Goal: Information Seeking & Learning: Learn about a topic

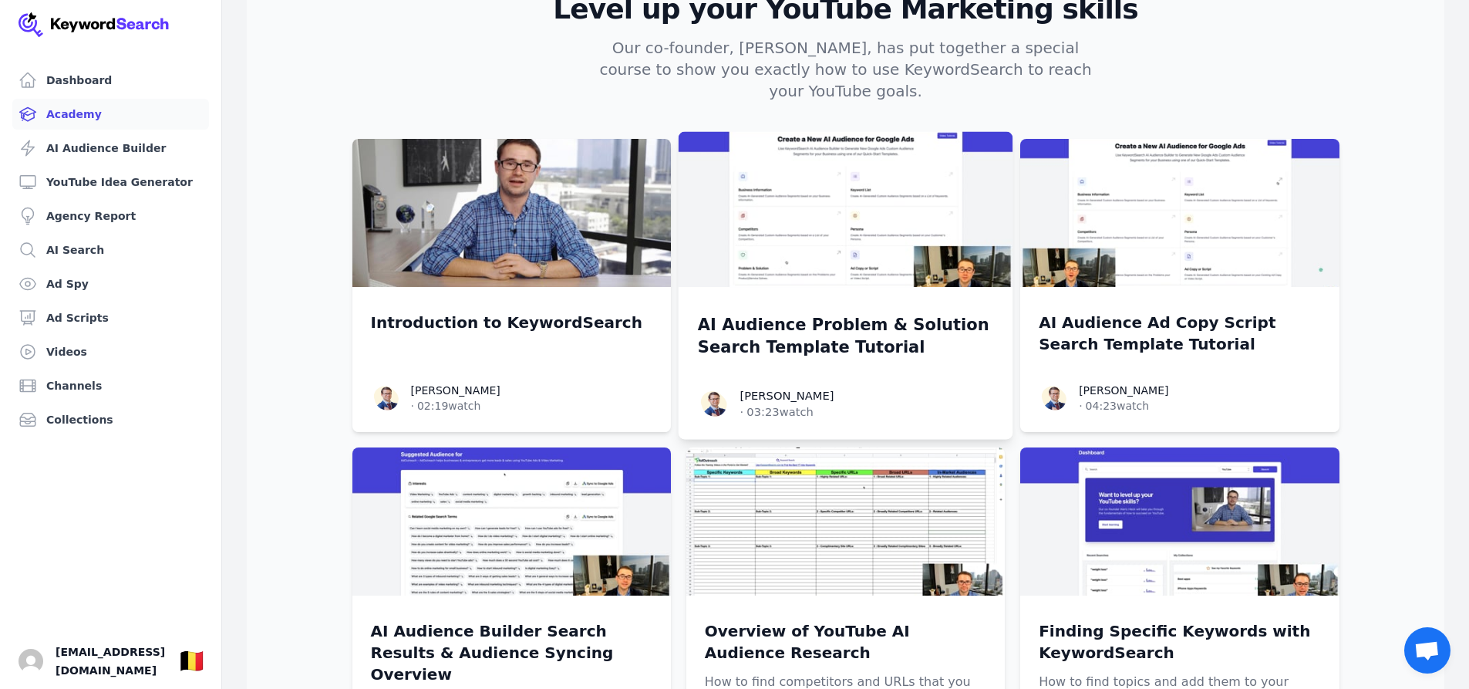
click at [855, 196] on img at bounding box center [845, 210] width 335 height 156
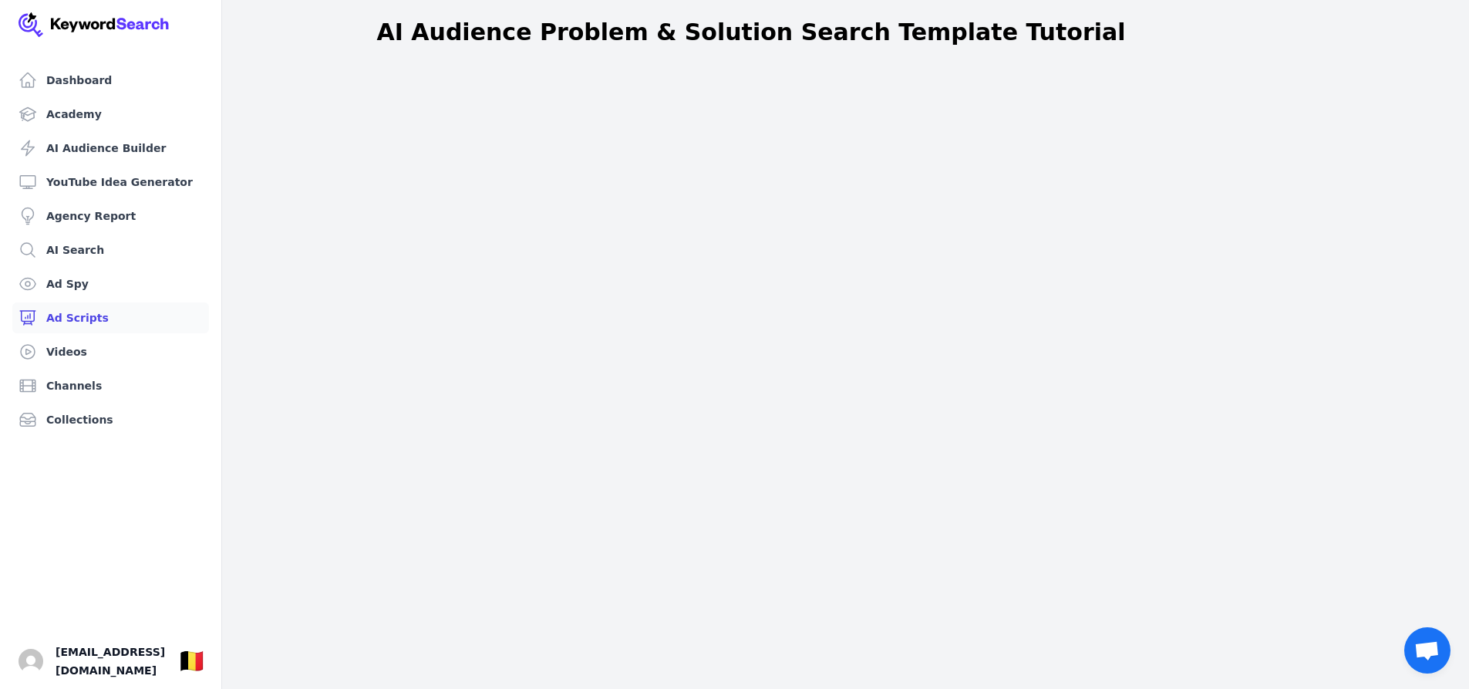
click at [79, 318] on link "Ad Scripts" at bounding box center [110, 317] width 197 height 31
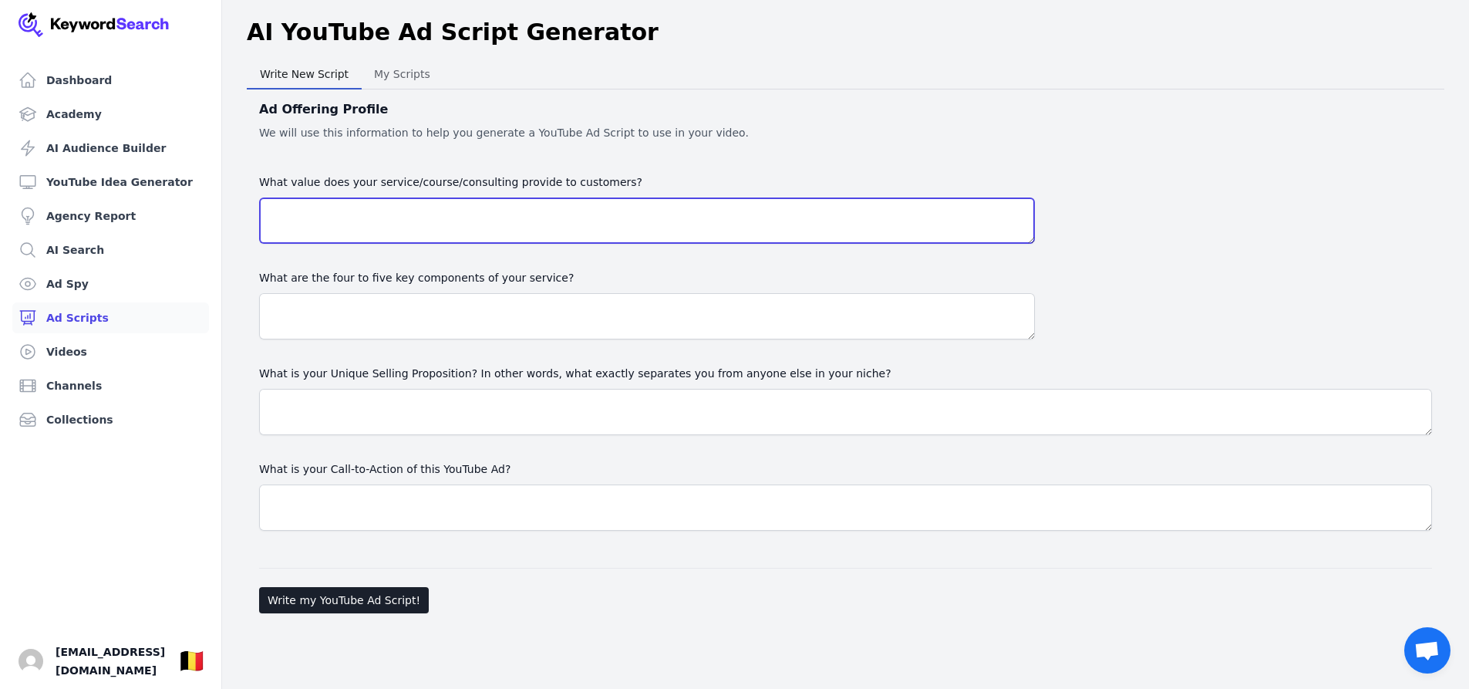
click at [335, 217] on textarea "What value does your service/course/consulting provide to customers?" at bounding box center [647, 220] width 776 height 46
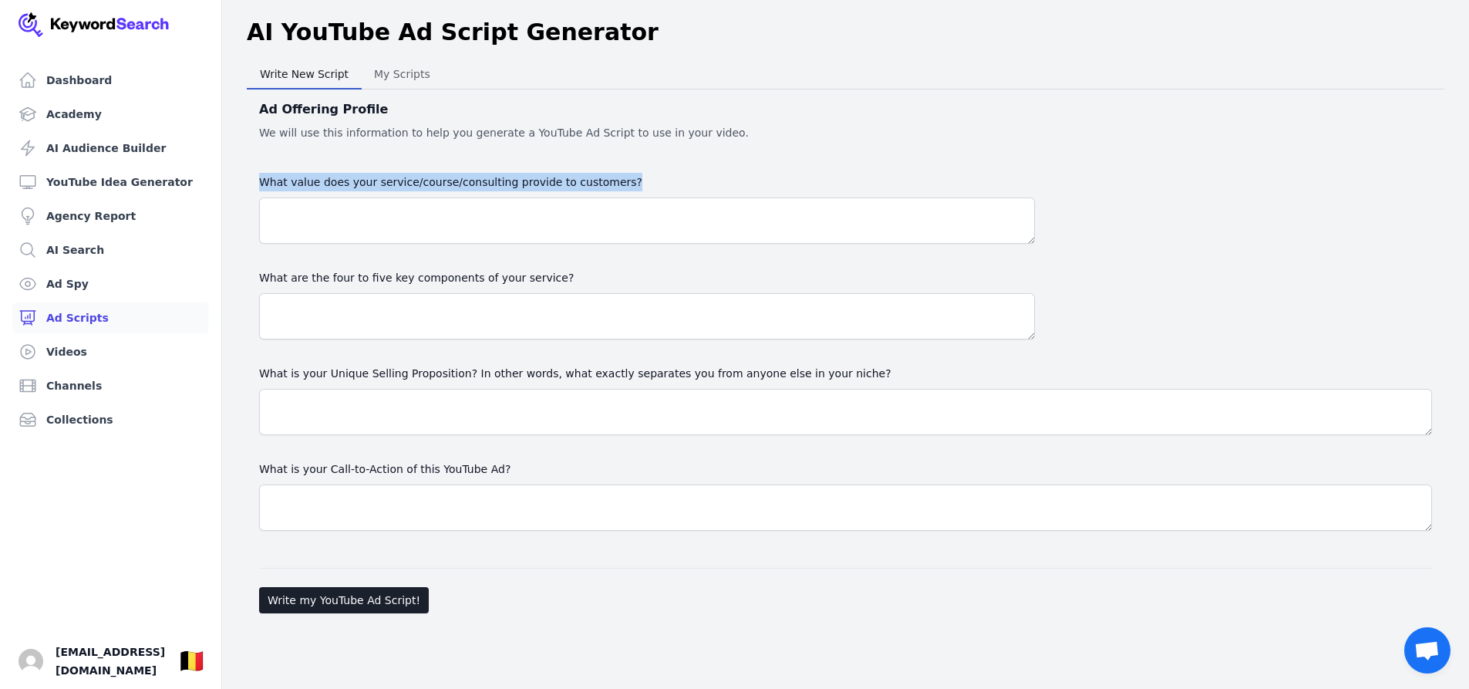
drag, startPoint x: 254, startPoint y: 176, endPoint x: 637, endPoint y: 195, distance: 383.8
click at [637, 195] on div "Ad Offering Profile We will use this information to help you generate a YouTube…" at bounding box center [846, 354] width 1198 height 530
copy label "What value does your service/course/consulting provide to customers?"
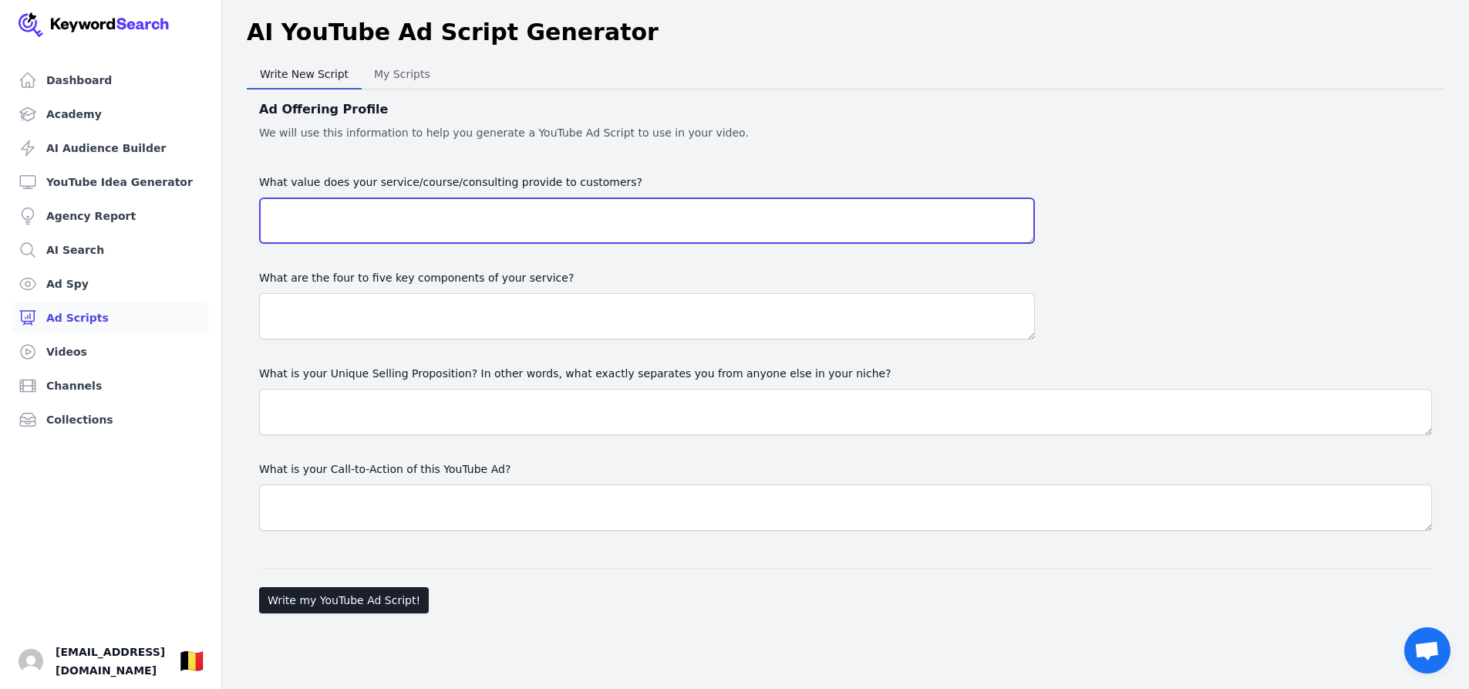
click at [313, 223] on textarea "What value does your service/course/consulting provide to customers?" at bounding box center [647, 220] width 776 height 46
paste textarea "My service provides a safe and effective detox program that boosts energy, supp…"
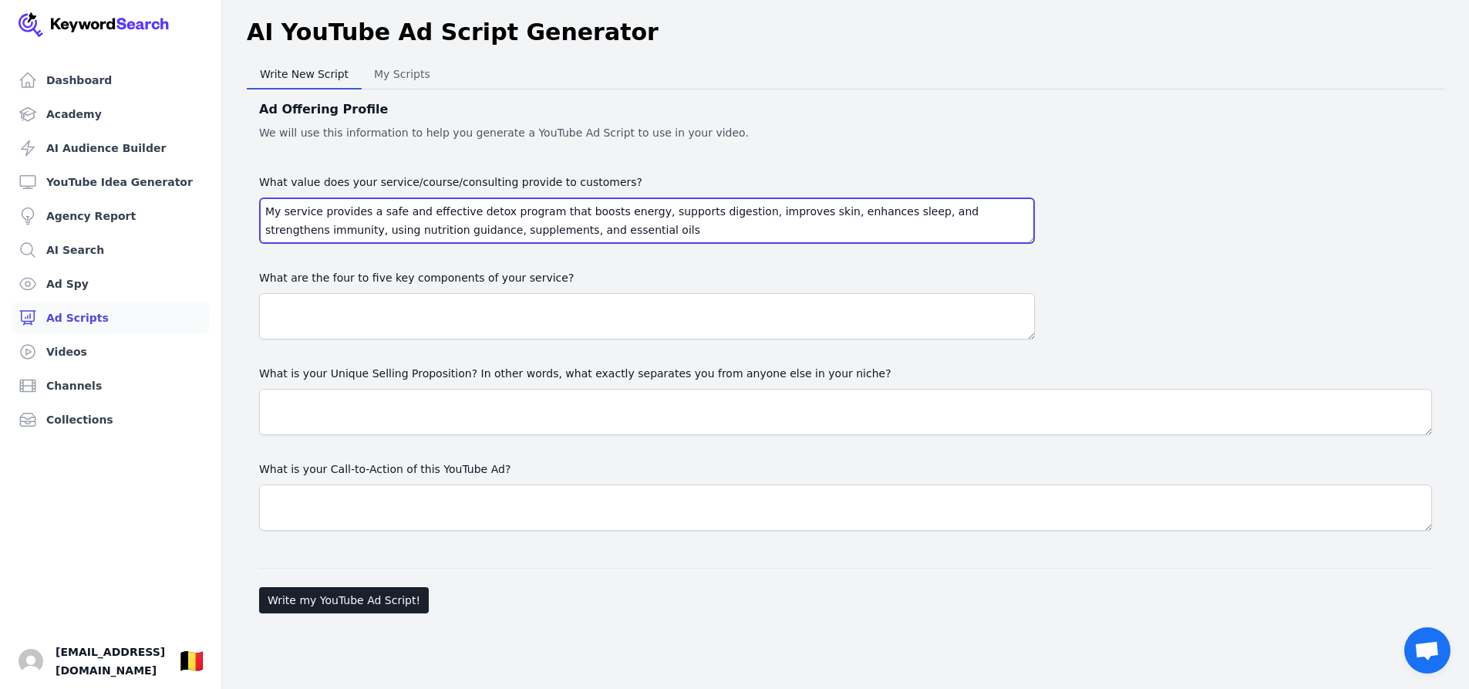
type textarea "My service provides a safe and effective detox program that boosts energy, supp…"
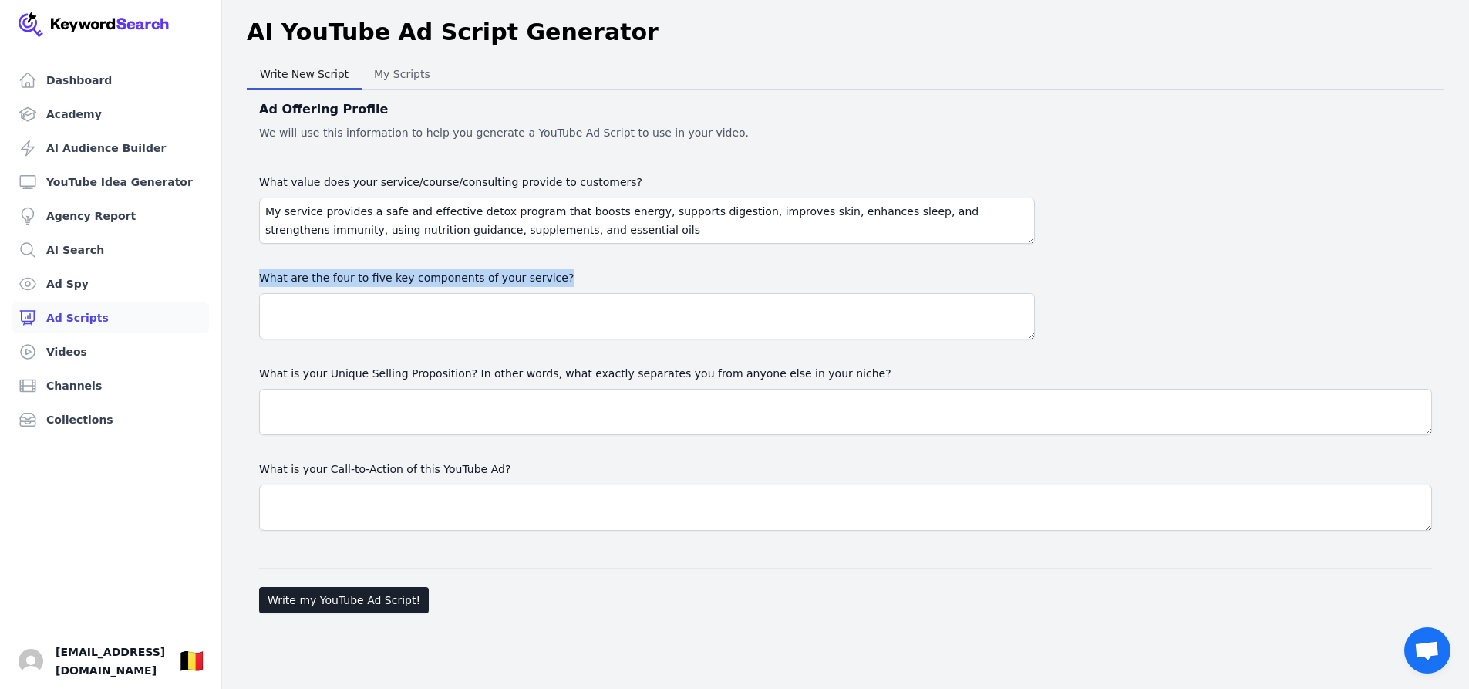
drag, startPoint x: 258, startPoint y: 271, endPoint x: 576, endPoint y: 273, distance: 317.8
click at [576, 273] on div "Ad Offering Profile We will use this information to help you generate a YouTube…" at bounding box center [846, 354] width 1198 height 530
copy label "What are the four to five key components of your service?"
click at [283, 310] on textarea at bounding box center [647, 316] width 776 height 46
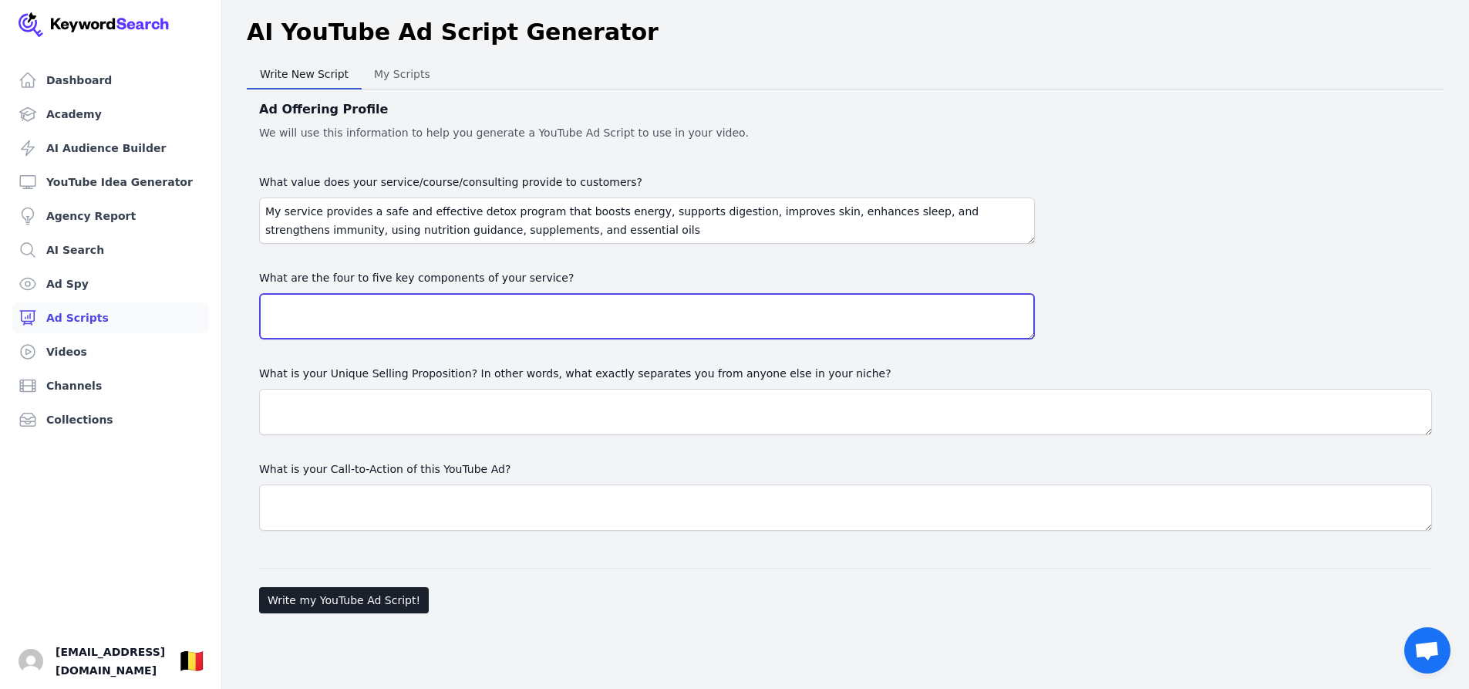
paste textarea "Structured Detox Plan – A step-by-step program with clear phases for gentle bod…"
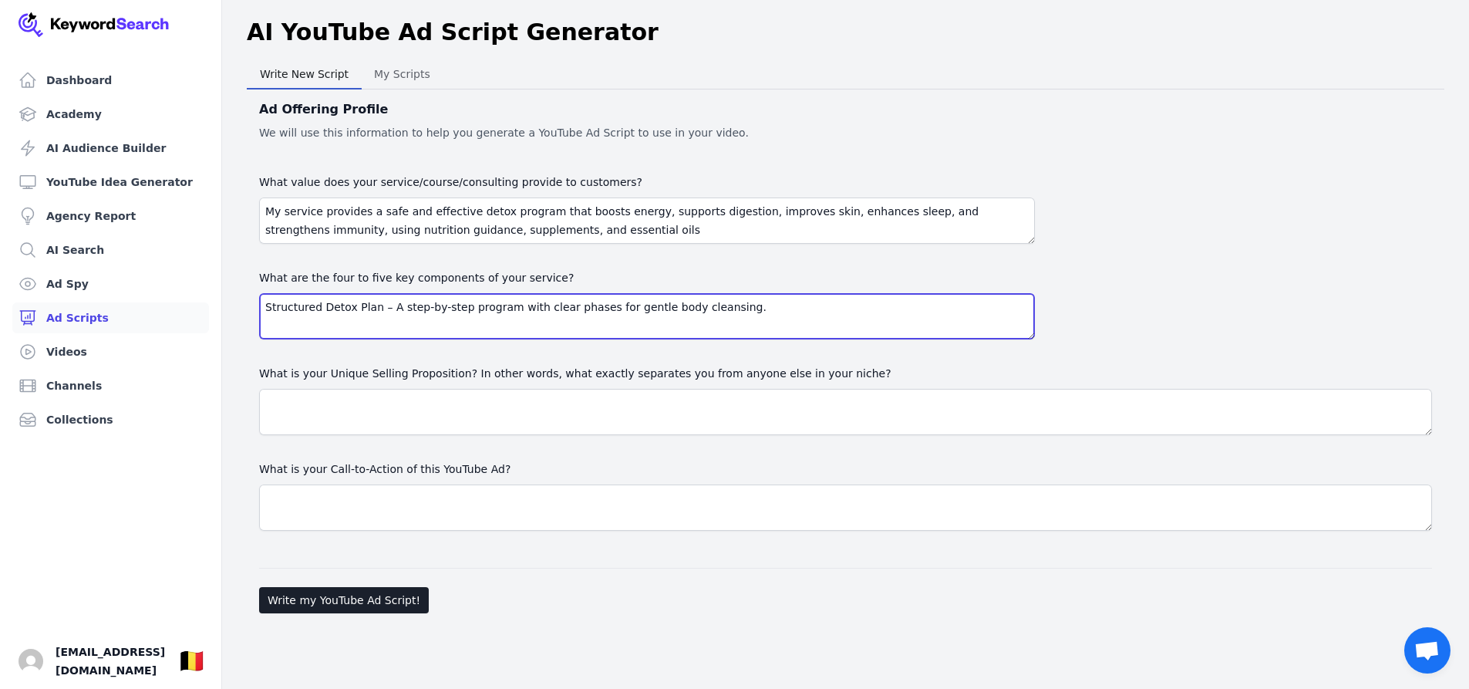
scroll to position [123, 0]
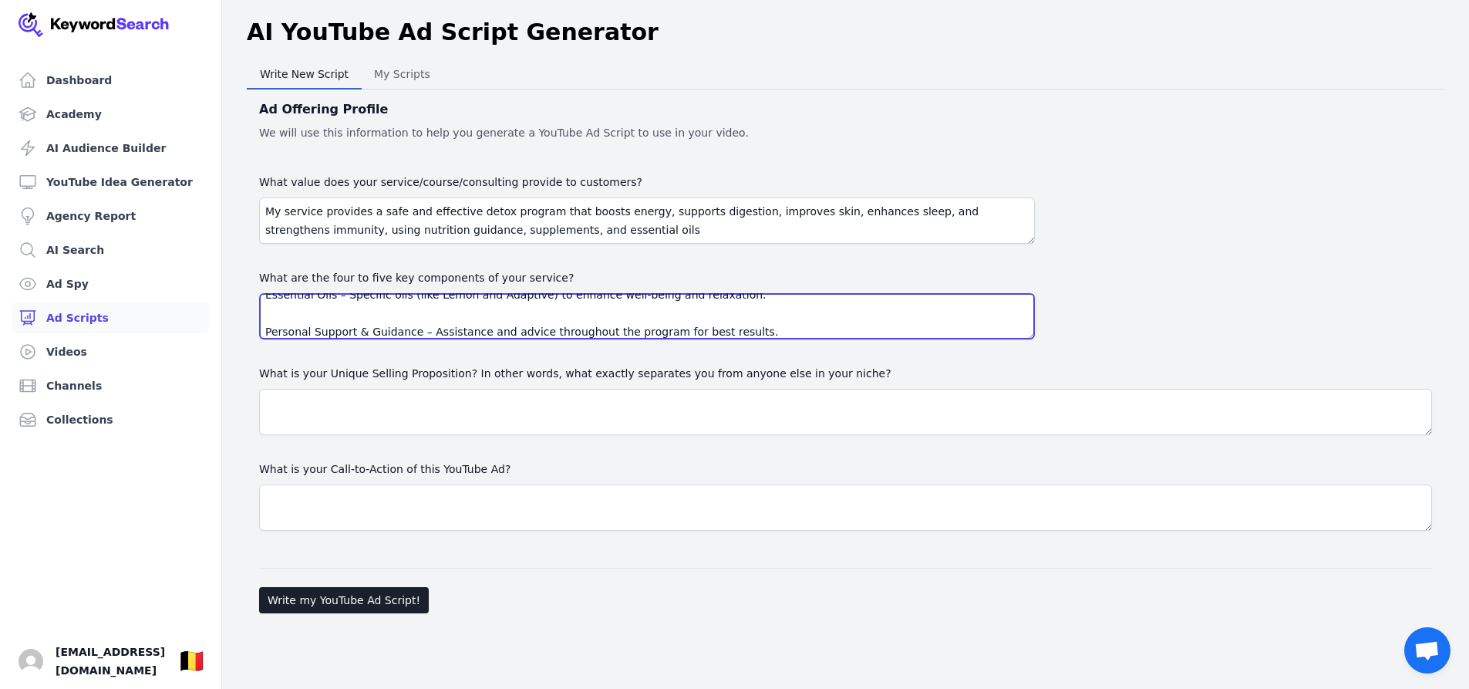
type textarea "Structured Detox Plan – A step-by-step program with clear phases for gentle bod…"
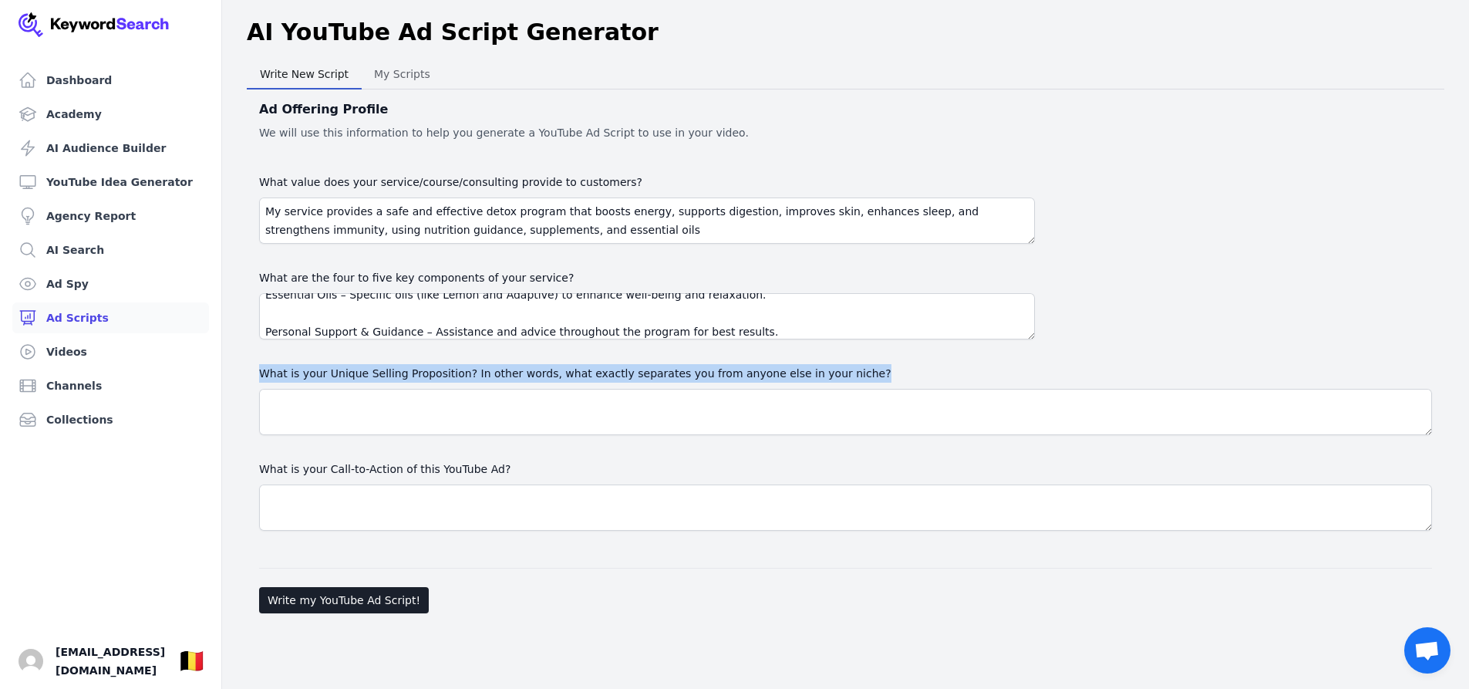
drag, startPoint x: 249, startPoint y: 366, endPoint x: 911, endPoint y: 366, distance: 661.8
click at [911, 366] on div "Ad Offering Profile We will use this information to help you generate a YouTube…" at bounding box center [846, 354] width 1198 height 530
copy label "What is your Unique Selling Proposition? In other words, what exactly separates…"
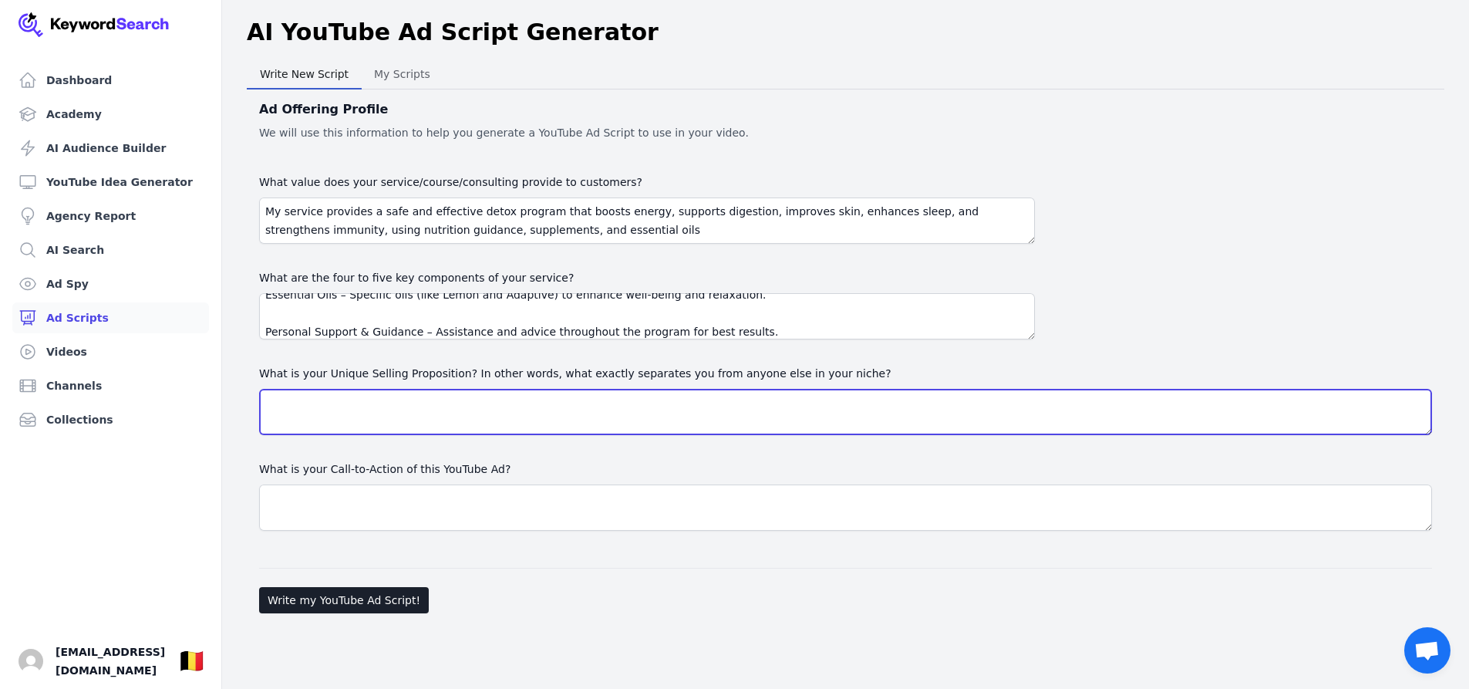
click at [301, 408] on textarea "What is your Unique Selling Proposition? In other words, what exactly separates…" at bounding box center [845, 412] width 1173 height 46
paste textarea "My Unique Selling Proposition is the combination of a science-based detox progr…"
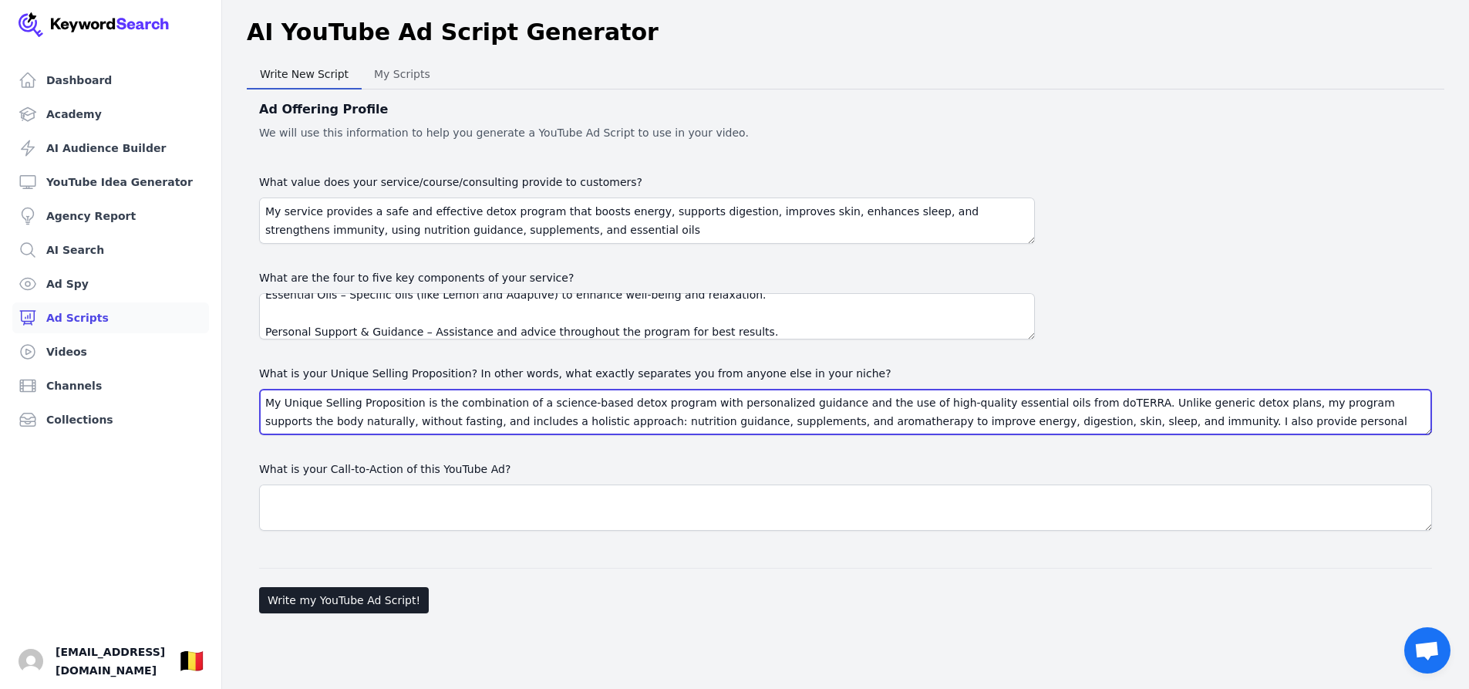
scroll to position [12, 0]
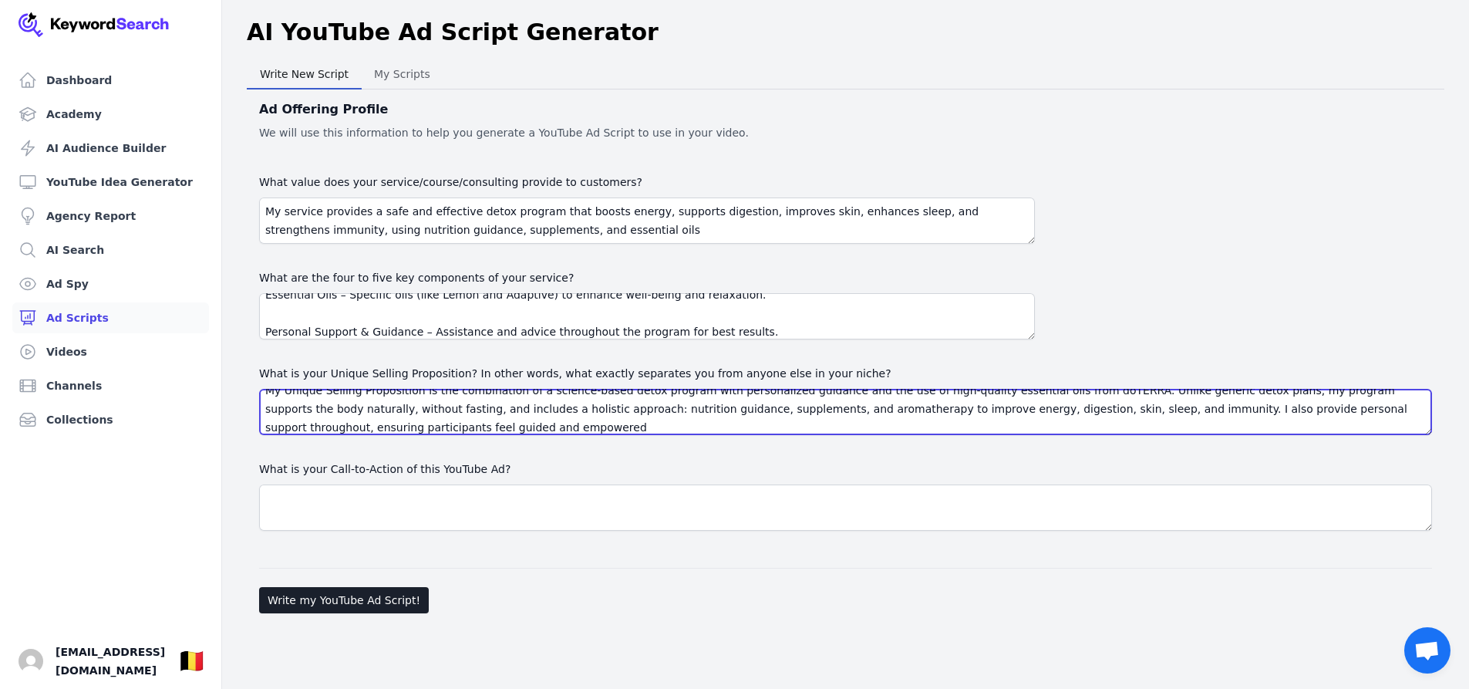
type textarea "My Unique Selling Proposition is the combination of a science-based detox progr…"
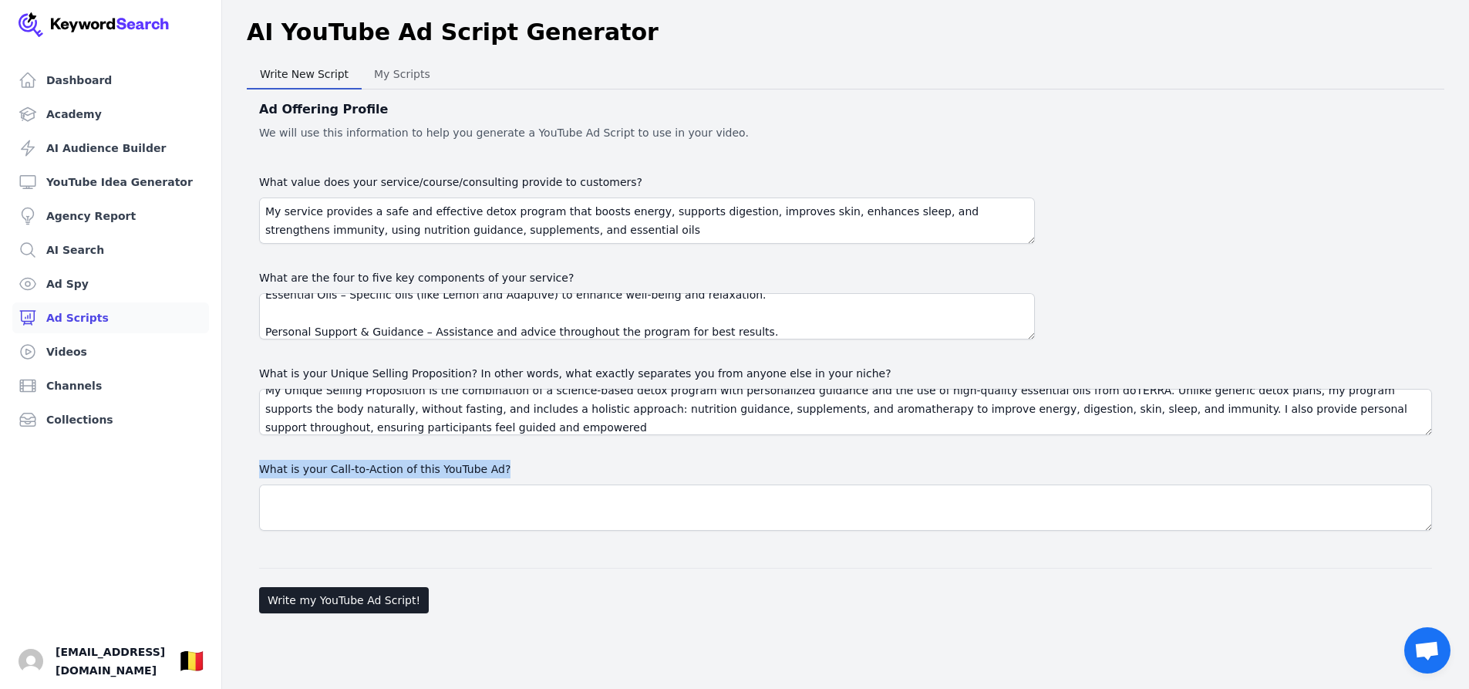
drag, startPoint x: 250, startPoint y: 460, endPoint x: 509, endPoint y: 472, distance: 259.4
click at [509, 472] on div "Ad Offering Profile We will use this information to help you generate a YouTube…" at bounding box center [846, 354] width 1198 height 530
copy label "What is your Call-to-Action of this YouTube Ad?"
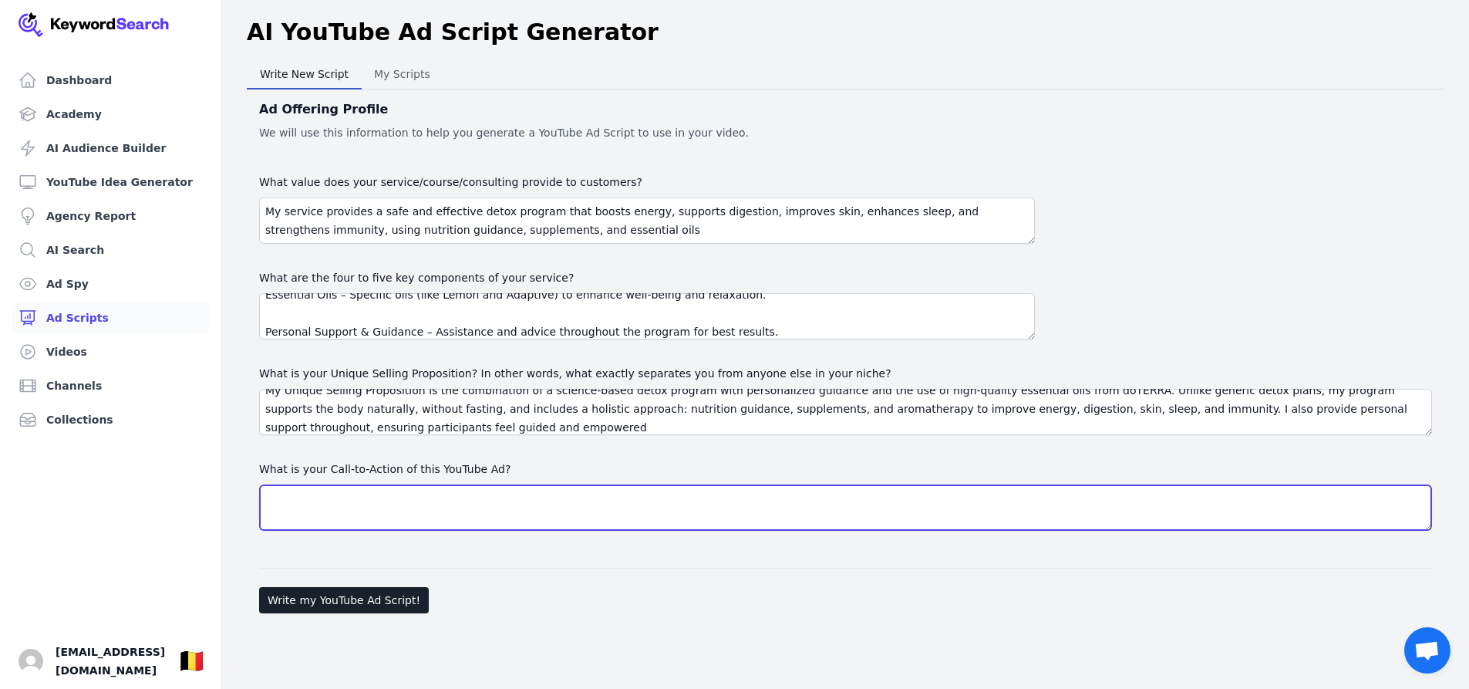
click at [291, 501] on textarea "What is your Call-to-Action of this YouTube Ad?" at bounding box center [845, 507] width 1173 height 46
paste textarea "Sign up now to join our October detox program and receive free essential oils w…"
type textarea "Sign up now to join our October detox program and receive free essential oils w…"
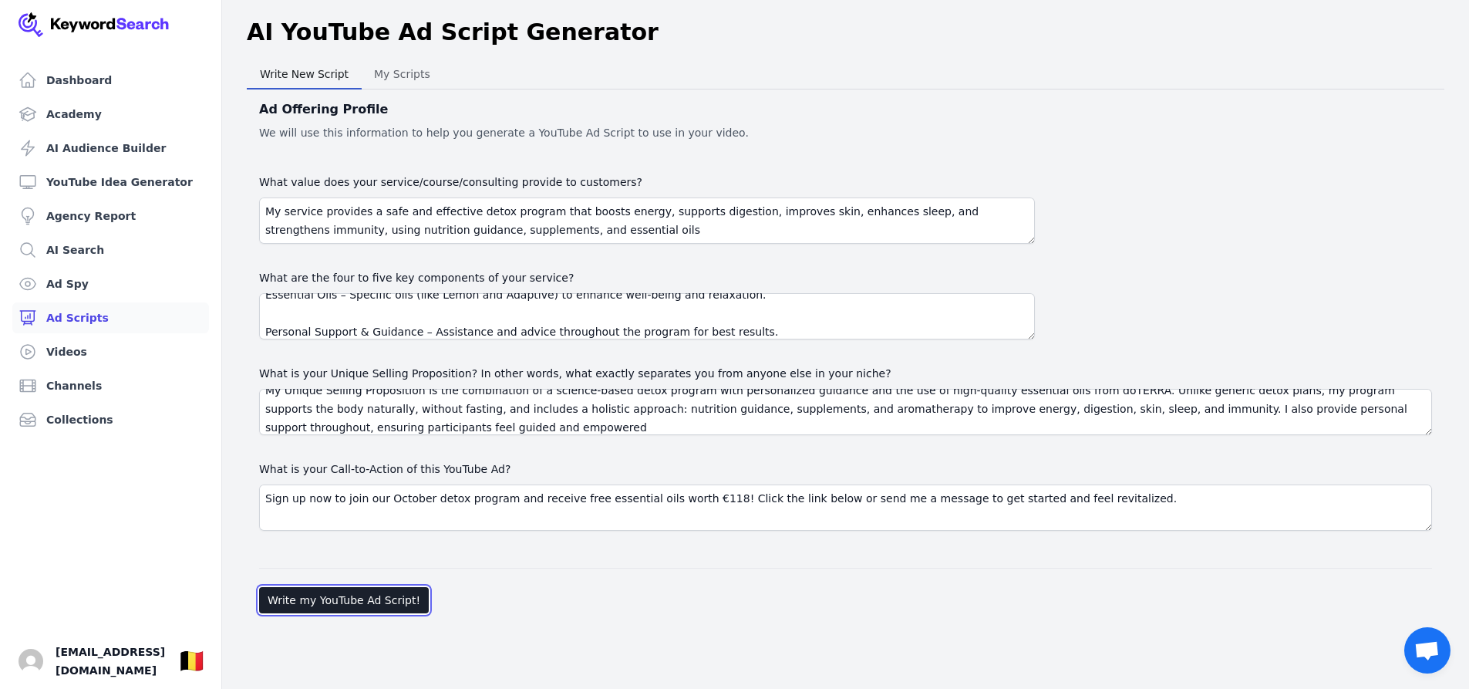
click at [365, 604] on button "Write my YouTube Ad Script!" at bounding box center [344, 600] width 170 height 26
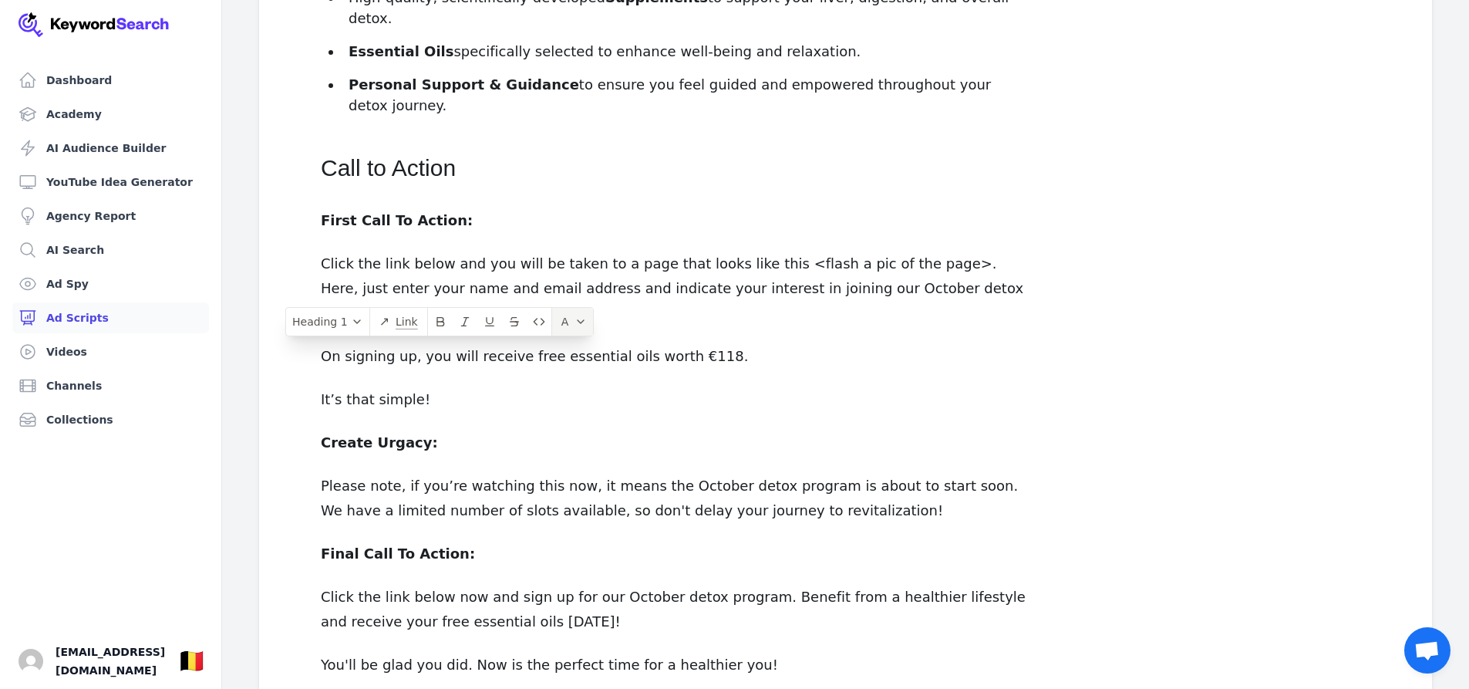
scroll to position [1435, 0]
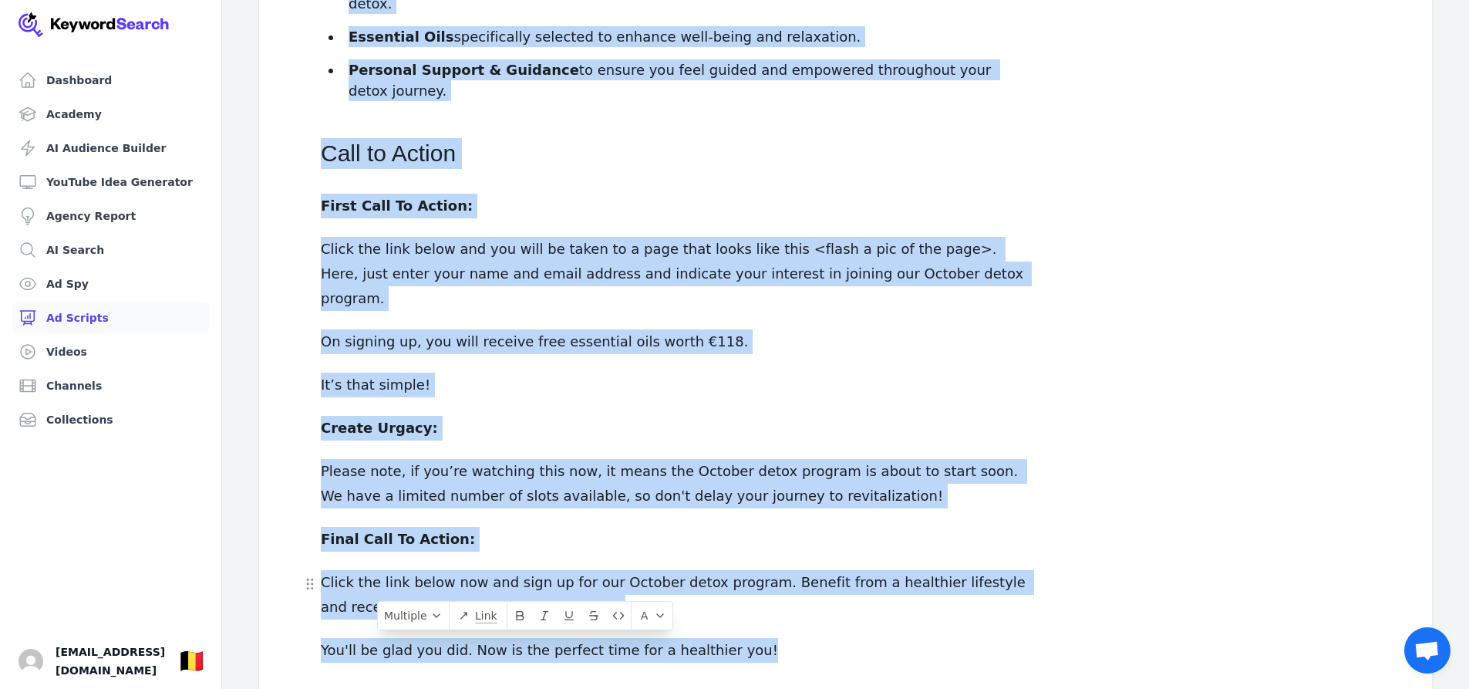
drag, startPoint x: 317, startPoint y: 249, endPoint x: 773, endPoint y: 568, distance: 556.6
copy div "YouTube Ad Script: Key Components of Your Video Ad: Hook → Educacy → Call to Ac…"
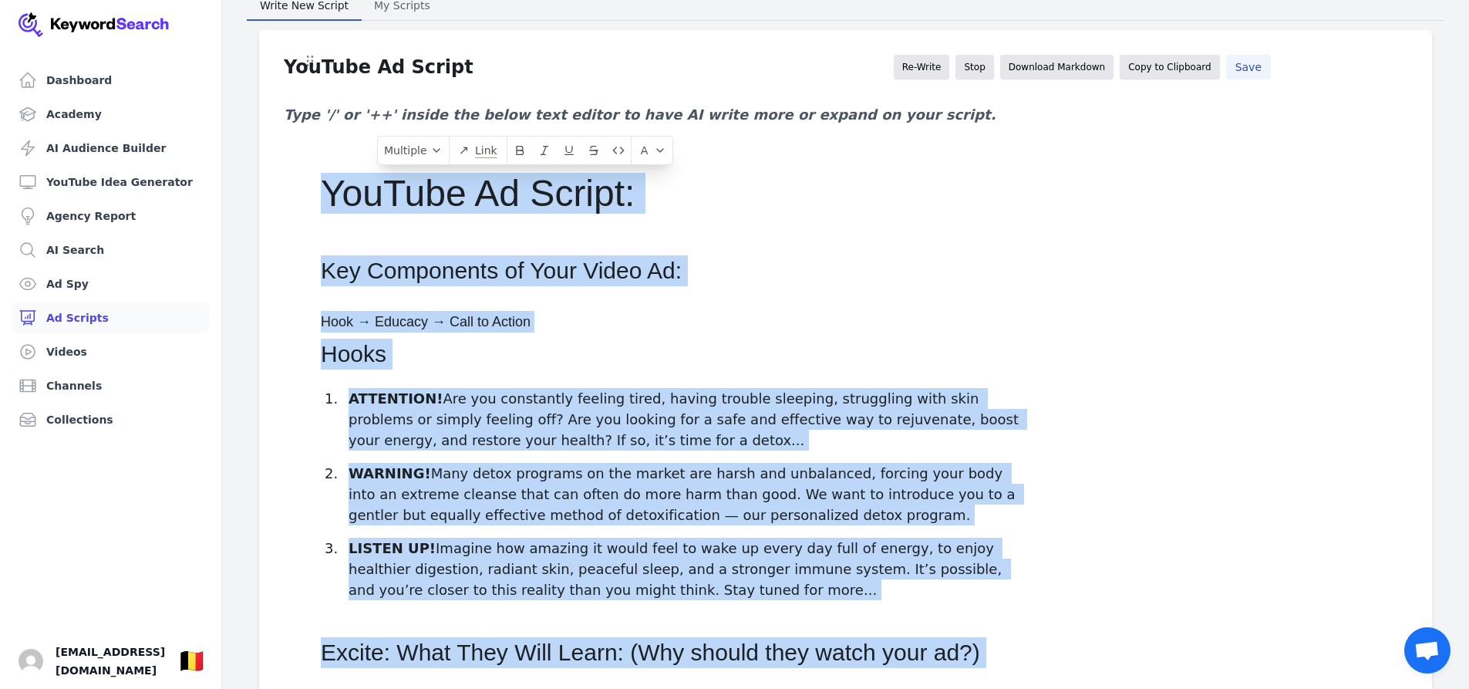
scroll to position [0, 0]
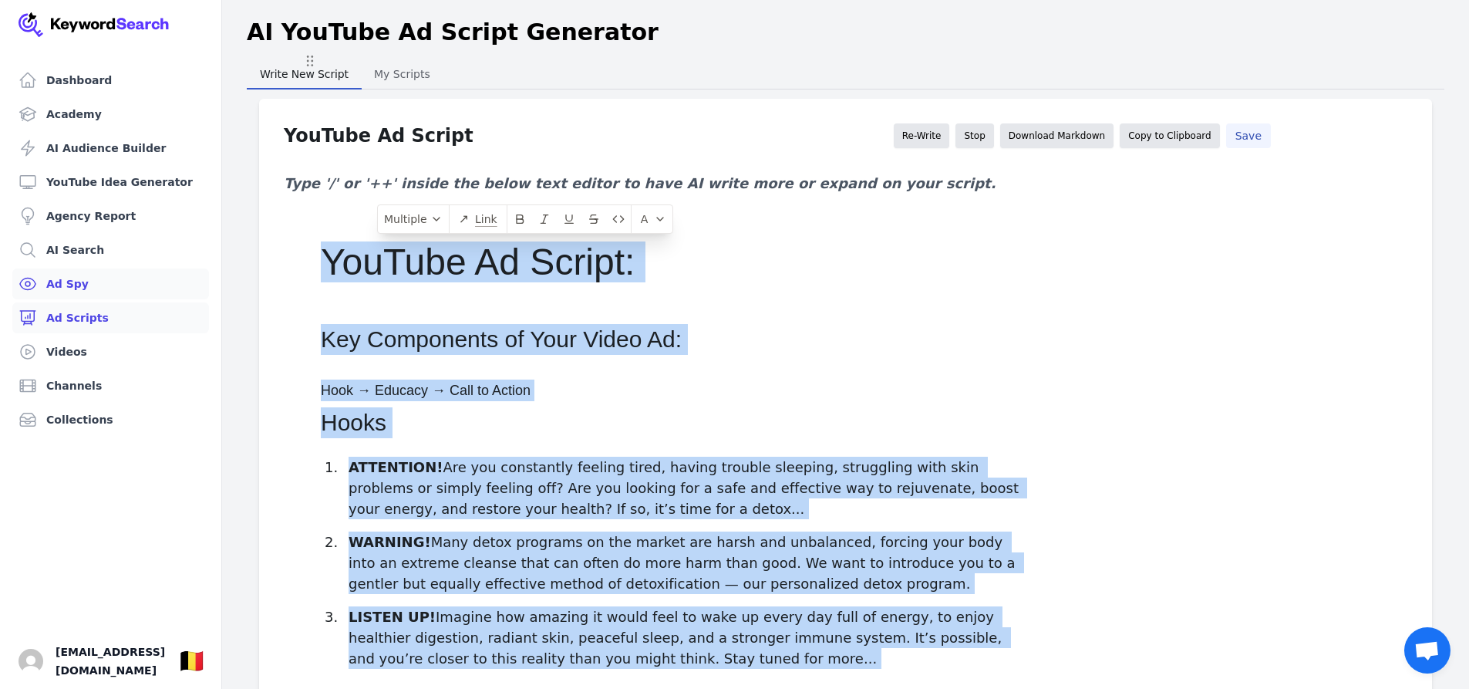
click at [84, 290] on link "Ad Spy" at bounding box center [110, 283] width 197 height 31
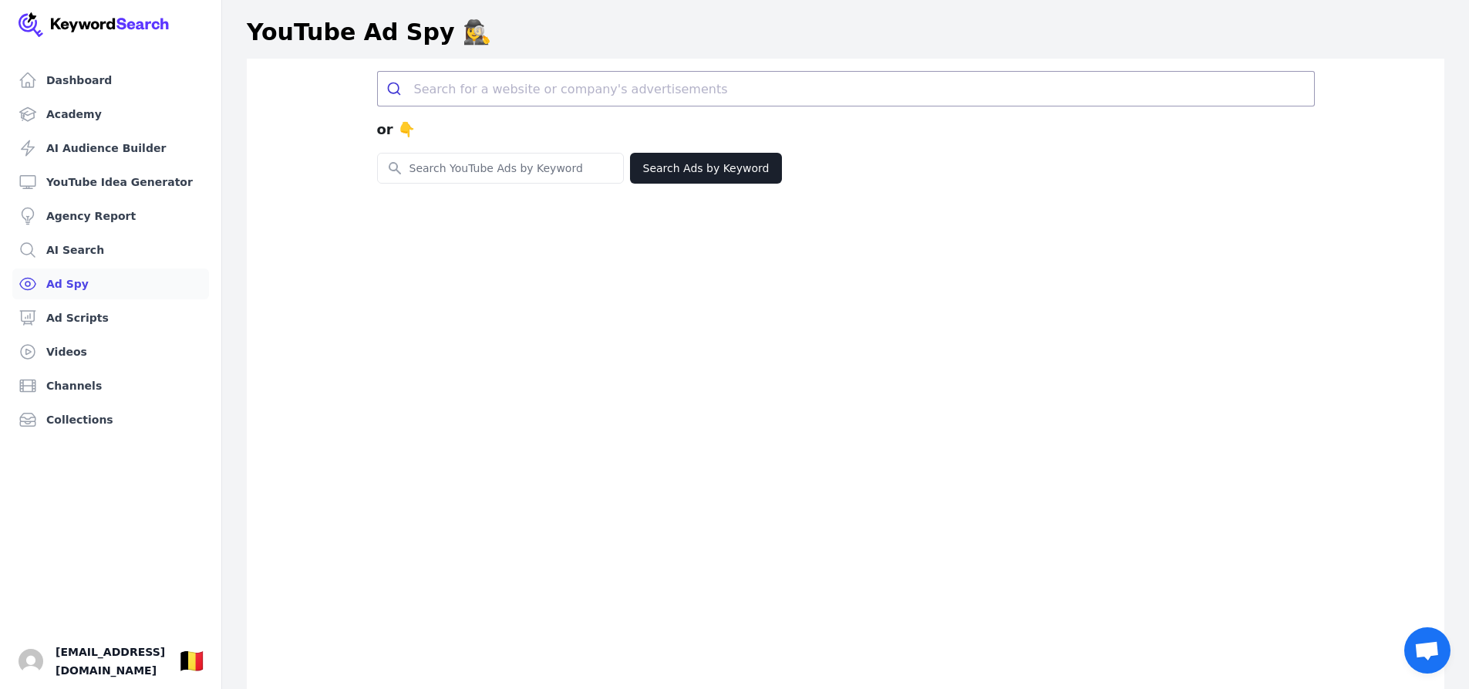
drag, startPoint x: 203, startPoint y: 29, endPoint x: 120, endPoint y: 27, distance: 83.3
click at [120, 28] on div "Dashboard Academy AI Audience Builder YouTube Idea Generator Agency Report AI S…" at bounding box center [111, 344] width 222 height 689
click at [70, 22] on img at bounding box center [94, 24] width 151 height 25
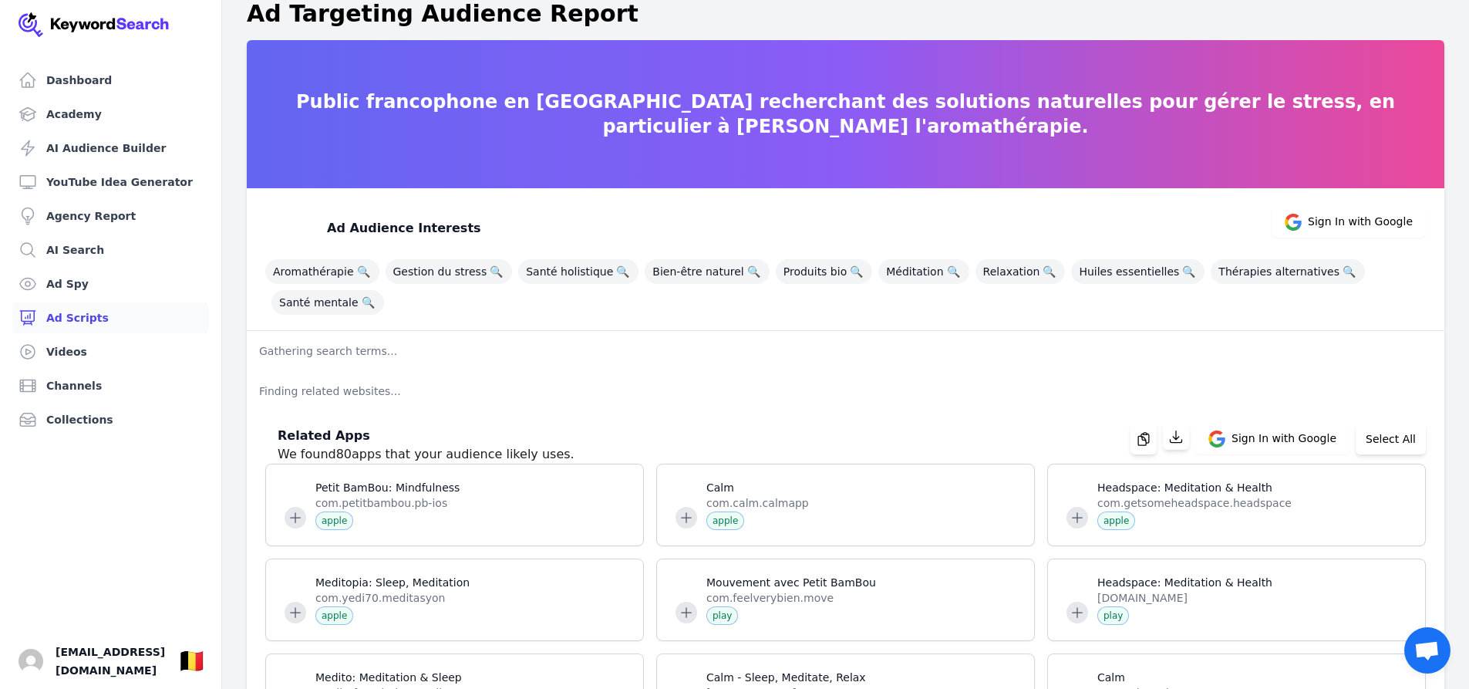
scroll to position [2971, 0]
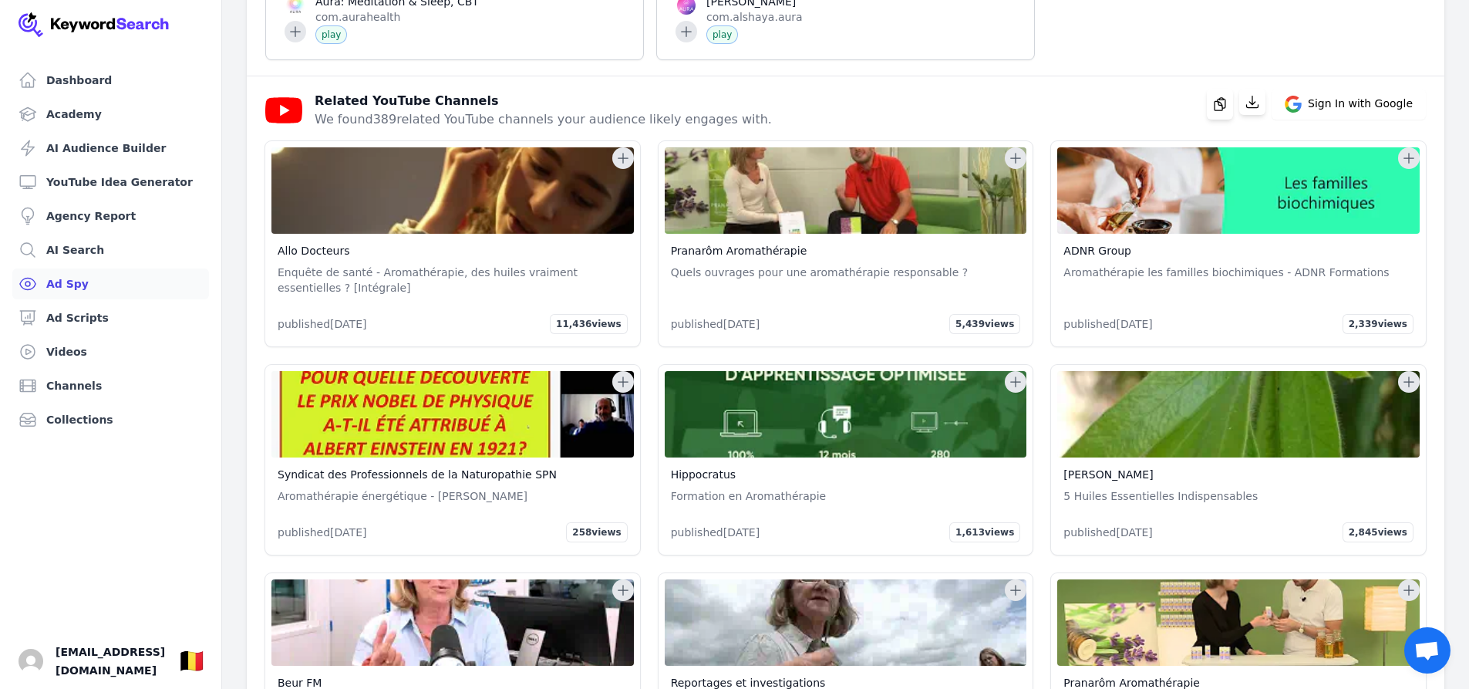
drag, startPoint x: 68, startPoint y: 312, endPoint x: 89, endPoint y: 292, distance: 28.4
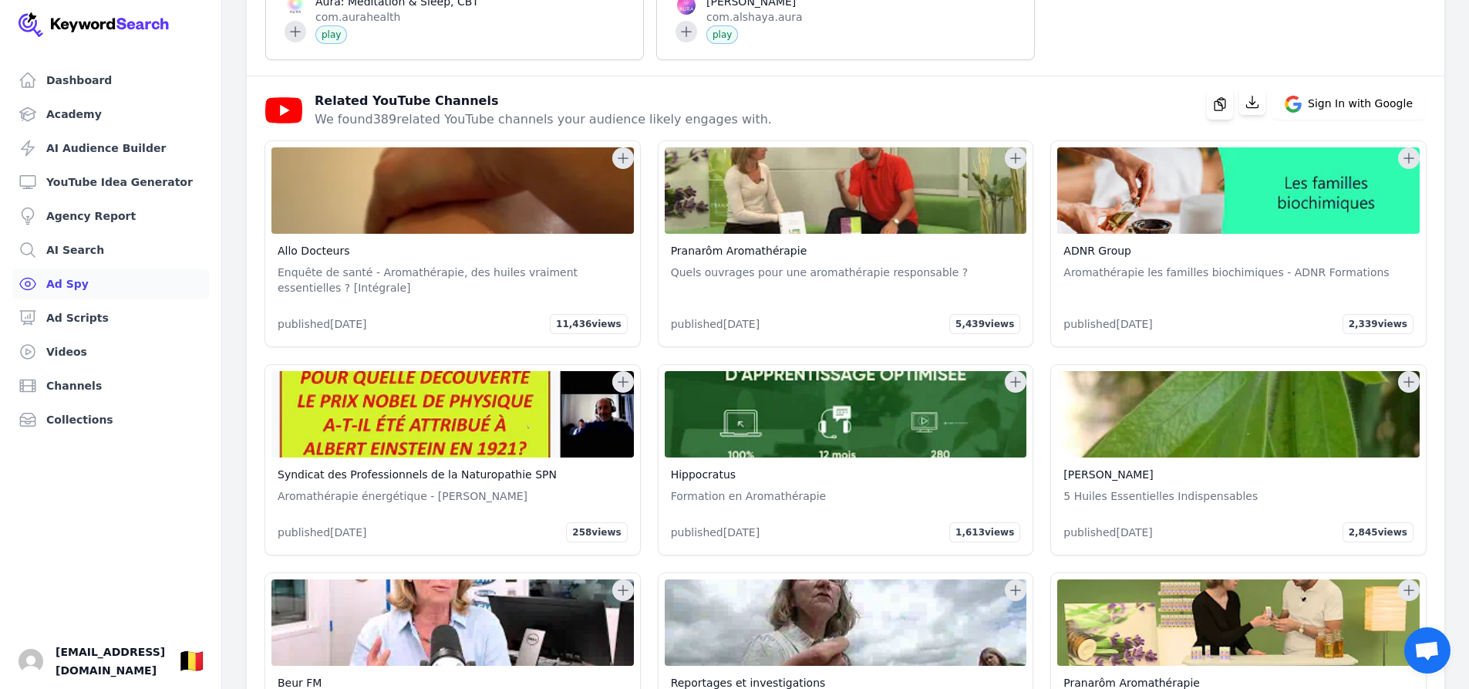
click at [70, 312] on link "Ad Scripts" at bounding box center [110, 317] width 197 height 31
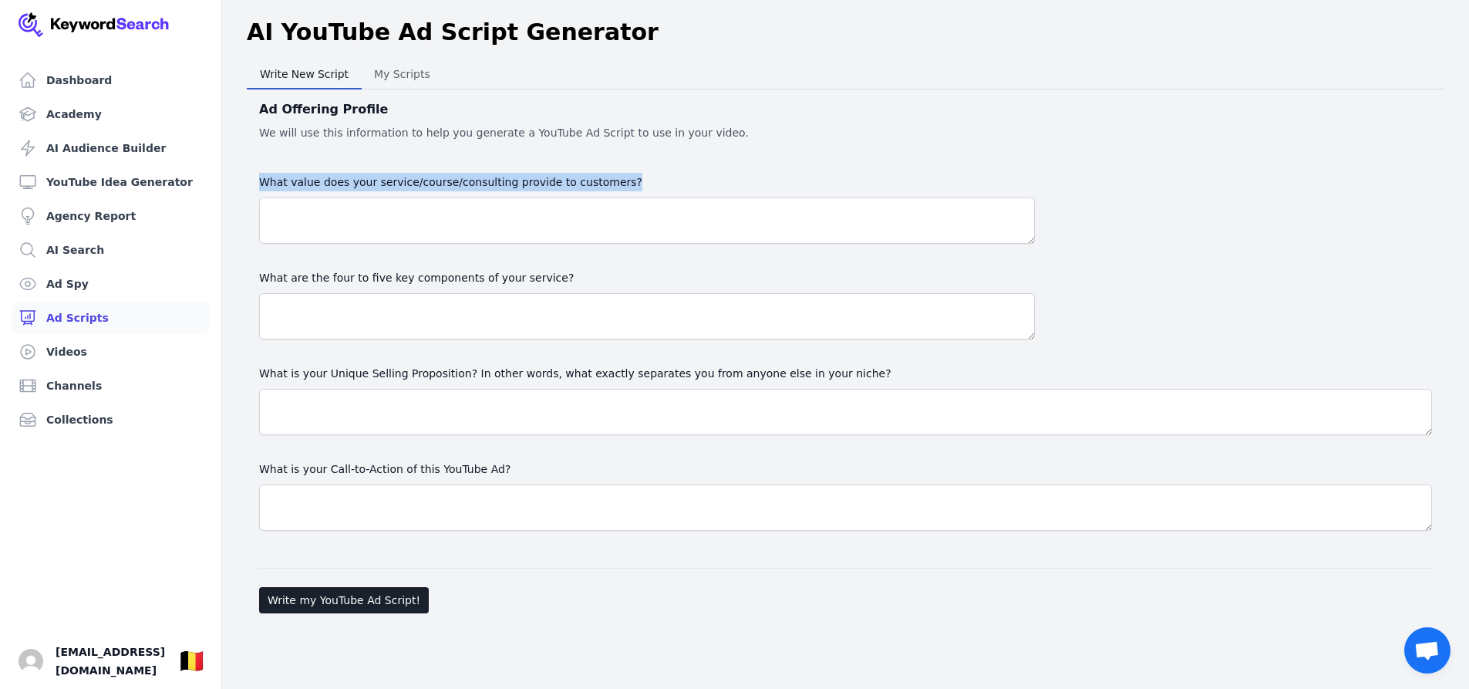
drag, startPoint x: 281, startPoint y: 180, endPoint x: 616, endPoint y: 176, distance: 335.5
click at [616, 176] on div "Ad Offering Profile We will use this information to help you generate a YouTube…" at bounding box center [846, 354] width 1198 height 530
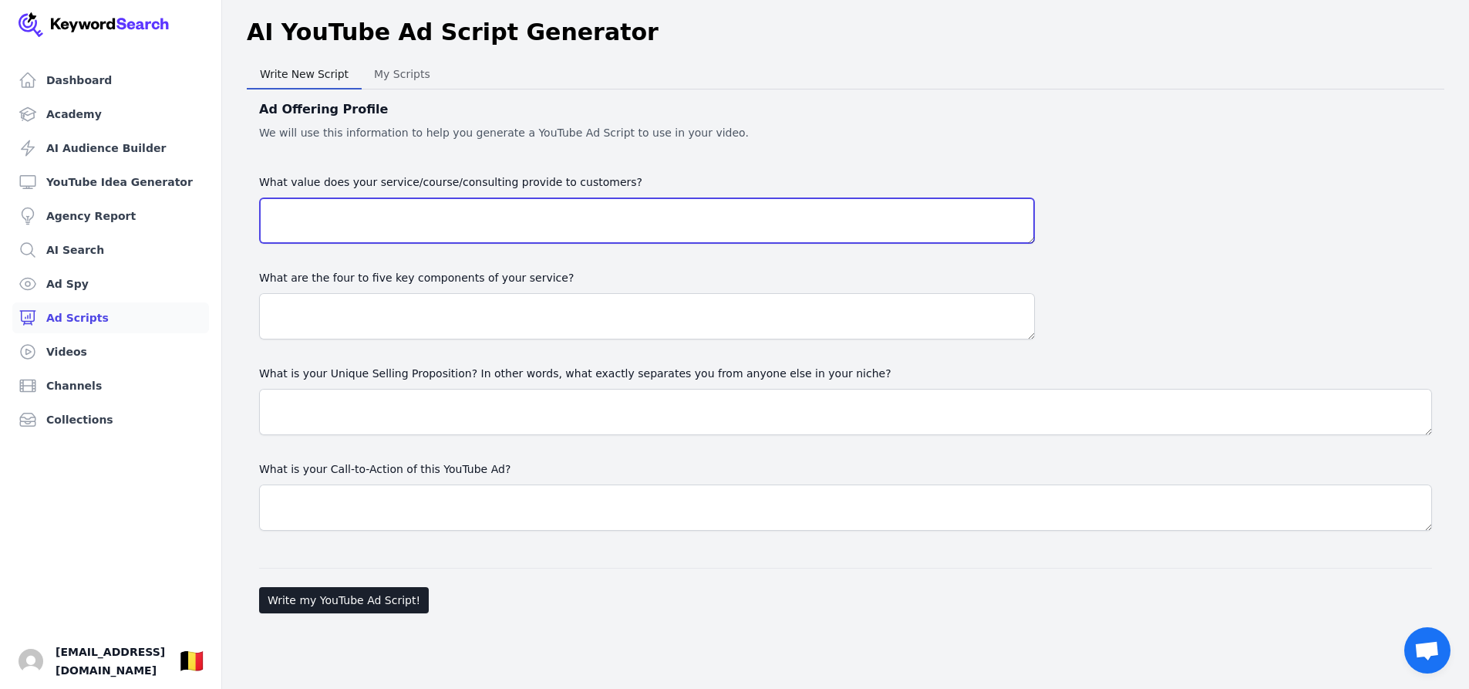
click at [292, 223] on textarea "What value does your service/course/consulting provide to customers?" at bounding box center [647, 220] width 776 height 46
paste textarea "My service provides personalized aromatherapy guidance that helps clients reduc…"
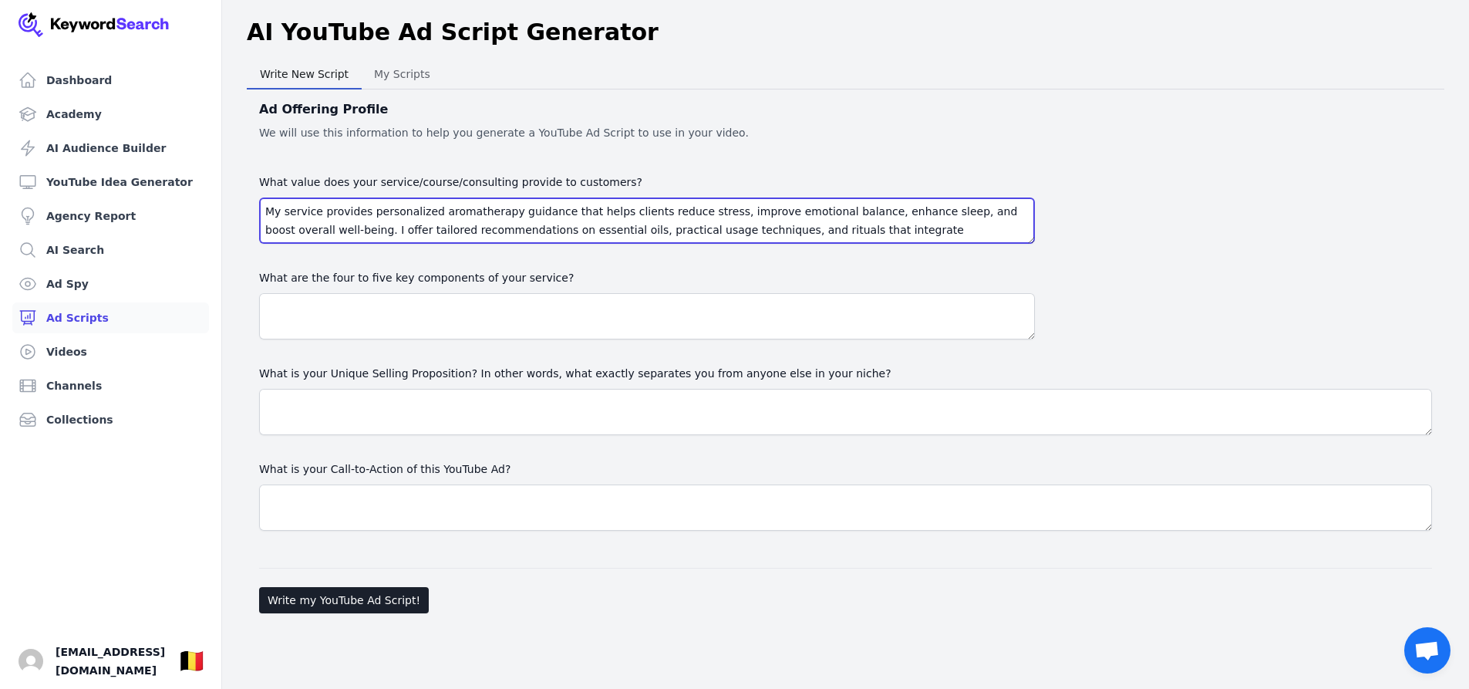
scroll to position [12, 0]
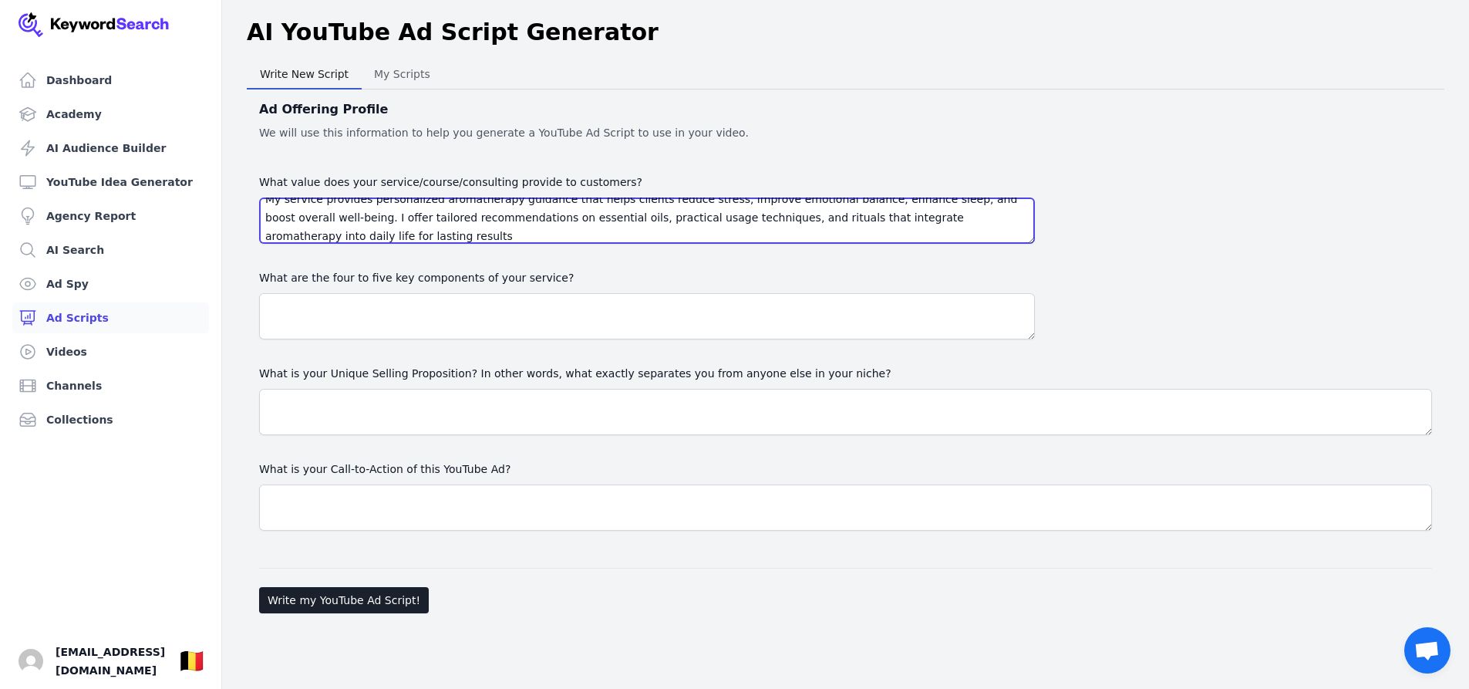
type textarea "My service provides personalized aromatherapy guidance that helps clients reduc…"
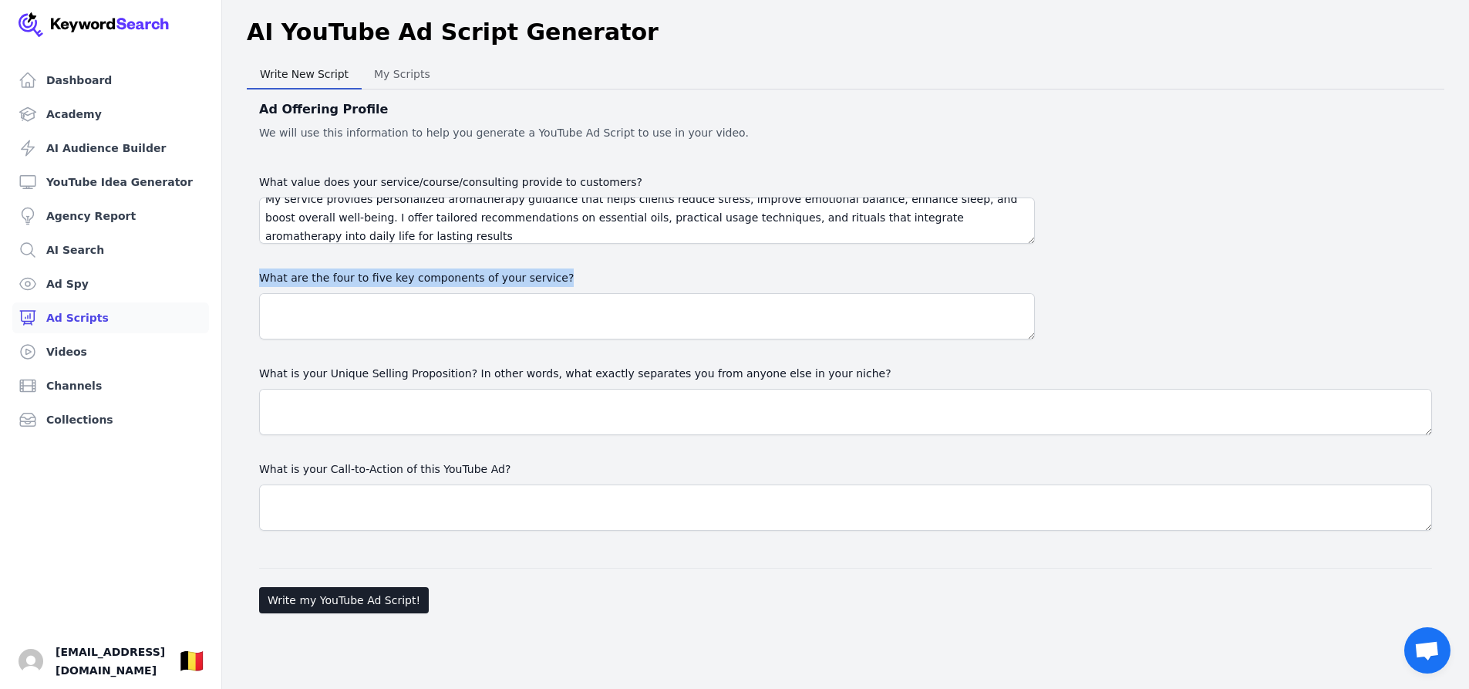
drag, startPoint x: 258, startPoint y: 271, endPoint x: 551, endPoint y: 308, distance: 294.6
click at [551, 308] on div "Ad Offering Profile We will use this information to help you generate a YouTube…" at bounding box center [846, 354] width 1198 height 530
copy label "What are the four to five key components of your service?"
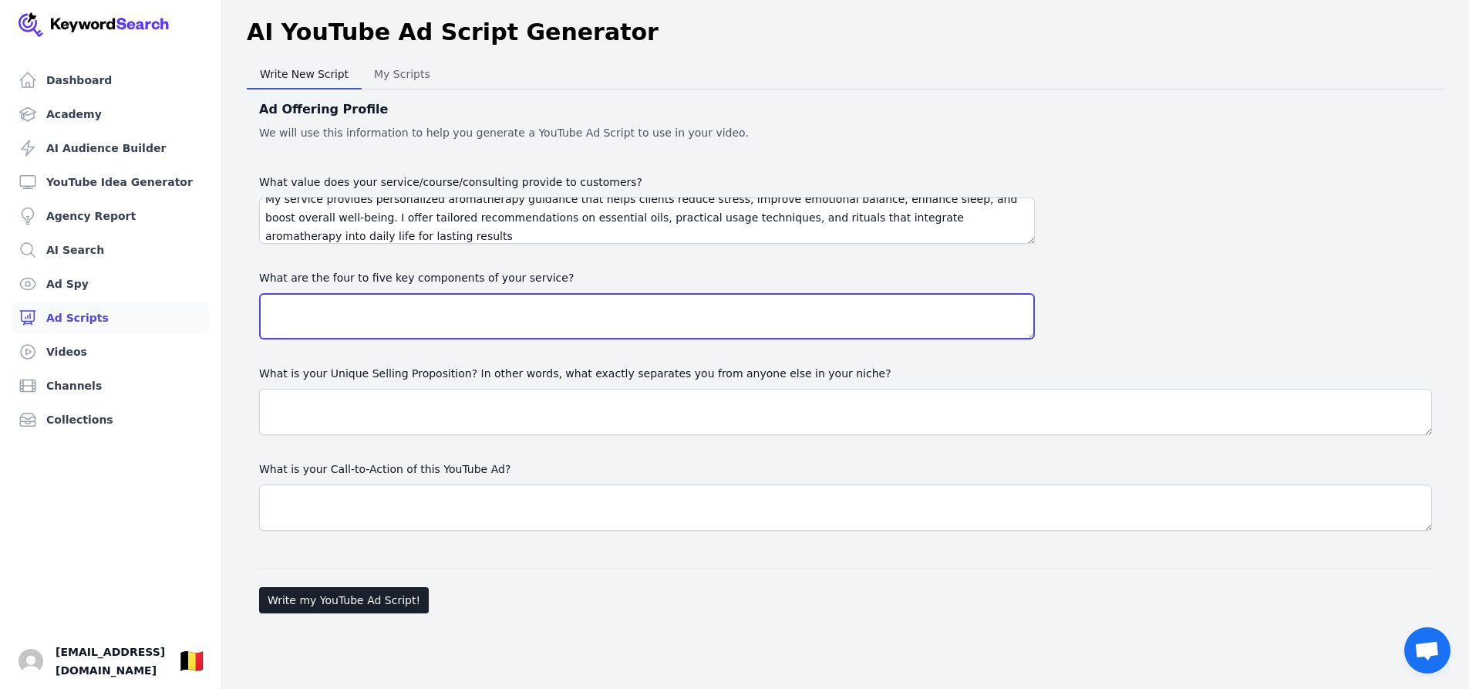
click at [305, 315] on textarea at bounding box center [647, 316] width 776 height 46
paste textarea "Personalized Oil Selection – Подбор эфирных масел в соответствии с индивидуальн…"
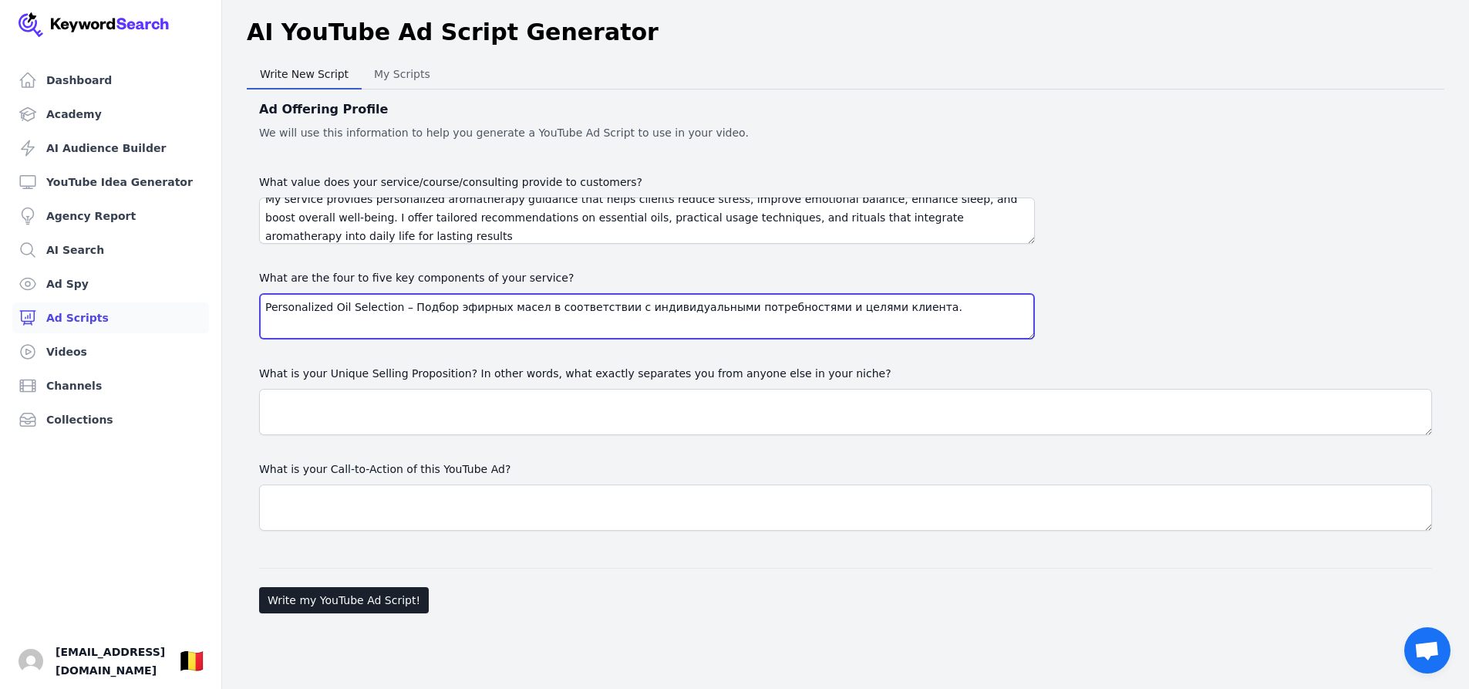
scroll to position [123, 0]
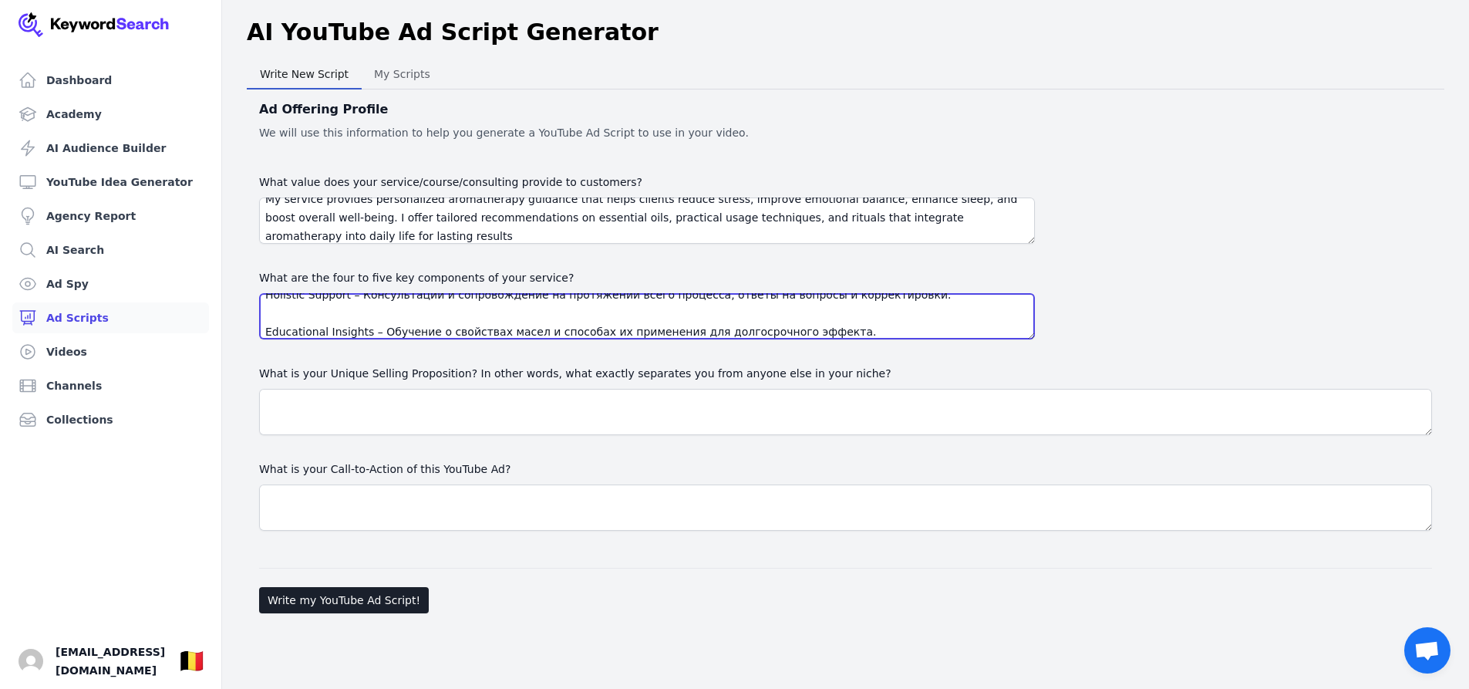
type textarea "Personalized Oil Selection – Подбор эфирных масел в соответствии с индивидуальн…"
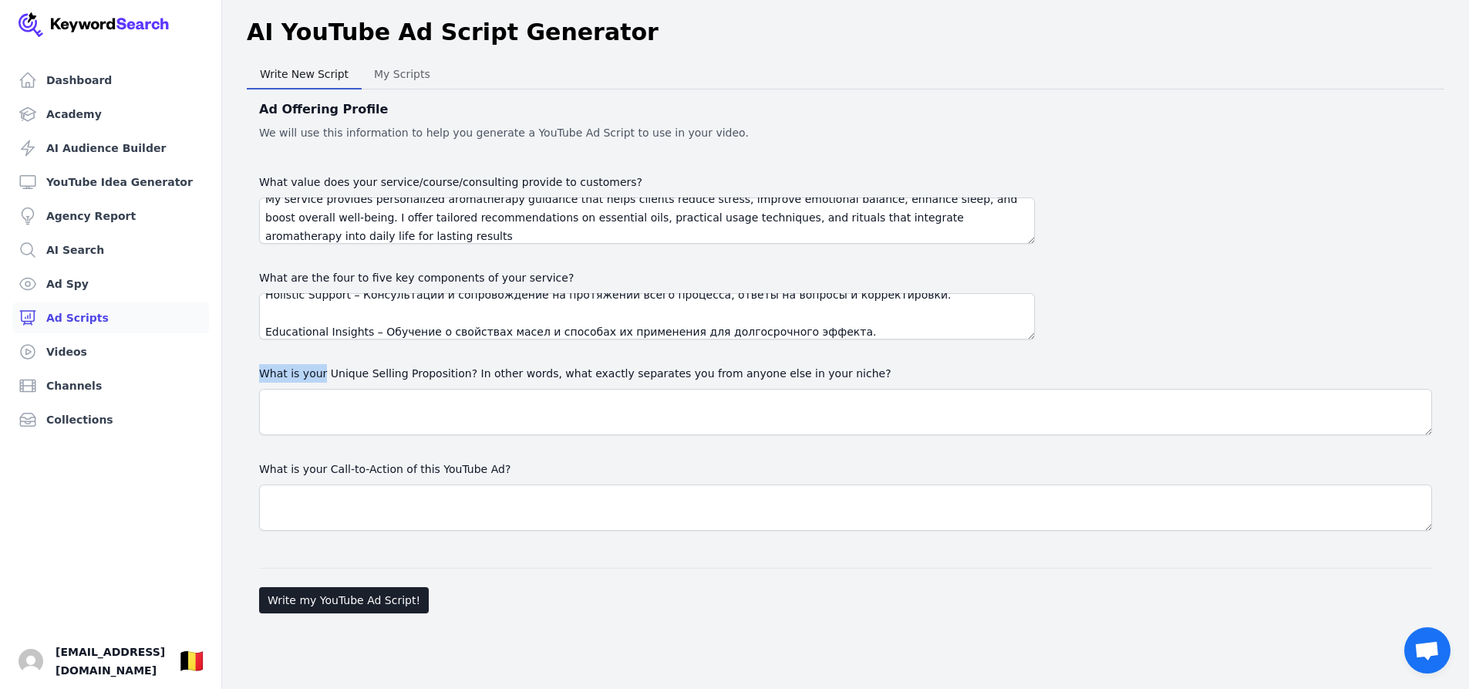
drag, startPoint x: 255, startPoint y: 368, endPoint x: 322, endPoint y: 370, distance: 67.1
click at [322, 370] on div "Ad Offering Profile We will use this information to help you generate a YouTube…" at bounding box center [846, 354] width 1198 height 530
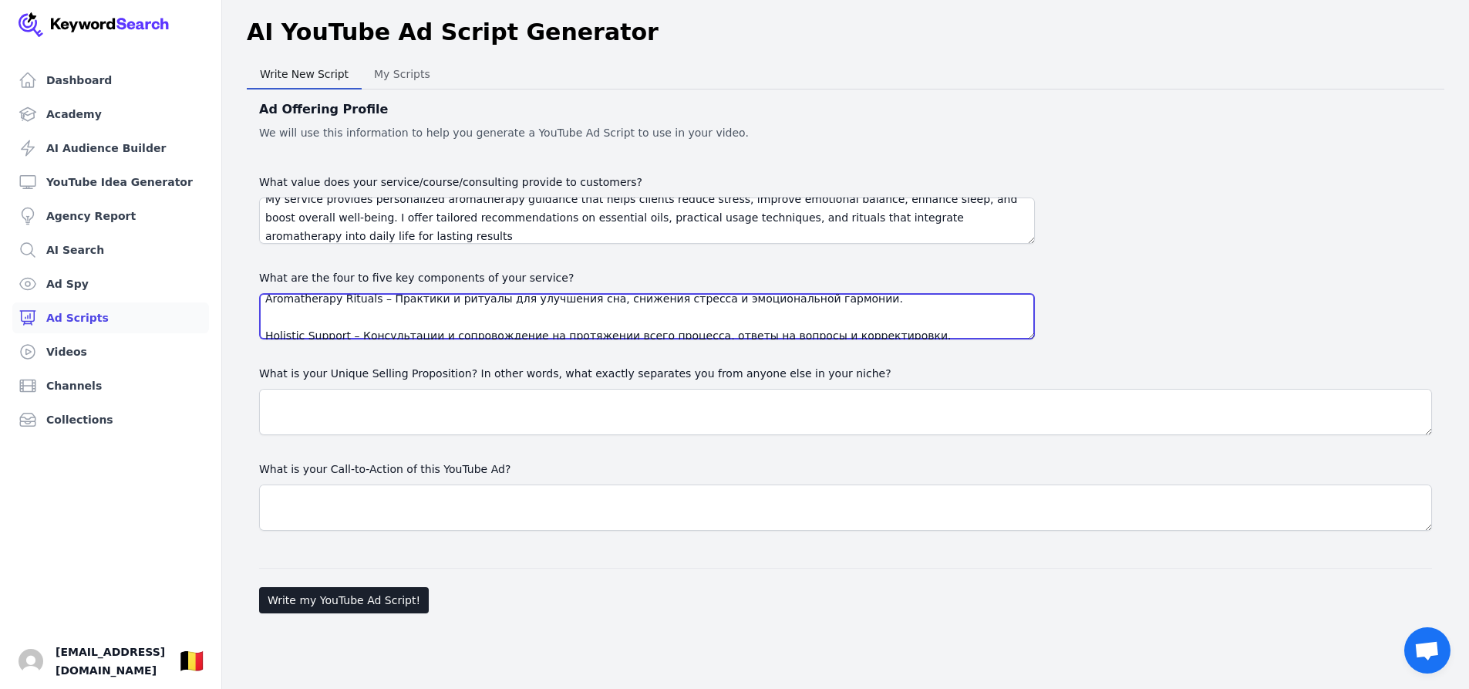
scroll to position [130, 0]
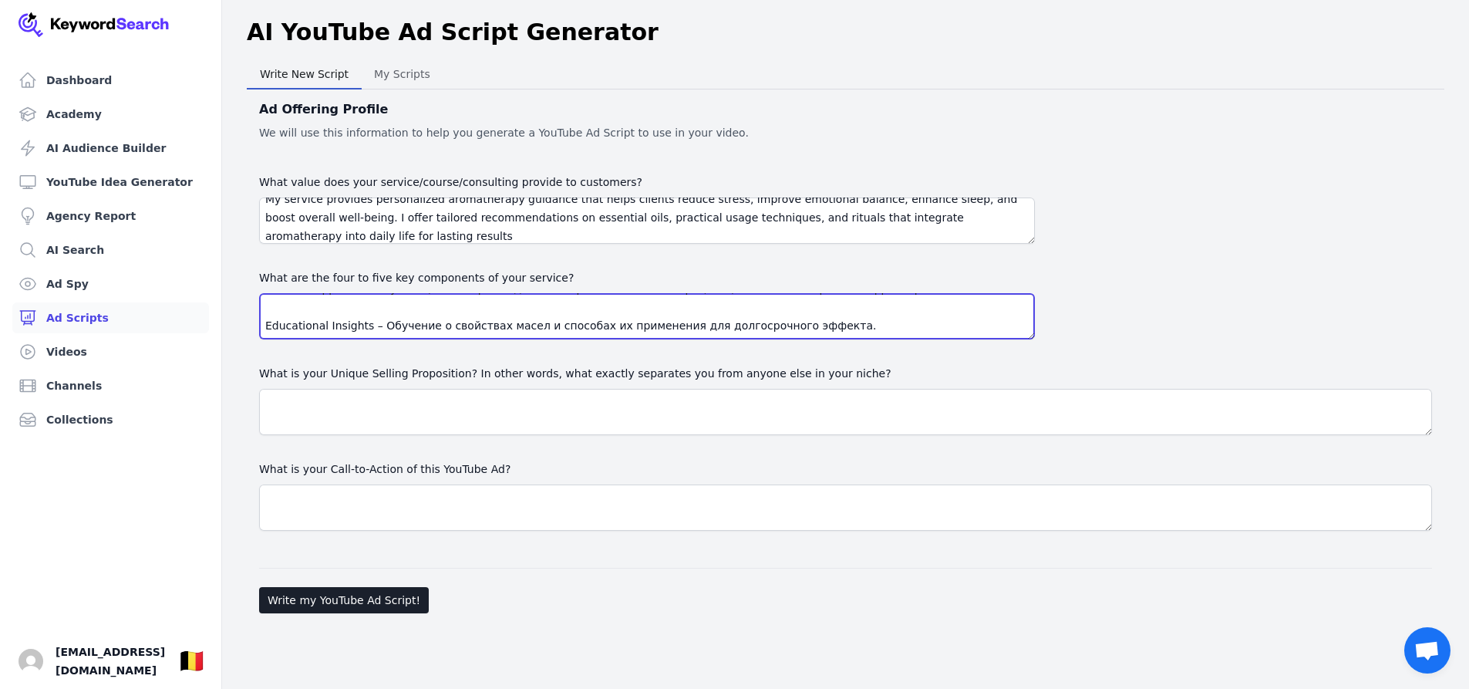
drag, startPoint x: 265, startPoint y: 307, endPoint x: 902, endPoint y: 383, distance: 641.7
click at [902, 383] on div "What value does your service/course/consulting provide to customers? My service…" at bounding box center [845, 352] width 1173 height 358
paste textarea "Personalized Oil Selection – Choosing essential oils tailored to each client’s …"
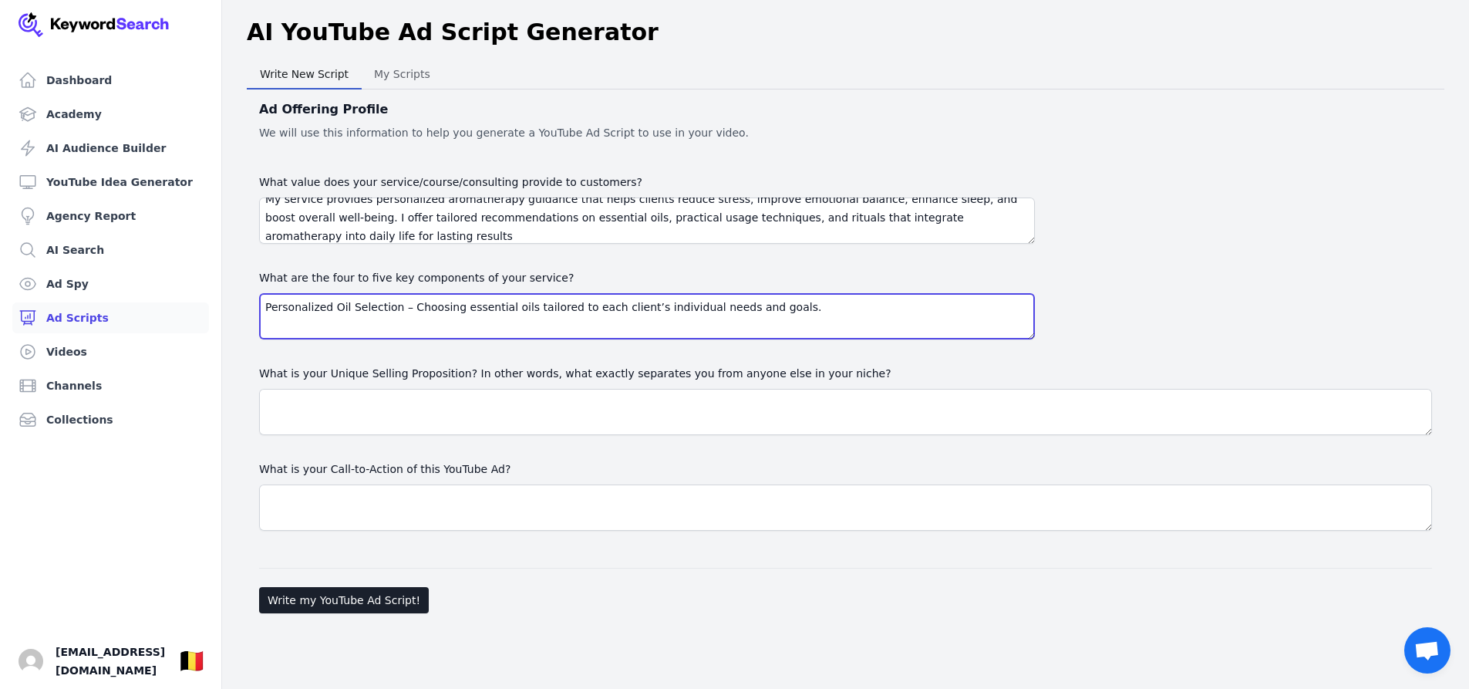
scroll to position [123, 0]
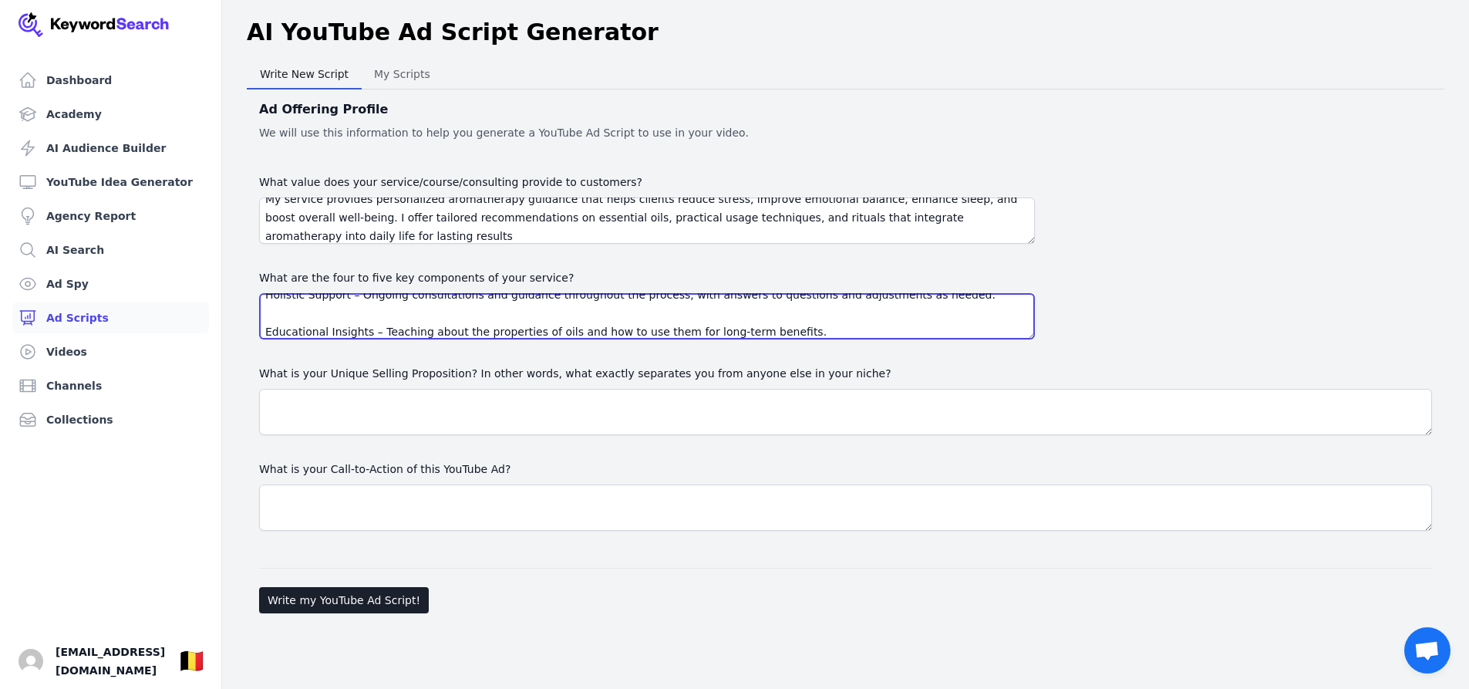
type textarea "Personalized Oil Selection – Choosing essential oils tailored to each client’s …"
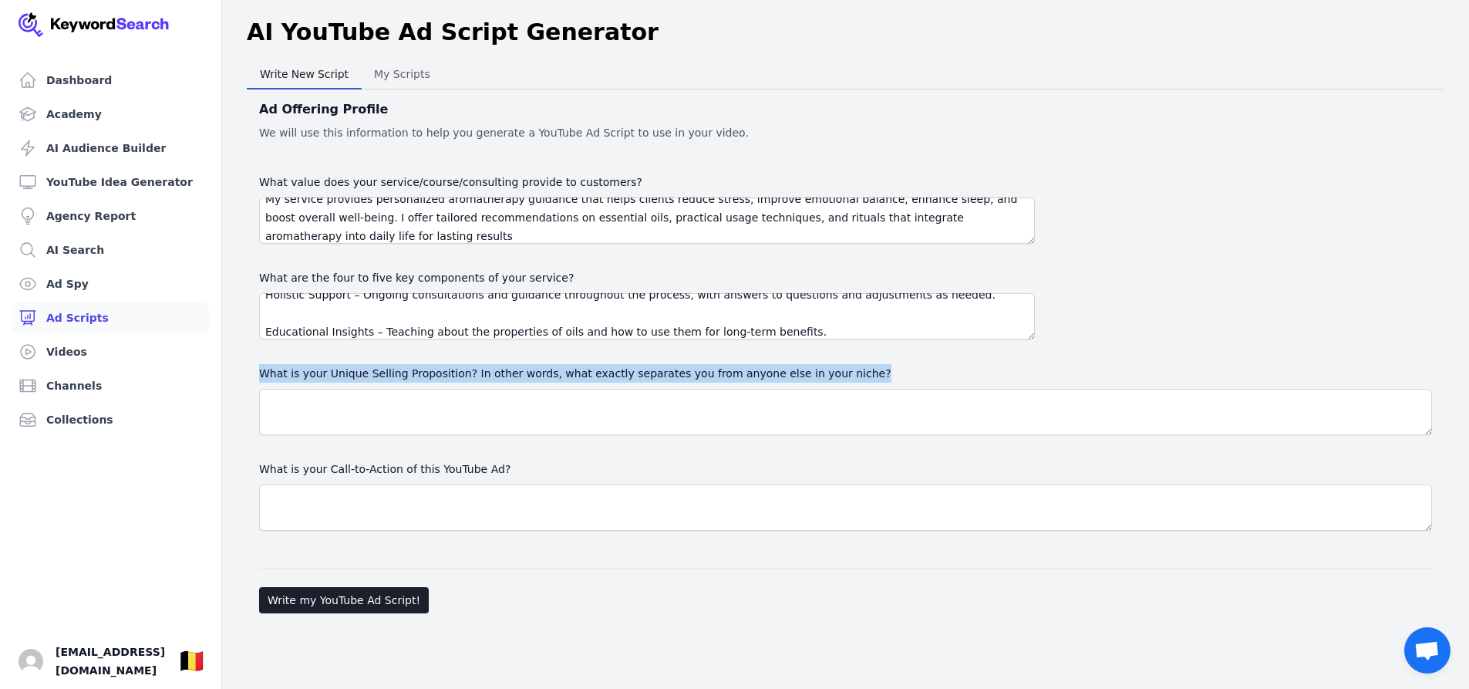
drag, startPoint x: 251, startPoint y: 369, endPoint x: 852, endPoint y: 369, distance: 600.8
click at [852, 369] on div "Ad Offering Profile We will use this information to help you generate a YouTube…" at bounding box center [846, 354] width 1198 height 530
copy label "What is your Unique Selling Proposition? In other words, what exactly separates…"
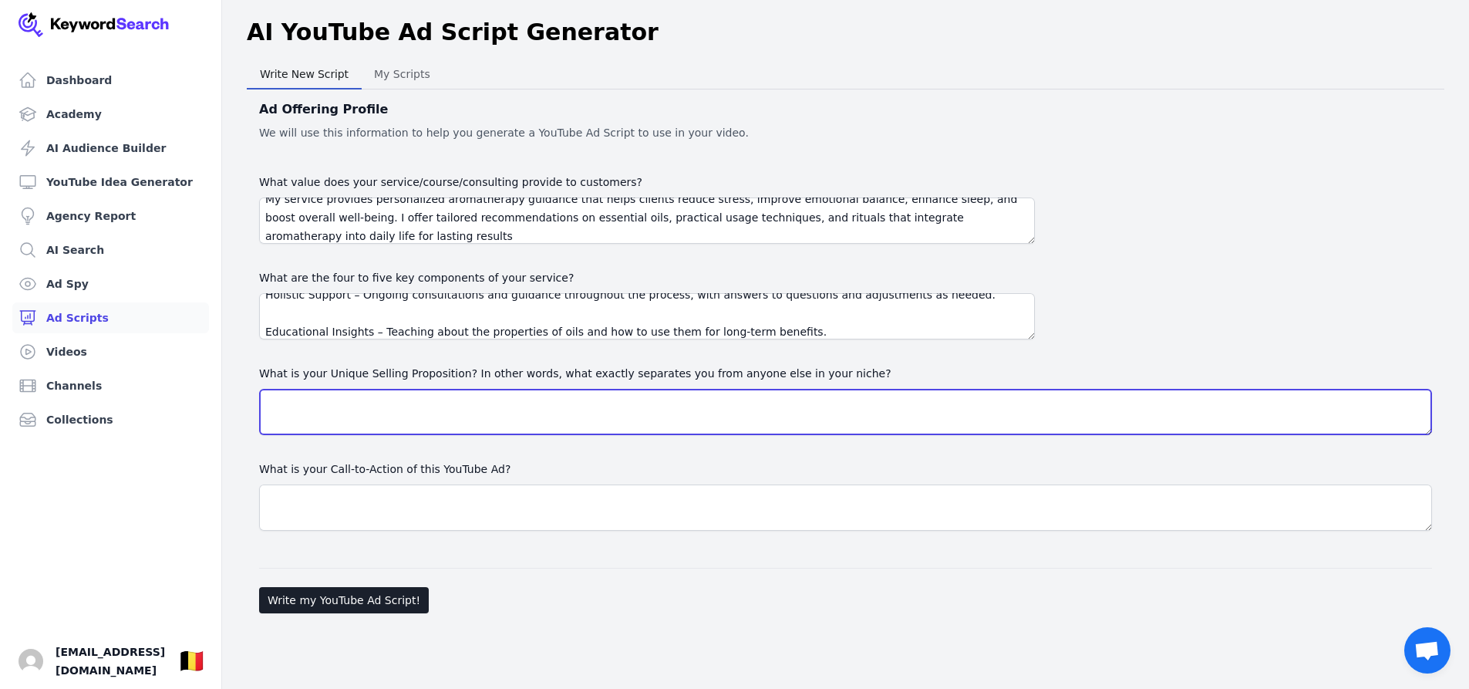
click at [293, 405] on textarea "What is your Unique Selling Proposition? In other words, what exactly separates…" at bounding box center [845, 412] width 1173 height 46
paste textarea "My Unique Selling Proposition is the combination of personalized aromatherapy, …"
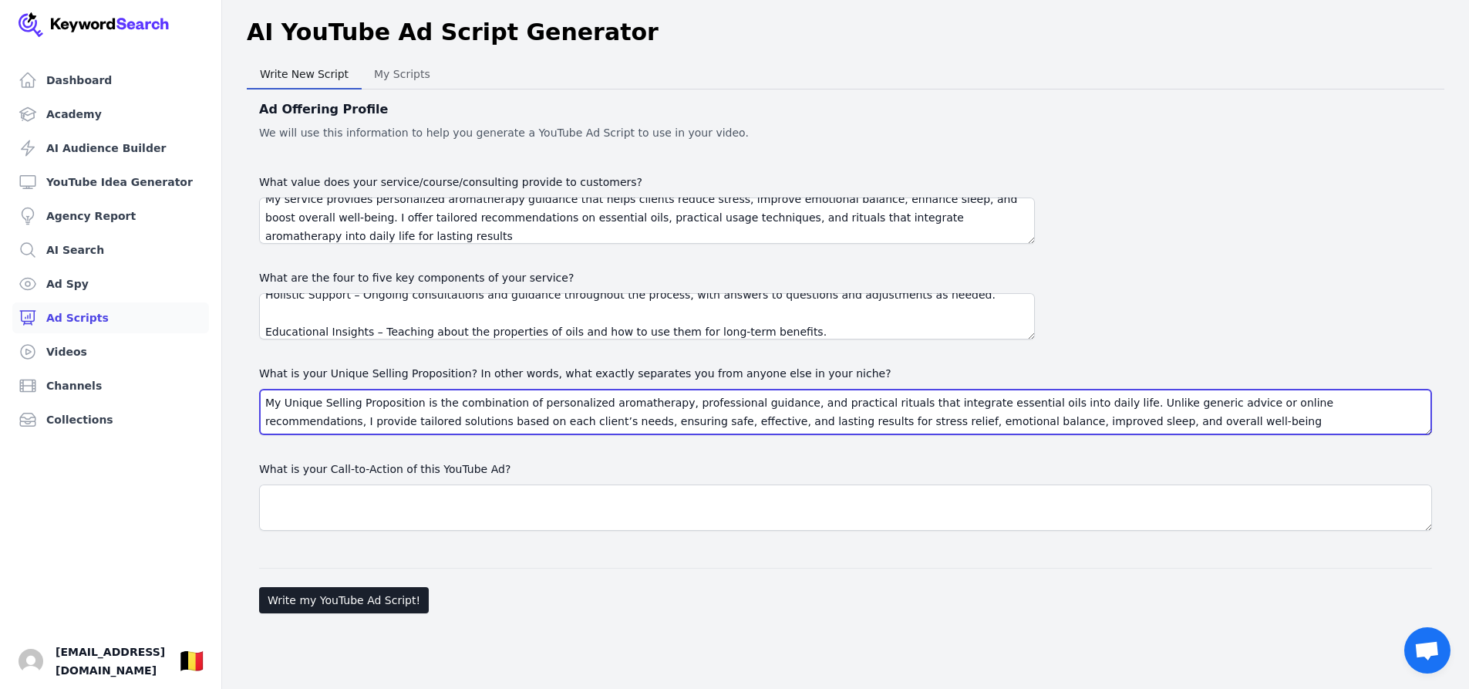
type textarea "My Unique Selling Proposition is the combination of personalized aromatherapy, …"
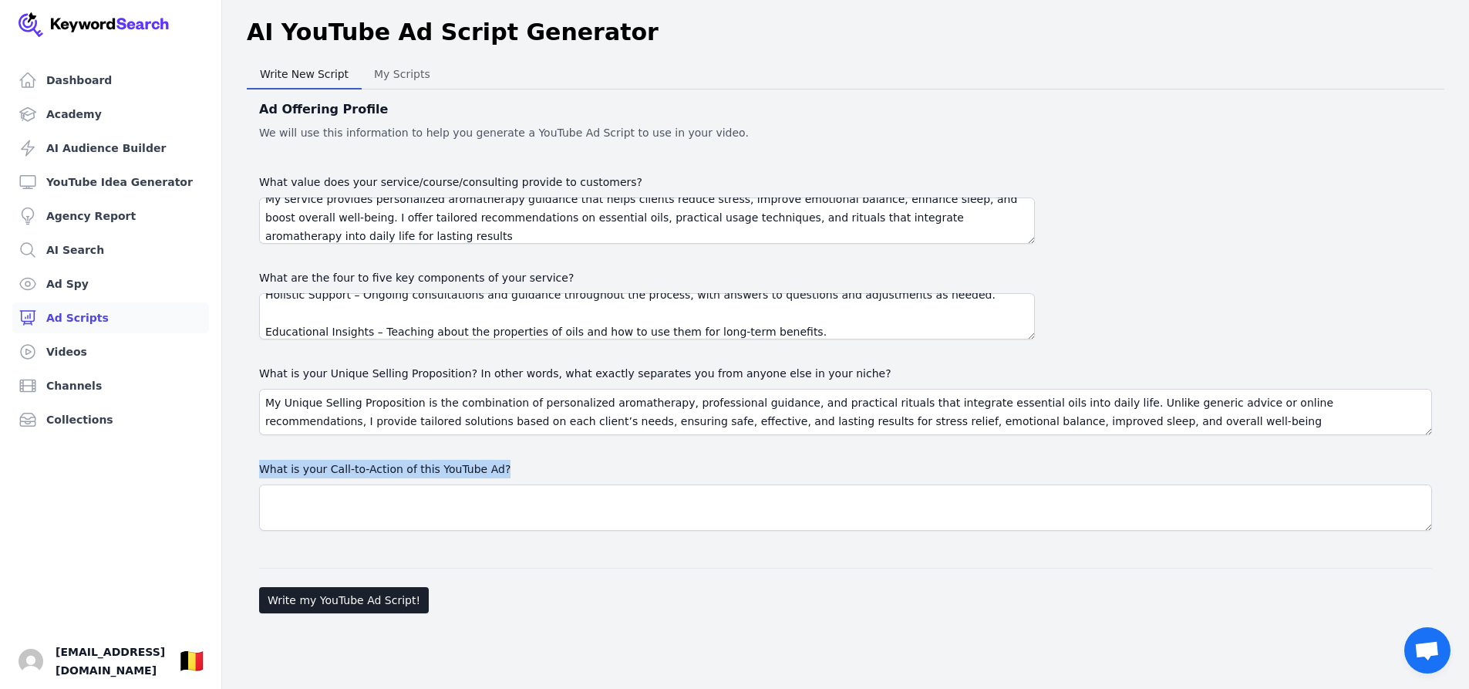
drag, startPoint x: 251, startPoint y: 465, endPoint x: 514, endPoint y: 495, distance: 265.5
click at [514, 495] on div "Ad Offering Profile We will use this information to help you generate a YouTube…" at bounding box center [846, 354] width 1198 height 530
copy label "What is your Call-to-Action of this YouTube Ad?"
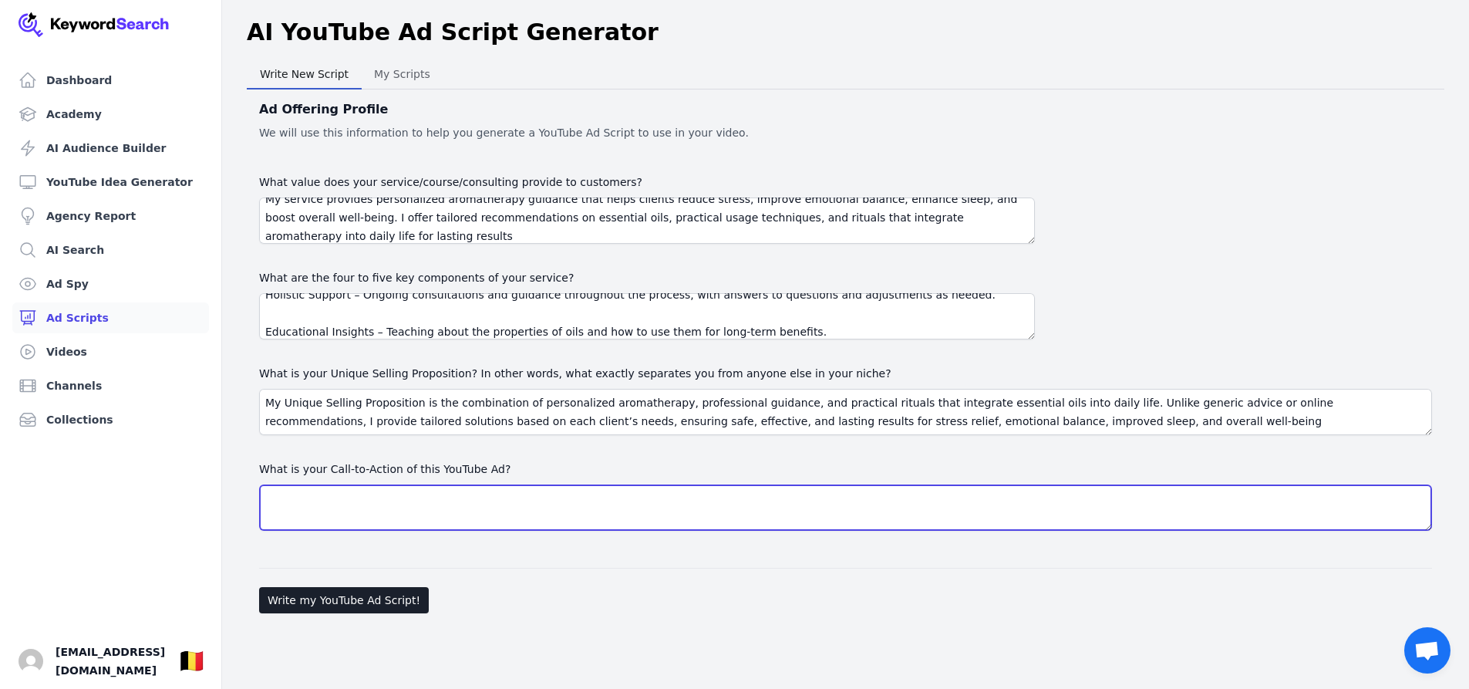
click at [292, 498] on textarea "What is your Call-to-Action of this YouTube Ad?" at bounding box center [845, 507] width 1173 height 46
paste textarea "Book your personalized aromatherapy consultation today and start feeling more r…"
type textarea "Book your personalized aromatherapy consultation today and start feeling more r…"
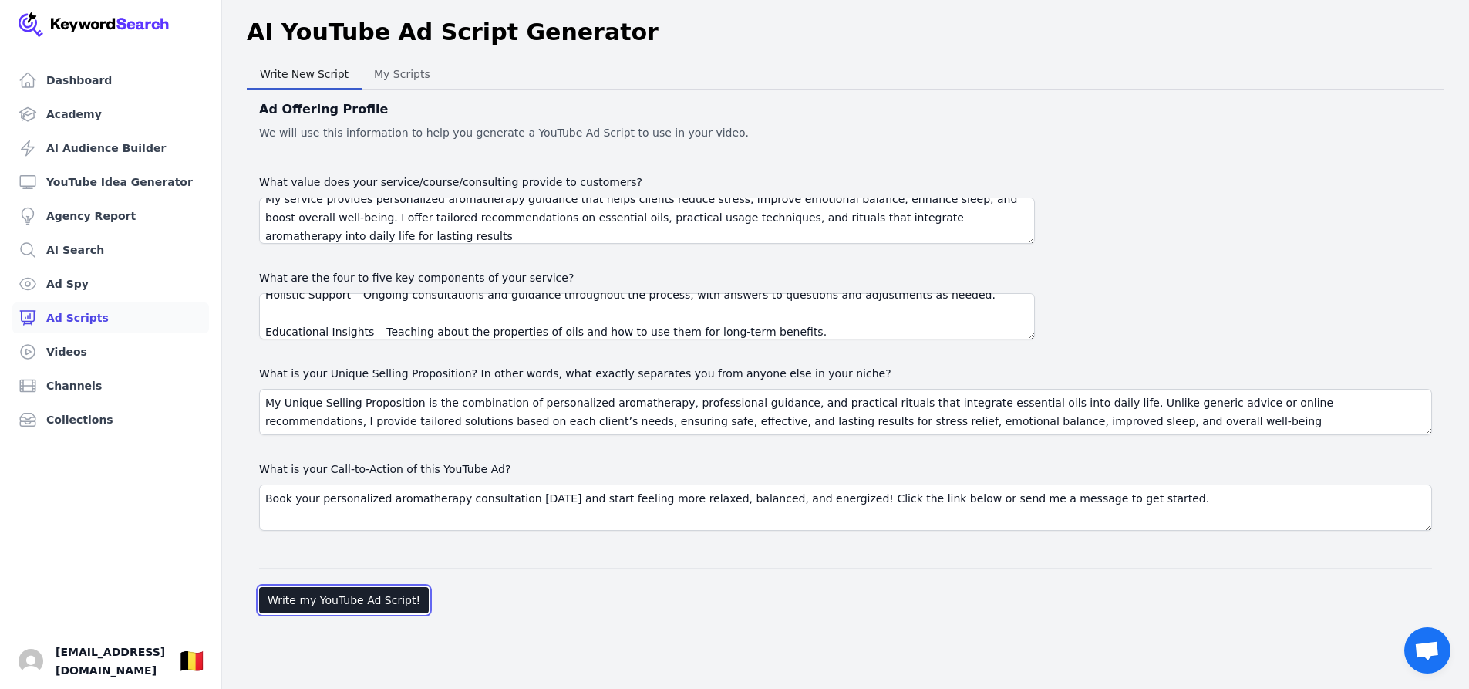
click at [390, 602] on button "Write my YouTube Ad Script!" at bounding box center [344, 600] width 170 height 26
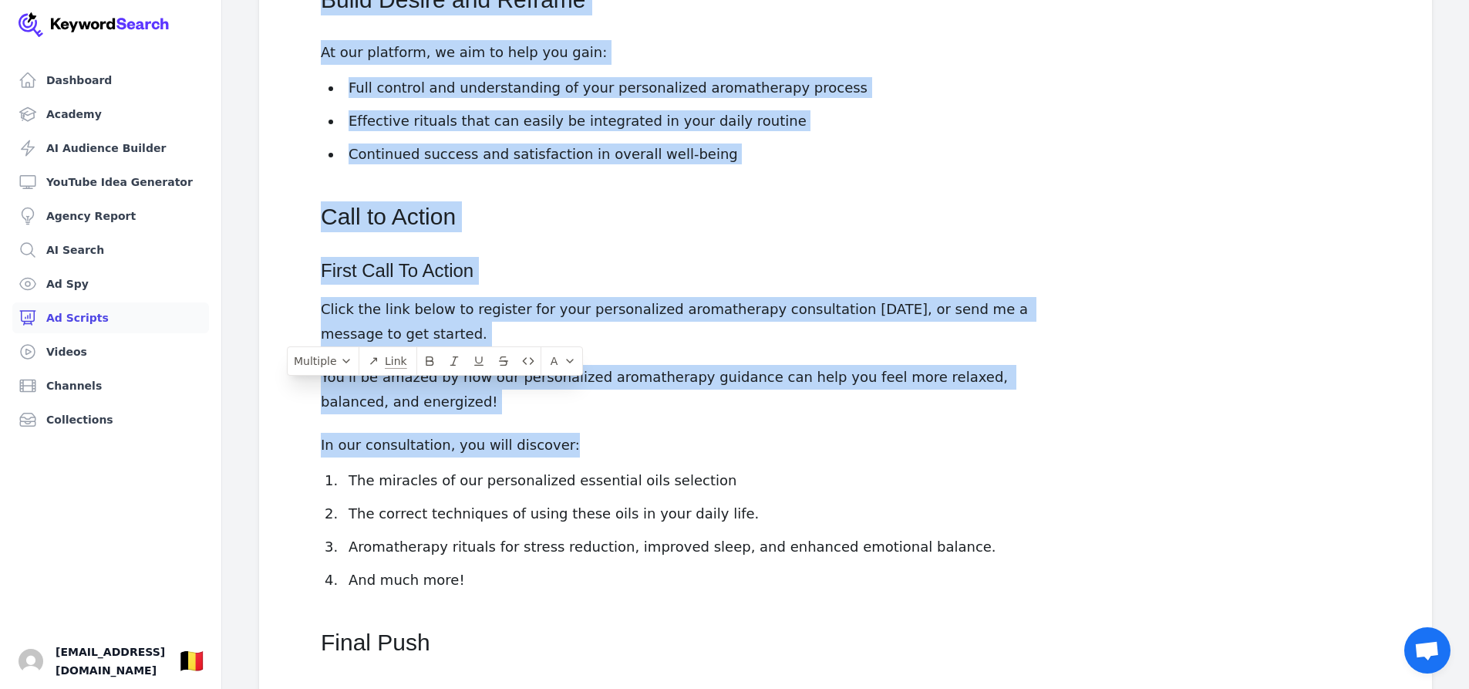
scroll to position [1495, 0]
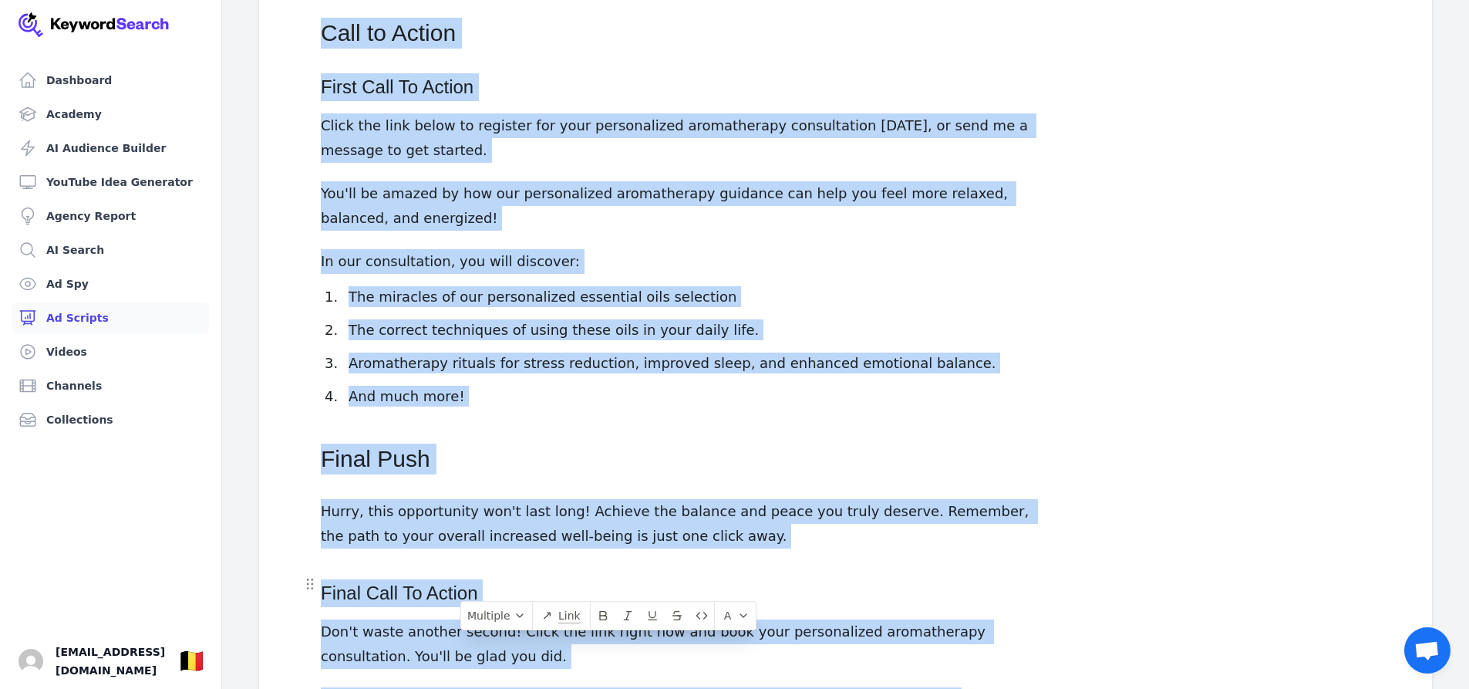
drag, startPoint x: 324, startPoint y: 258, endPoint x: 946, endPoint y: 562, distance: 692.0
copy div "YouTube Ad Script for Personalized Aromatherapy Guidance Business Hook ATTENTIO…"
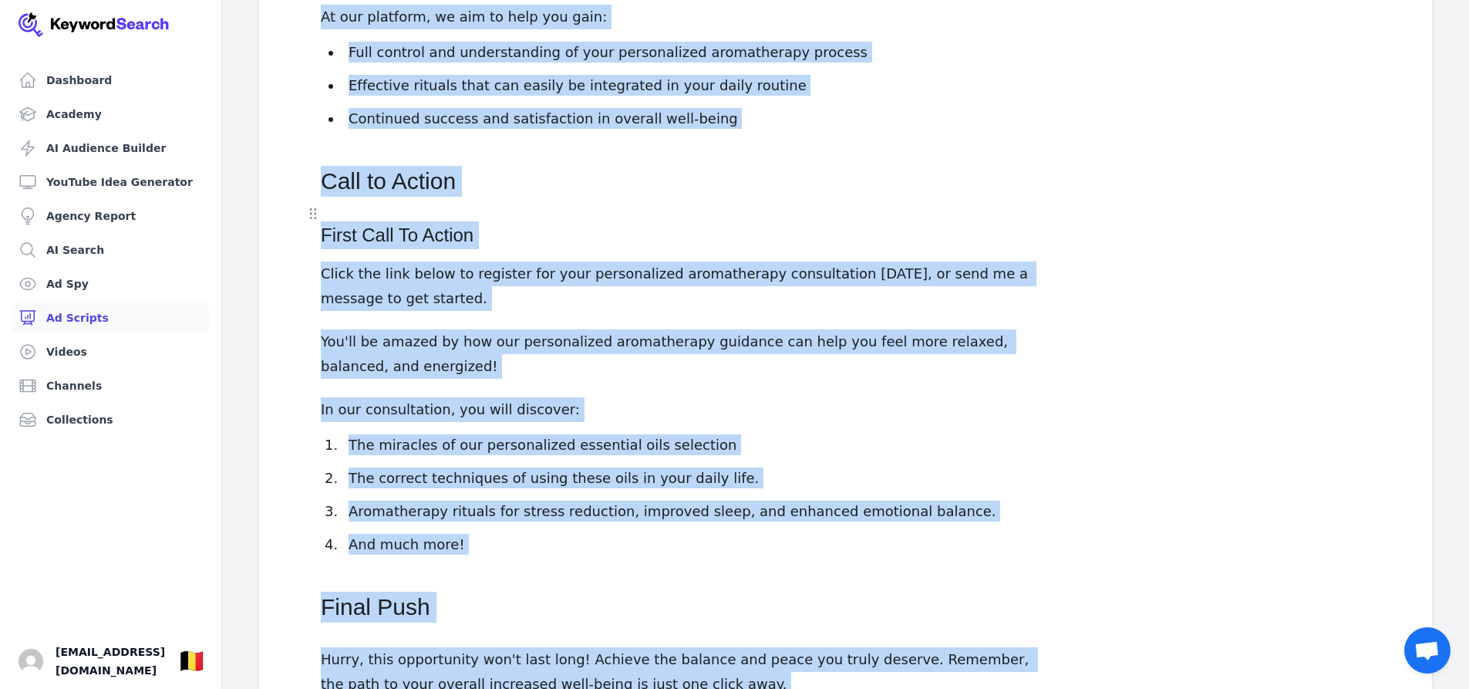
scroll to position [1341, 0]
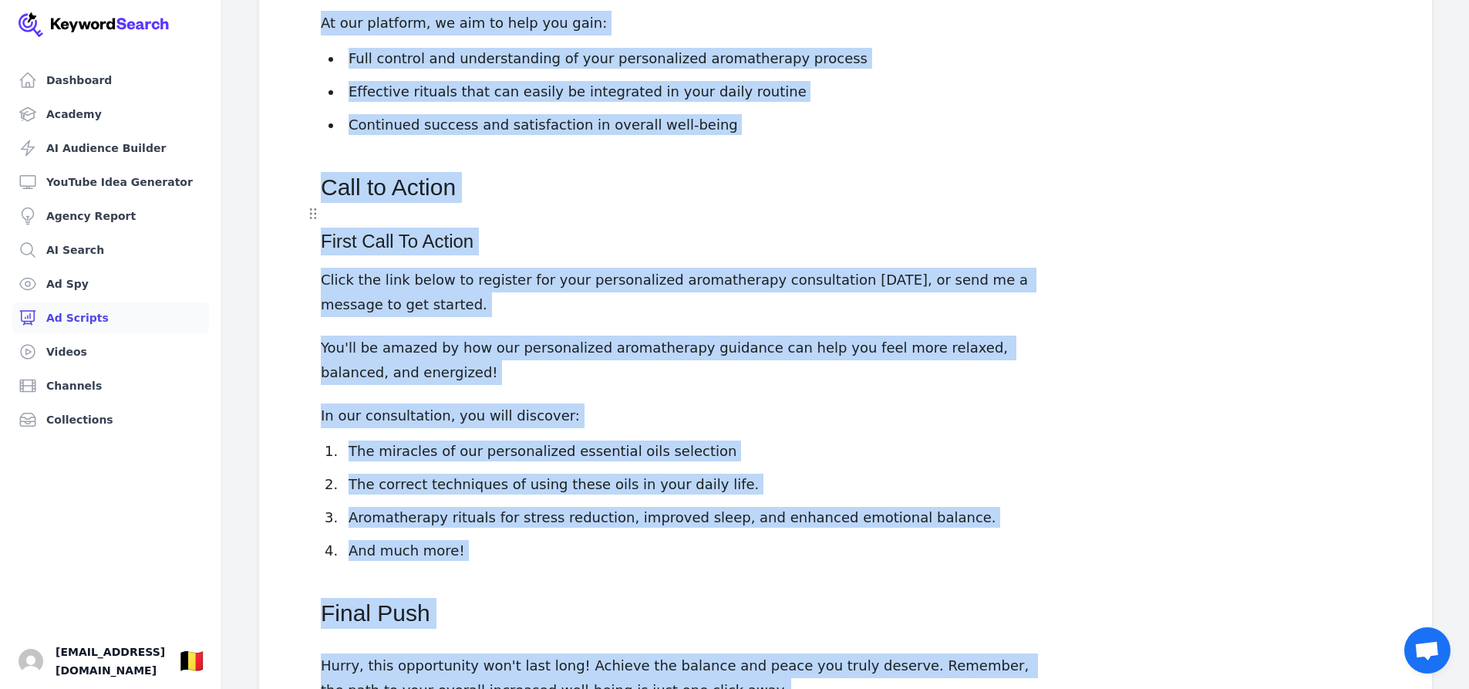
click at [69, 312] on link "Ad Scripts" at bounding box center [110, 317] width 197 height 31
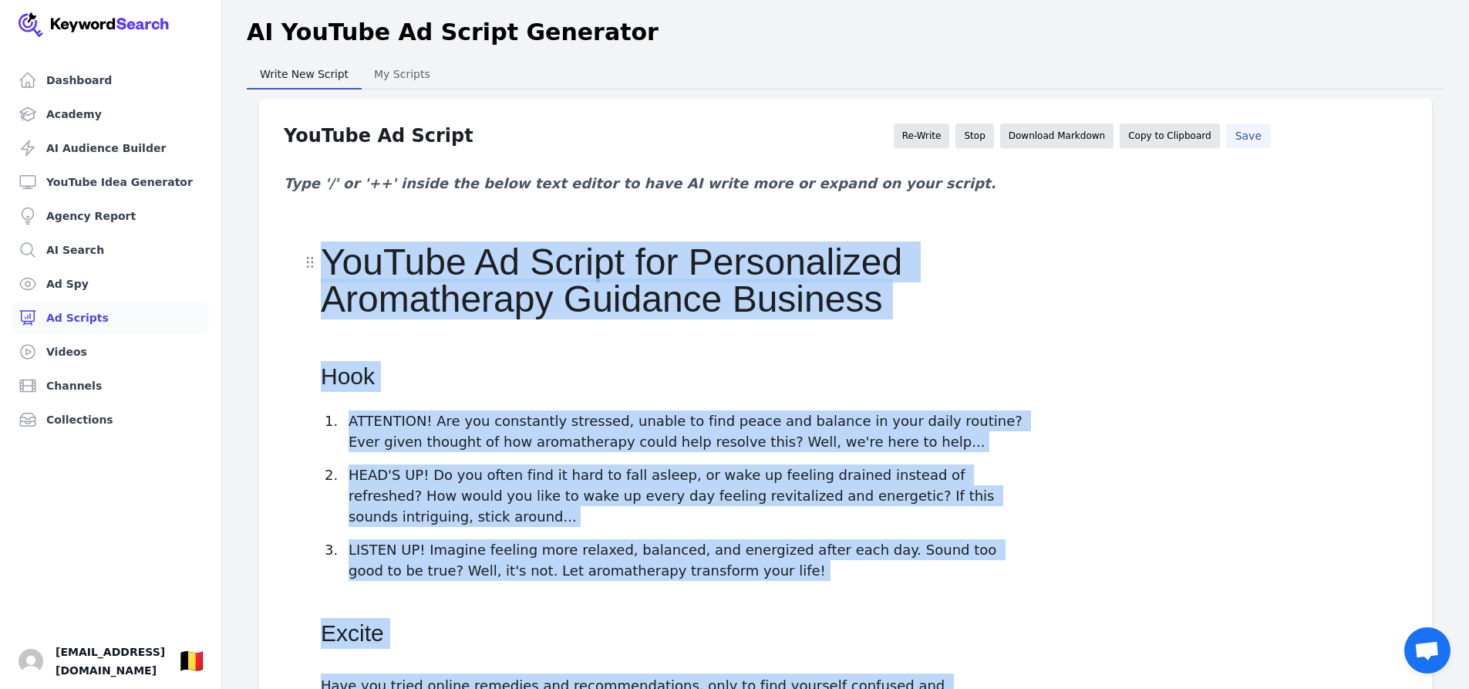
click at [53, 321] on link "Ad Scripts" at bounding box center [110, 317] width 197 height 31
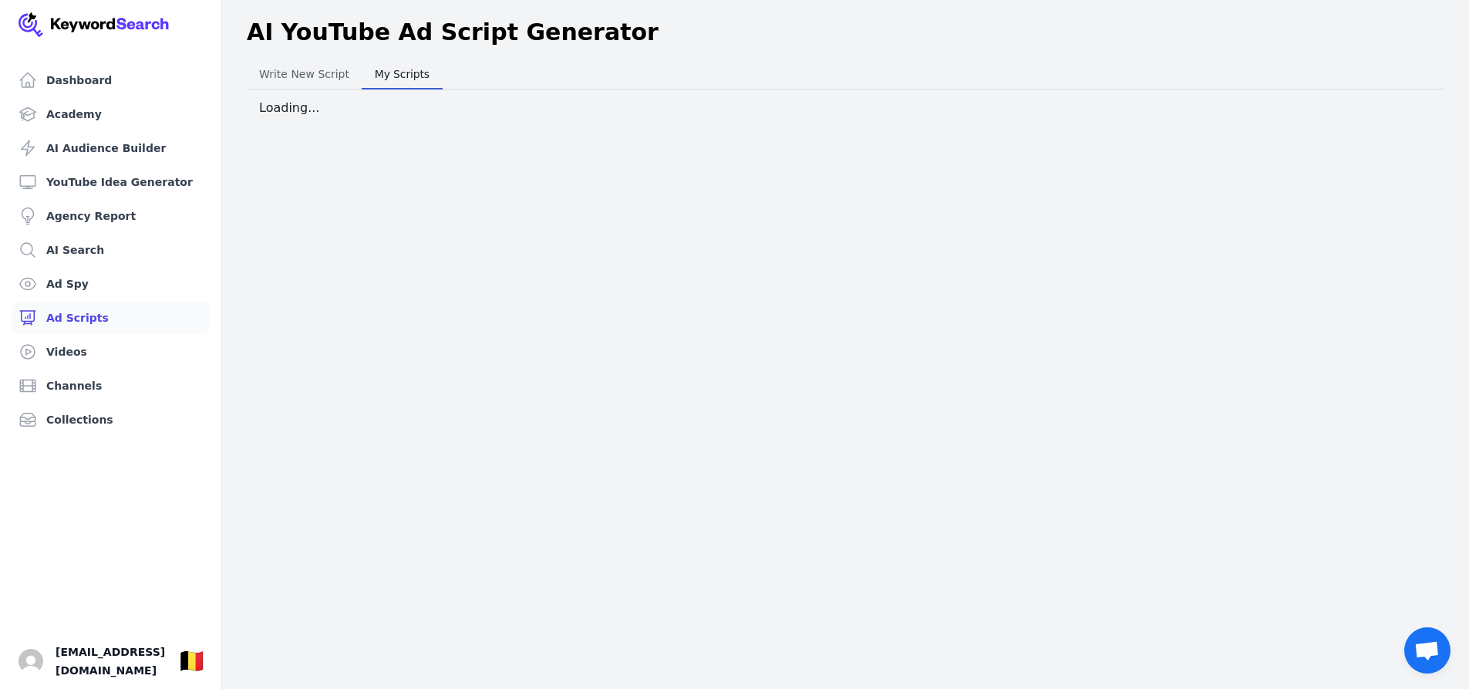
click at [400, 77] on span "My Scripts" at bounding box center [402, 74] width 67 height 22
click at [298, 73] on span "Write New Script" at bounding box center [304, 74] width 103 height 22
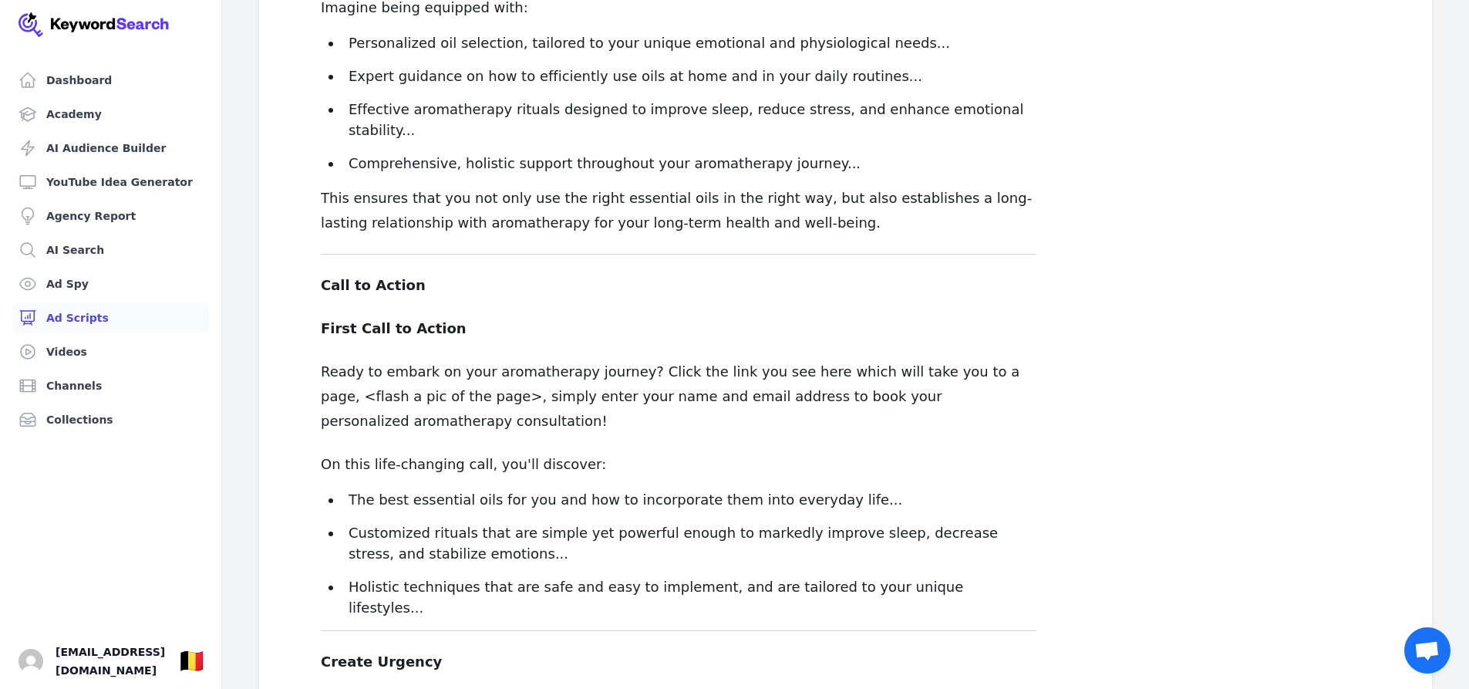
scroll to position [993, 0]
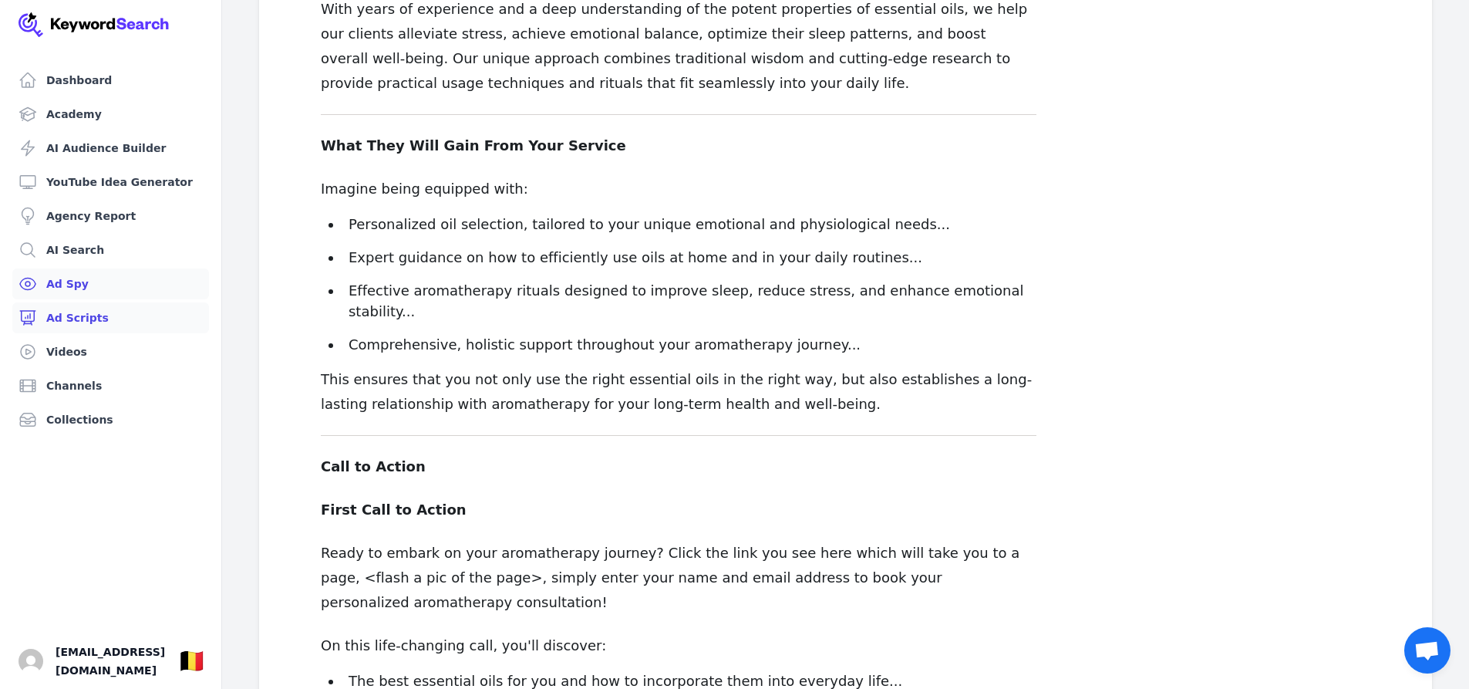
click at [99, 280] on link "Ad Spy" at bounding box center [110, 283] width 197 height 31
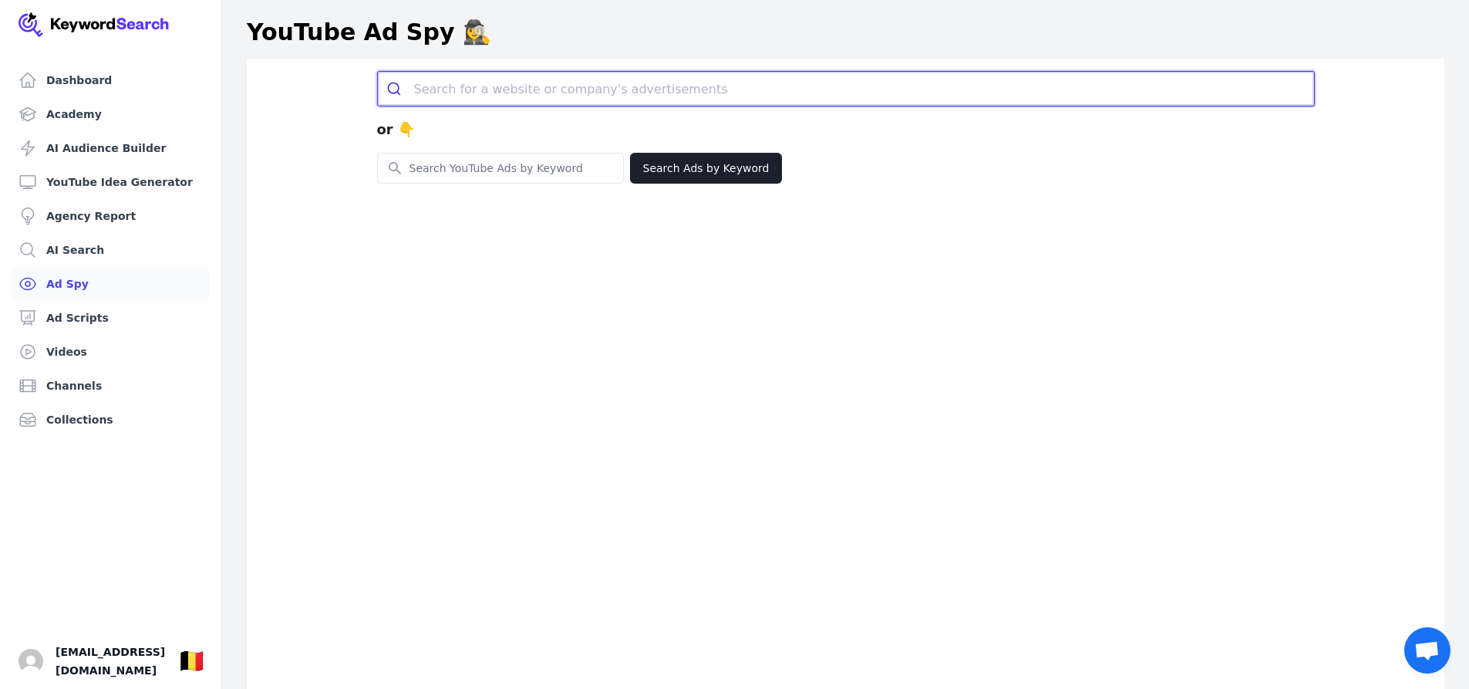
click at [449, 93] on input "search" at bounding box center [864, 89] width 900 height 34
type input "у"
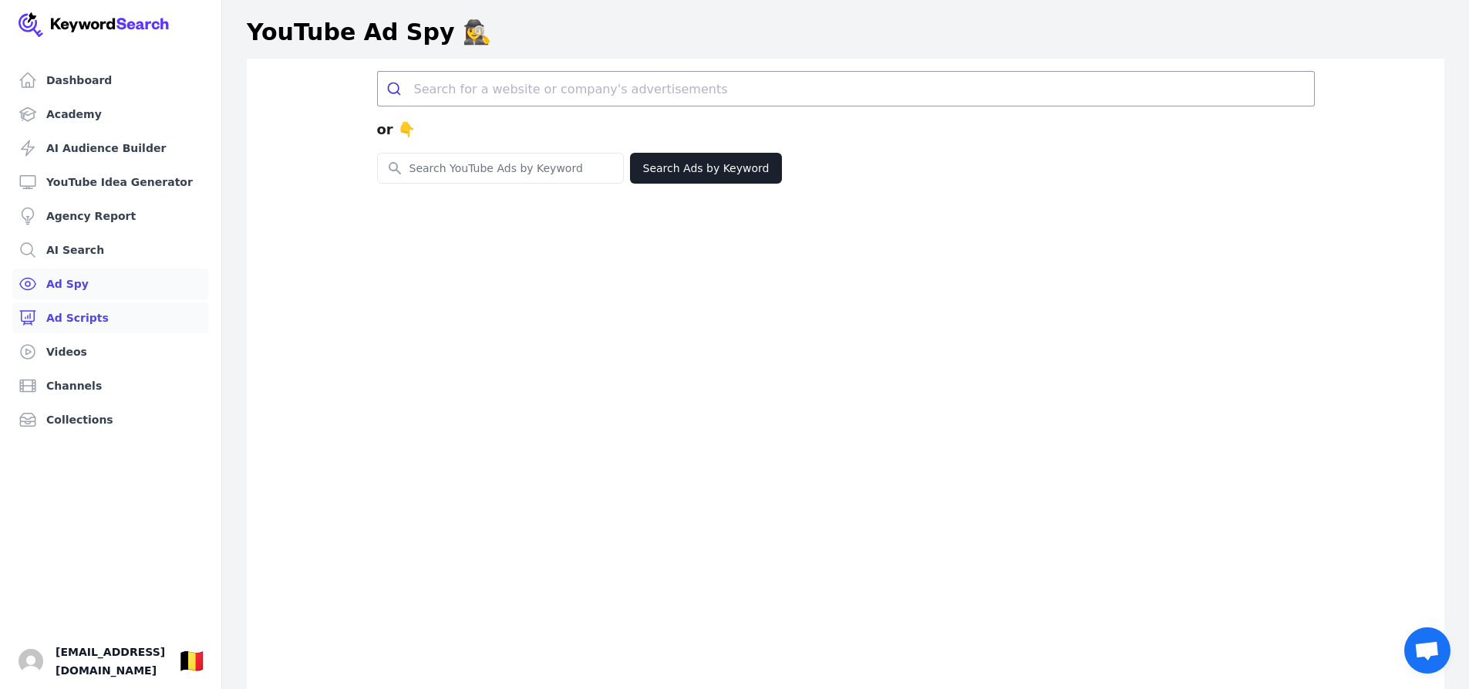
click at [131, 327] on link "Ad Scripts" at bounding box center [110, 317] width 197 height 31
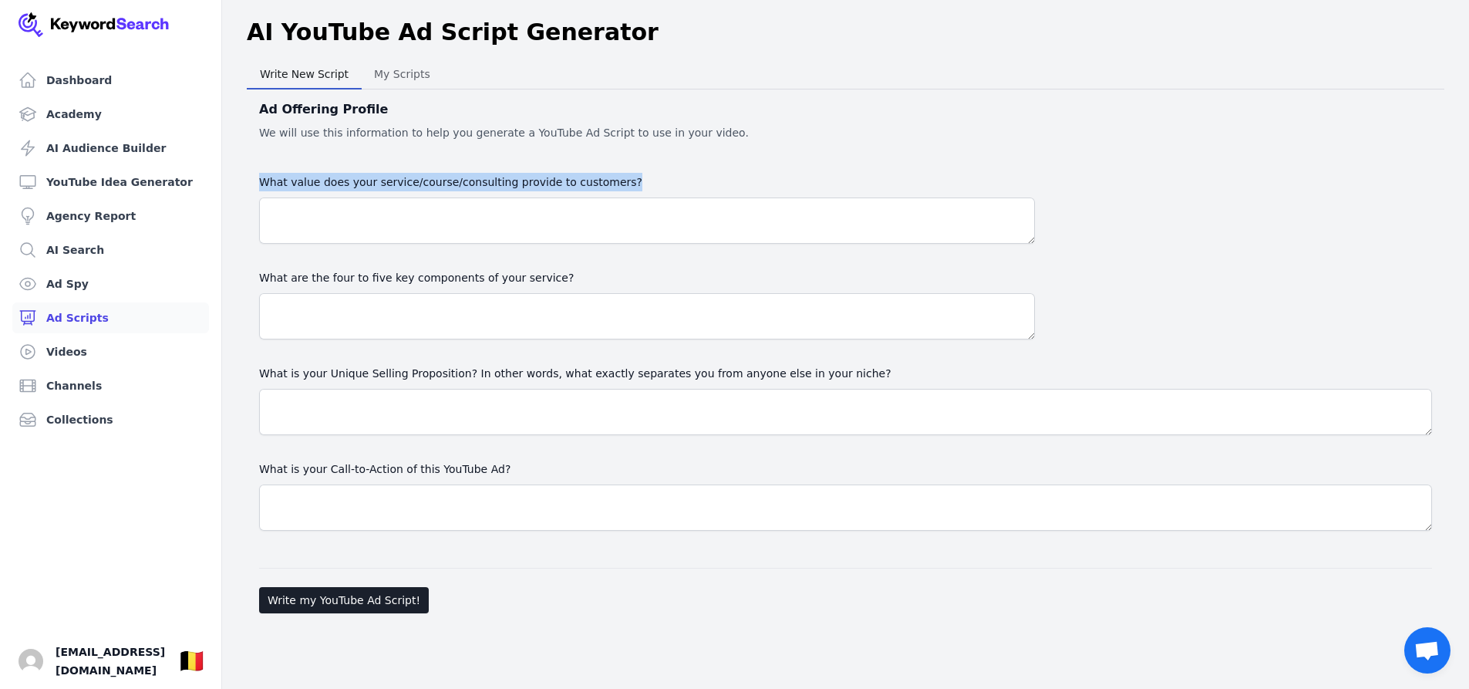
drag, startPoint x: 256, startPoint y: 176, endPoint x: 649, endPoint y: 197, distance: 393.9
click at [649, 197] on div "Ad Offering Profile We will use this information to help you generate a YouTube…" at bounding box center [846, 354] width 1198 height 530
copy label "What value does your service/course/consulting provide to customers?"
click at [319, 218] on textarea "What value does your service/course/consulting provide to customers?" at bounding box center [647, 220] width 776 height 46
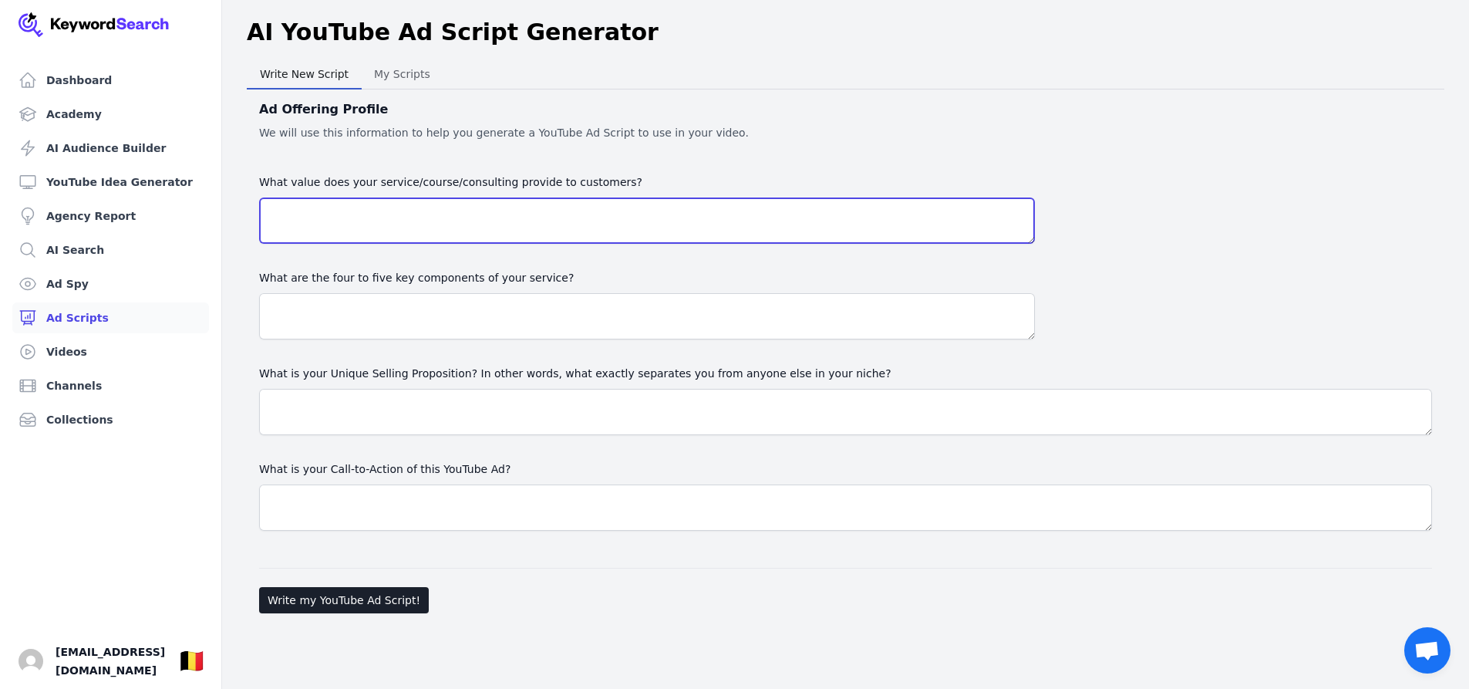
paste textarea "My service provides deep relaxation, stress relief, and emotional balance throu…"
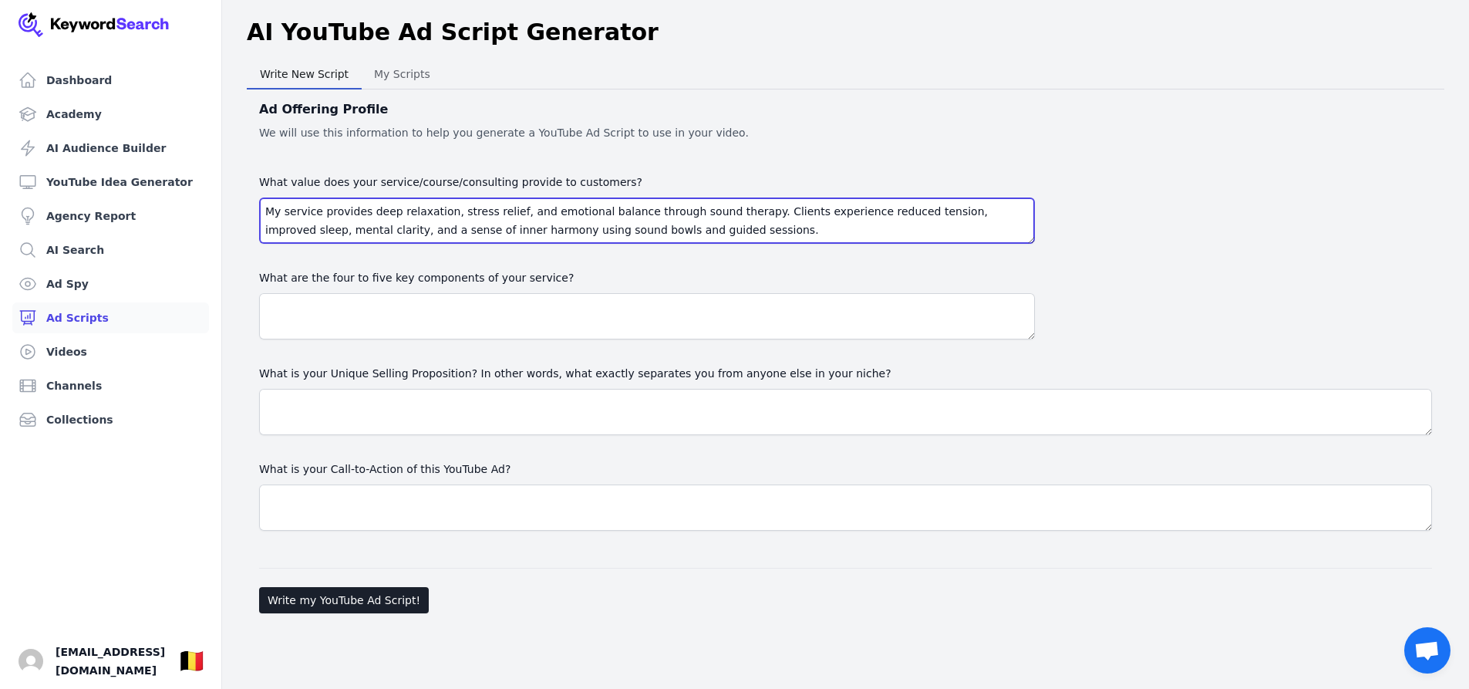
type textarea "My service provides deep relaxation, stress relief, and emotional balance throu…"
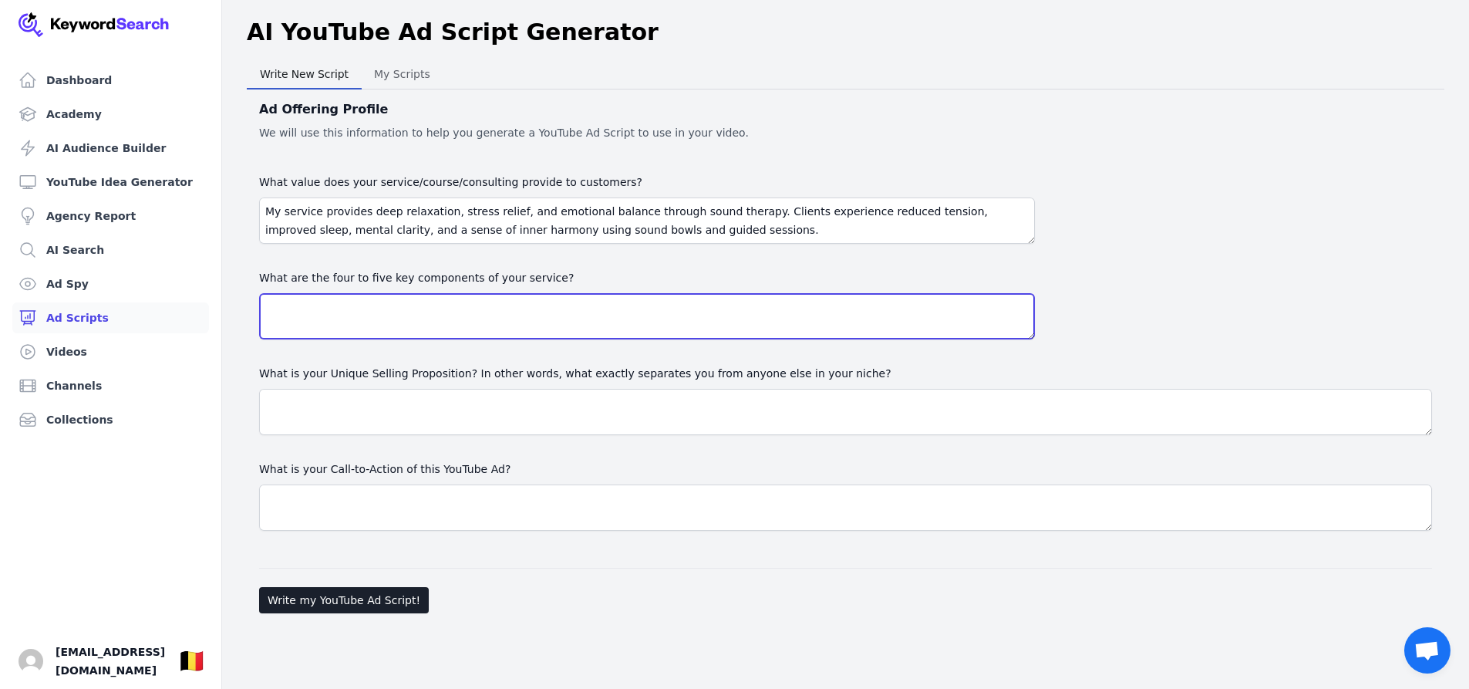
click at [314, 308] on textarea at bounding box center [647, 316] width 776 height 46
paste textarea "Personalized Sound Sessions – Tailored sessions to meet each client’s physical,…"
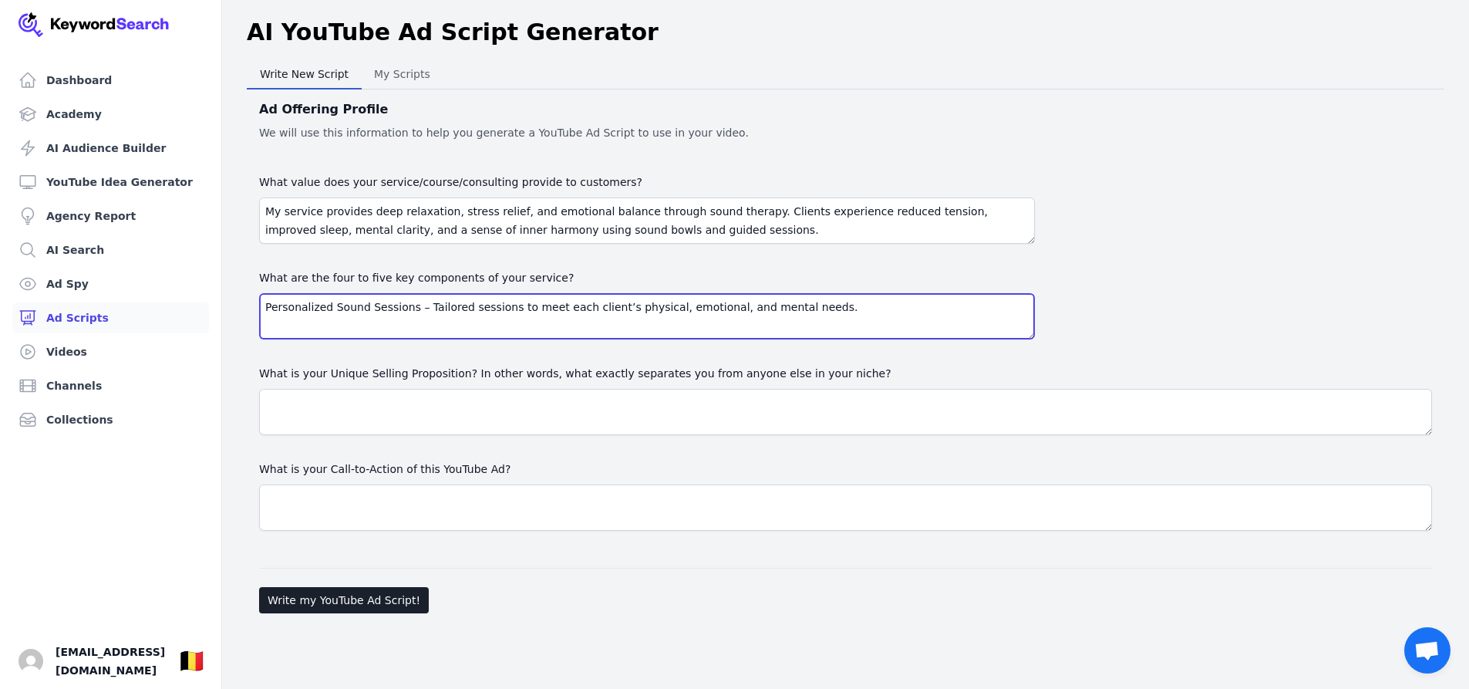
scroll to position [123, 0]
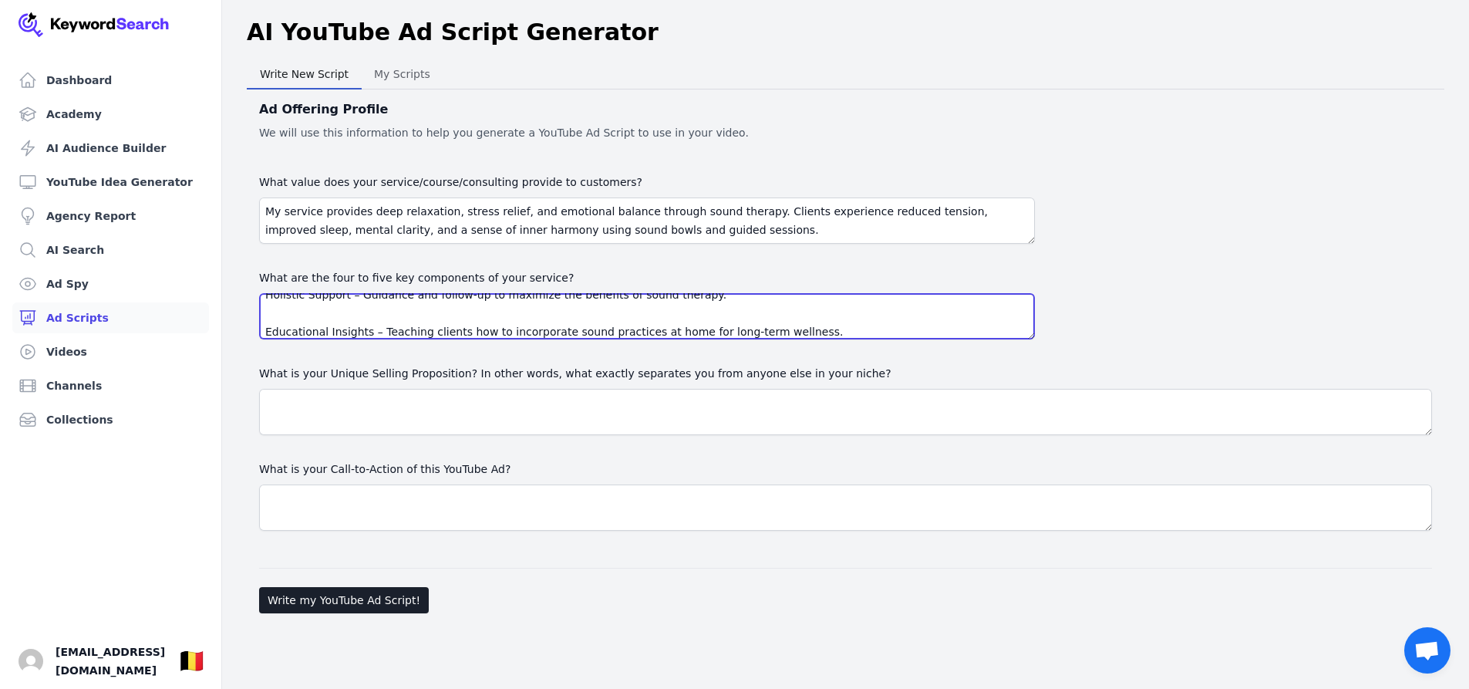
type textarea "Personalized Sound Sessions – Tailored sessions to meet each client’s physical,…"
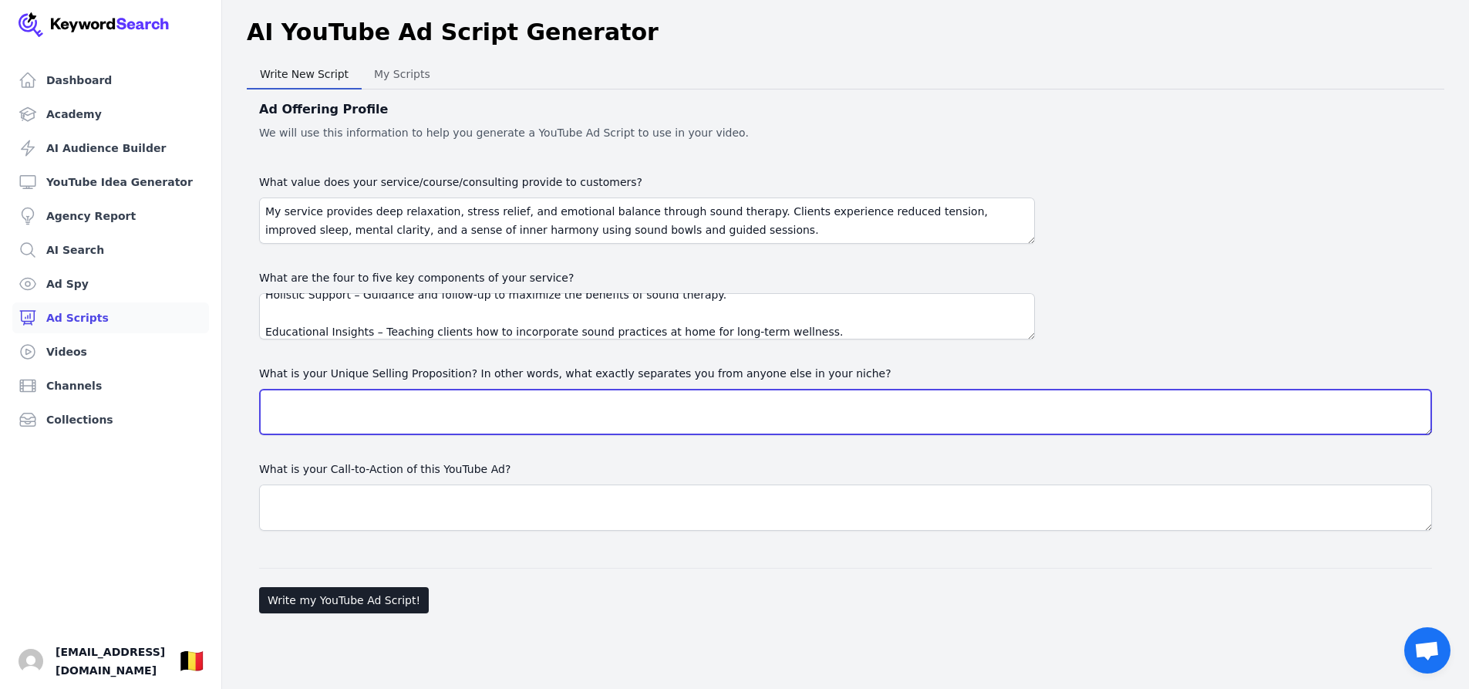
click at [275, 410] on textarea "What is your Unique Selling Proposition? In other words, what exactly separates…" at bounding box center [845, 412] width 1173 height 46
paste textarea "My Unique Selling Proposition is the combination of professional sound therapy …"
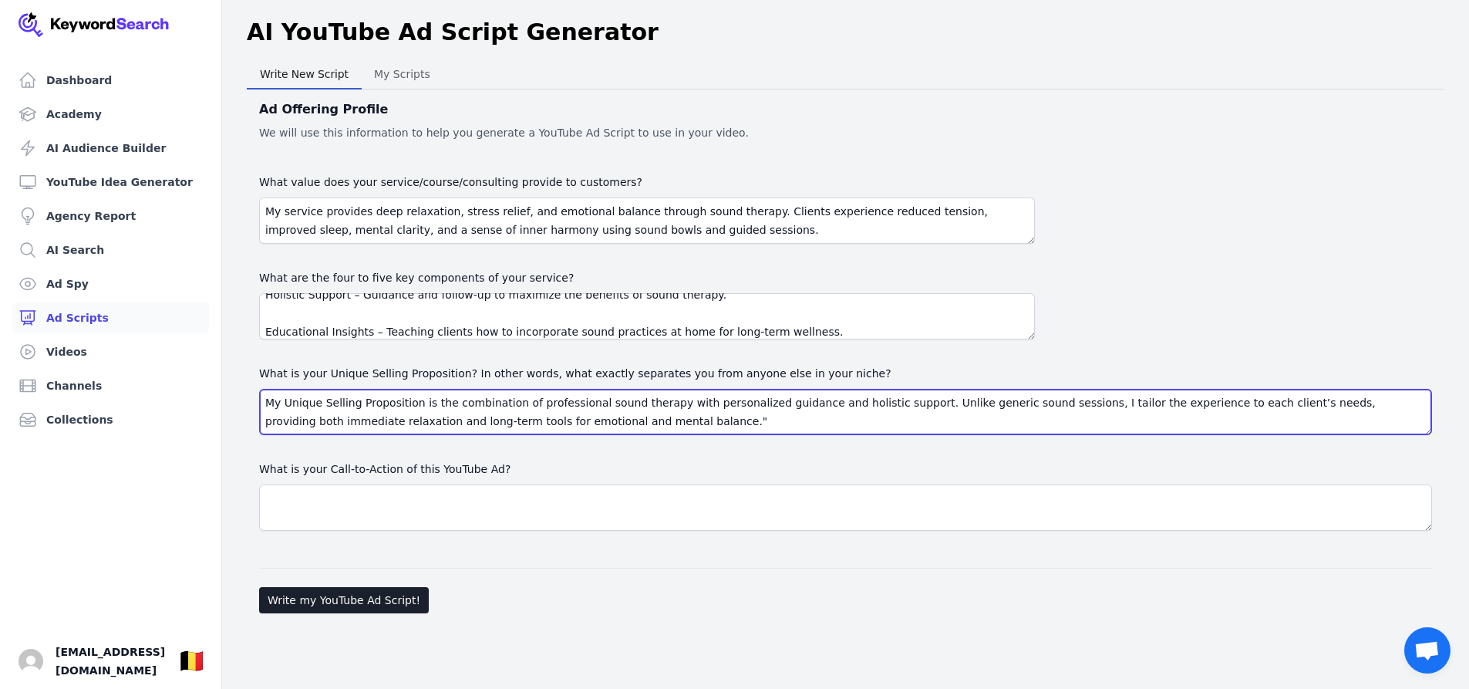
type textarea "My Unique Selling Proposition is the combination of professional sound therapy …"
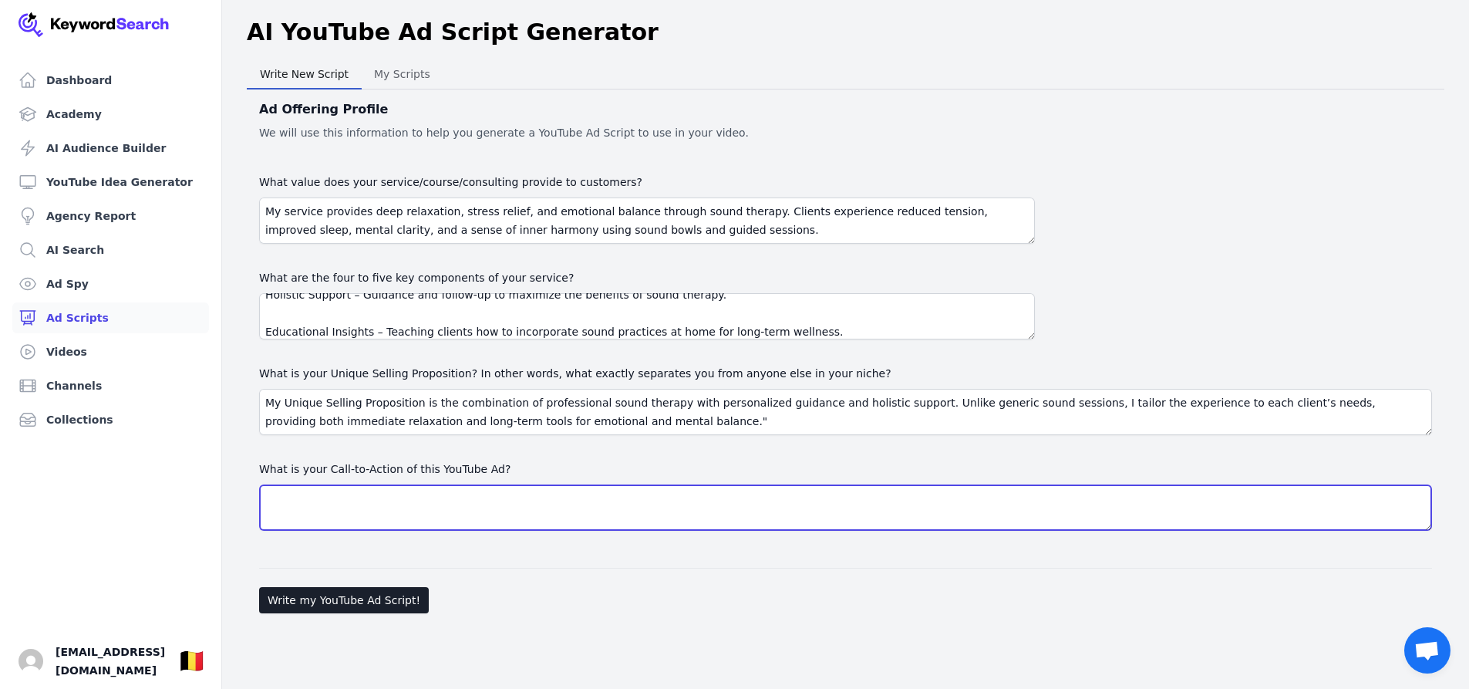
click at [286, 497] on textarea "What is your Call-to-Action of this YouTube Ad?" at bounding box center [845, 507] width 1173 height 46
paste textarea "Book your personalized sound therapy session today and experience deep relaxati…"
type textarea "Book your personalized sound therapy session today and experience deep relaxati…"
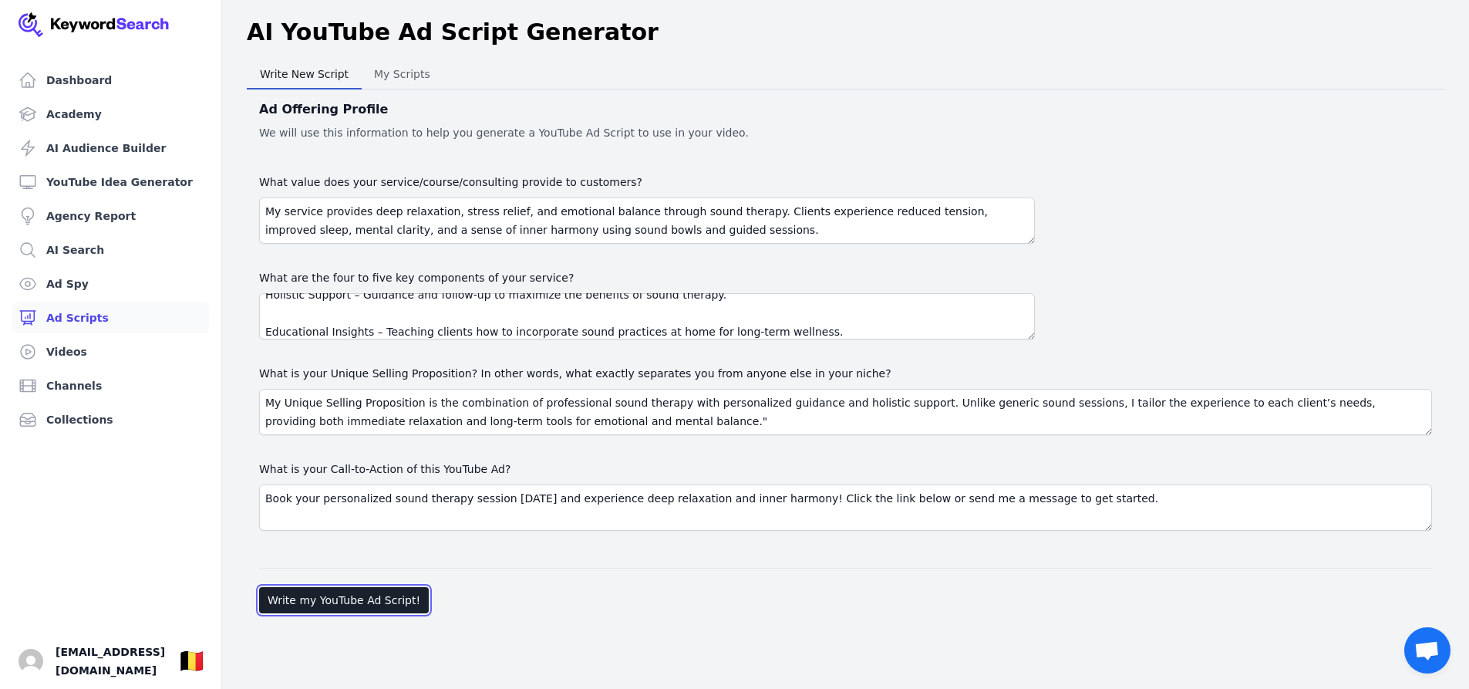
drag, startPoint x: 288, startPoint y: 599, endPoint x: 300, endPoint y: 566, distance: 35.4
click at [288, 599] on button "Write my YouTube Ad Script!" at bounding box center [344, 600] width 170 height 26
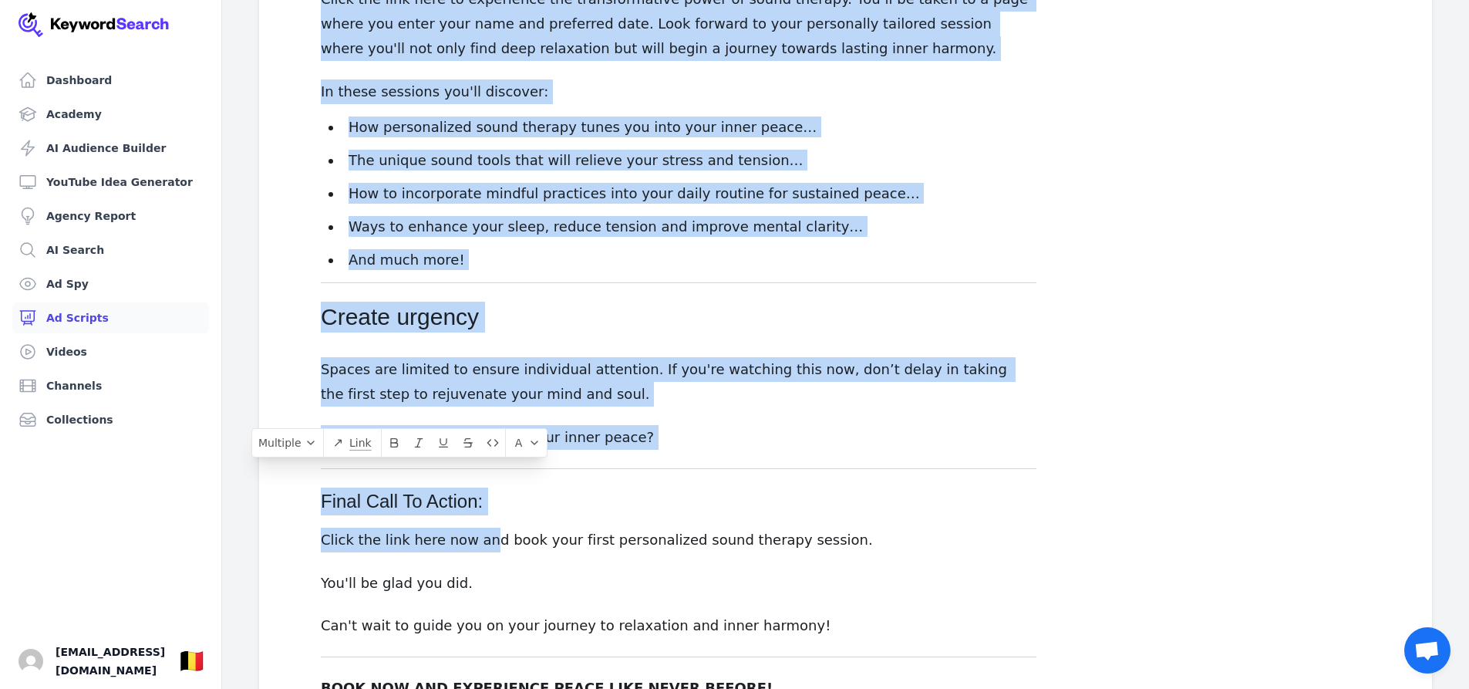
scroll to position [1738, 0]
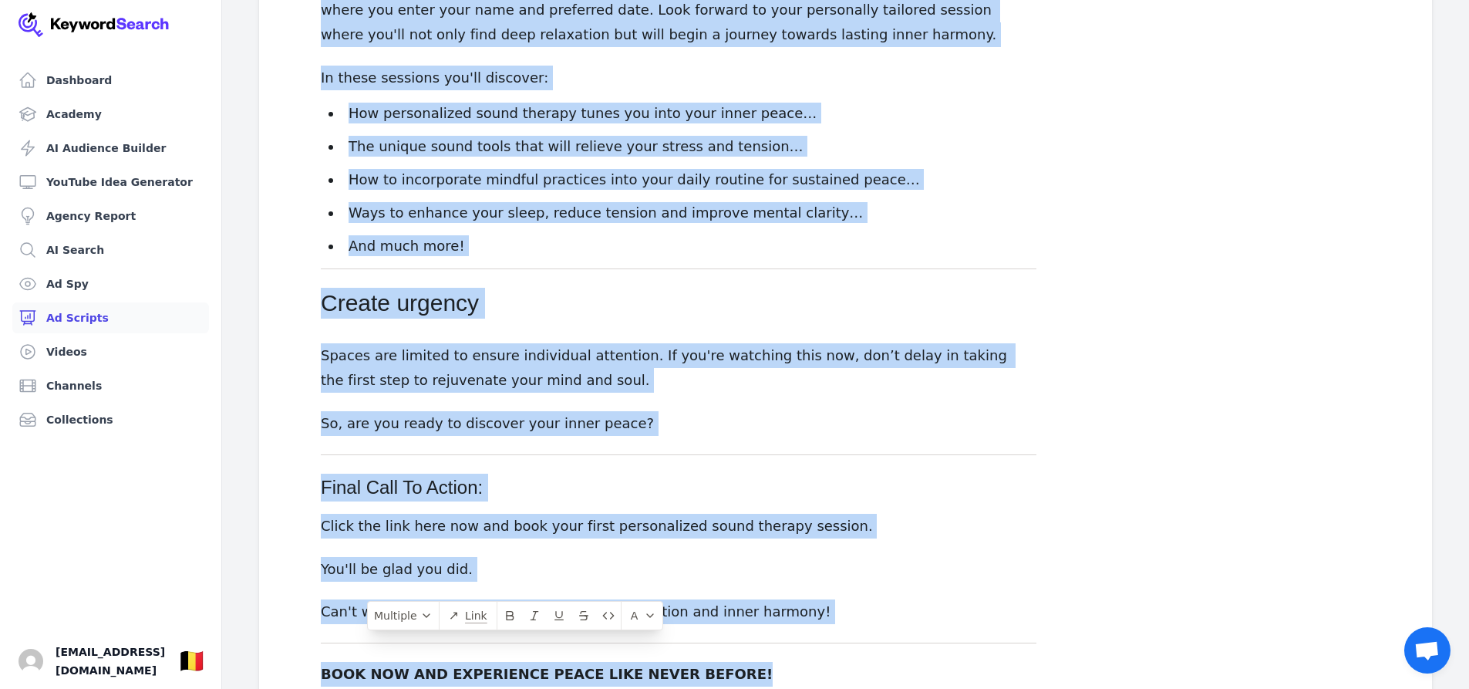
drag, startPoint x: 317, startPoint y: 339, endPoint x: 798, endPoint y: 603, distance: 549.2
copy div "Hook ATTENTION! Does your mind feel foggy? Are you struggling to find your inne…"
click at [80, 288] on link "Ad Spy" at bounding box center [110, 283] width 197 height 31
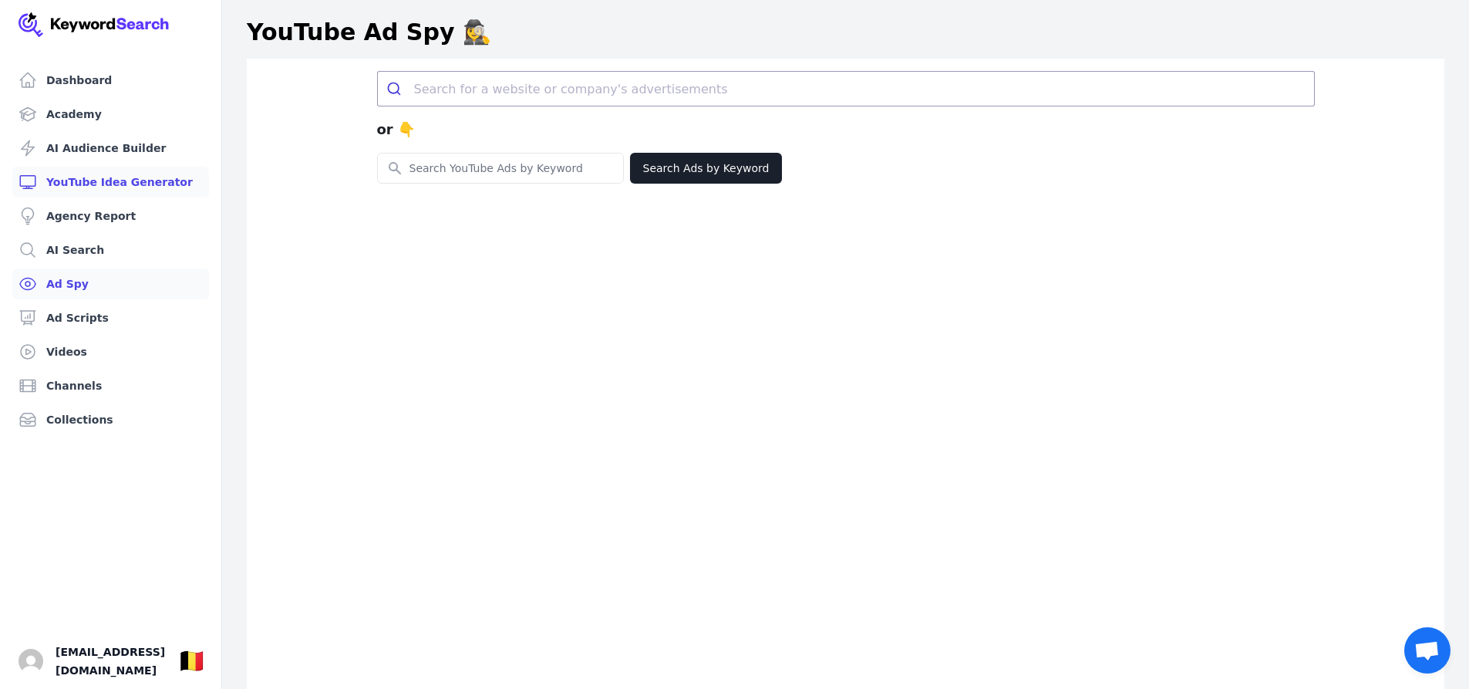
click at [98, 185] on link "YouTube Idea Generator" at bounding box center [110, 182] width 197 height 31
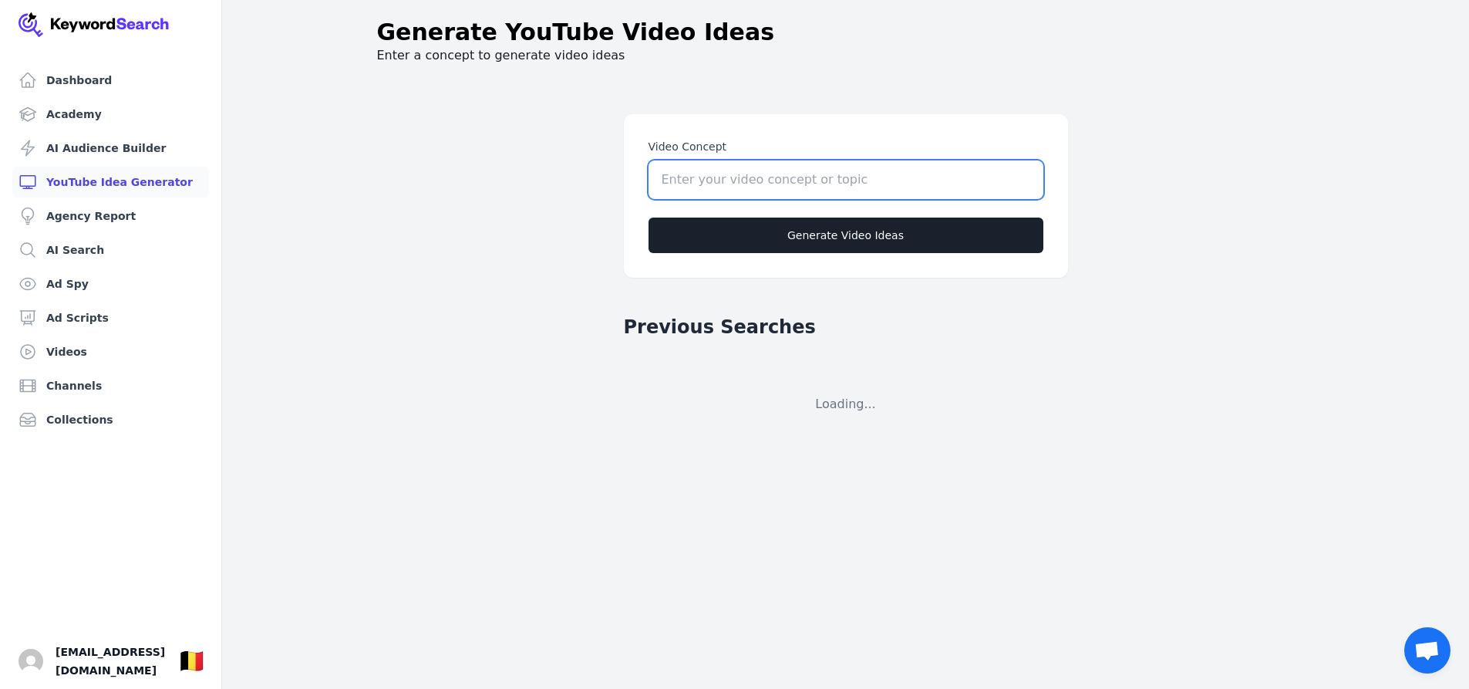
click at [674, 188] on input "Video Concept" at bounding box center [846, 179] width 395 height 39
type input "а"
paste input "Aromatherapy"
type input "Aromatherapy"
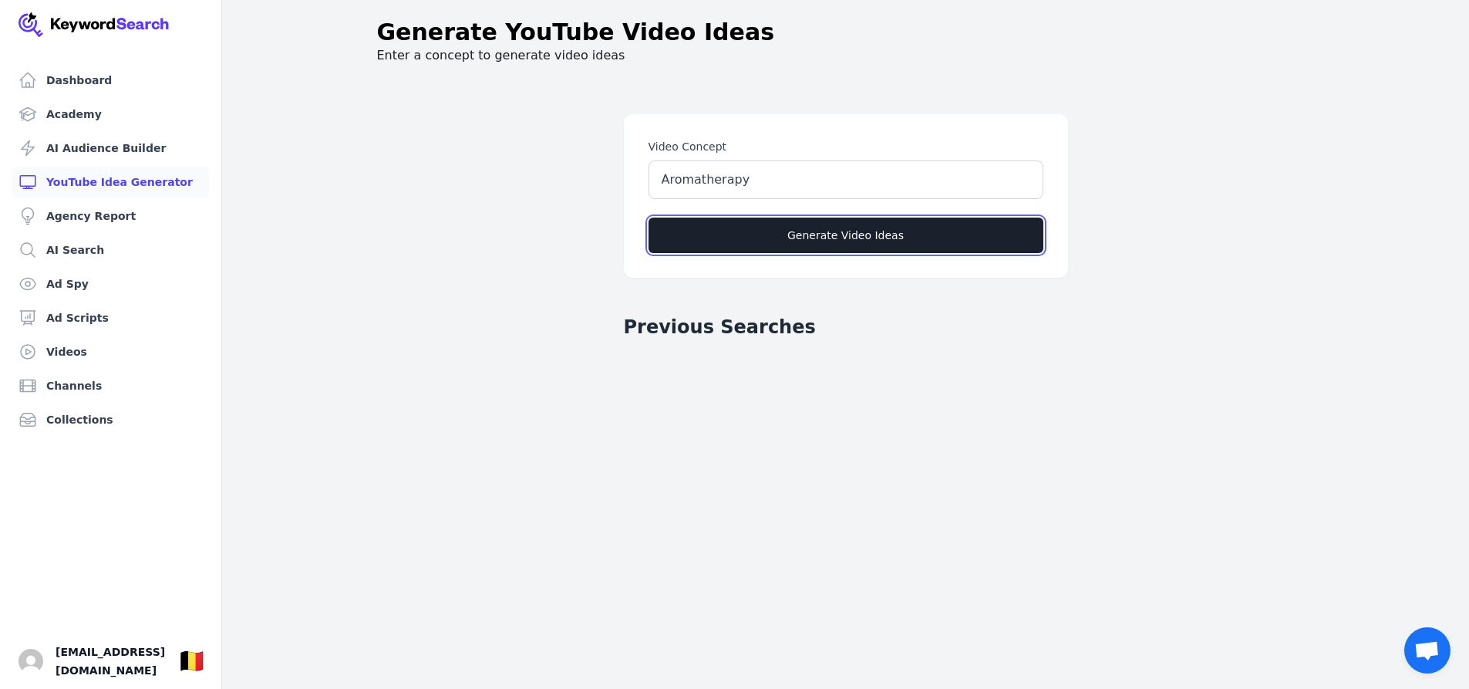
click at [788, 239] on button "Generate Video Ideas" at bounding box center [846, 235] width 395 height 35
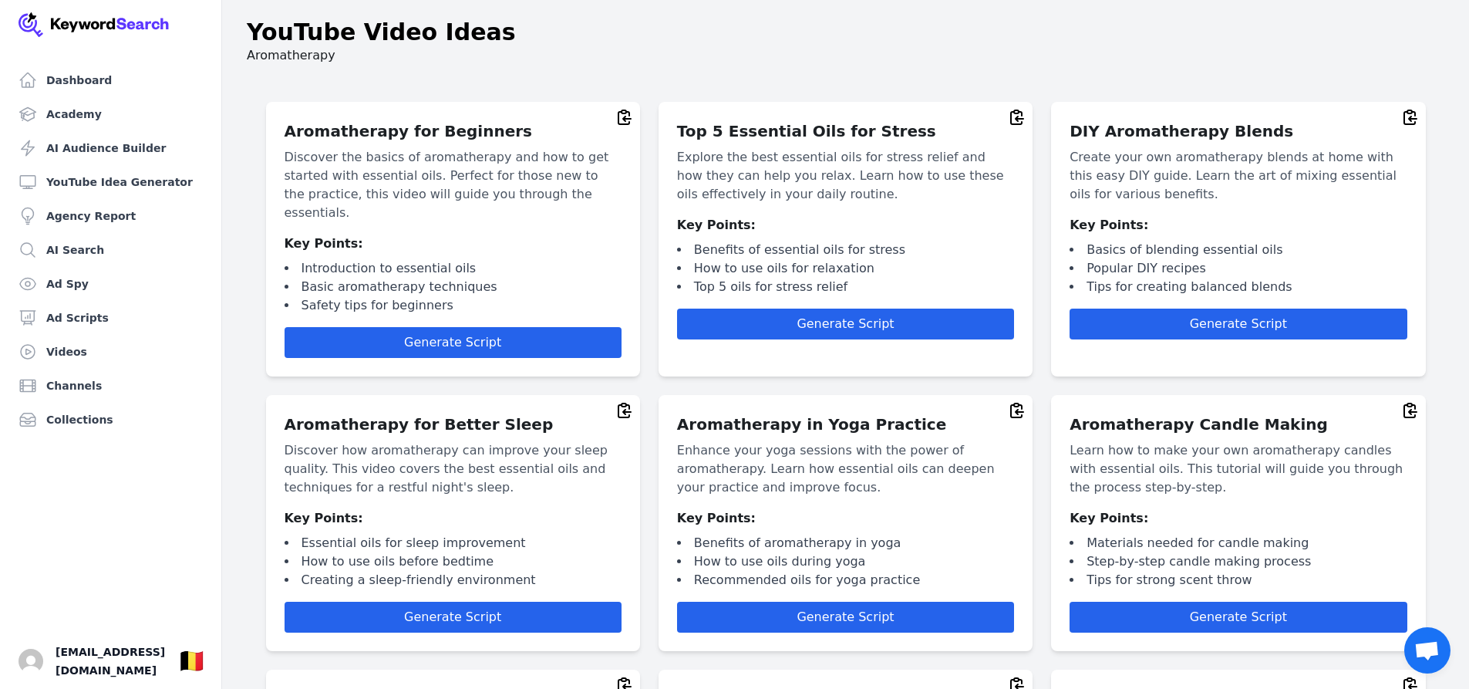
click at [0, 390] on div "Dashboard Academy AI Audience Builder YouTube Idea Generator Agency Report AI S…" at bounding box center [111, 344] width 222 height 689
click at [340, 327] on button "Generate Script" at bounding box center [453, 342] width 337 height 31
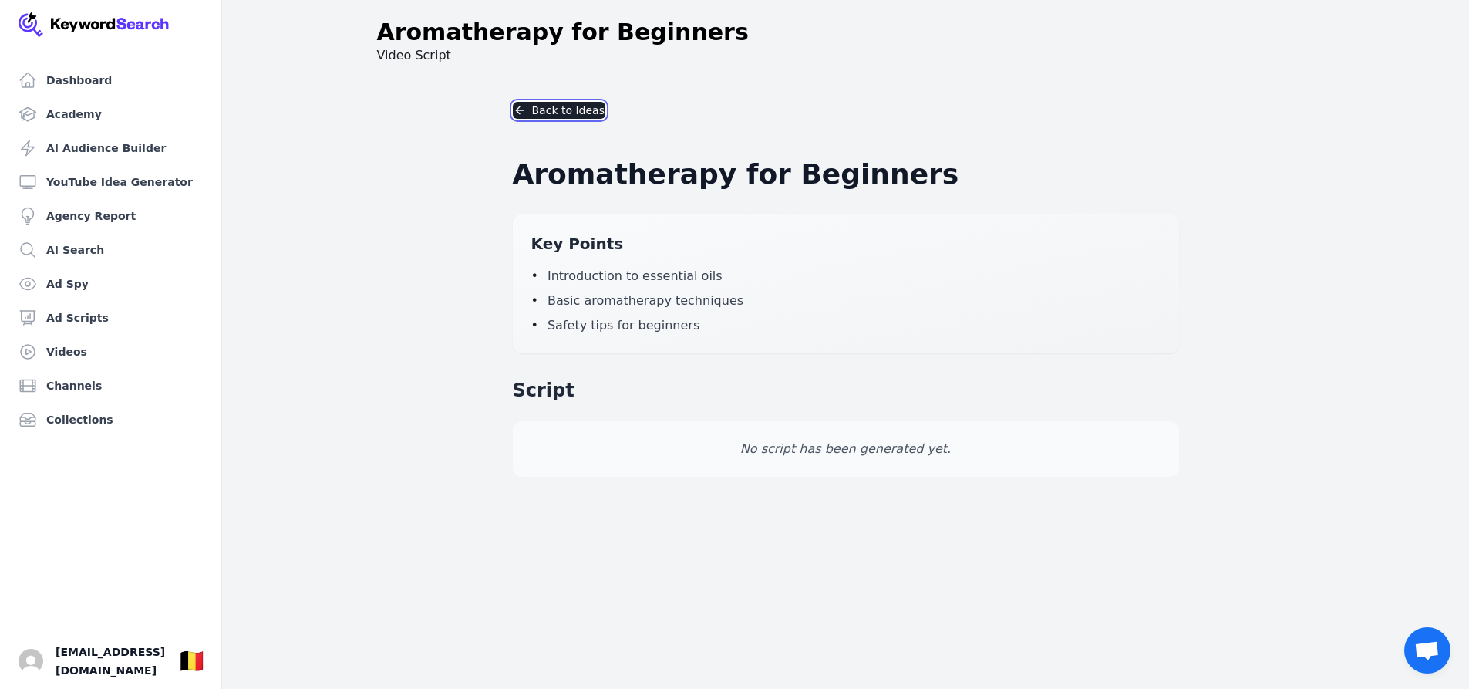
click at [518, 113] on polyline "button" at bounding box center [518, 109] width 4 height 7
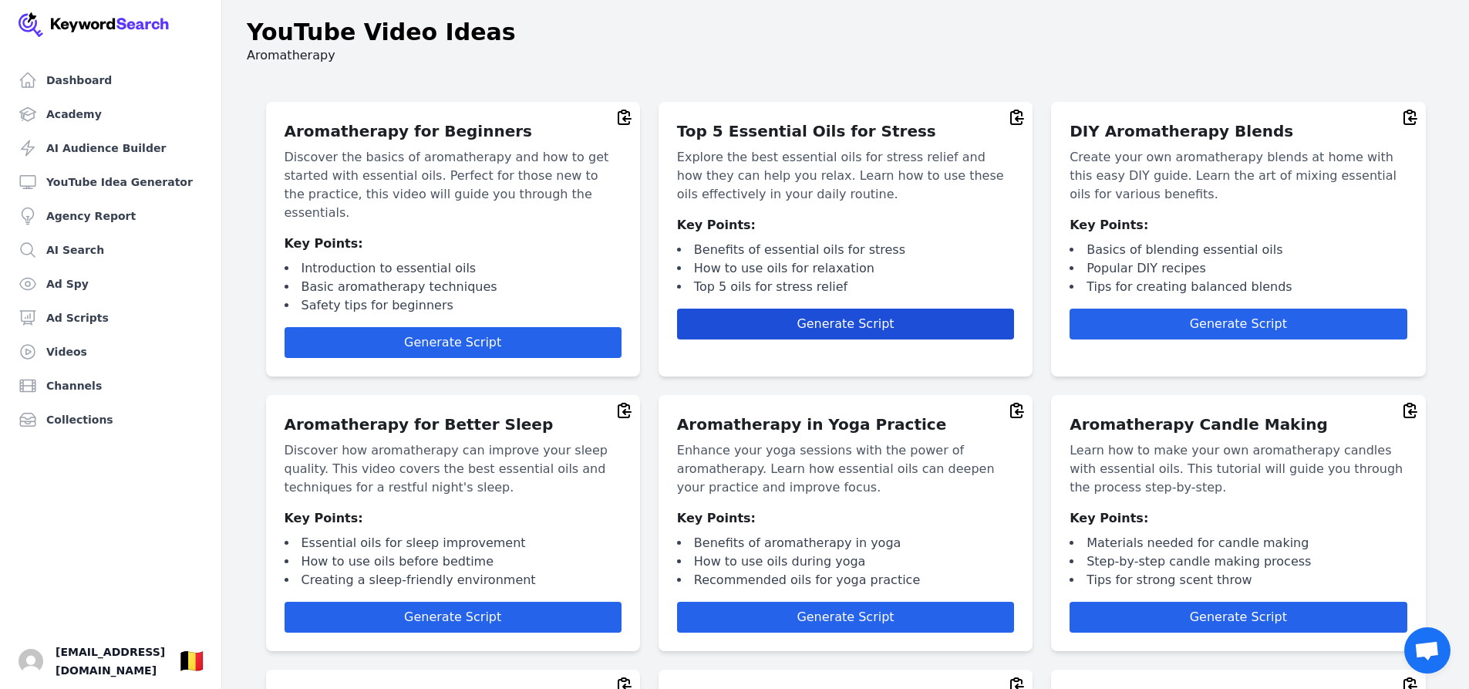
click at [733, 319] on button "Generate Script" at bounding box center [845, 324] width 337 height 31
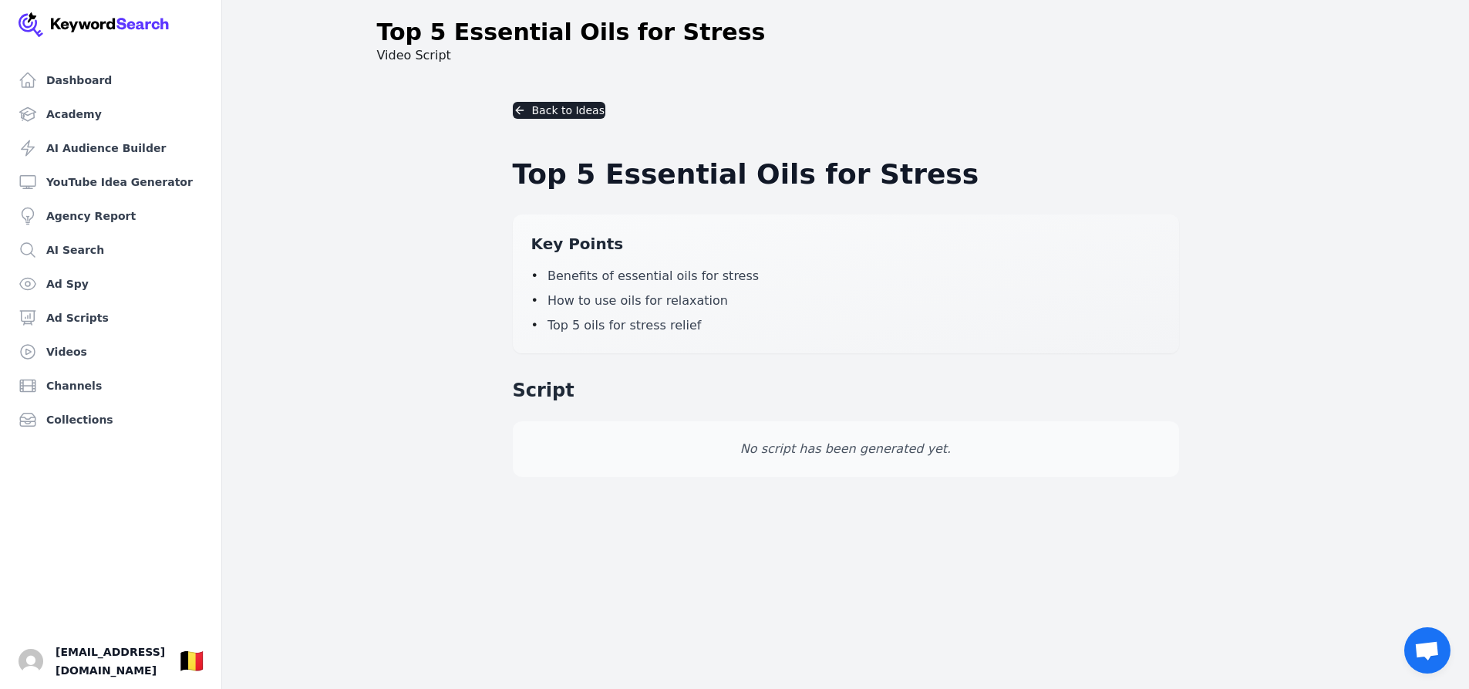
click at [723, 445] on p "No script has been generated yet." at bounding box center [845, 449] width 629 height 19
click at [551, 111] on button "Back to Ideas" at bounding box center [559, 110] width 93 height 17
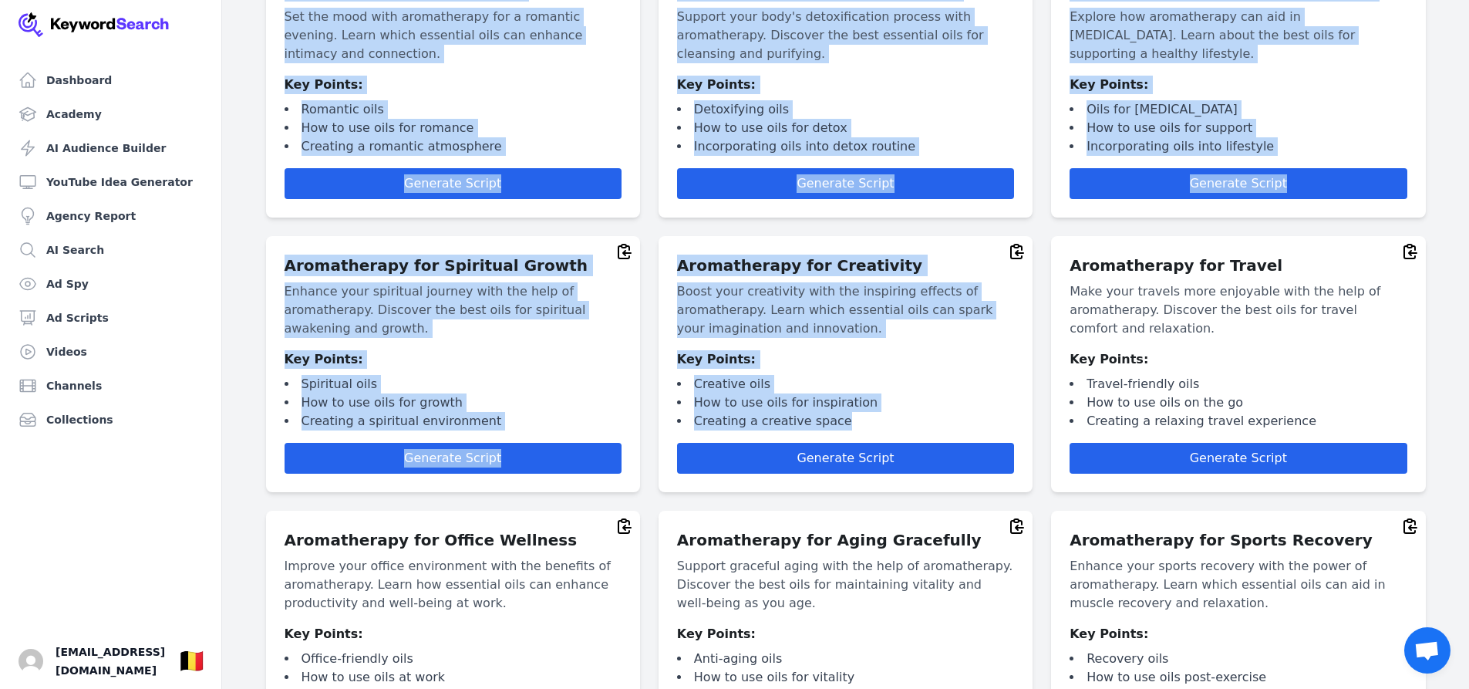
scroll to position [2190, 0]
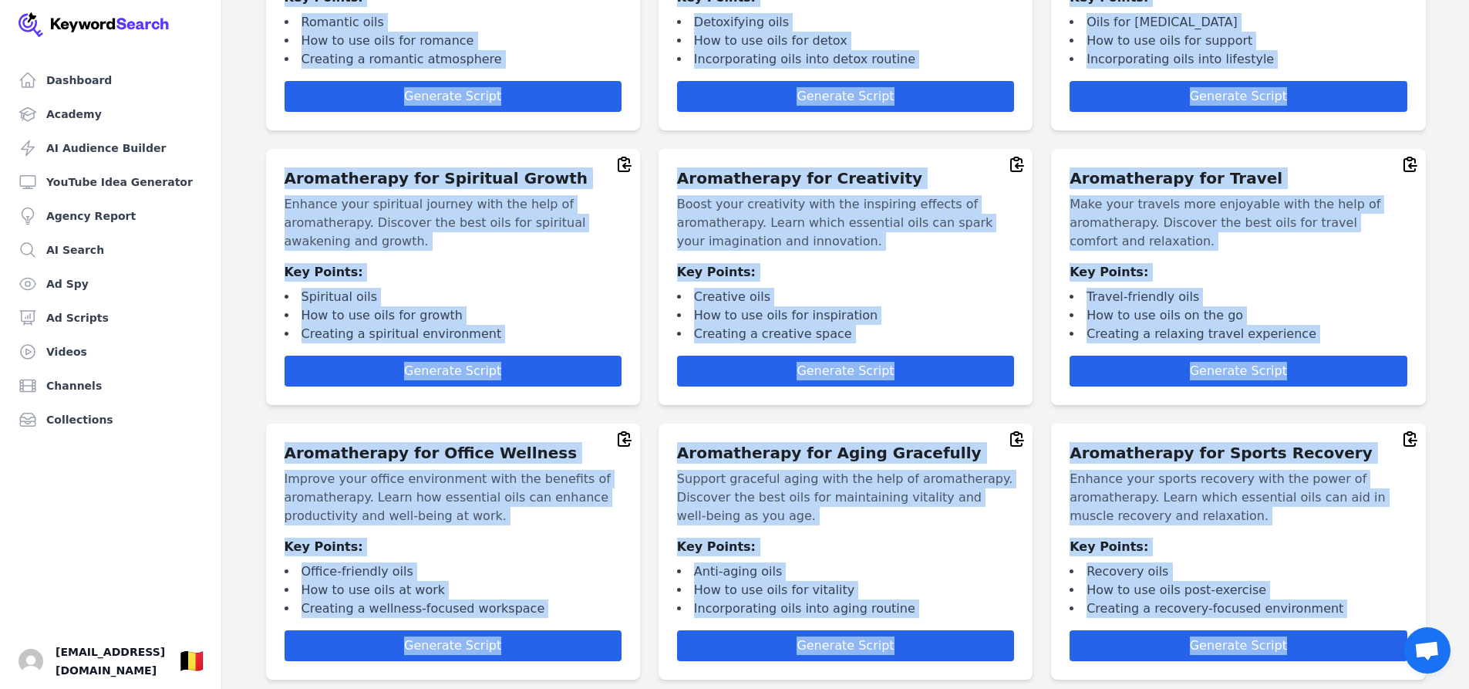
drag, startPoint x: 277, startPoint y: 127, endPoint x: 1342, endPoint y: 573, distance: 1154.7
copy div "Aromatherapy for Beginners Discover the basics of aromatherapy and how to get s…"
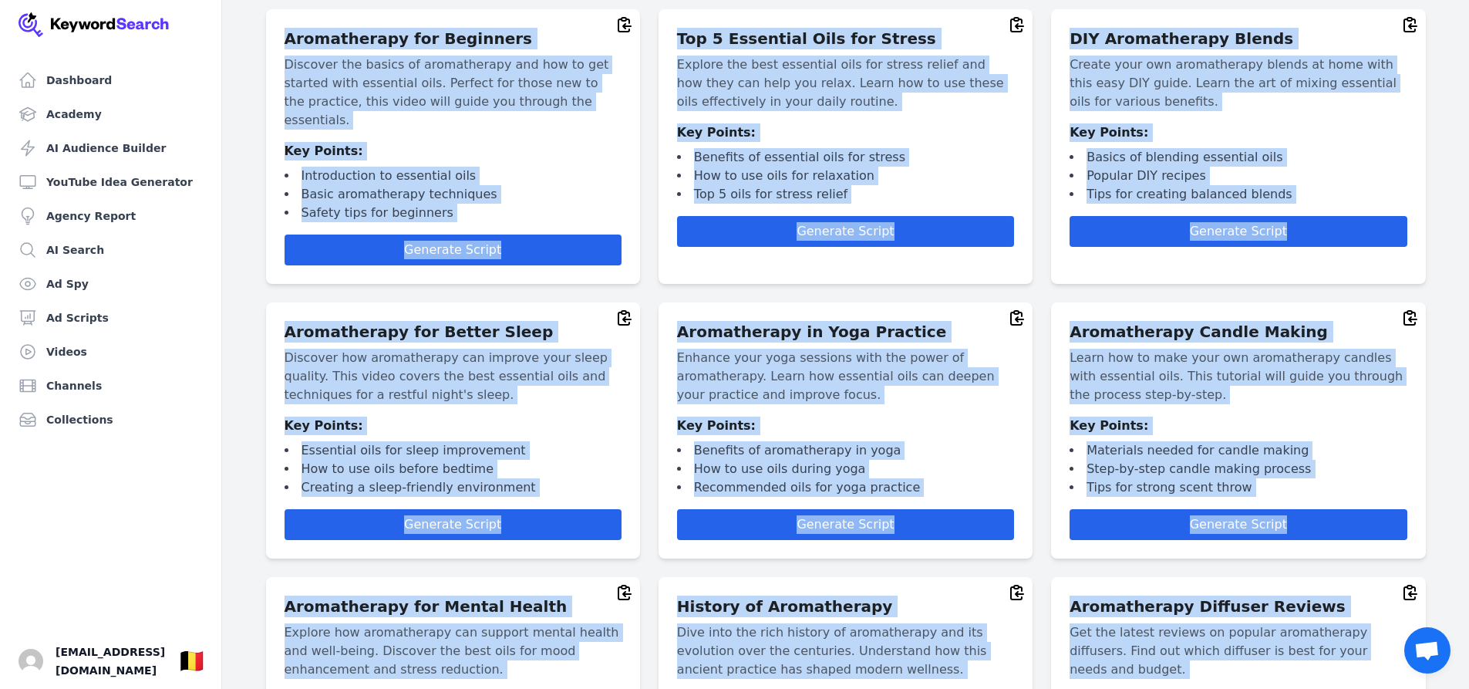
scroll to position [0, 0]
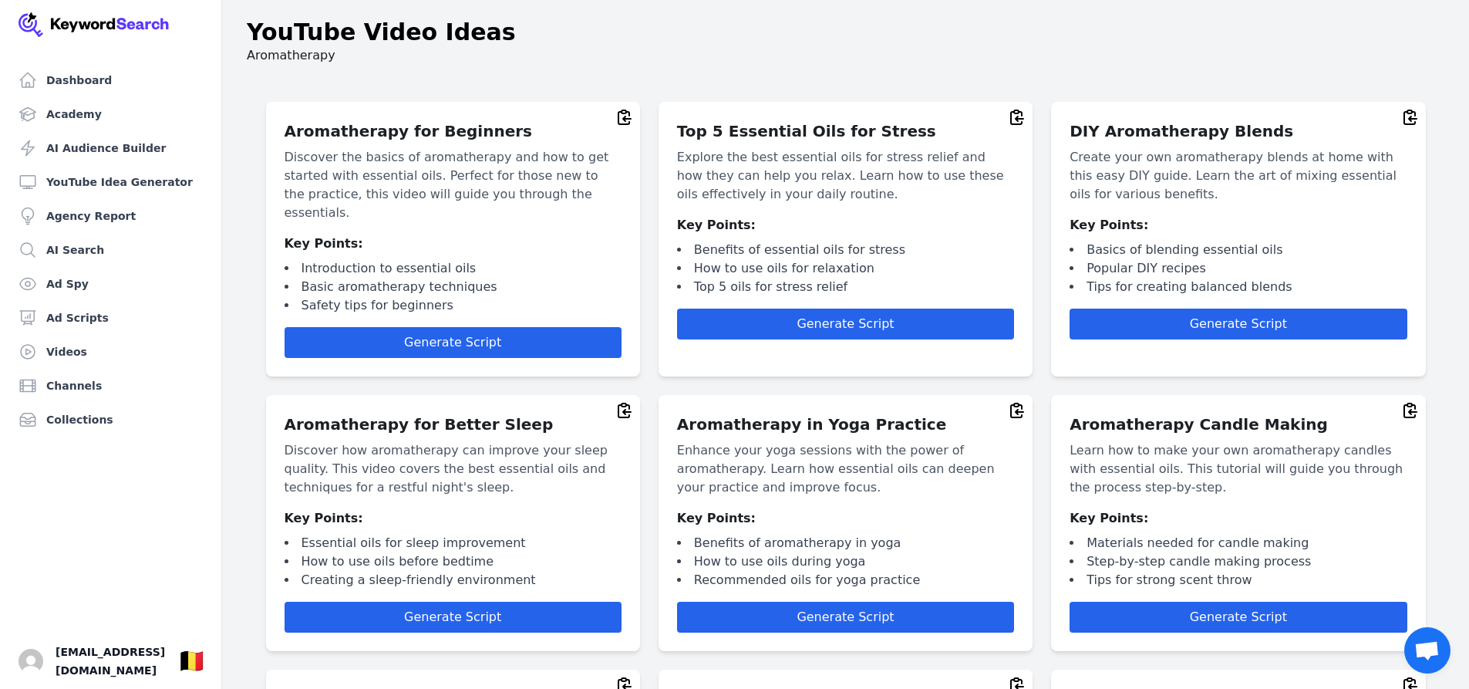
click at [365, 67] on header "YouTube Video Ideas Aromatherapy" at bounding box center [845, 41] width 1247 height 71
click at [114, 187] on link "YouTube Idea Generator" at bounding box center [110, 182] width 197 height 31
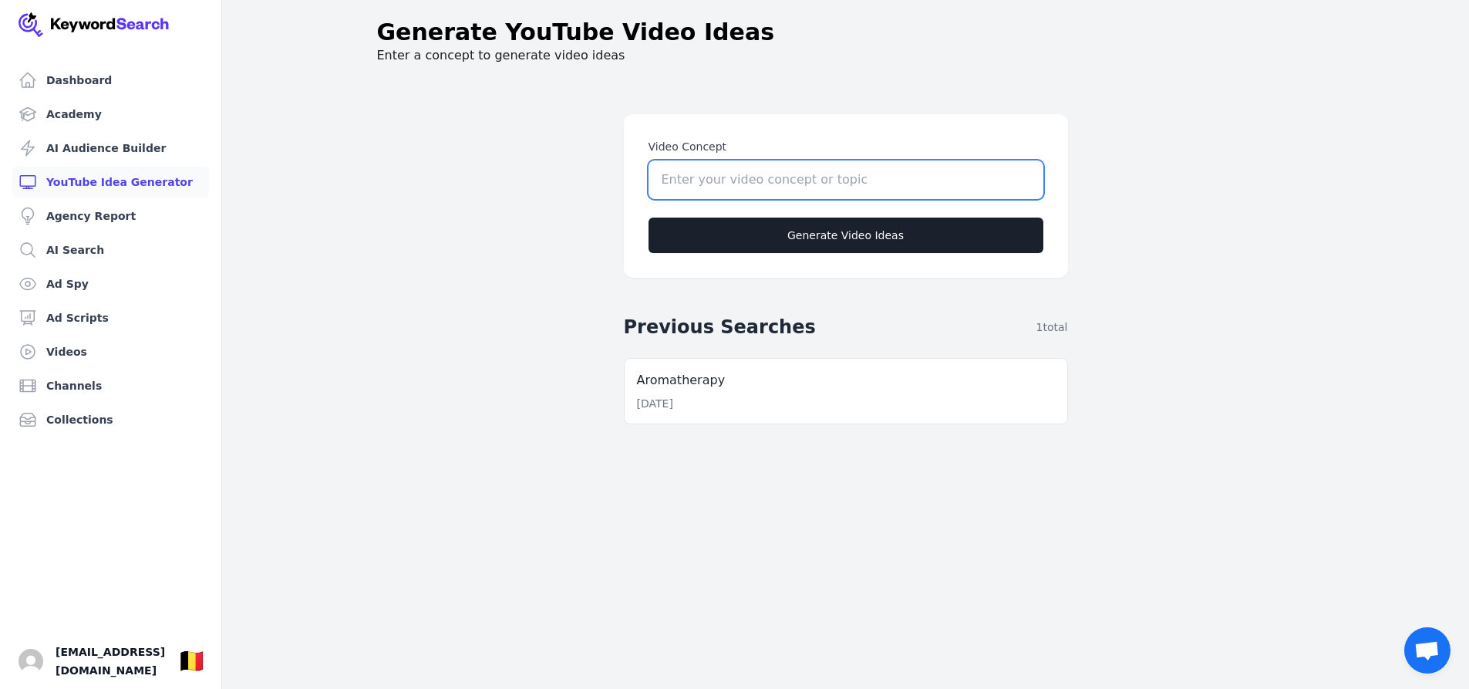
click at [684, 185] on input "Video Concept" at bounding box center [846, 179] width 395 height 39
drag, startPoint x: 809, startPoint y: 195, endPoint x: 463, endPoint y: 151, distance: 349.1
click at [463, 151] on main "Video Concept ыщгтвруфдштп Generate Video Ideas Previous Searches 1 total Aroma…" at bounding box center [846, 421] width 790 height 689
type input "soundhealing"
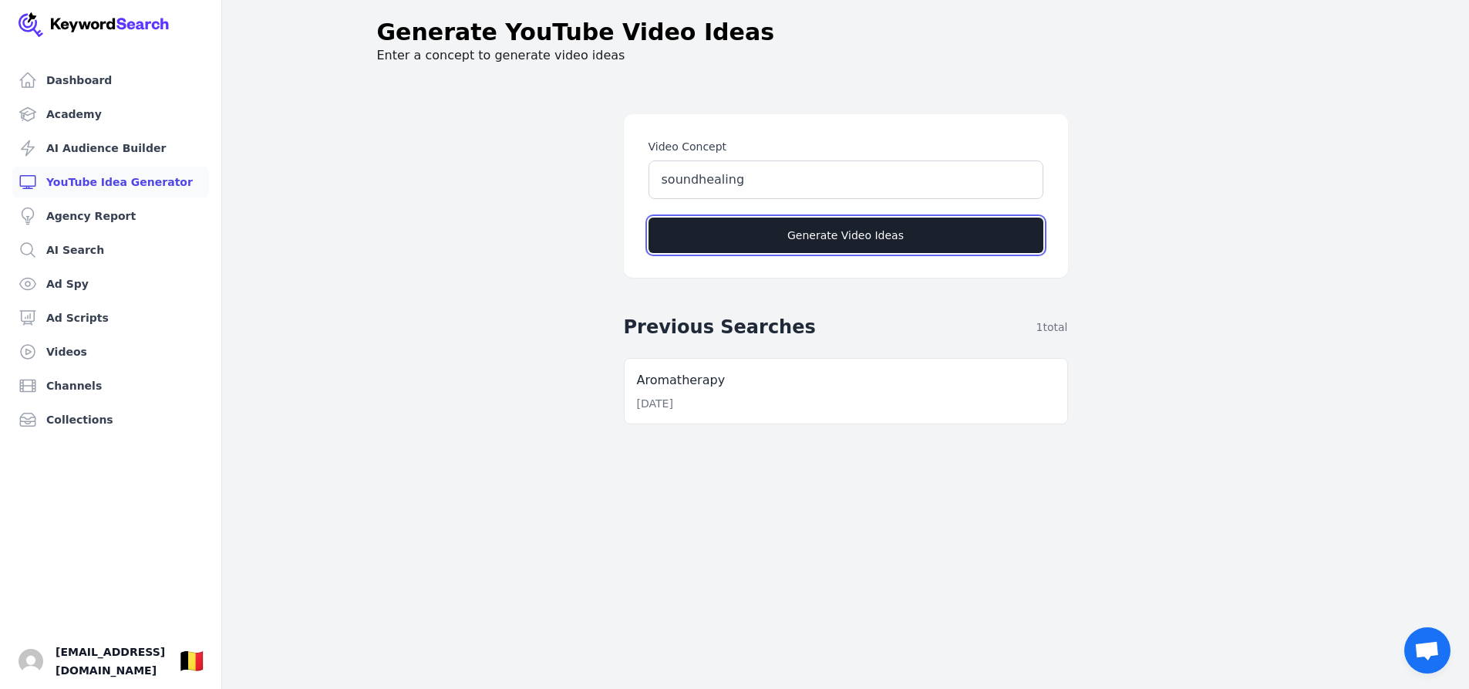
click at [866, 246] on button "Generate Video Ideas" at bounding box center [846, 235] width 395 height 35
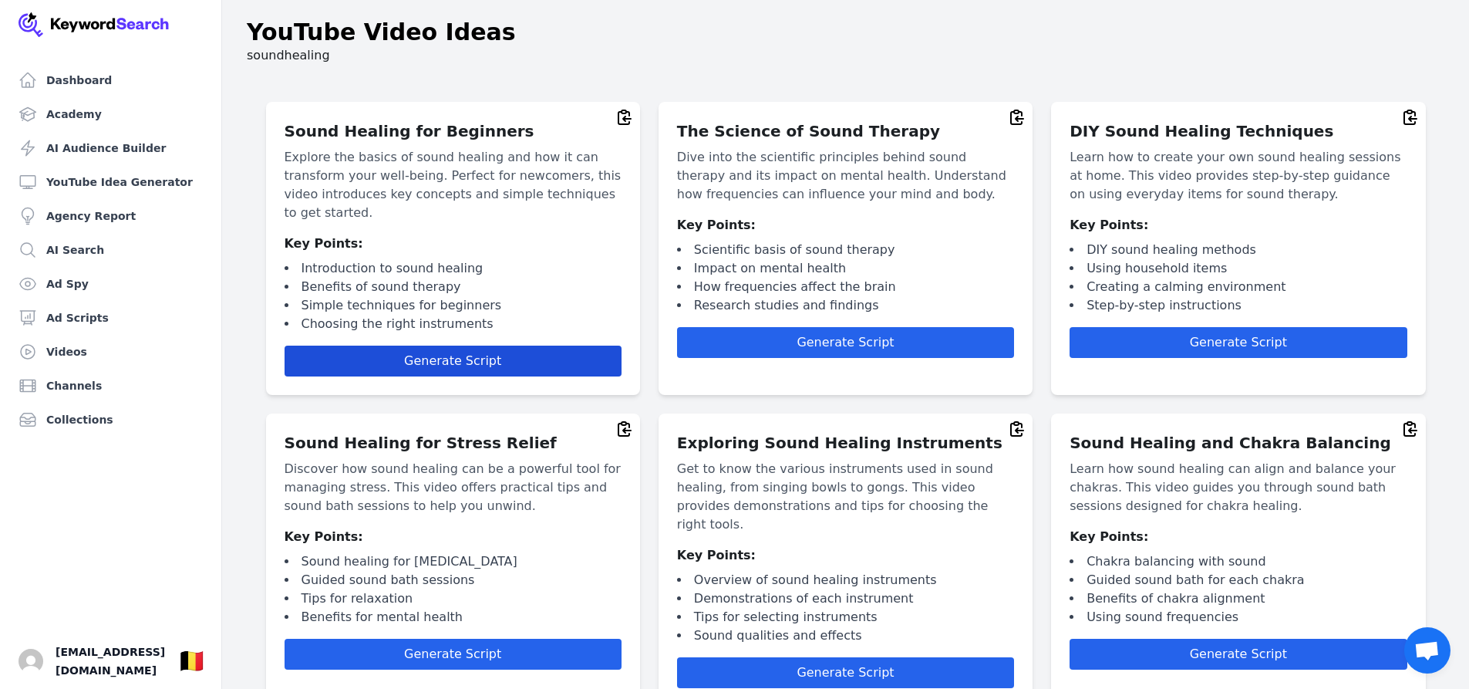
click at [453, 358] on span "Generate Script" at bounding box center [452, 360] width 97 height 15
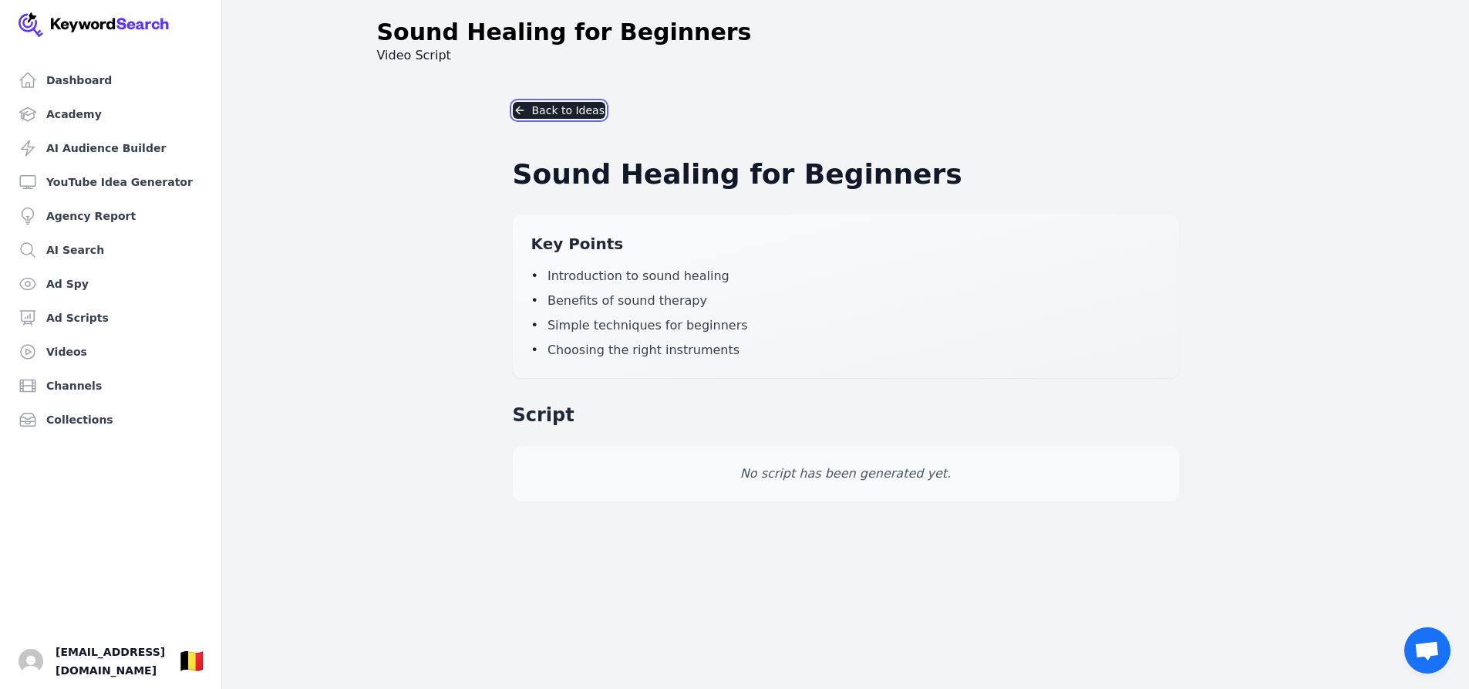
click at [570, 108] on button "Back to Ideas" at bounding box center [559, 110] width 93 height 17
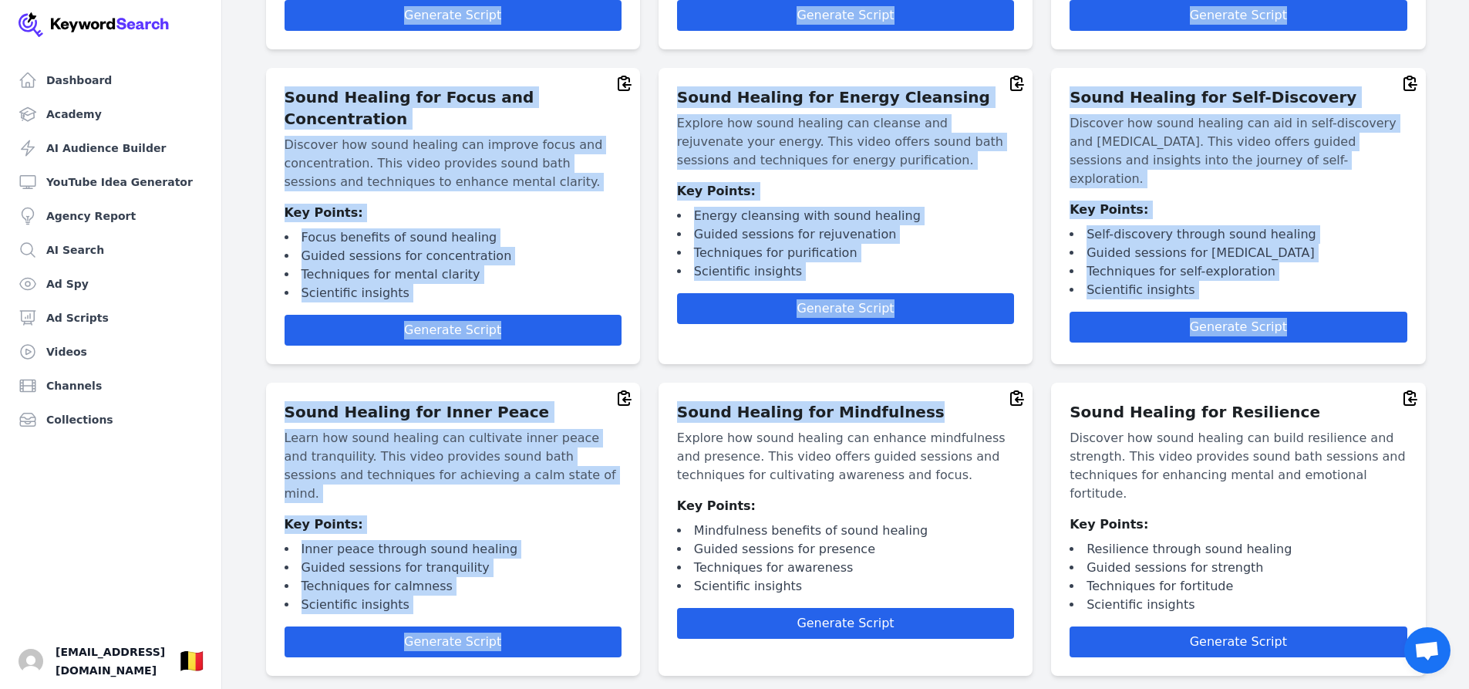
scroll to position [2393, 0]
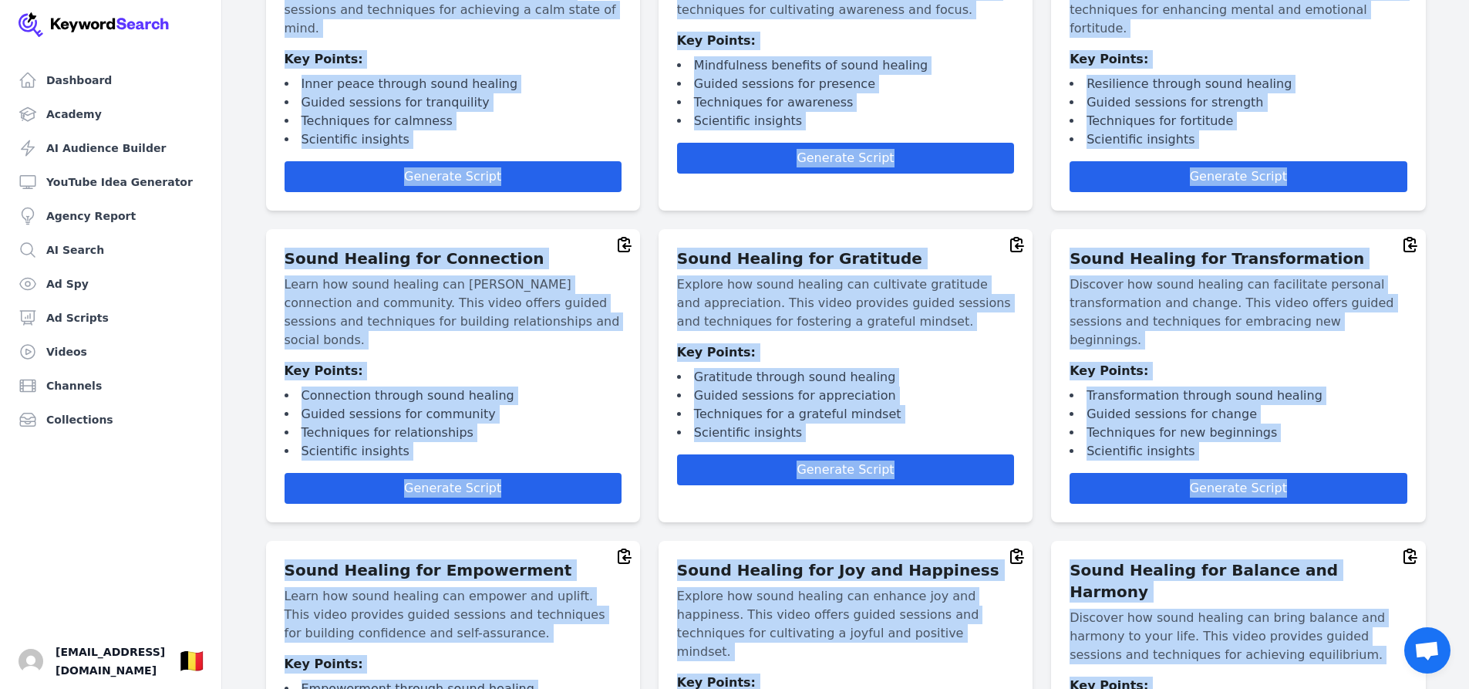
drag, startPoint x: 281, startPoint y: 118, endPoint x: 1362, endPoint y: 576, distance: 1174.4
copy div "Sound Healing for Beginners Explore the basics of sound healing and how it can …"
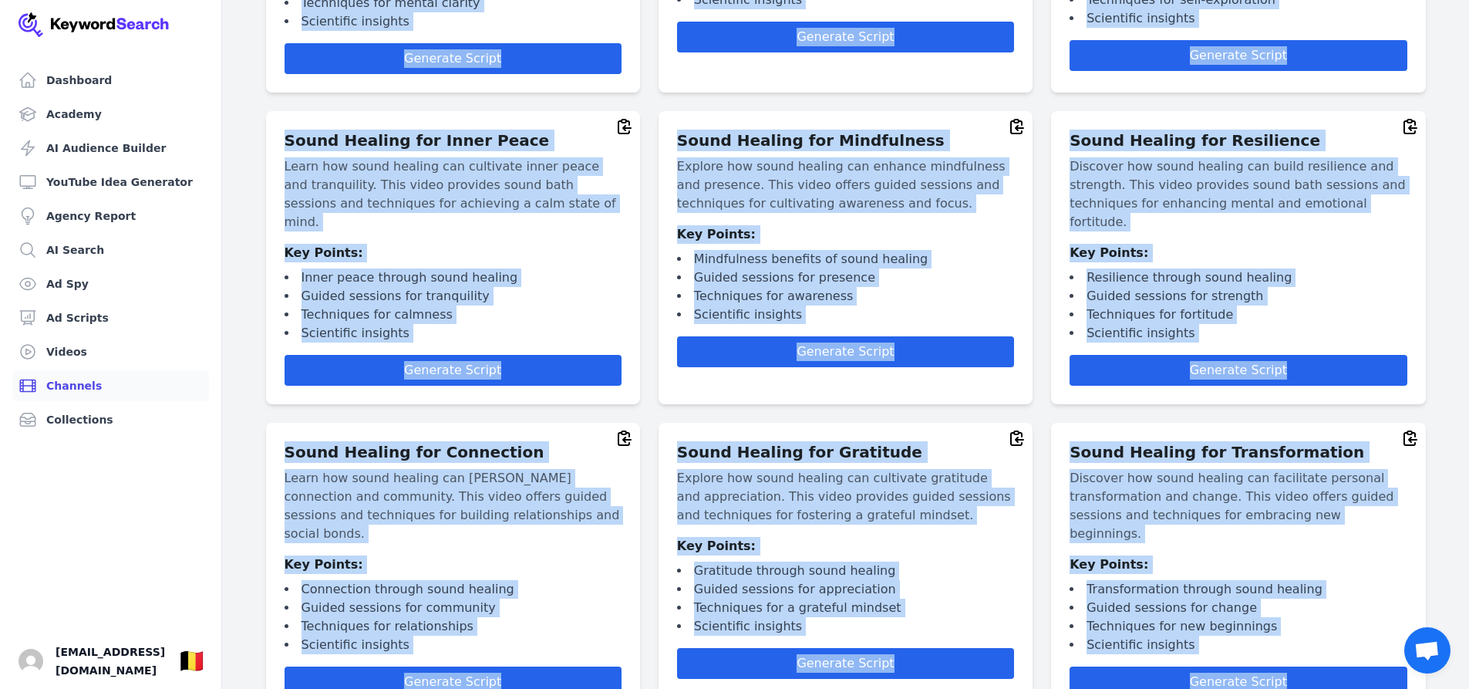
scroll to position [2162, 0]
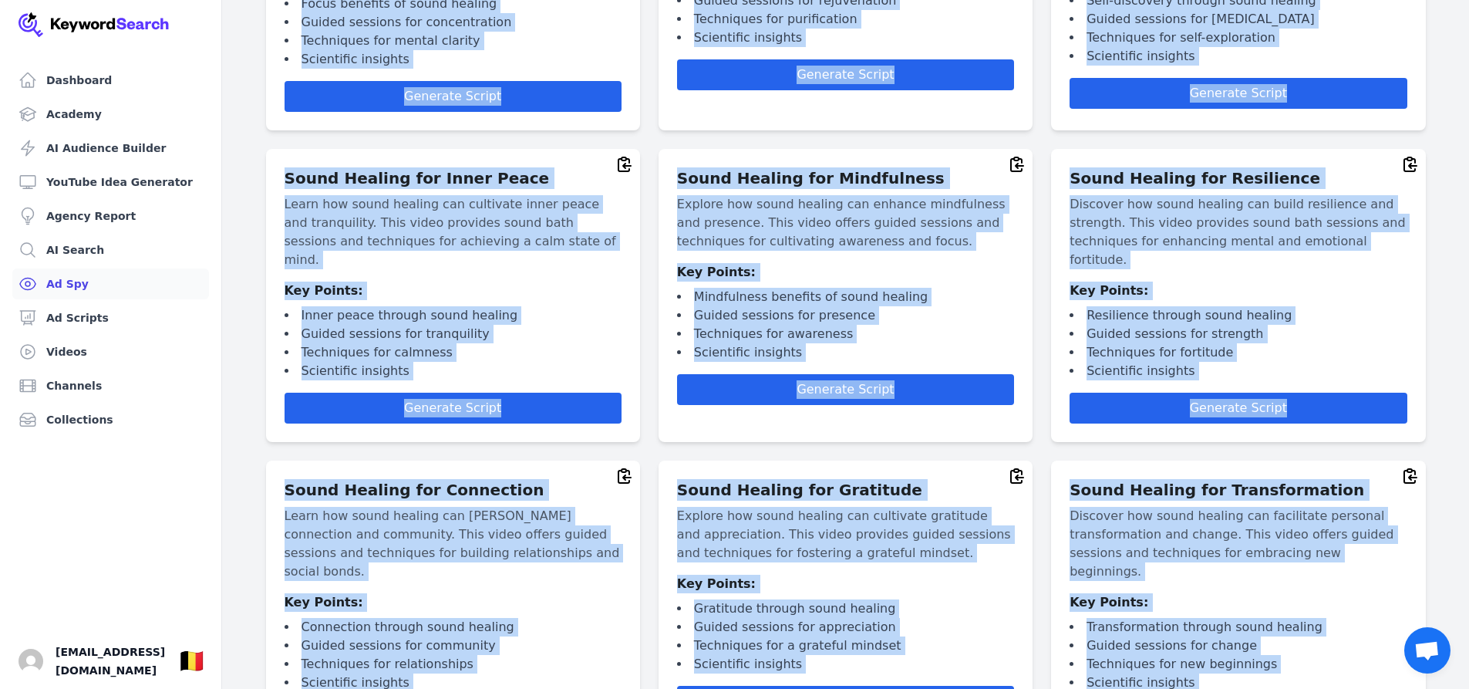
click at [81, 286] on link "Ad Spy" at bounding box center [110, 283] width 197 height 31
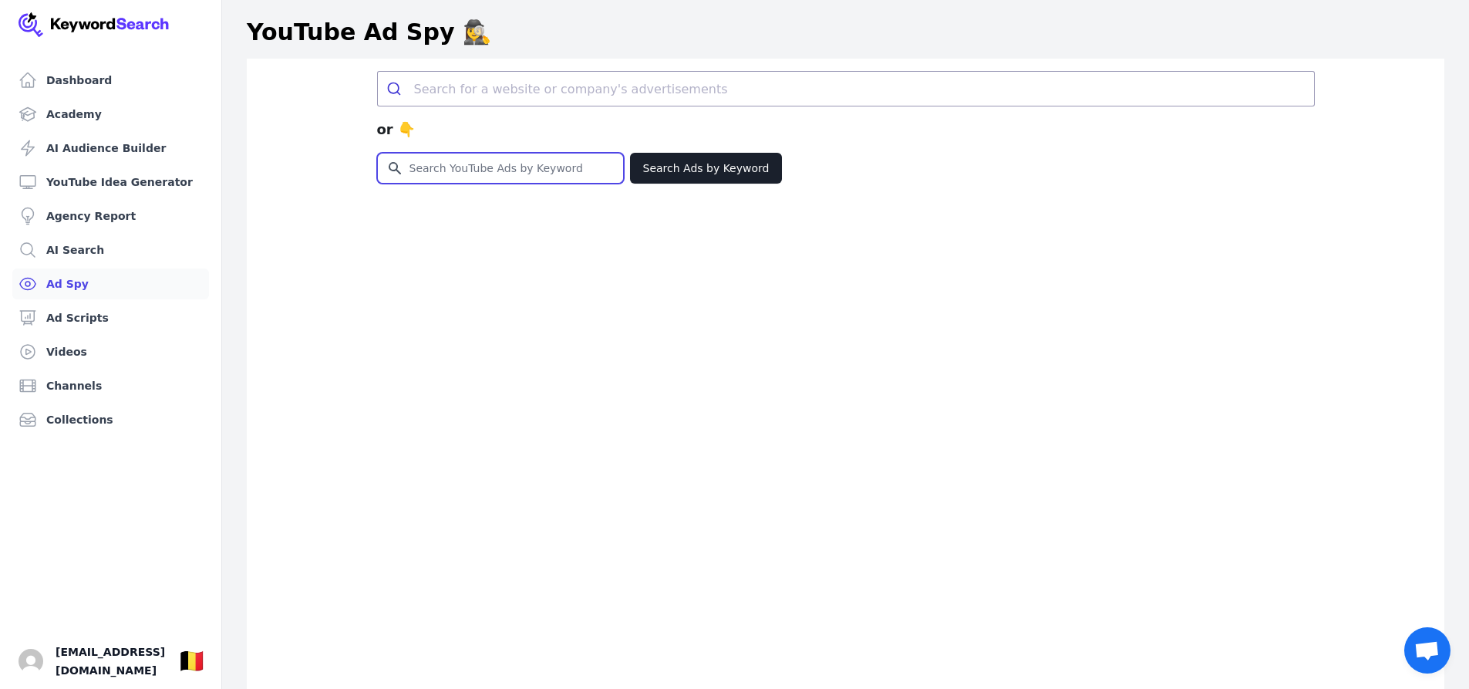
click at [433, 177] on input "Search for YouTube Keywords" at bounding box center [500, 167] width 245 height 29
type input "aromaterapy"
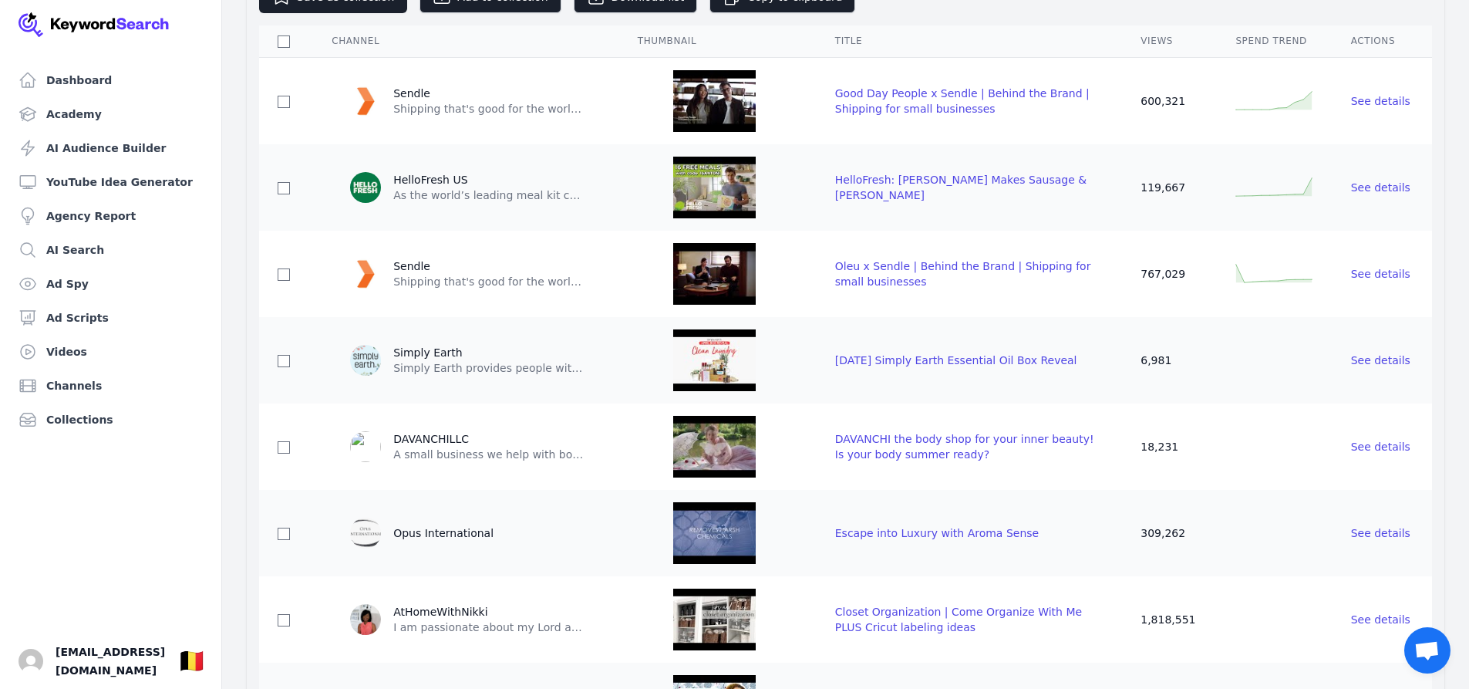
scroll to position [309, 0]
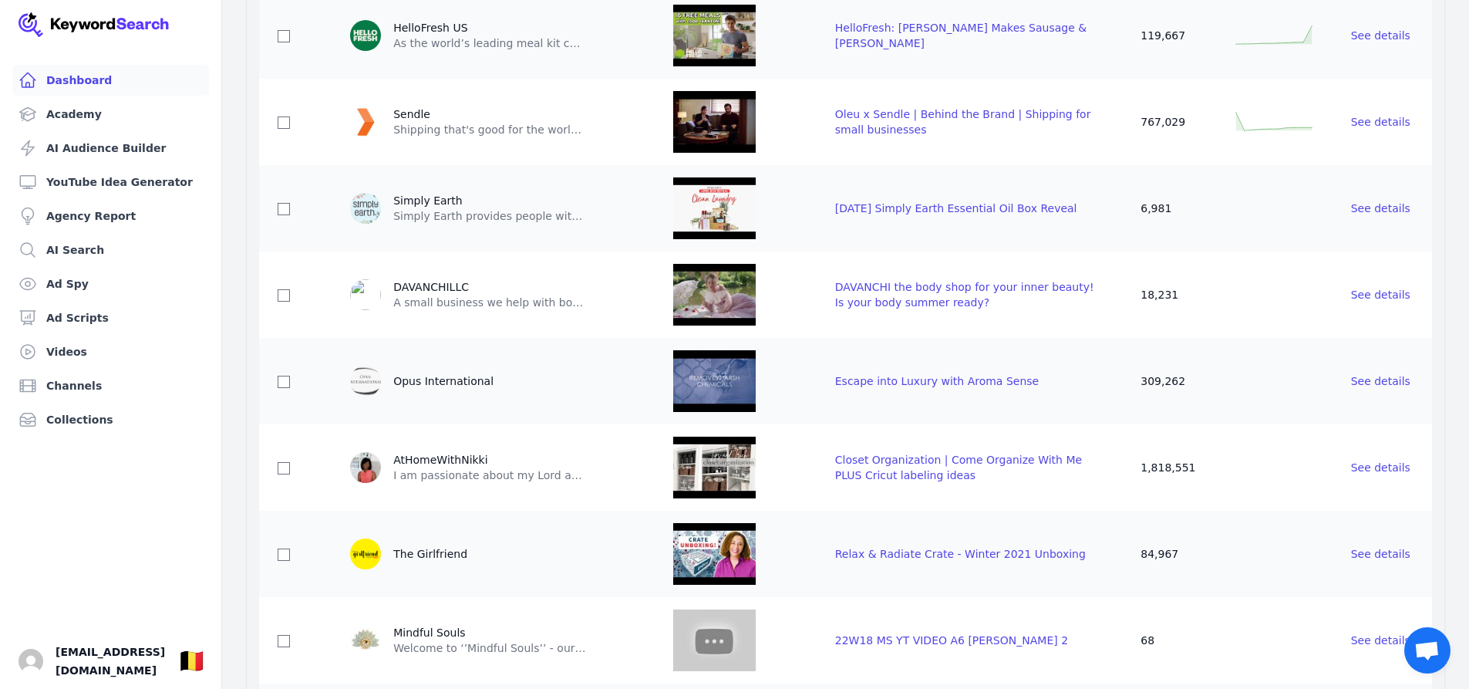
click at [121, 89] on link "Dashboard" at bounding box center [110, 80] width 197 height 31
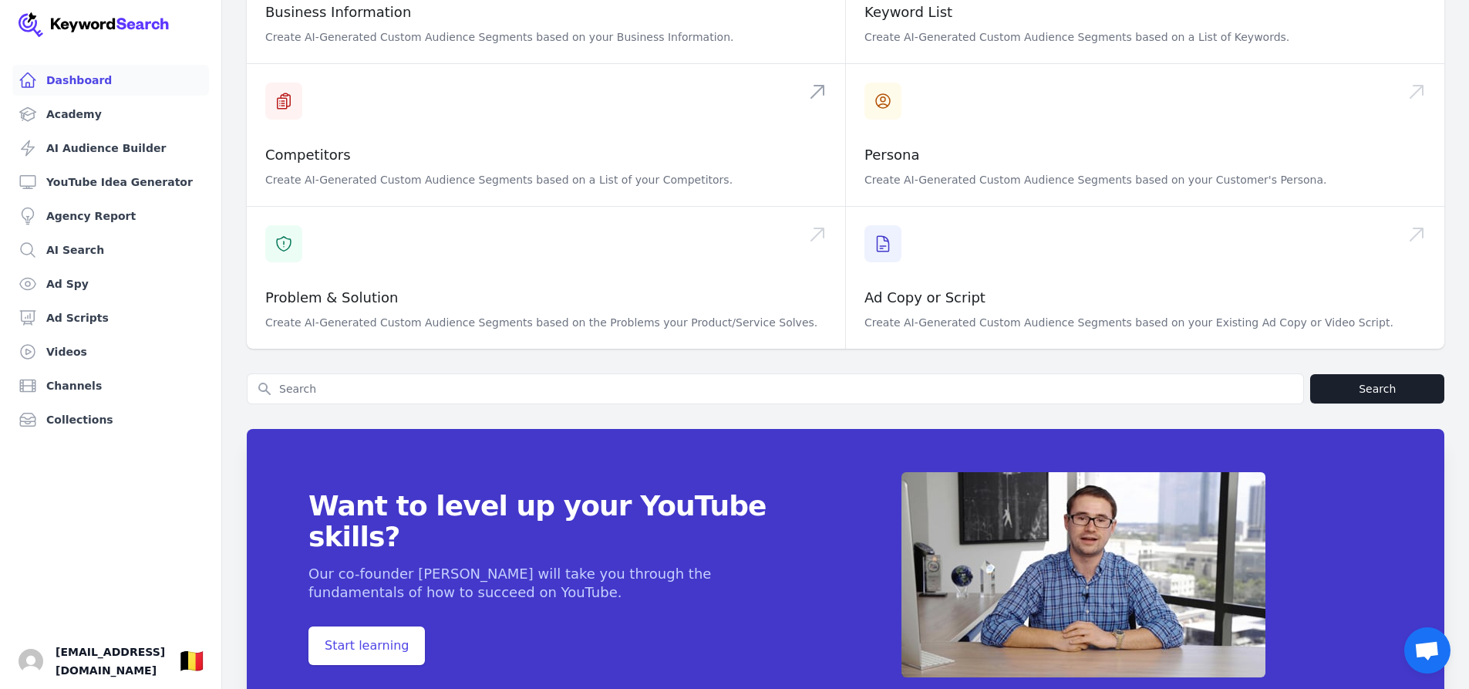
scroll to position [496, 0]
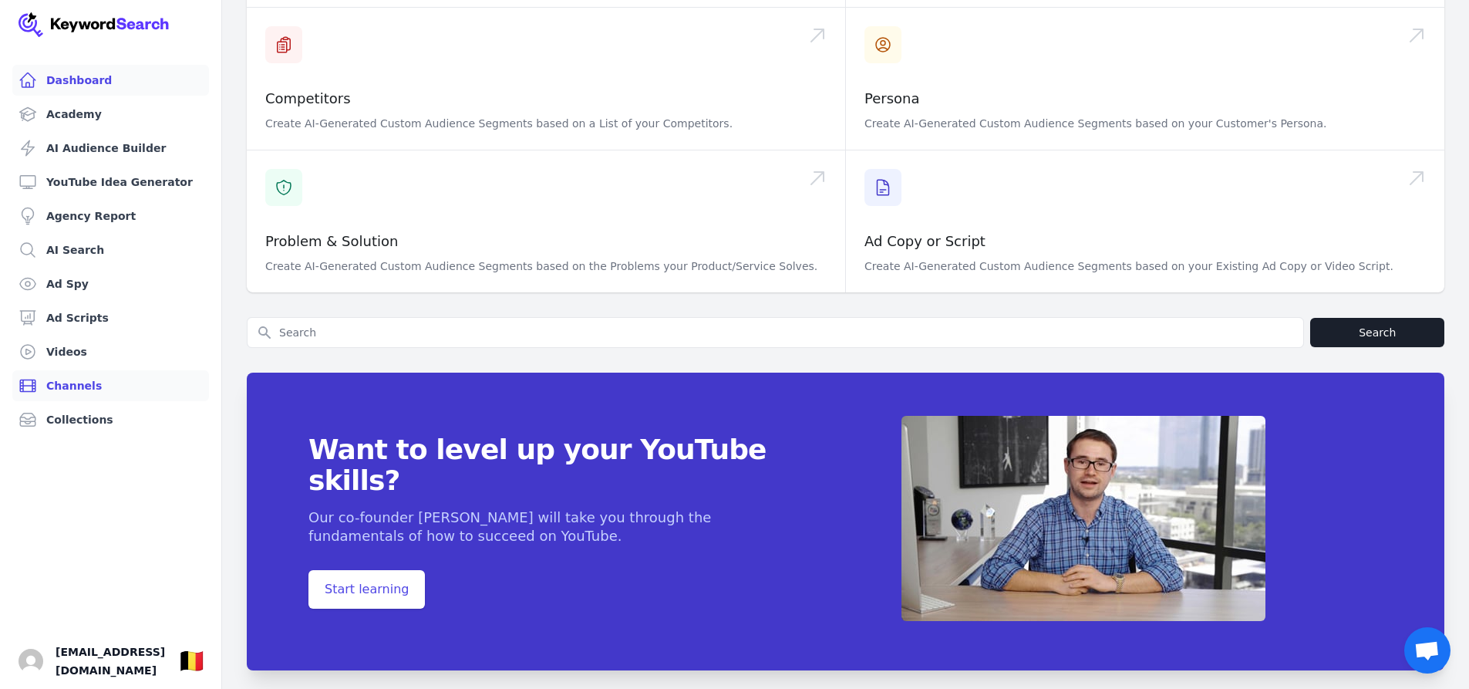
click at [105, 375] on link "Channels" at bounding box center [110, 385] width 197 height 31
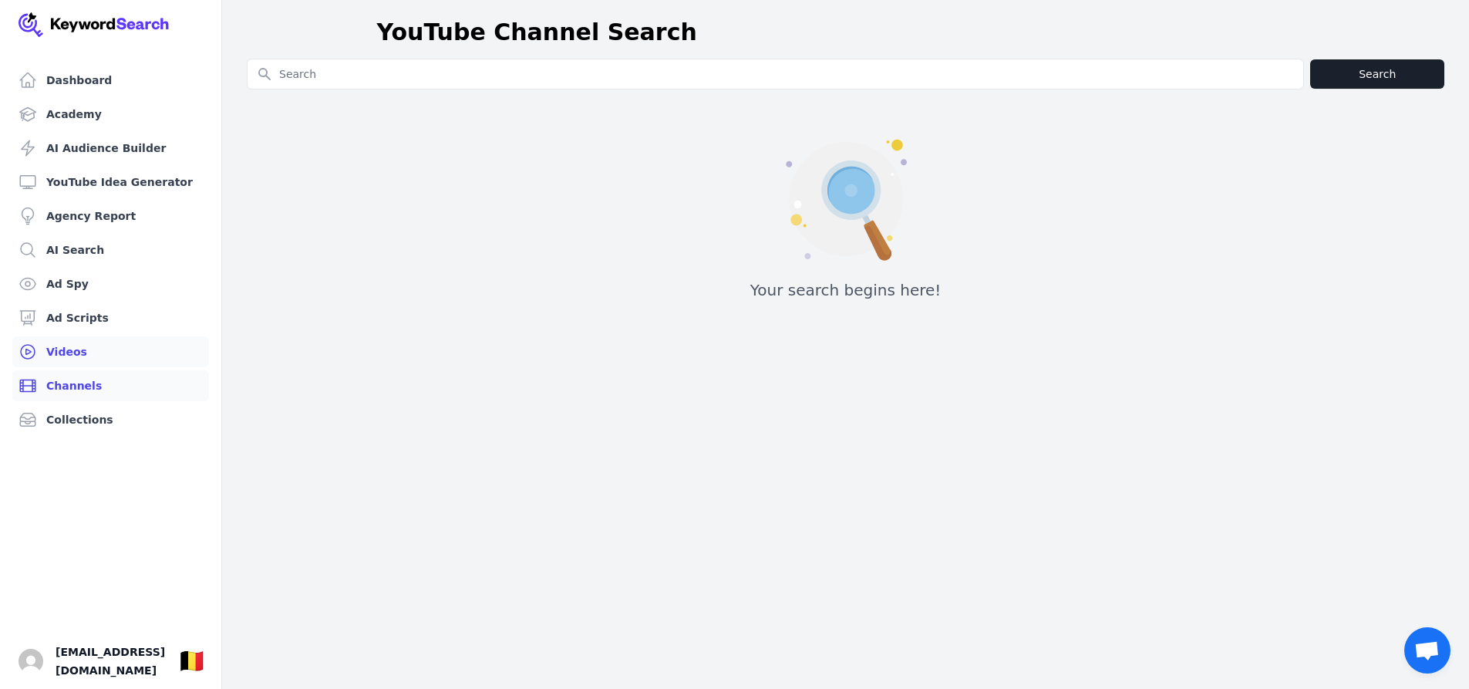
click at [65, 349] on link "Videos" at bounding box center [110, 351] width 197 height 31
click at [78, 421] on link "Collections" at bounding box center [110, 419] width 197 height 31
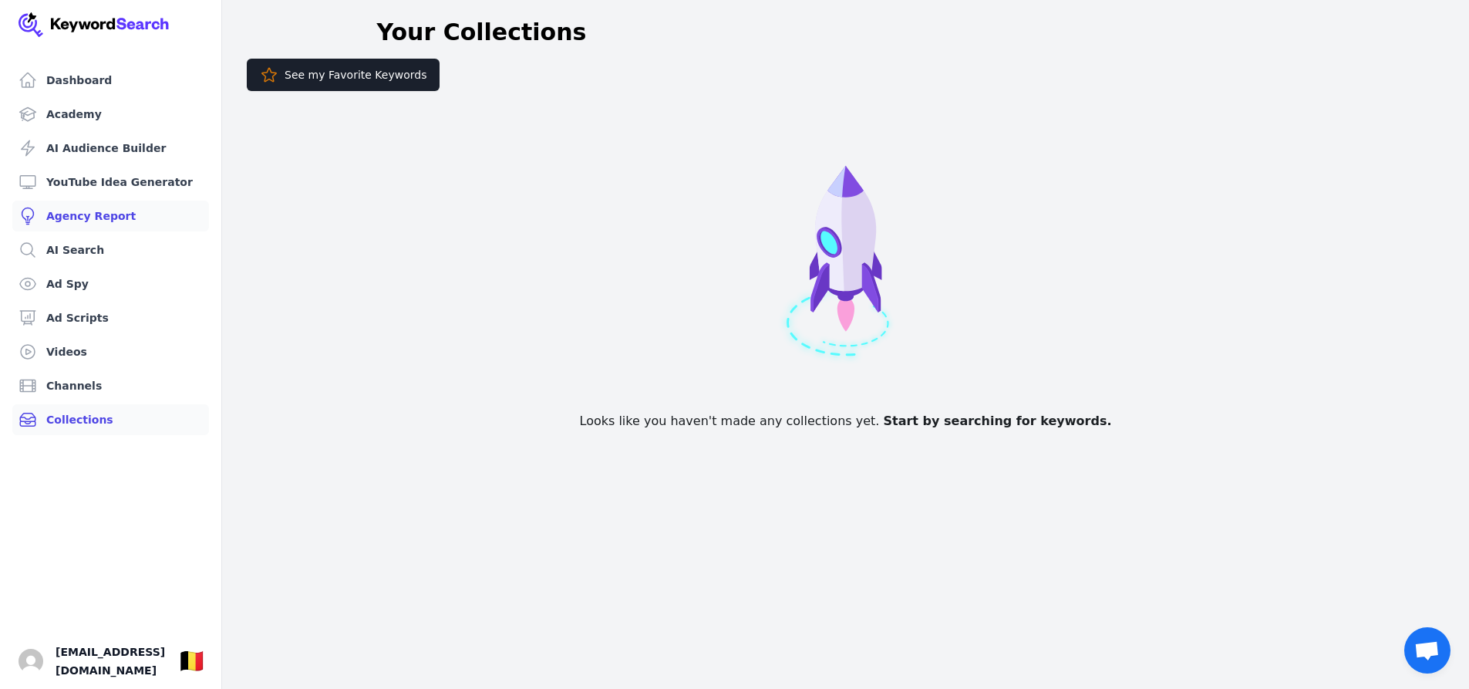
click at [92, 220] on link "Agency Report" at bounding box center [110, 216] width 197 height 31
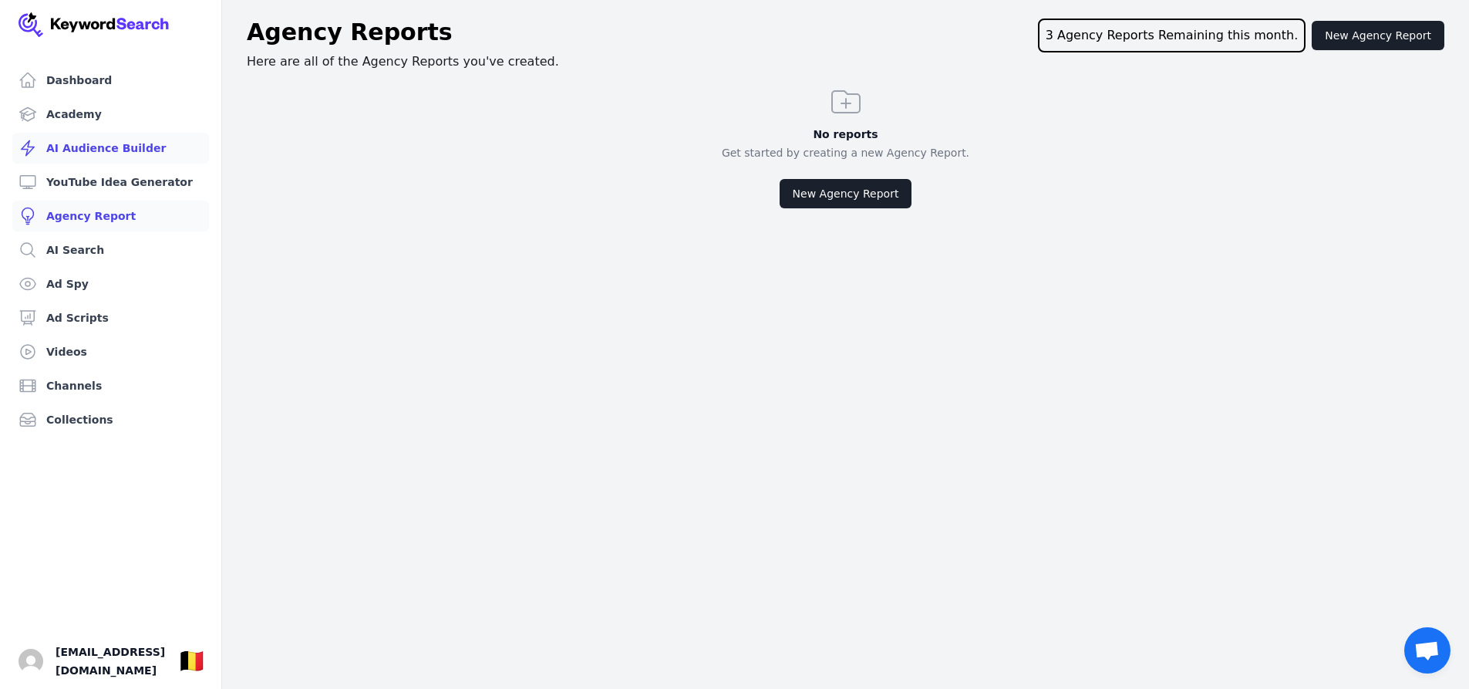
click at [83, 155] on link "AI Audience Builder" at bounding box center [110, 148] width 197 height 31
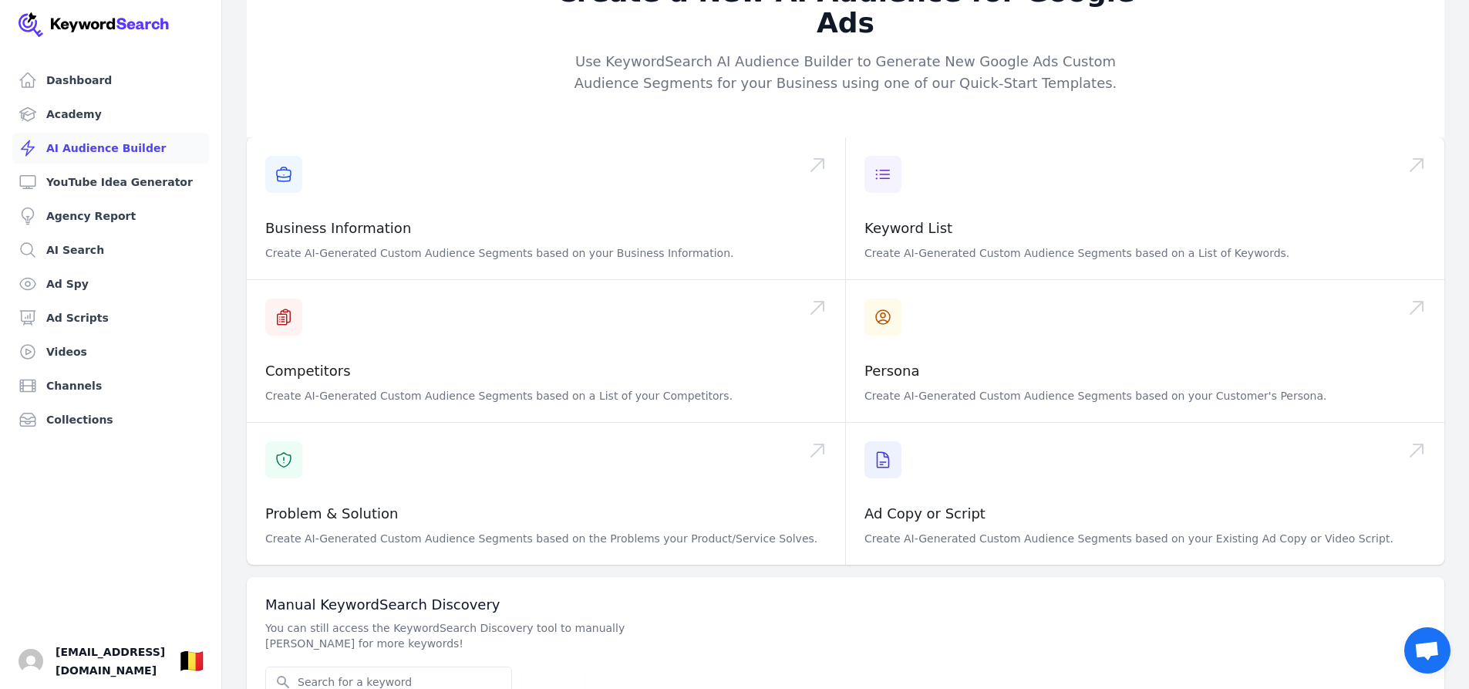
scroll to position [62, 0]
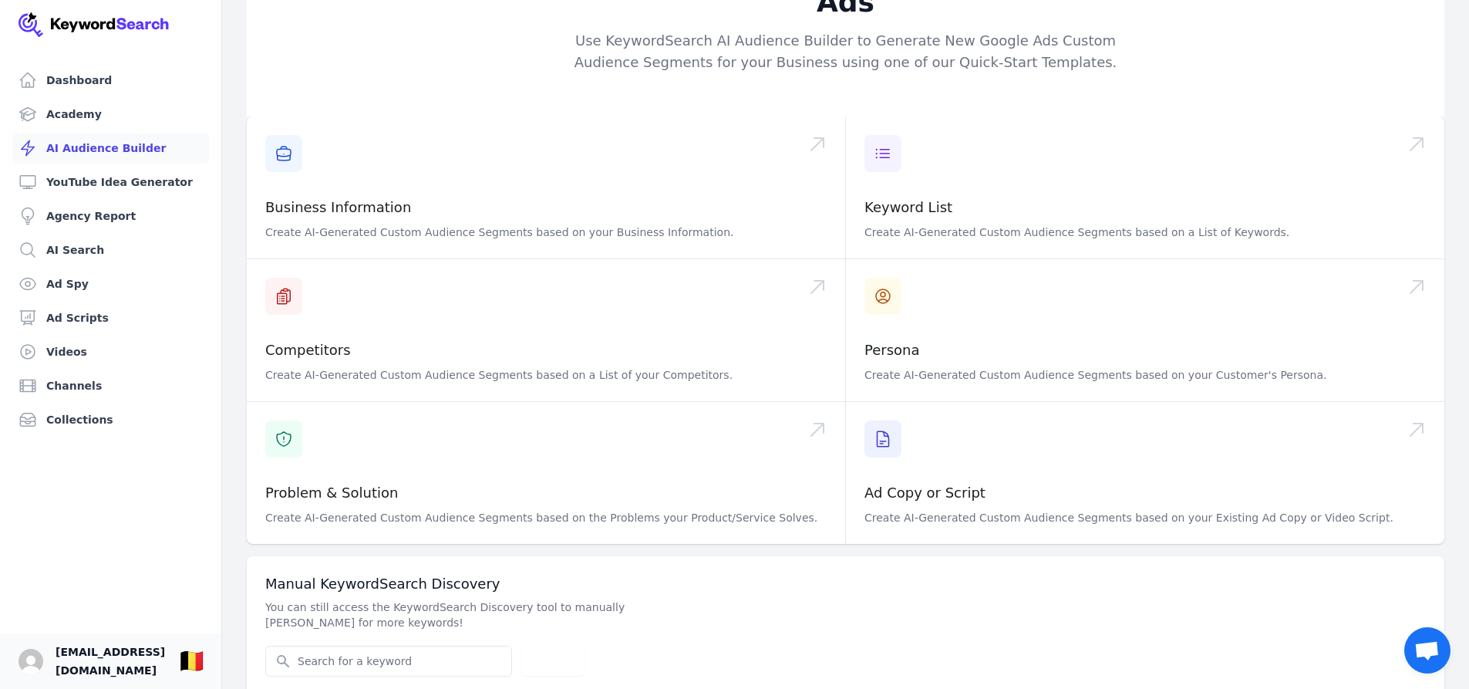
click at [56, 663] on span "[EMAIL_ADDRESS][DOMAIN_NAME]" at bounding box center [111, 660] width 110 height 37
click at [29, 659] on img "Open user button" at bounding box center [31, 661] width 25 height 25
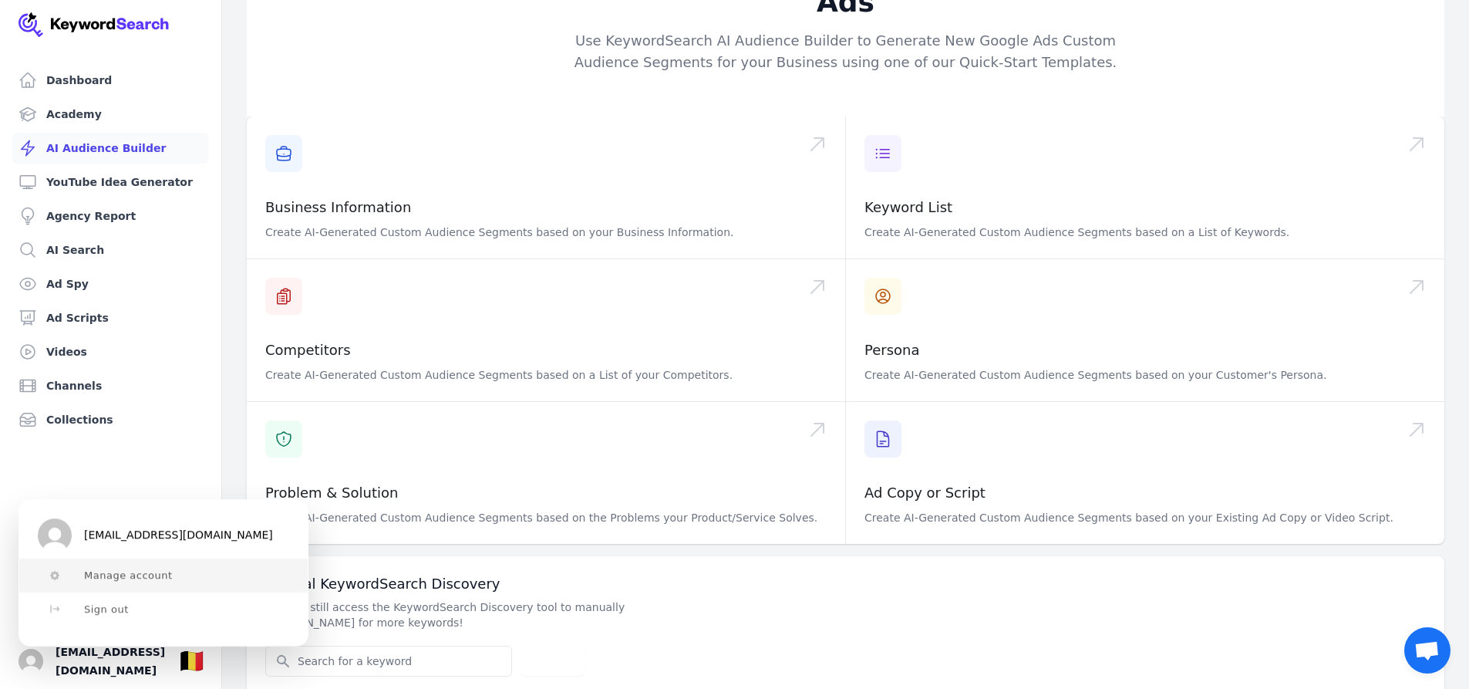
click at [150, 573] on span "Manage account" at bounding box center [128, 575] width 89 height 12
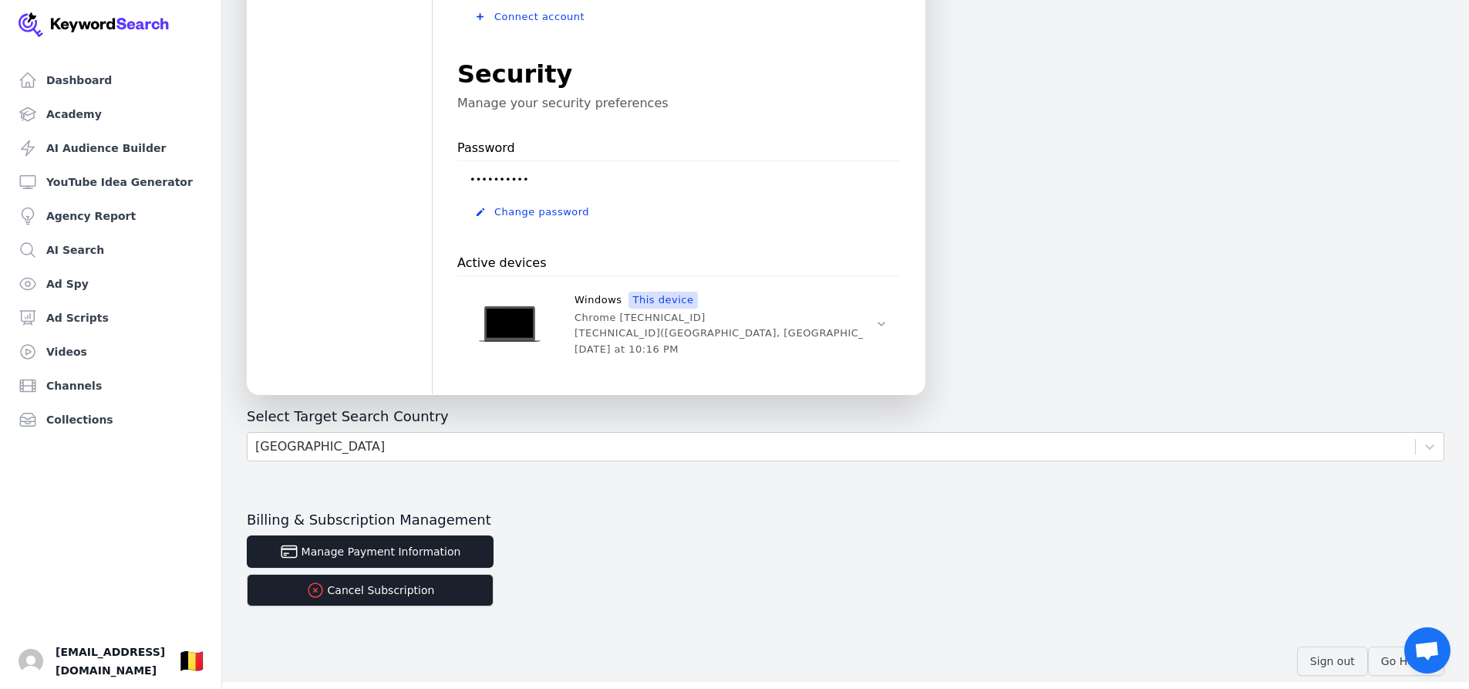
scroll to position [441, 0]
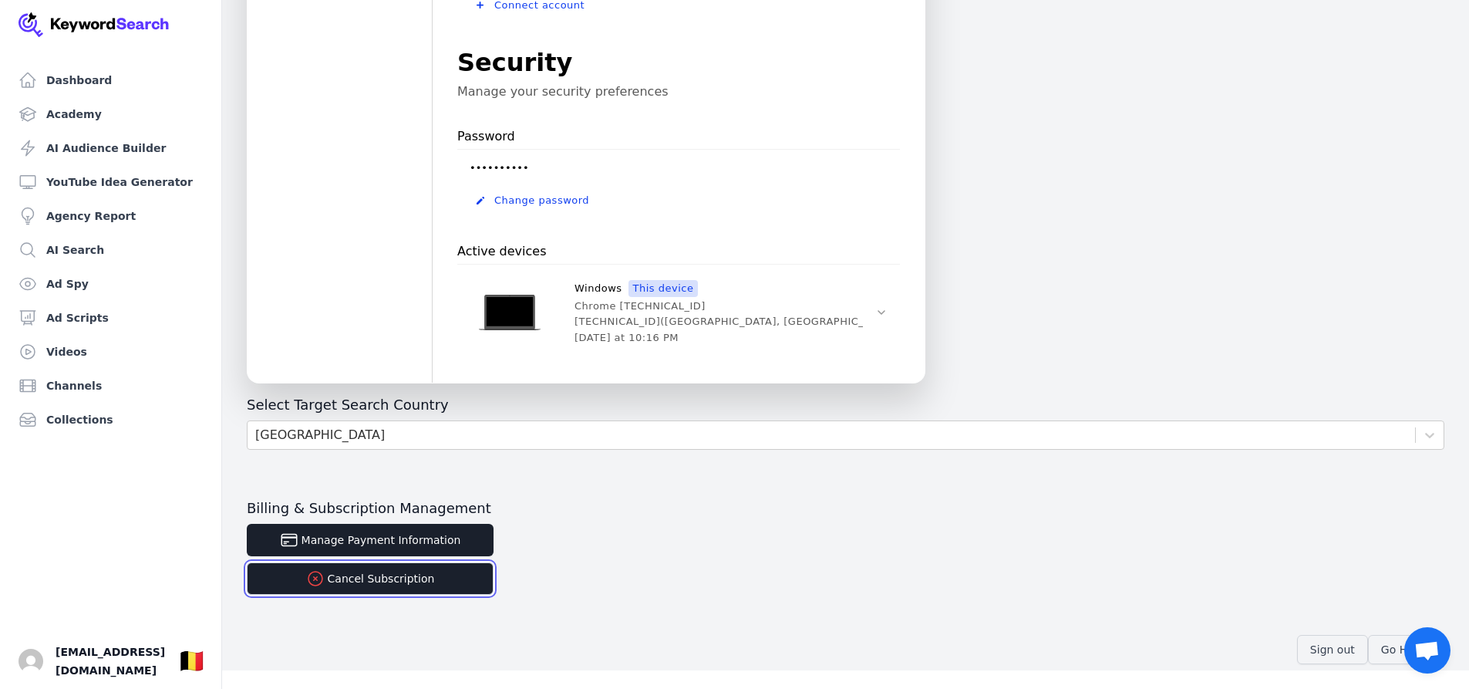
click at [324, 578] on icon "button" at bounding box center [315, 578] width 19 height 19
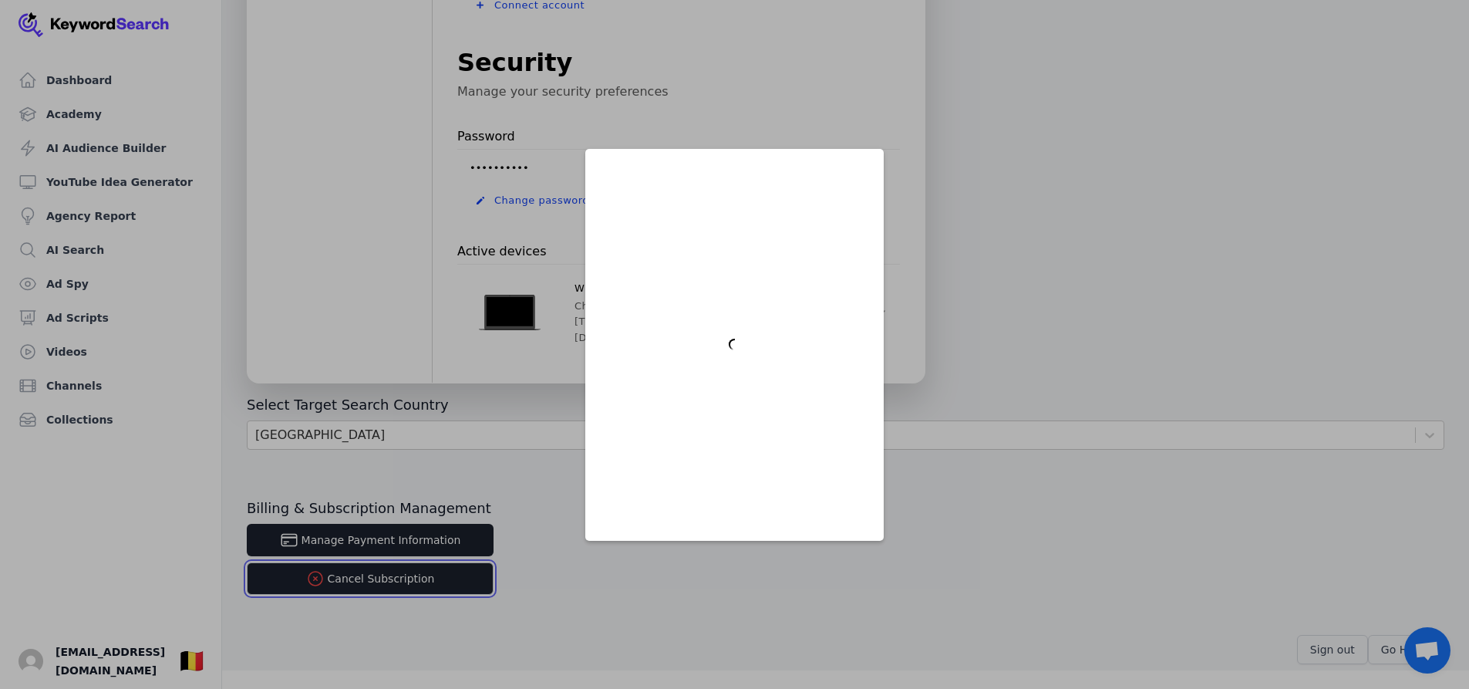
scroll to position [0, 0]
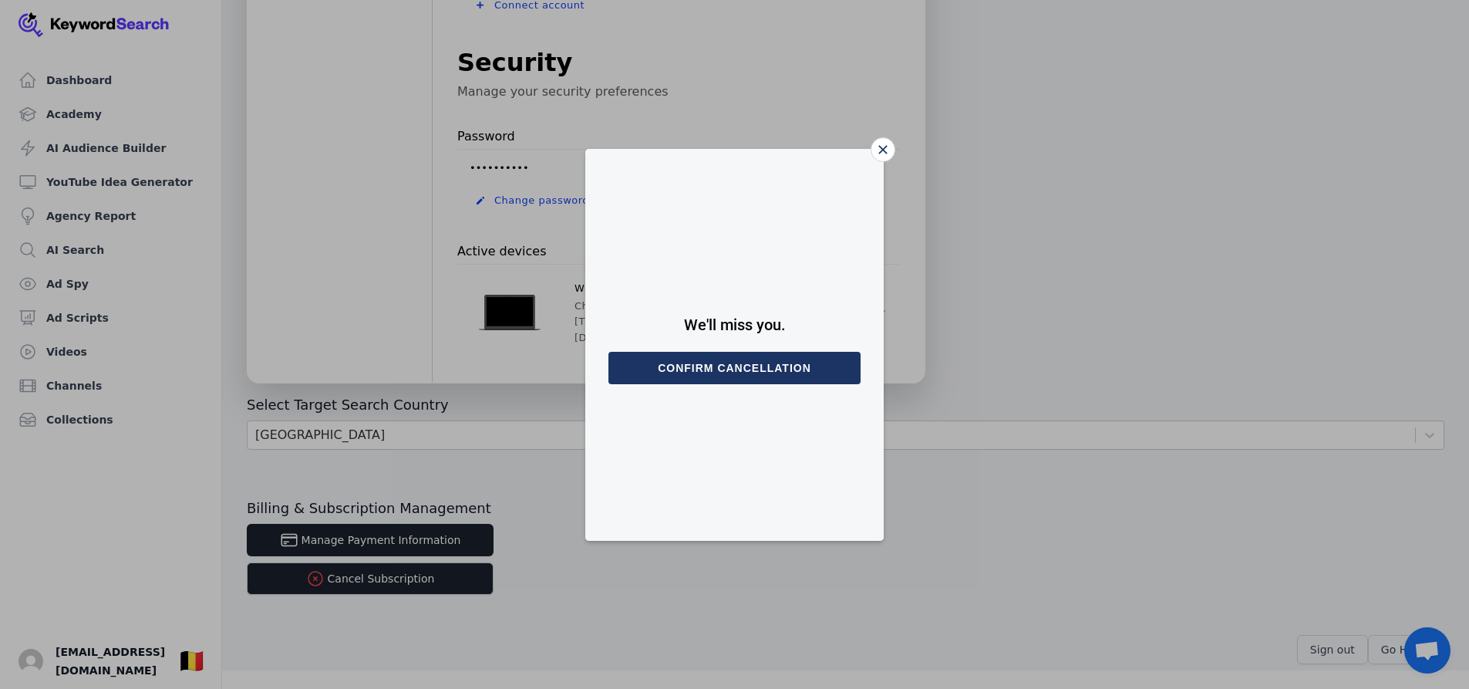
click at [739, 363] on button "Confirm cancellation" at bounding box center [735, 368] width 252 height 32
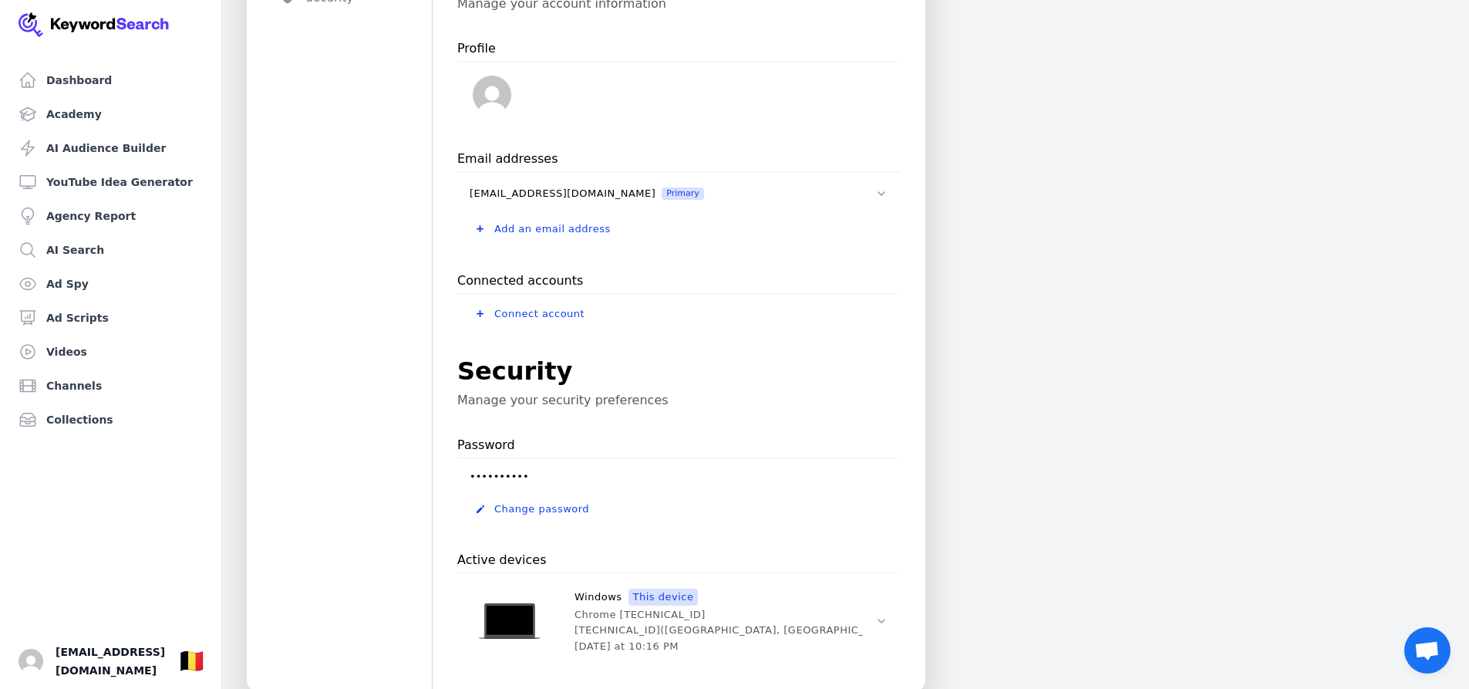
scroll to position [441, 0]
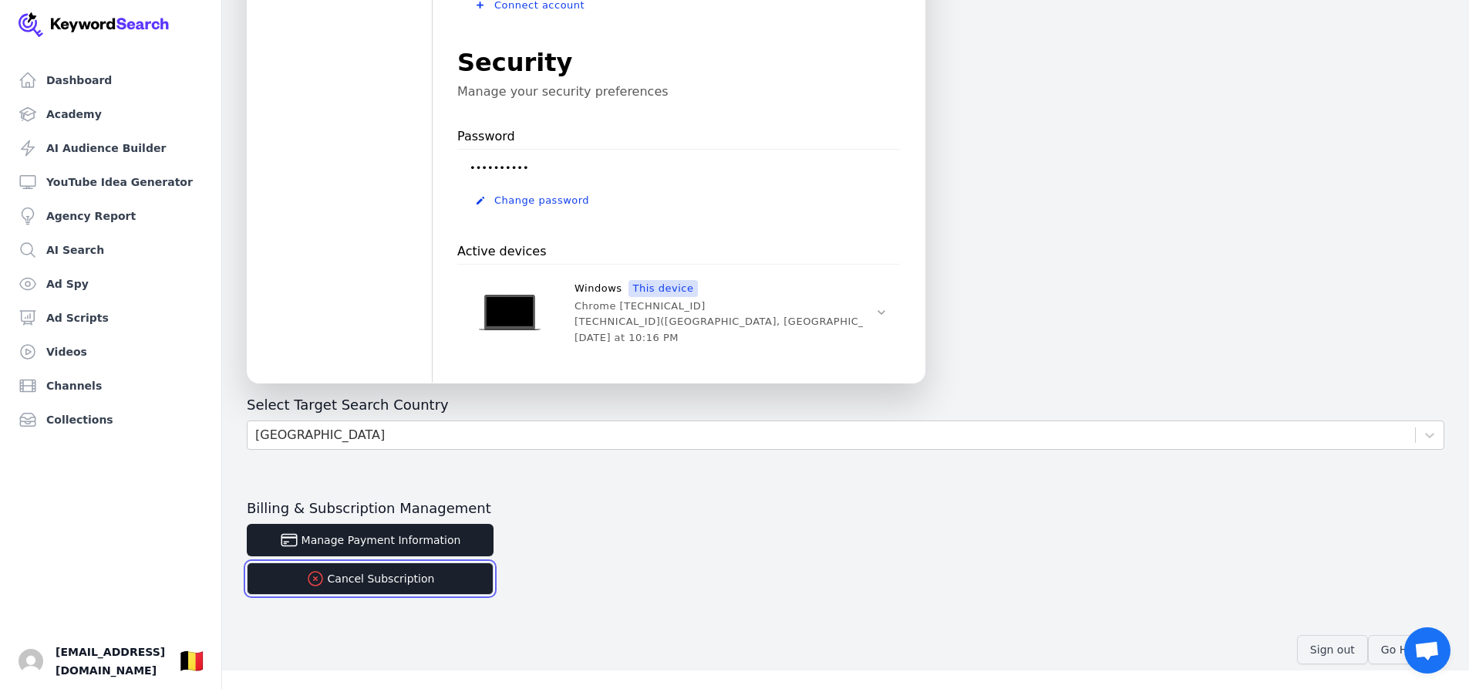
click at [372, 584] on button "Cancel Subscription" at bounding box center [370, 578] width 247 height 32
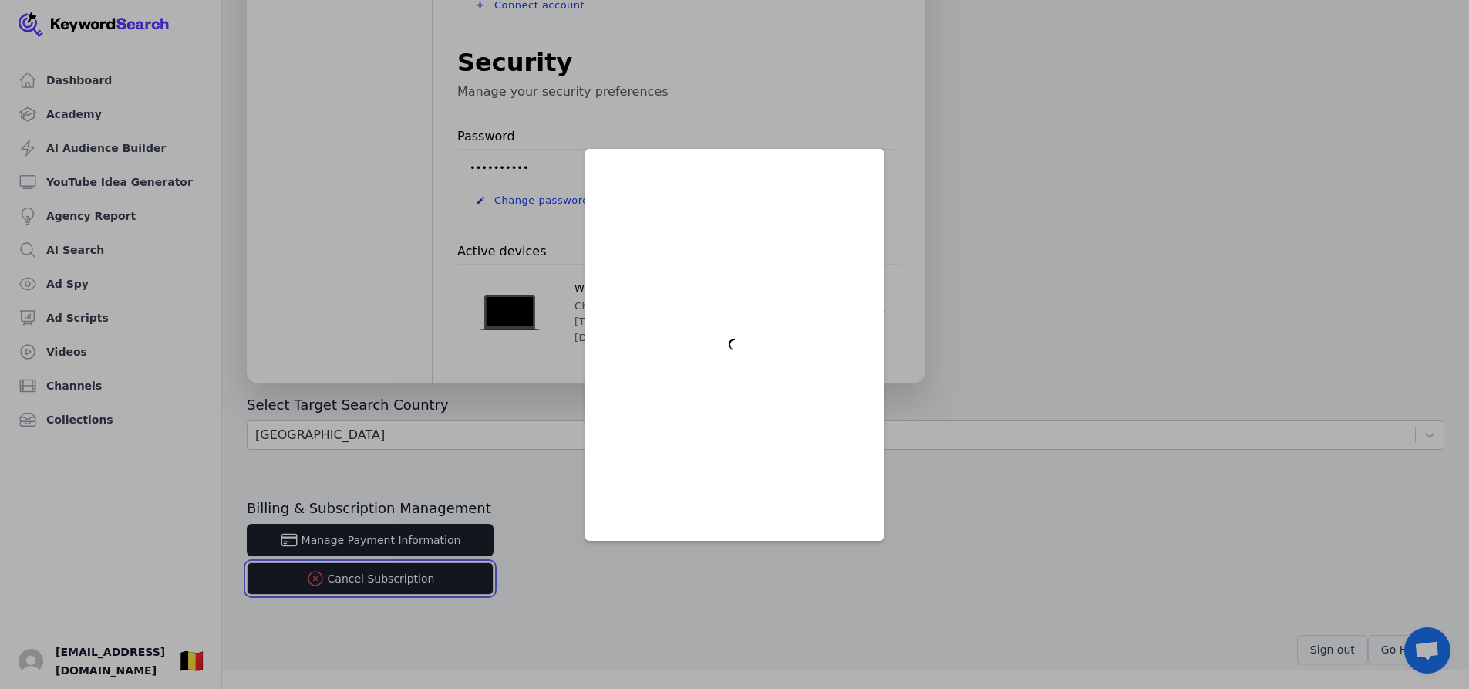
scroll to position [0, 0]
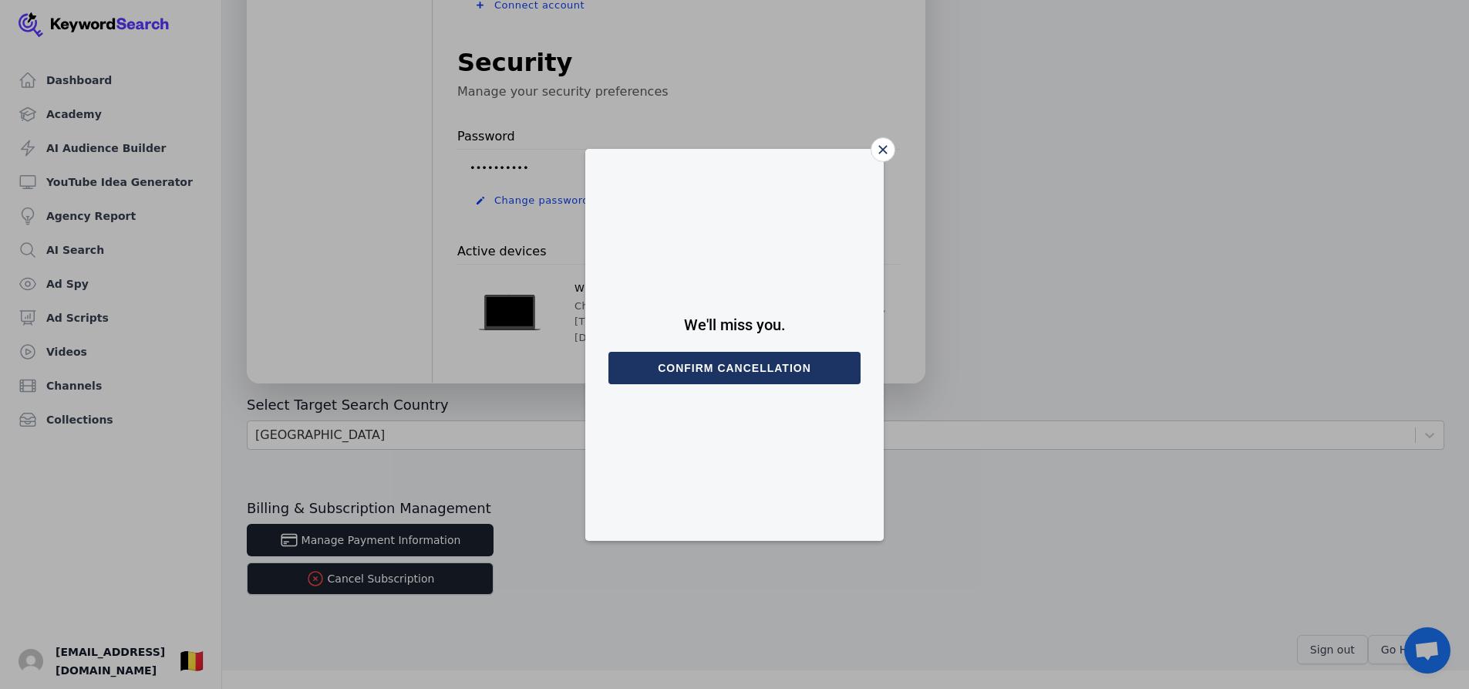
click at [632, 369] on button "Confirm cancellation" at bounding box center [735, 368] width 252 height 32
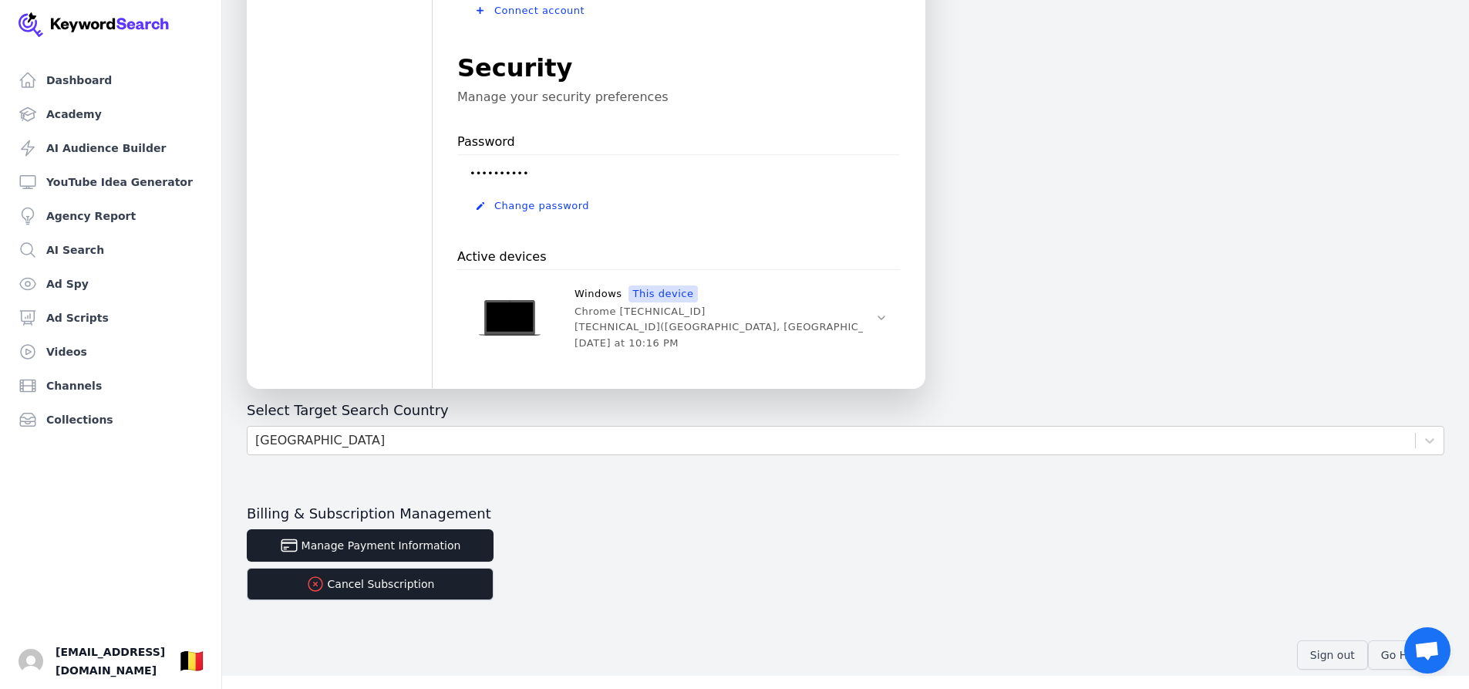
scroll to position [441, 0]
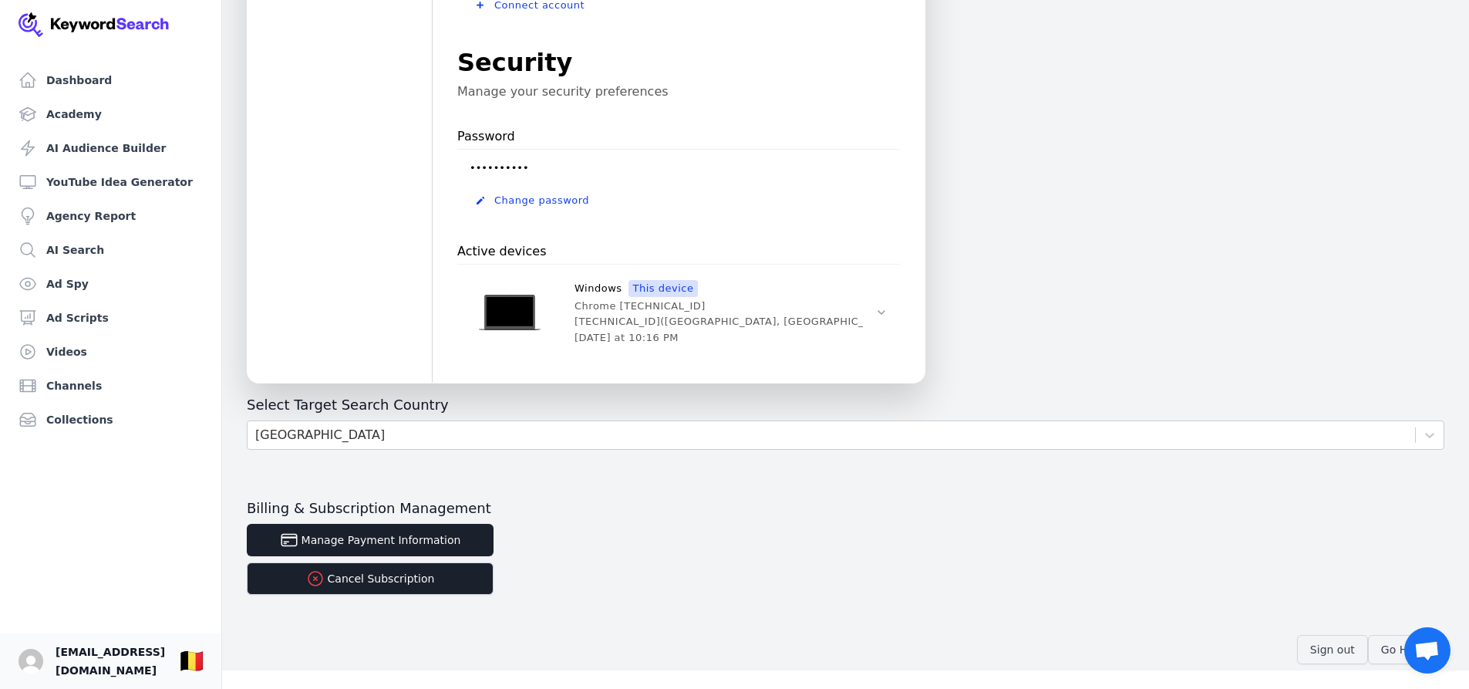
click at [59, 663] on span "[EMAIL_ADDRESS][DOMAIN_NAME]" at bounding box center [111, 660] width 110 height 37
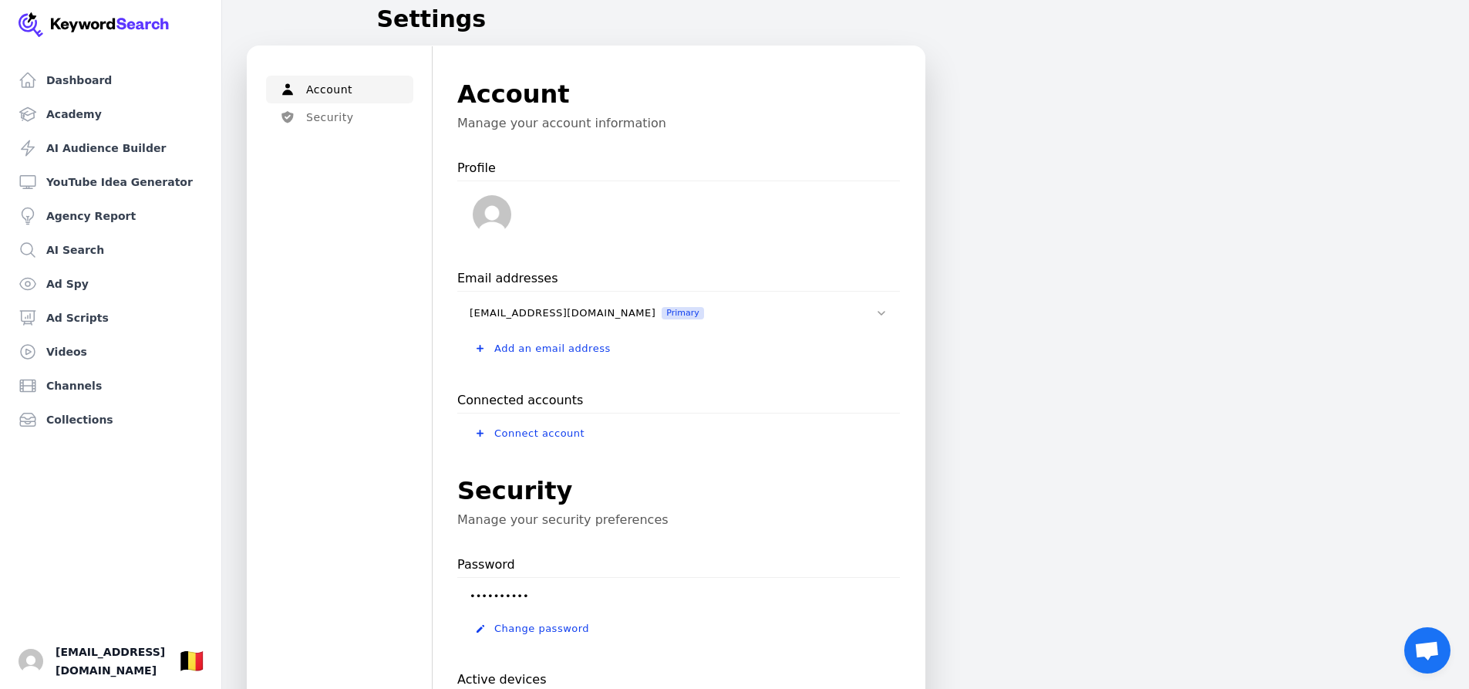
scroll to position [0, 0]
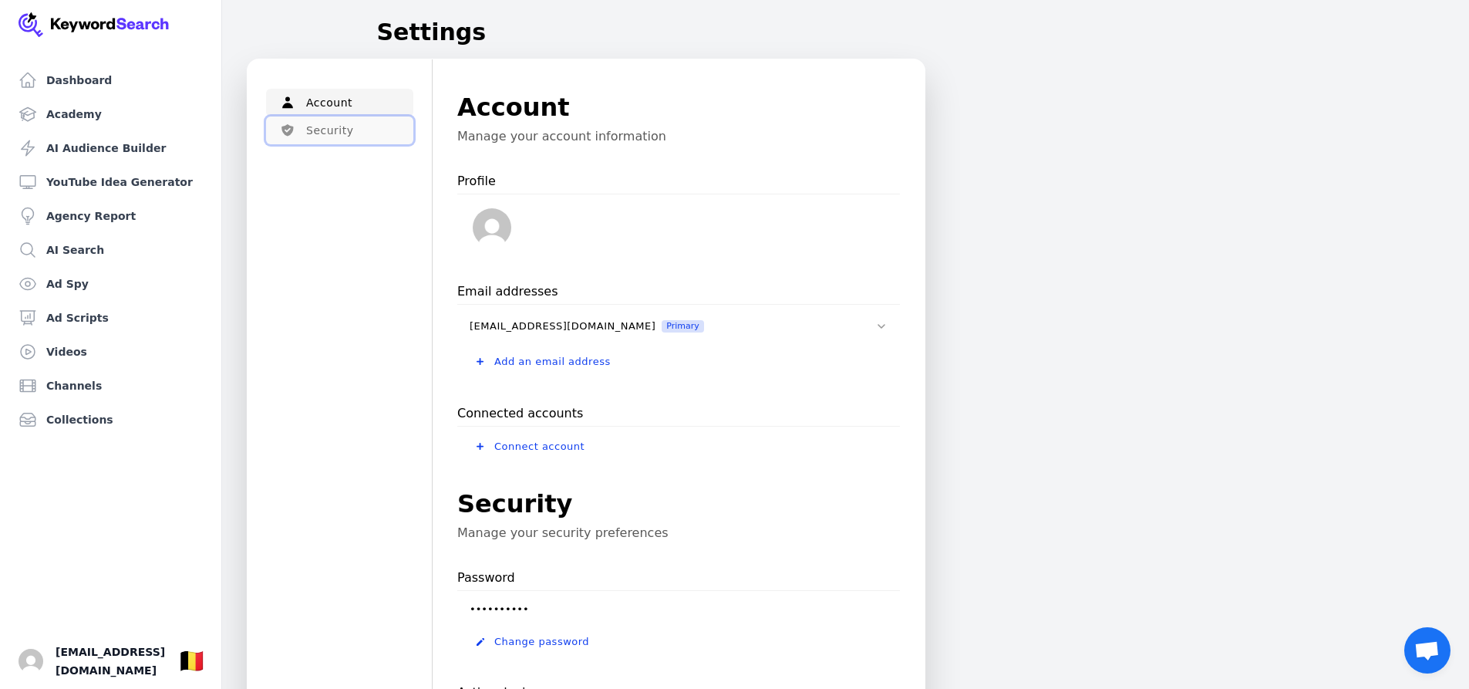
click at [328, 128] on button "Security" at bounding box center [339, 130] width 147 height 28
click at [94, 116] on link "Academy" at bounding box center [110, 114] width 197 height 31
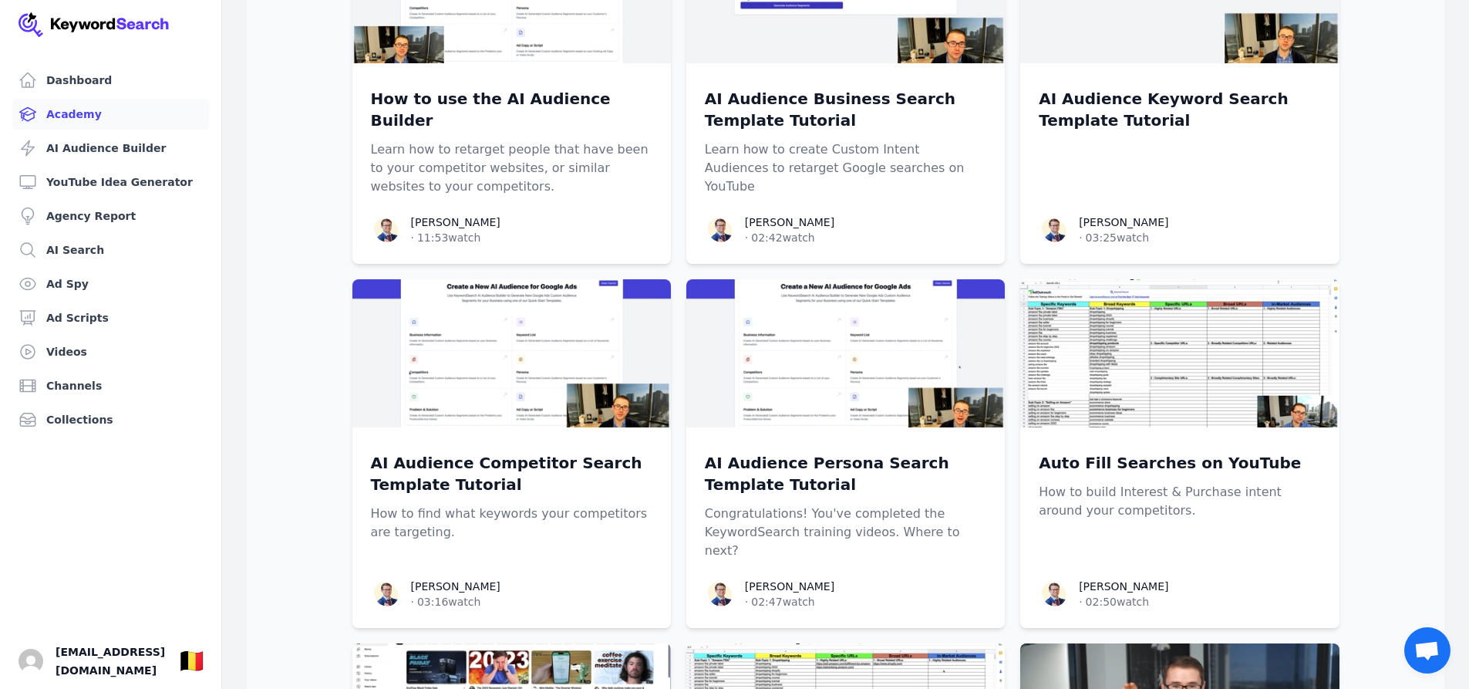
scroll to position [1311, 0]
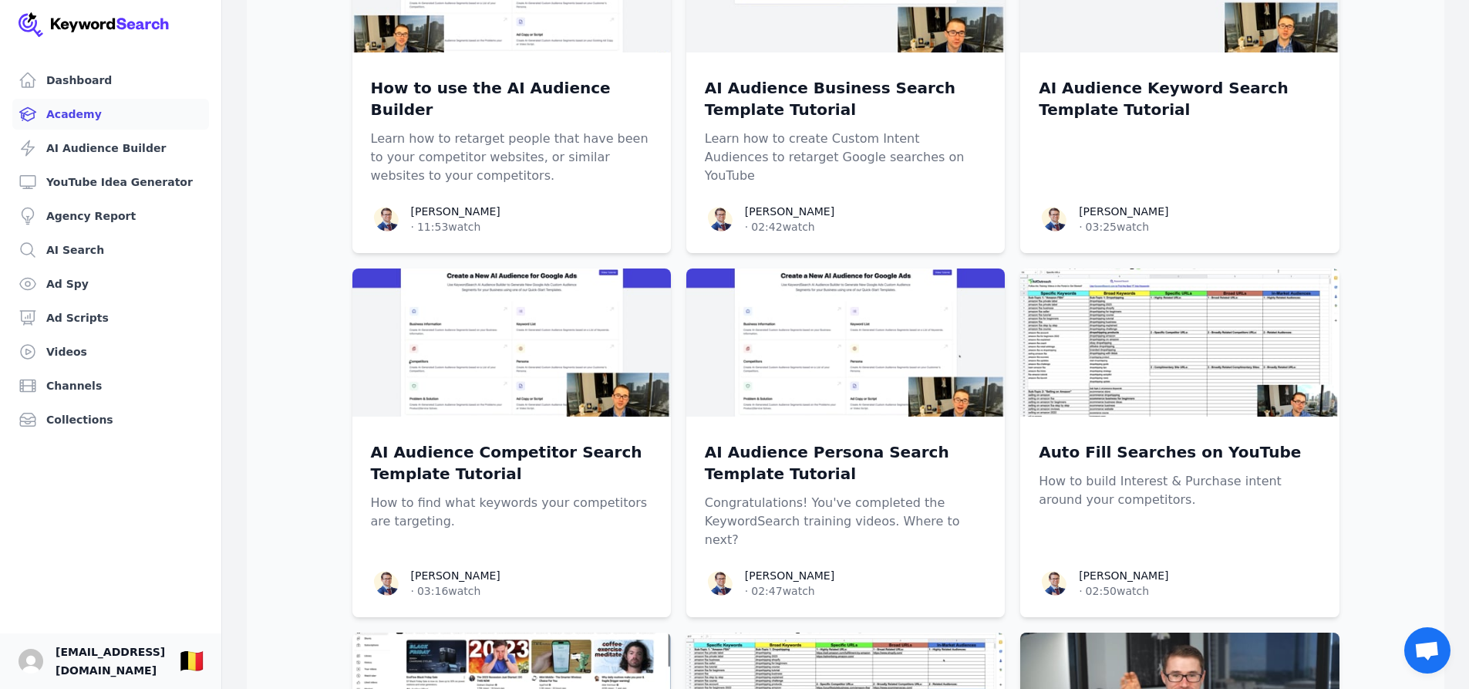
click at [109, 662] on span "[EMAIL_ADDRESS][DOMAIN_NAME]" at bounding box center [111, 660] width 110 height 37
click at [74, 673] on link "Your profile inolechka@gmail.com Show country selector 🇧🇪" at bounding box center [110, 661] width 221 height 56
click at [72, 661] on span "[EMAIL_ADDRESS][DOMAIN_NAME]" at bounding box center [111, 660] width 110 height 37
click at [22, 659] on img "Open user button" at bounding box center [31, 661] width 25 height 25
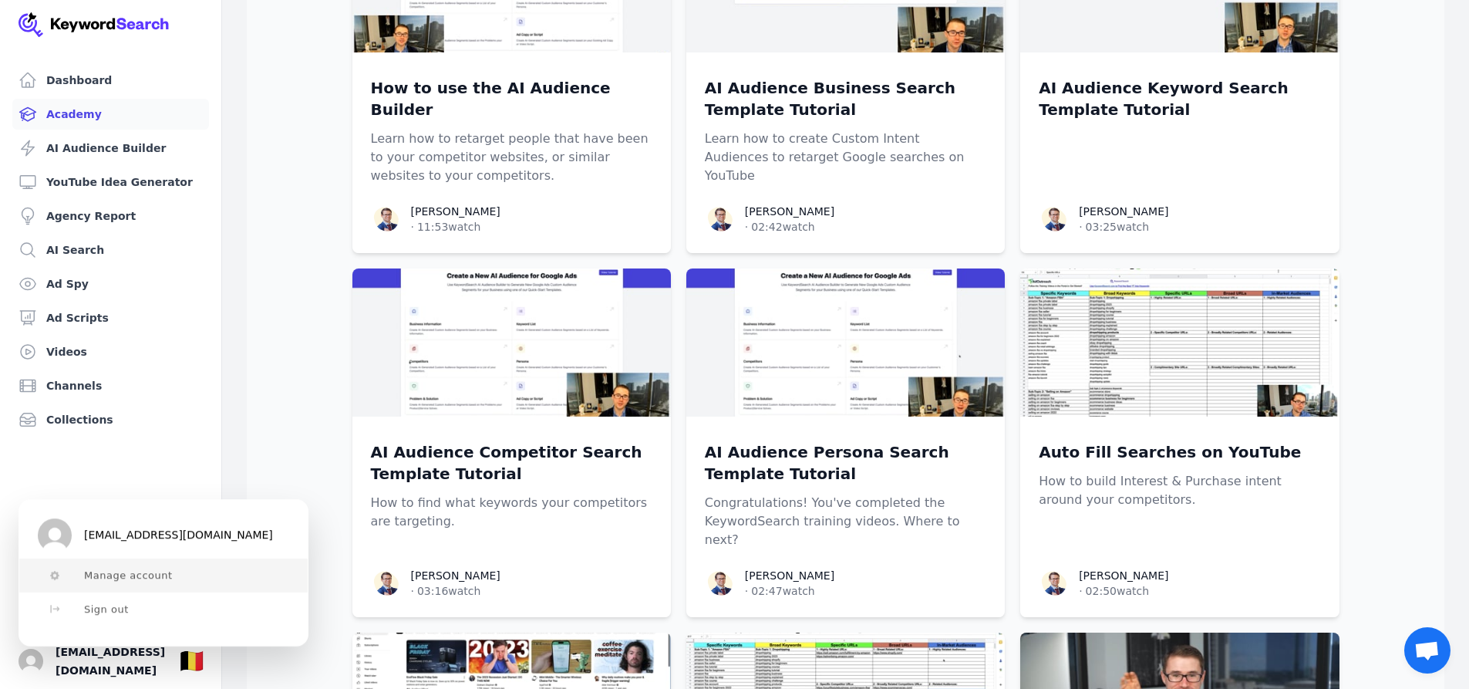
click at [163, 578] on span "Manage account" at bounding box center [128, 575] width 89 height 12
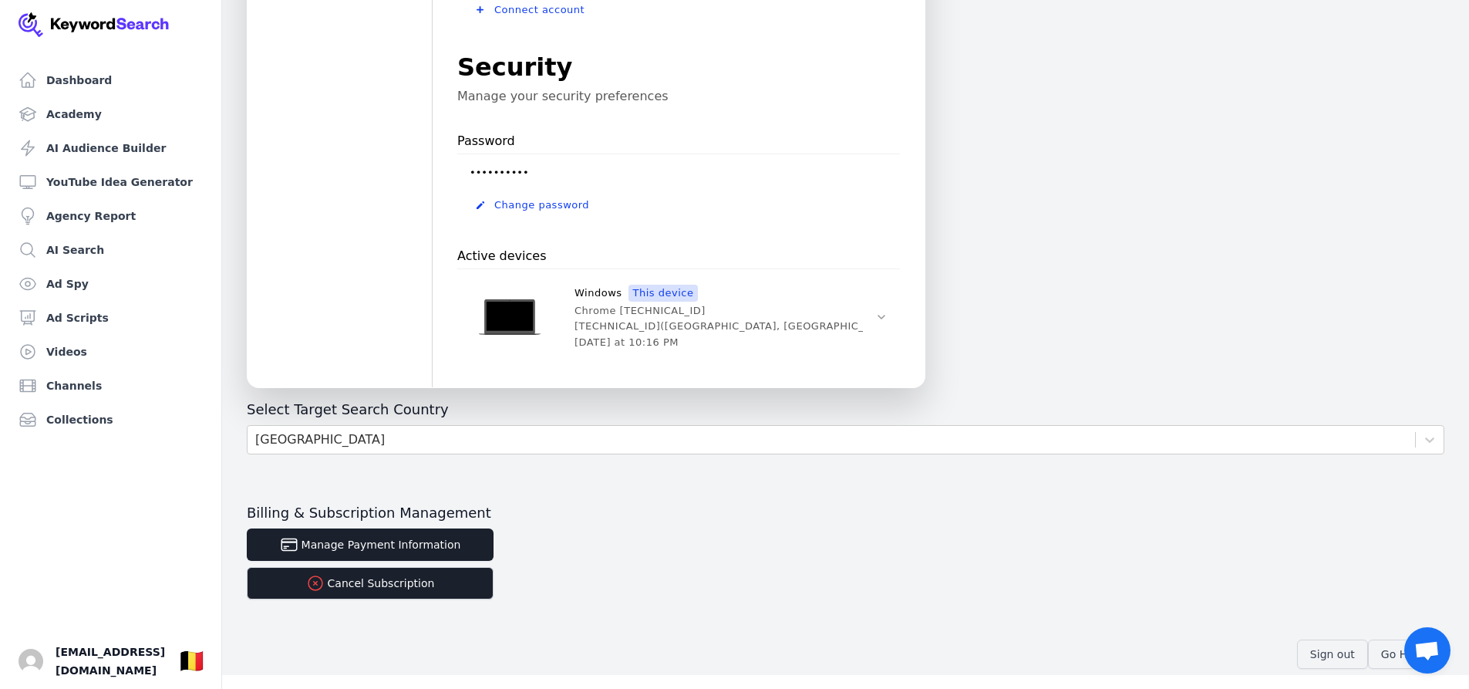
scroll to position [441, 0]
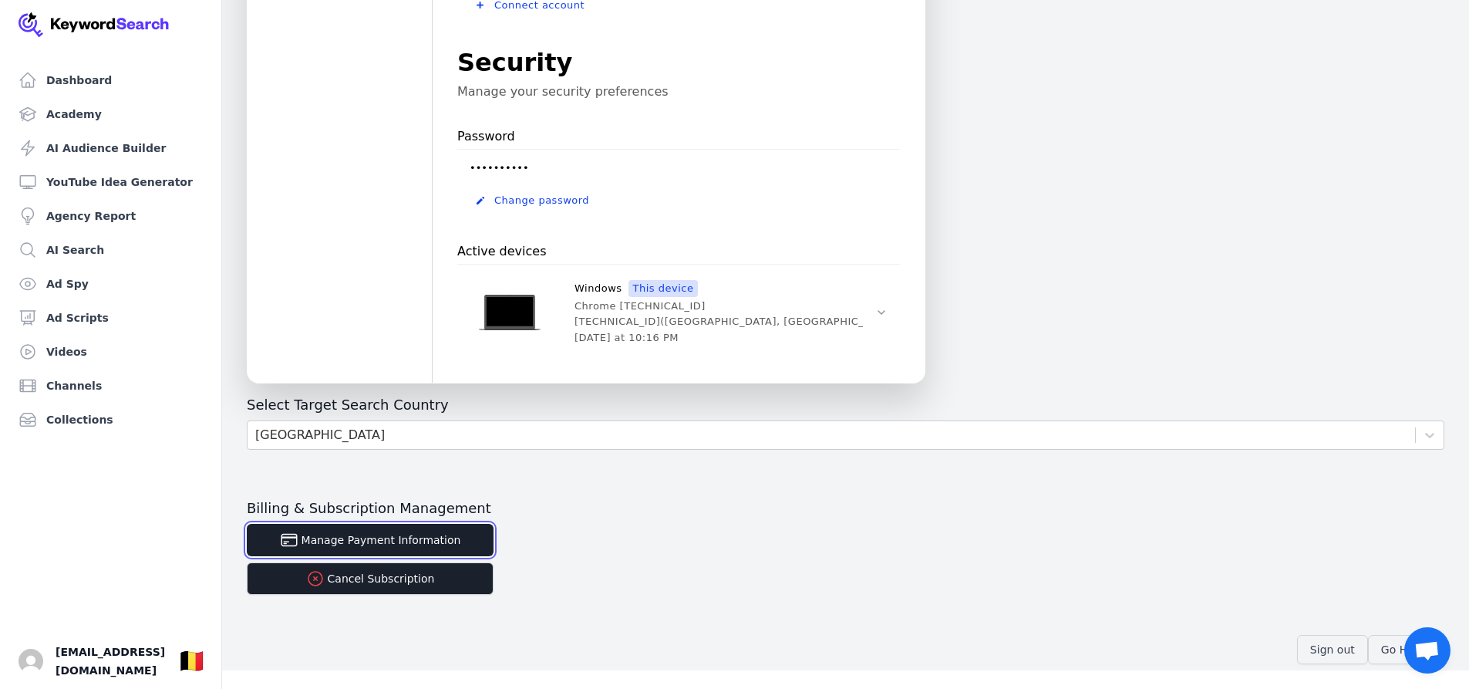
click at [400, 547] on button "Manage Payment Information" at bounding box center [370, 540] width 247 height 32
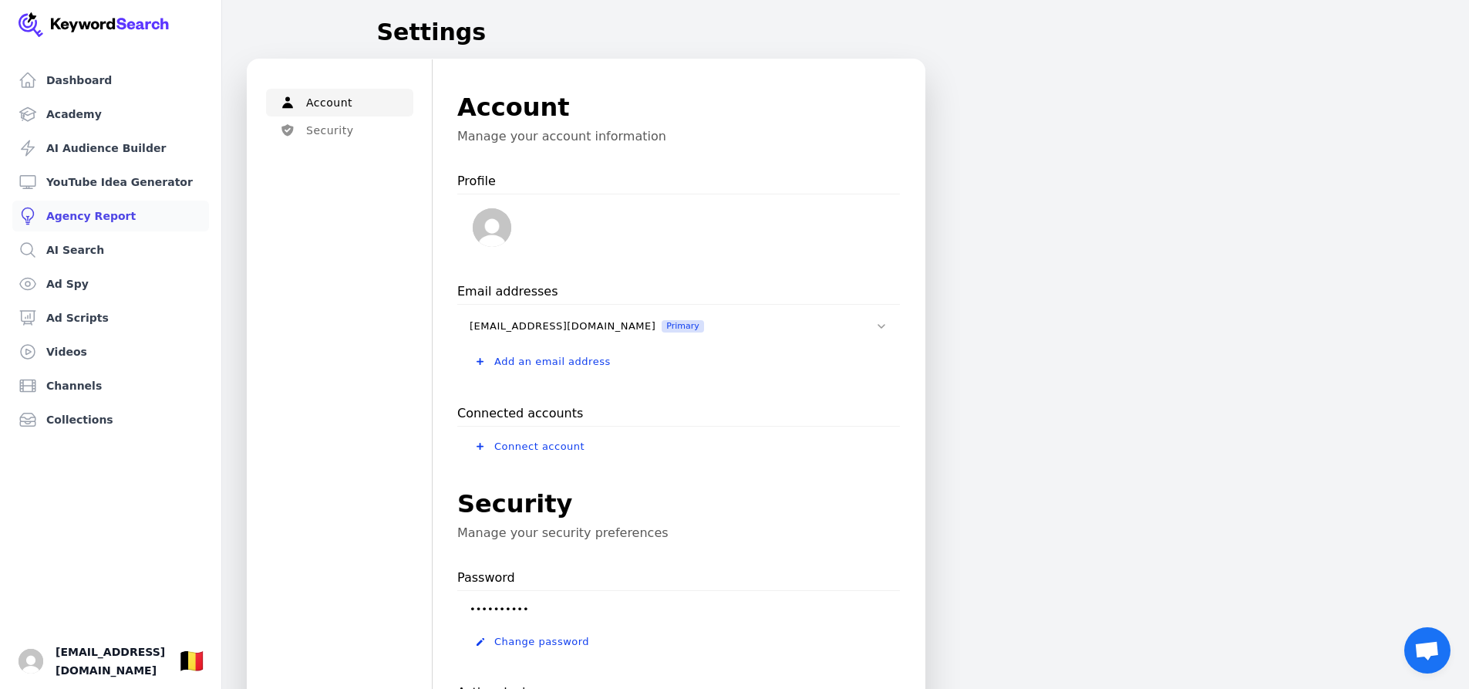
click at [163, 221] on link "Agency Report" at bounding box center [110, 216] width 197 height 31
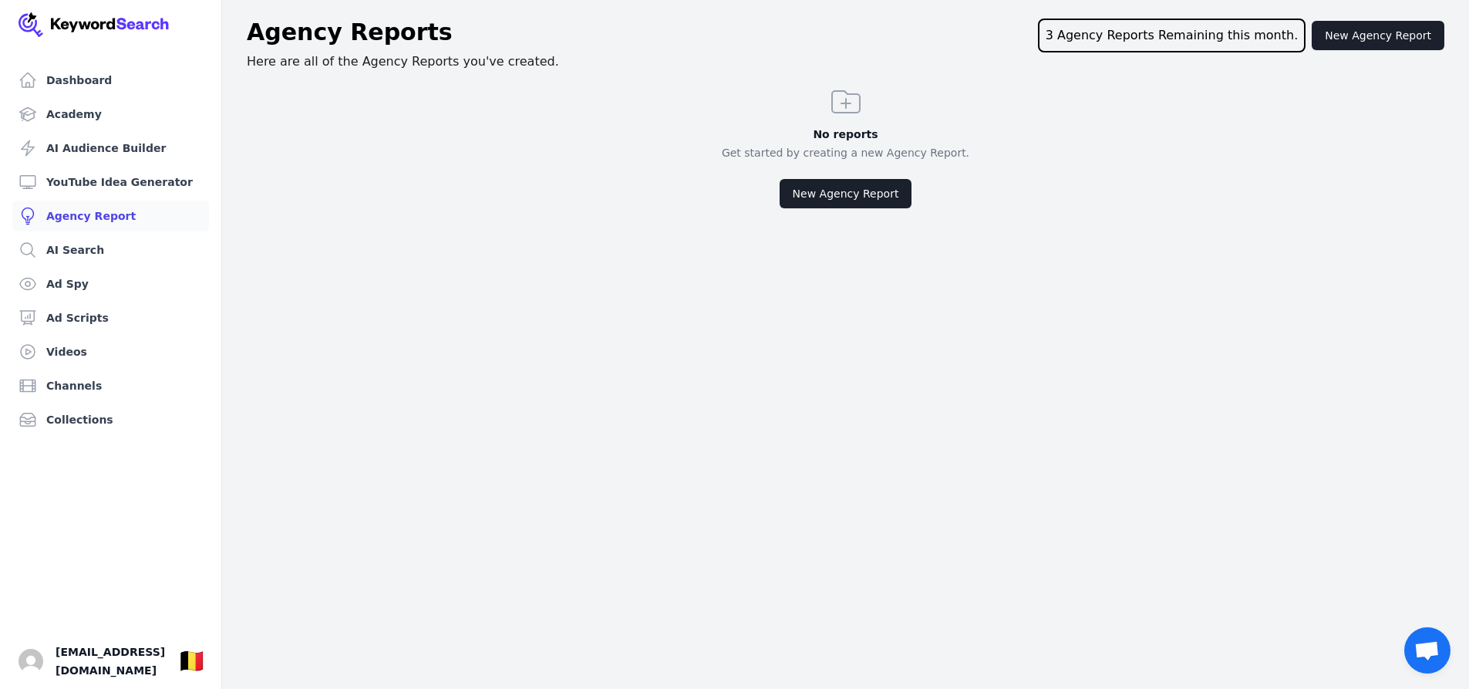
scroll to position [19, 0]
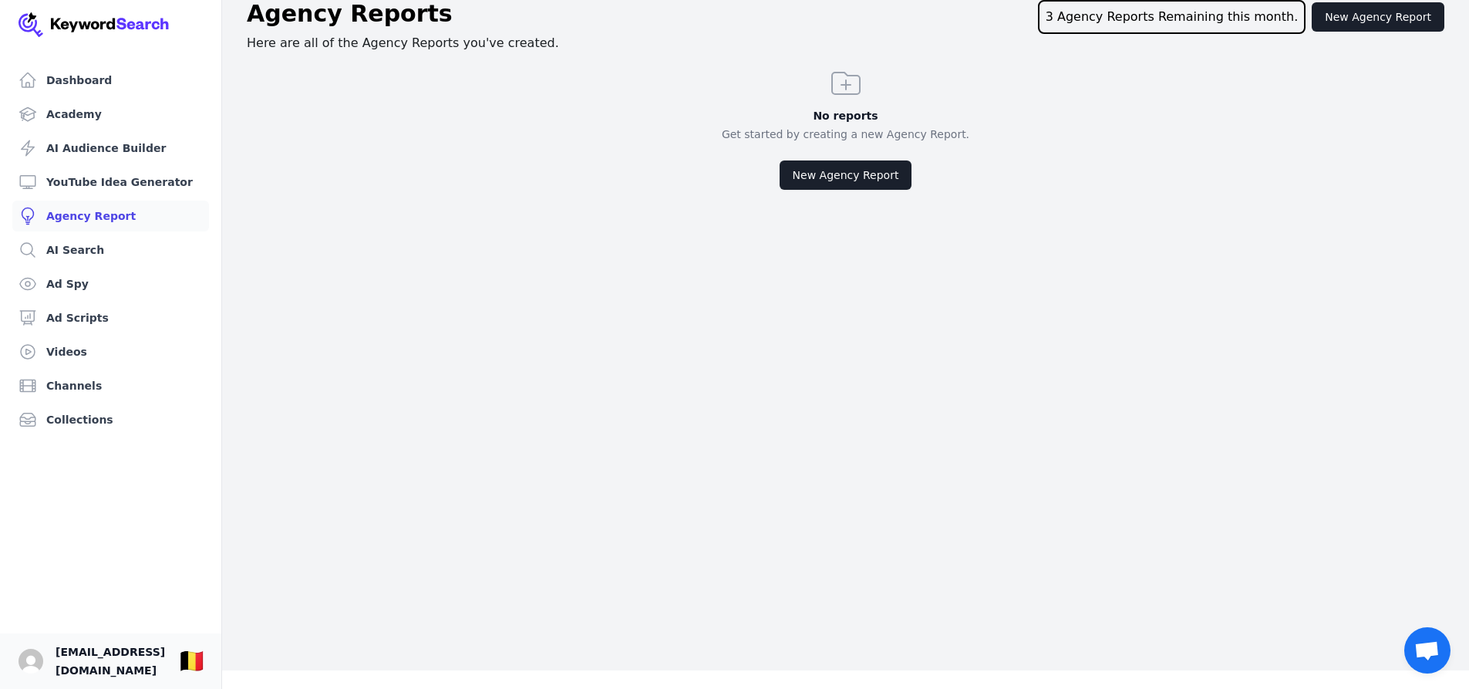
click at [98, 659] on span "[EMAIL_ADDRESS][DOMAIN_NAME]" at bounding box center [111, 660] width 110 height 37
click at [25, 659] on img "Open user button" at bounding box center [31, 661] width 25 height 25
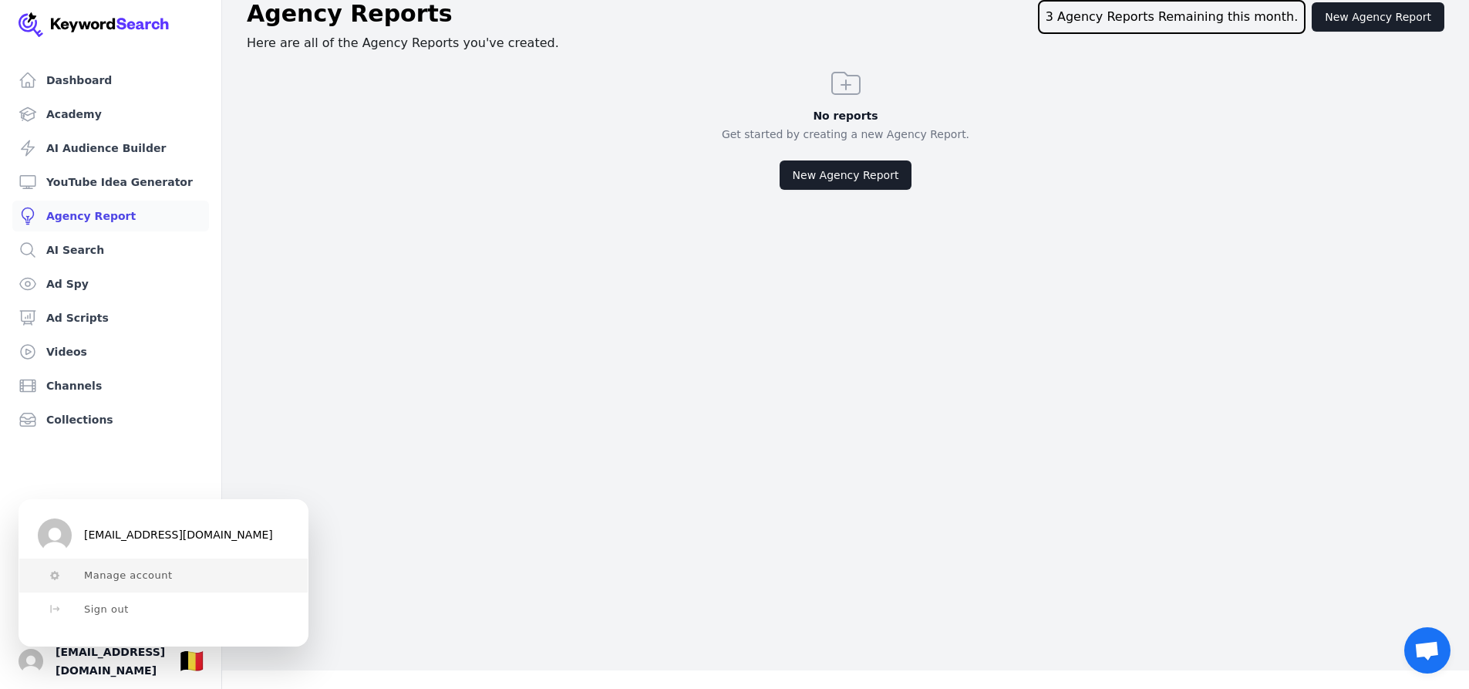
click at [115, 572] on span "Manage account" at bounding box center [128, 575] width 89 height 12
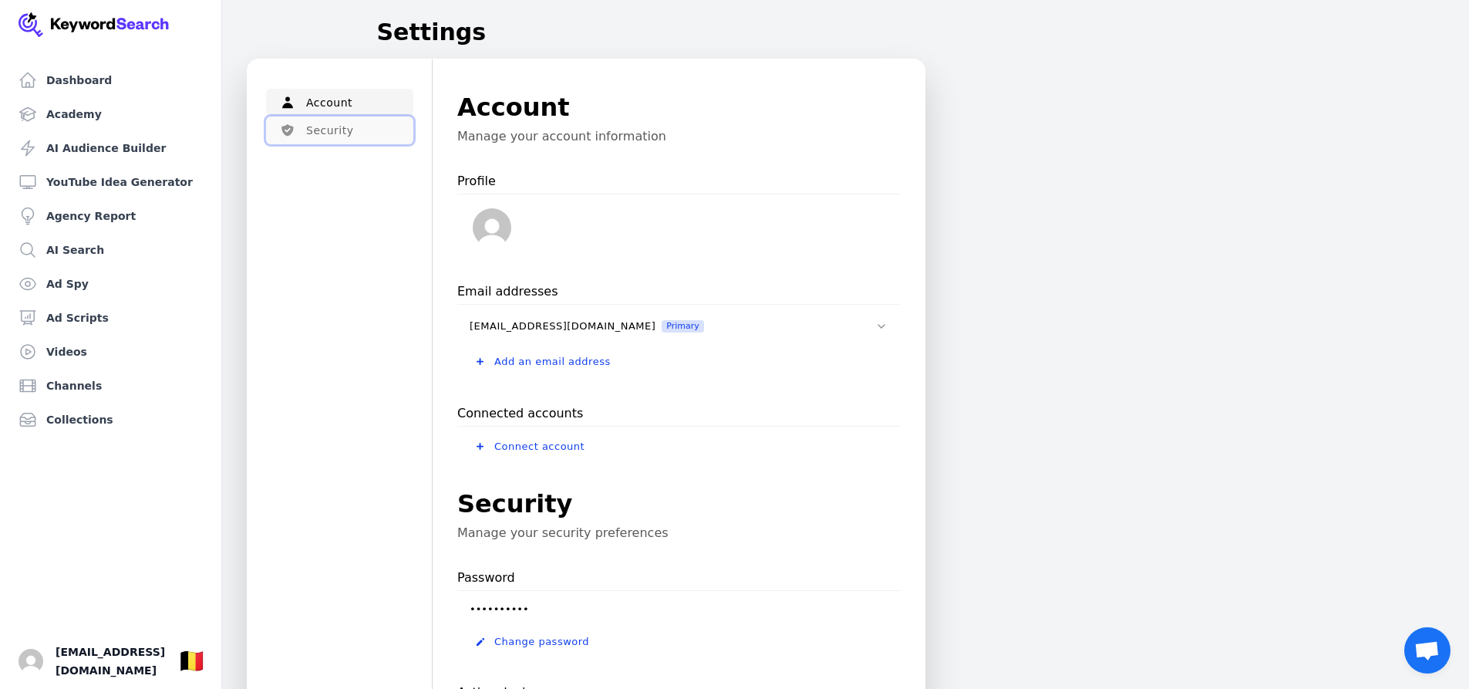
click at [328, 130] on button "Security" at bounding box center [339, 130] width 147 height 28
click at [52, 86] on link "Dashboard" at bounding box center [110, 80] width 197 height 31
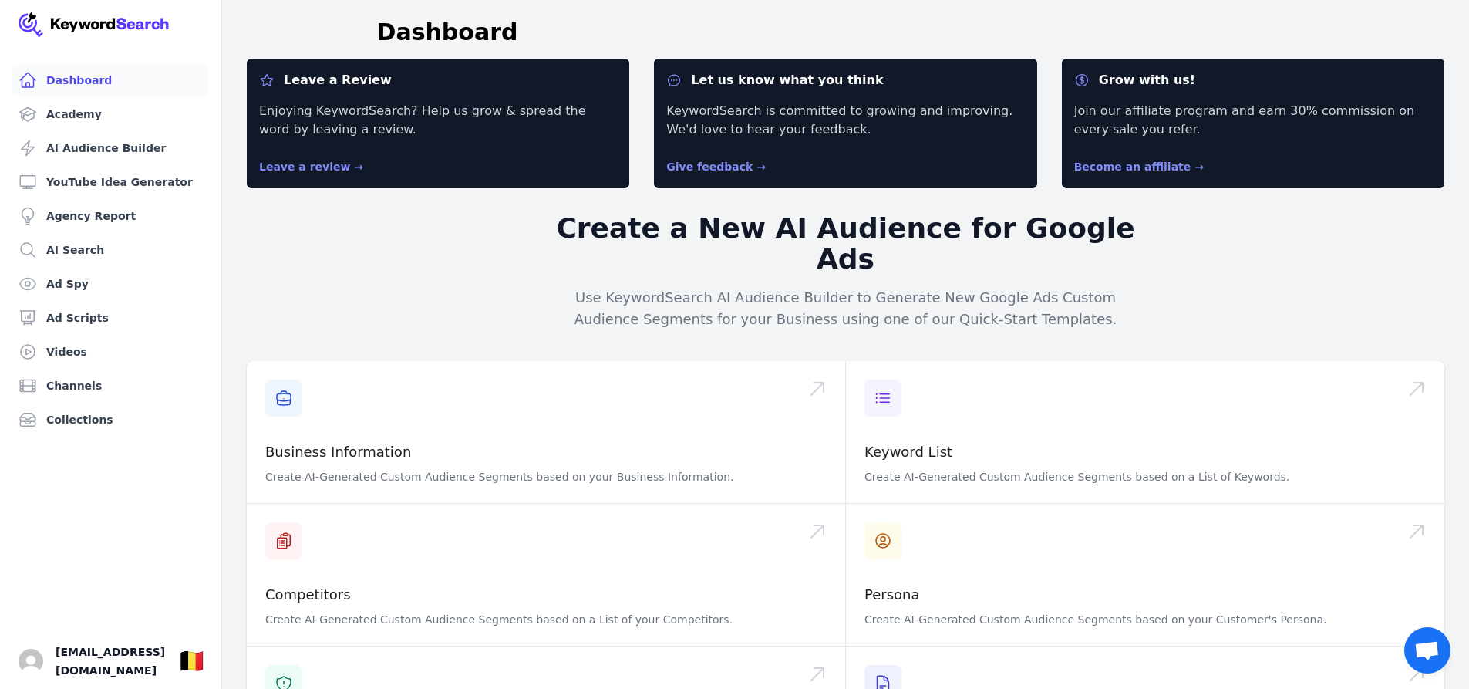
click at [74, 80] on link "Dashboard" at bounding box center [110, 80] width 197 height 31
click at [55, 115] on link "Academy" at bounding box center [110, 114] width 197 height 31
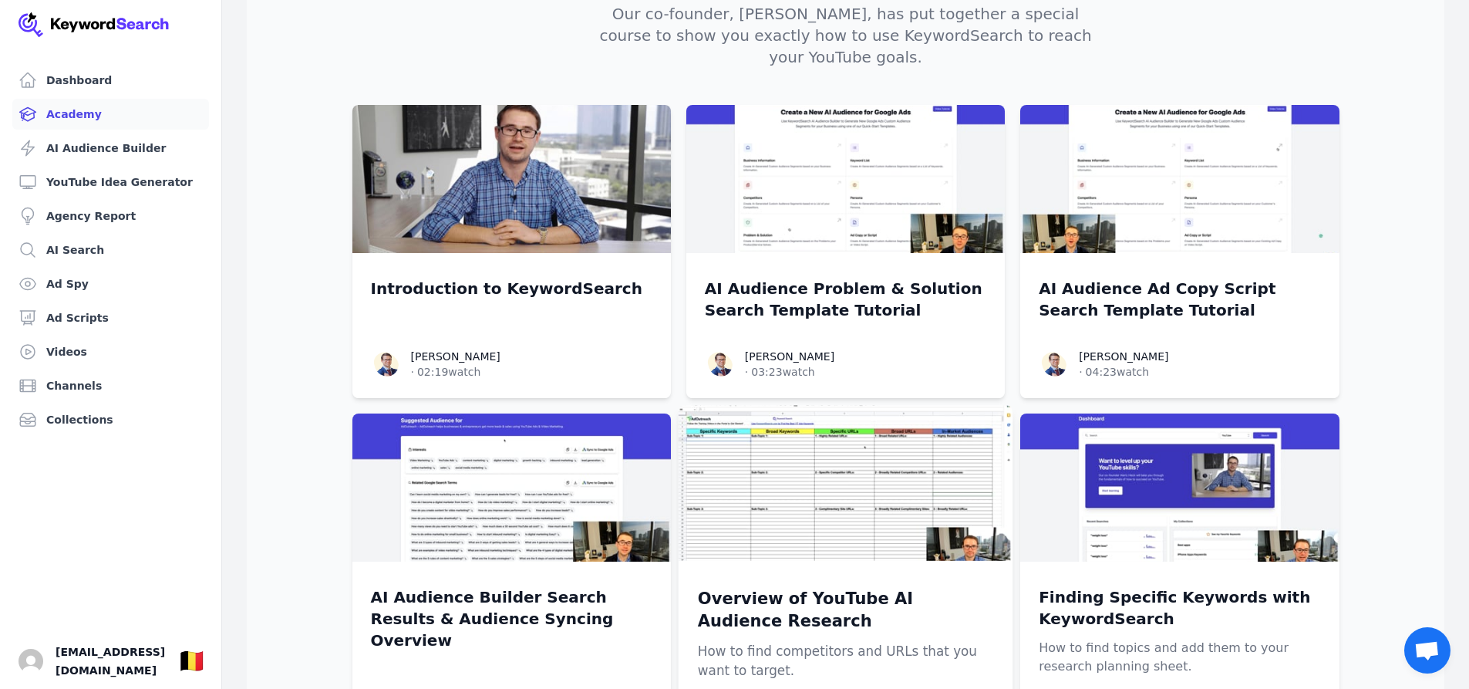
scroll to position [77, 0]
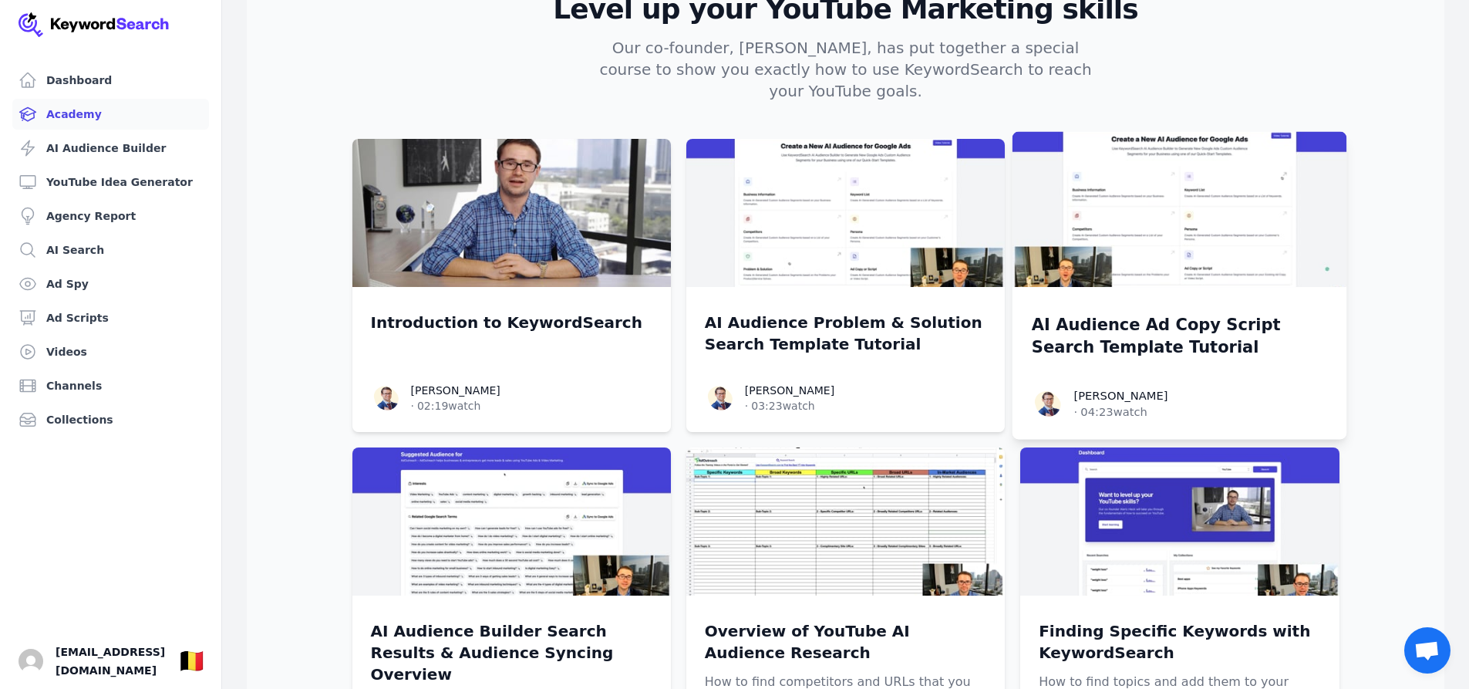
click at [1118, 287] on div "AI Audience Ad Copy Script Search Template Tutorial Aleric Heck Aleric Heck · 0…" at bounding box center [1180, 363] width 335 height 152
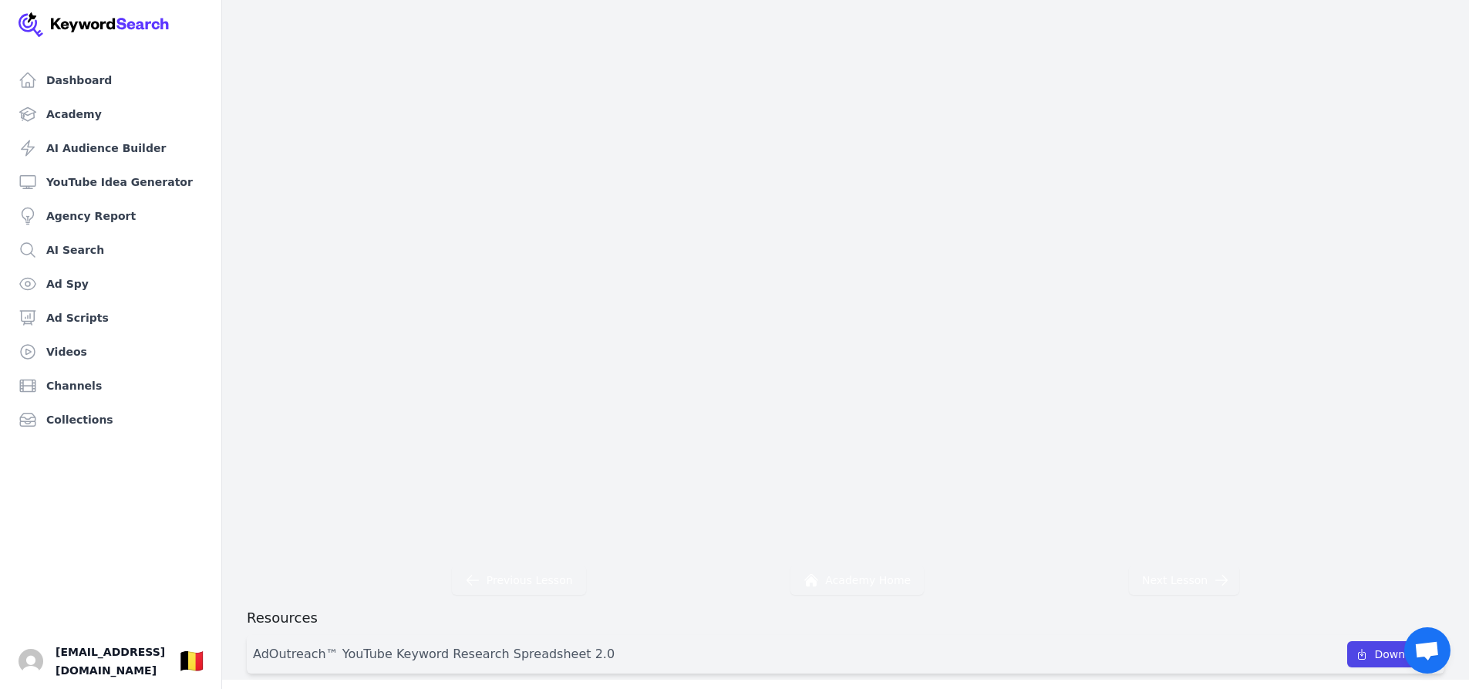
scroll to position [189, 0]
click at [1118, 588] on div "Previous Lesson Academy Home Next Lesson Resources AdOutreach™ YouTube Keyword …" at bounding box center [845, 267] width 1247 height 794
click at [96, 321] on link "Ad Scripts" at bounding box center [110, 317] width 197 height 31
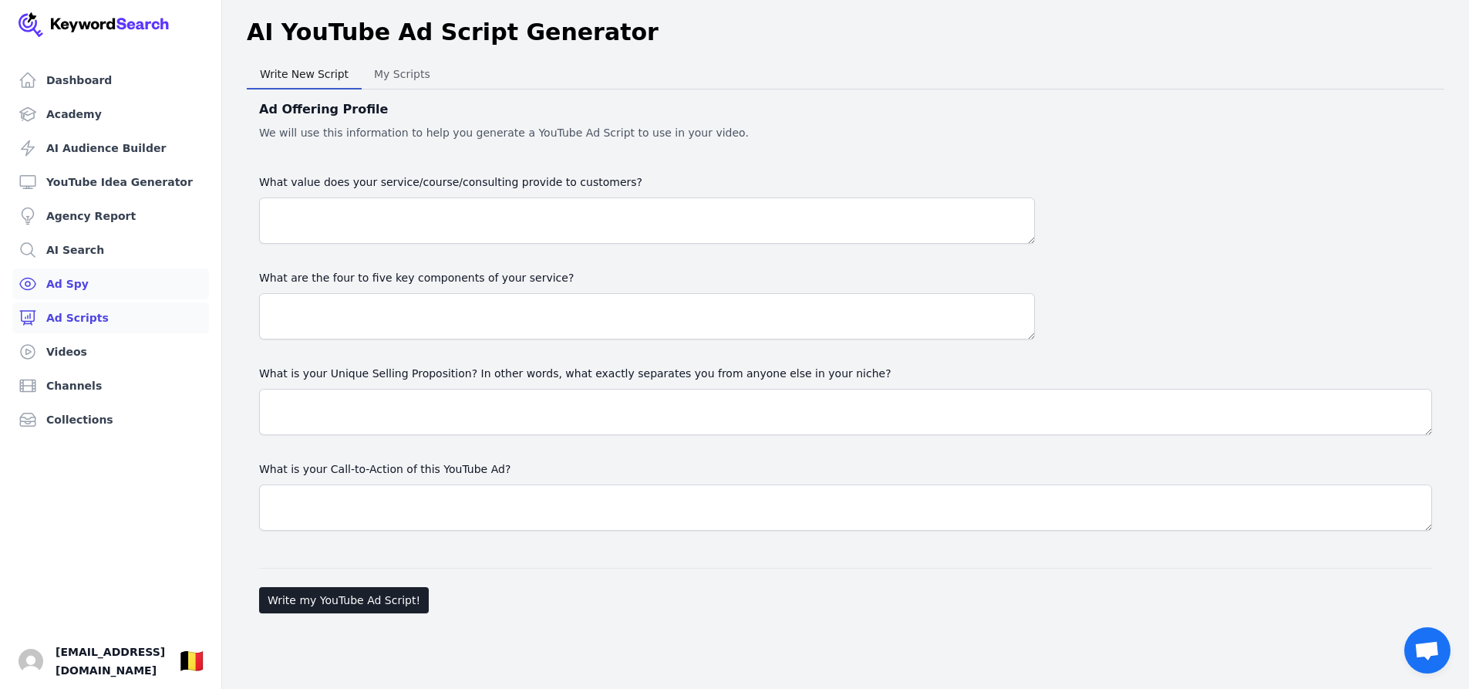
click at [79, 288] on link "Ad Spy" at bounding box center [110, 283] width 197 height 31
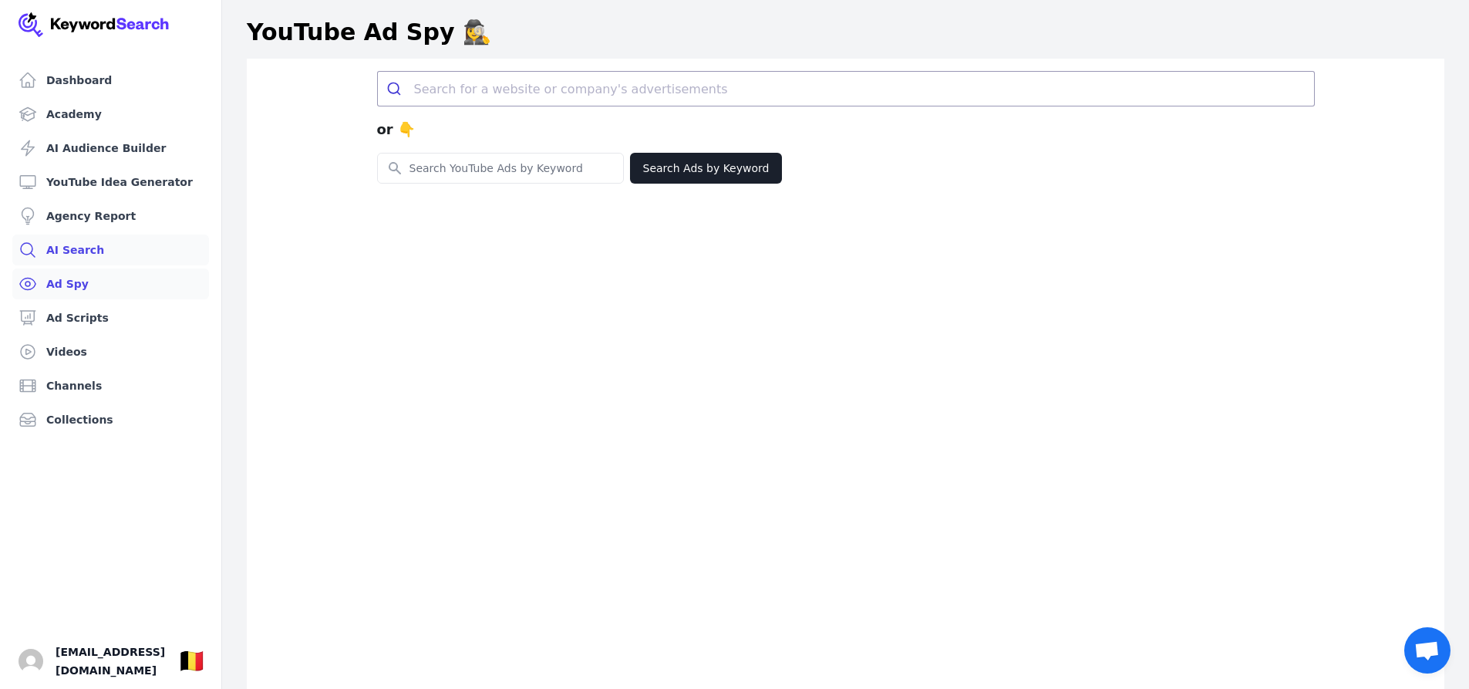
click at [84, 259] on link "AI Search" at bounding box center [110, 249] width 197 height 31
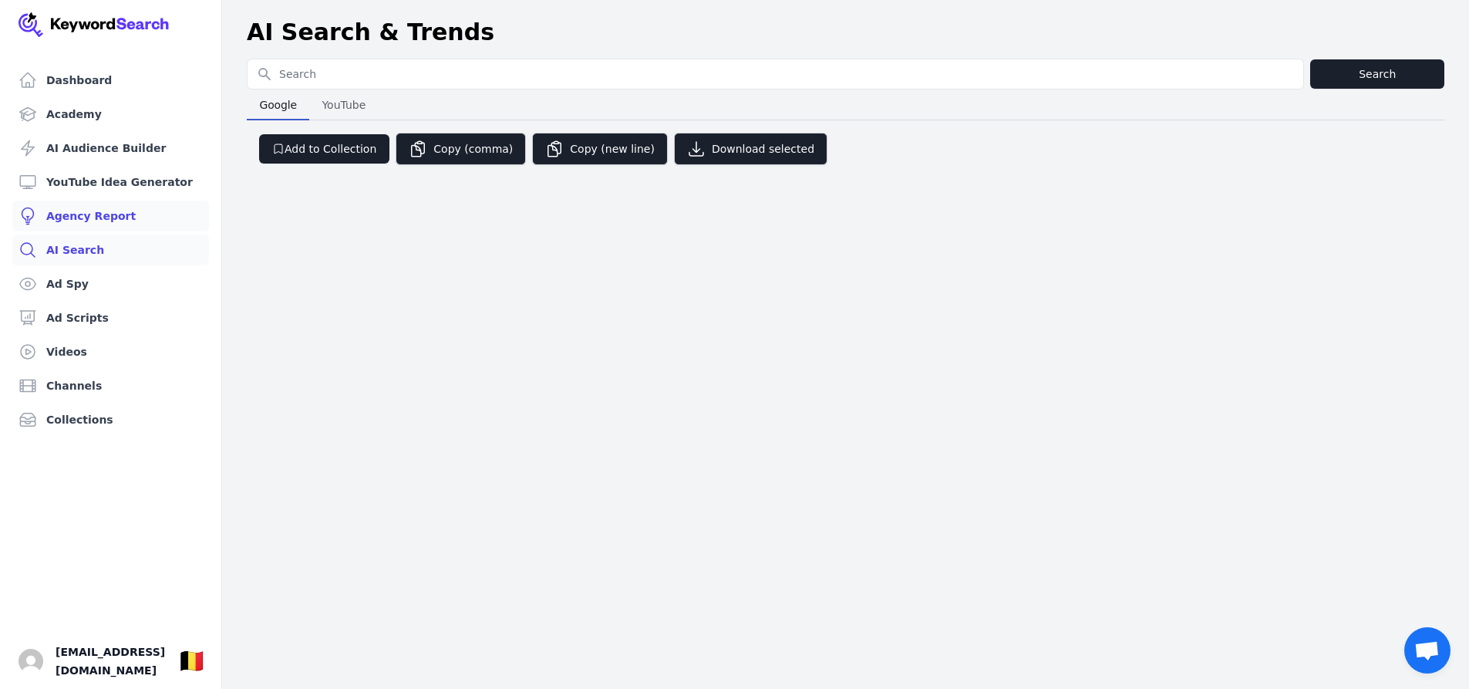
click at [96, 214] on link "Agency Report" at bounding box center [110, 216] width 197 height 31
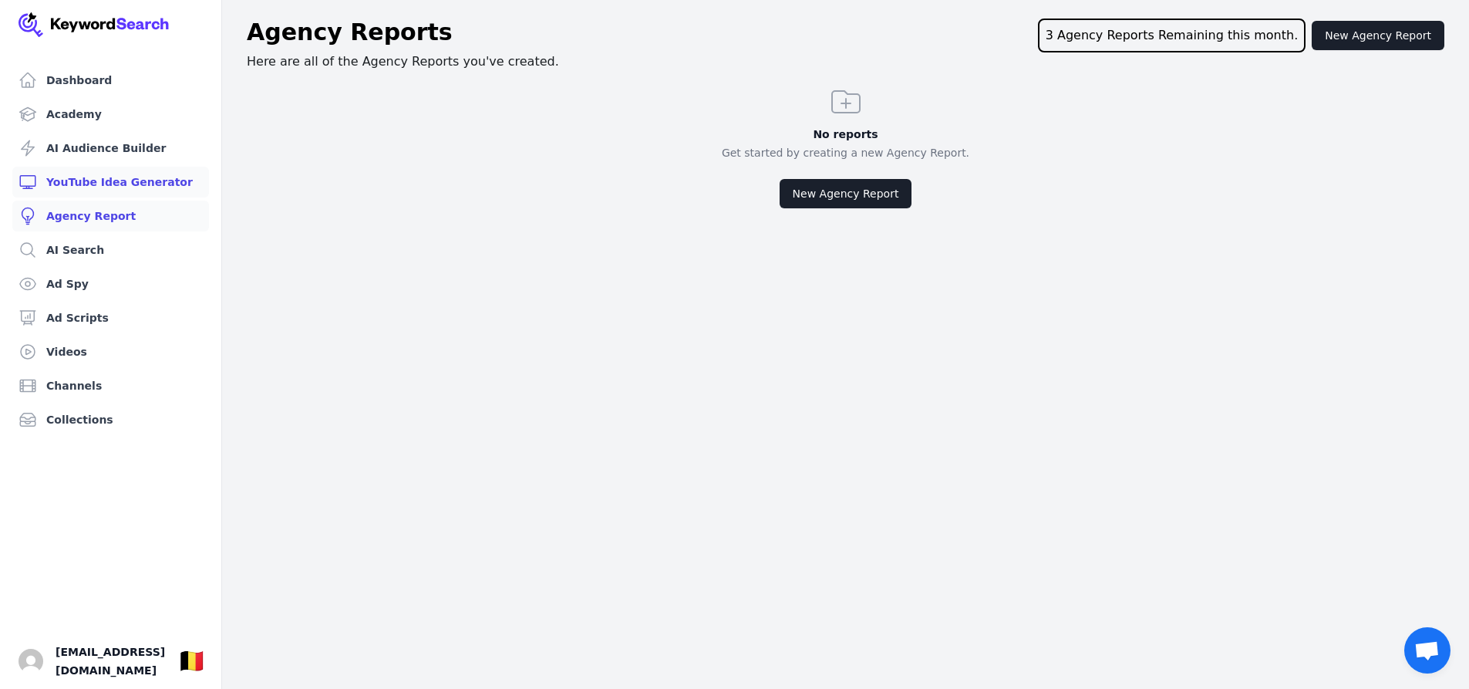
click at [116, 184] on link "YouTube Idea Generator" at bounding box center [110, 182] width 197 height 31
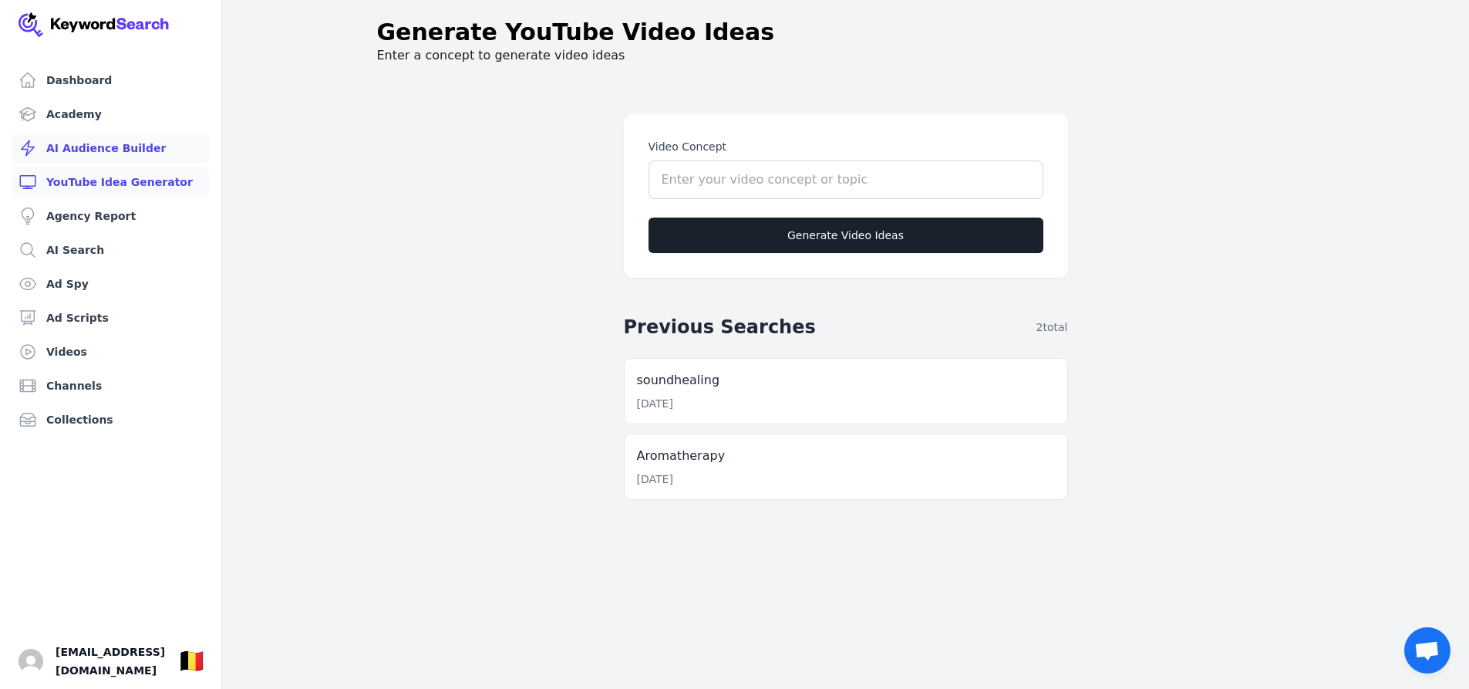
click at [137, 145] on link "AI Audience Builder" at bounding box center [110, 148] width 197 height 31
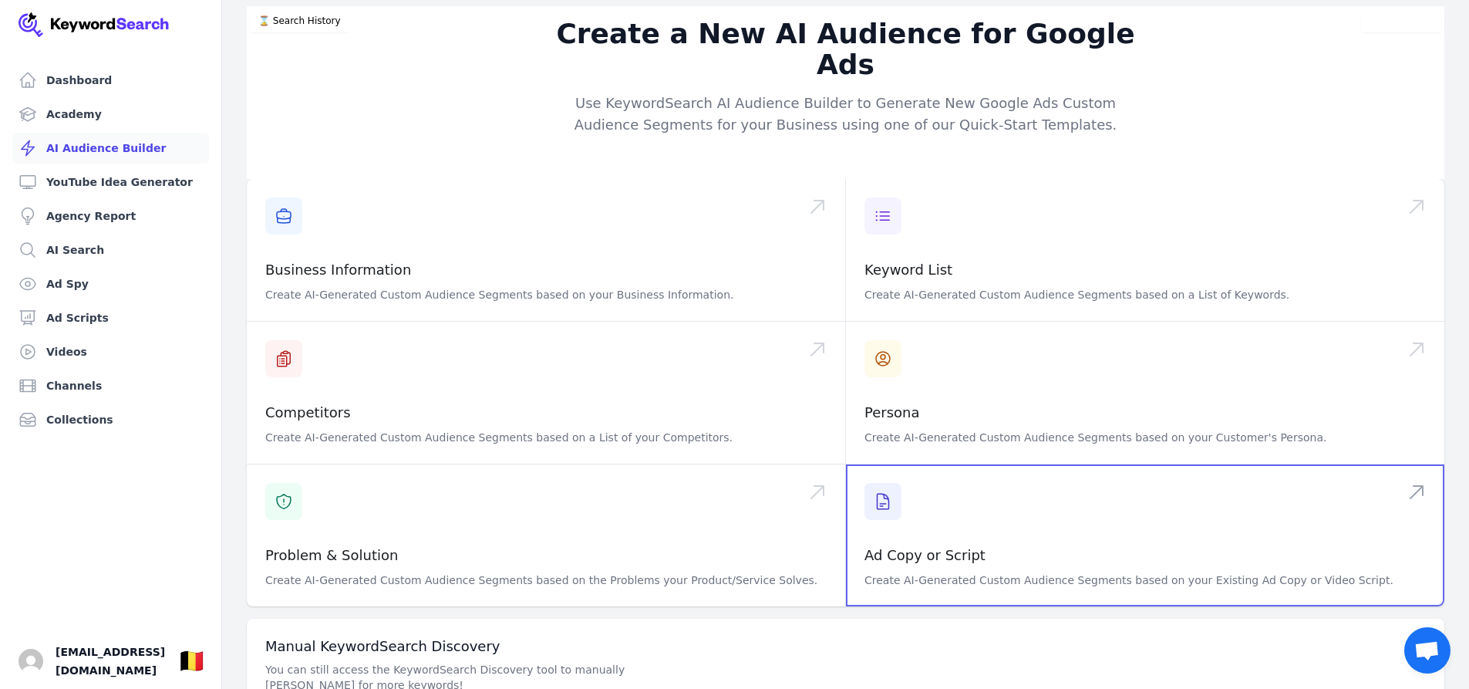
click at [889, 469] on span at bounding box center [1145, 535] width 599 height 142
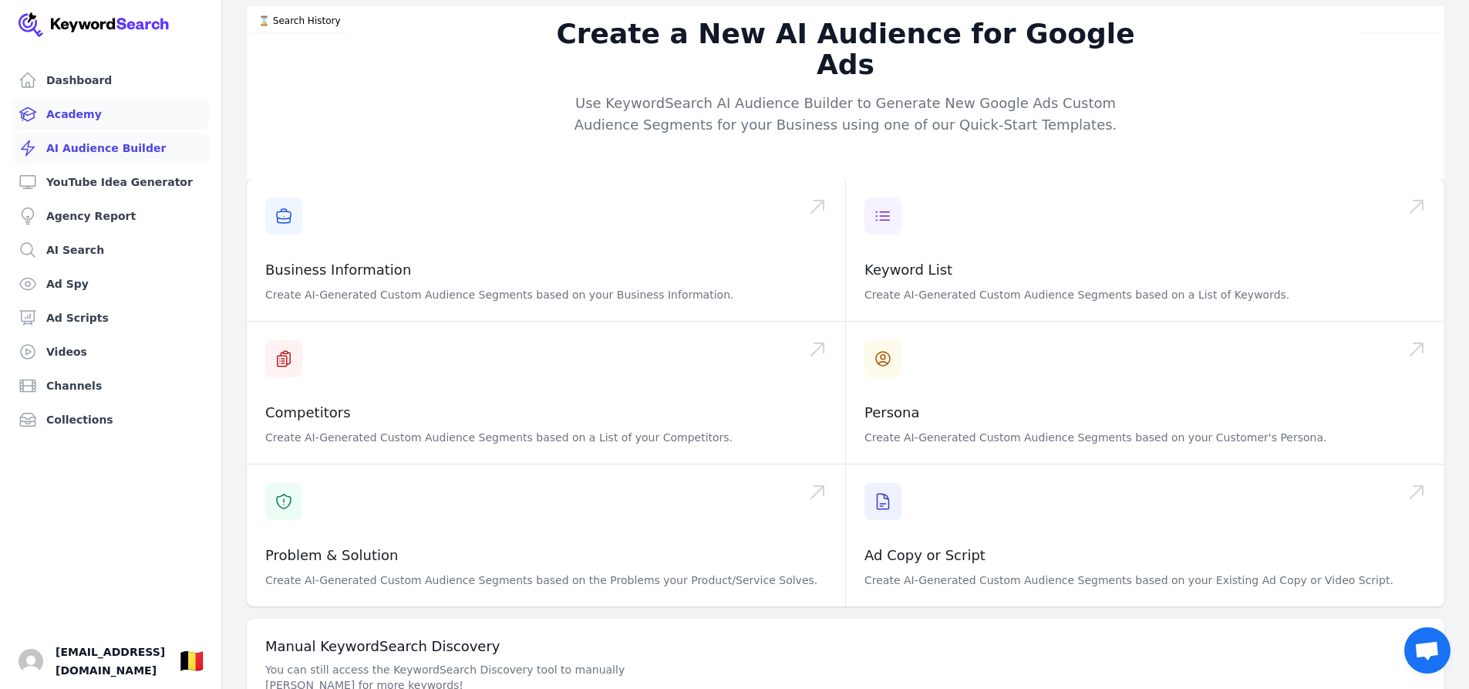
click at [103, 120] on link "Academy" at bounding box center [110, 114] width 197 height 31
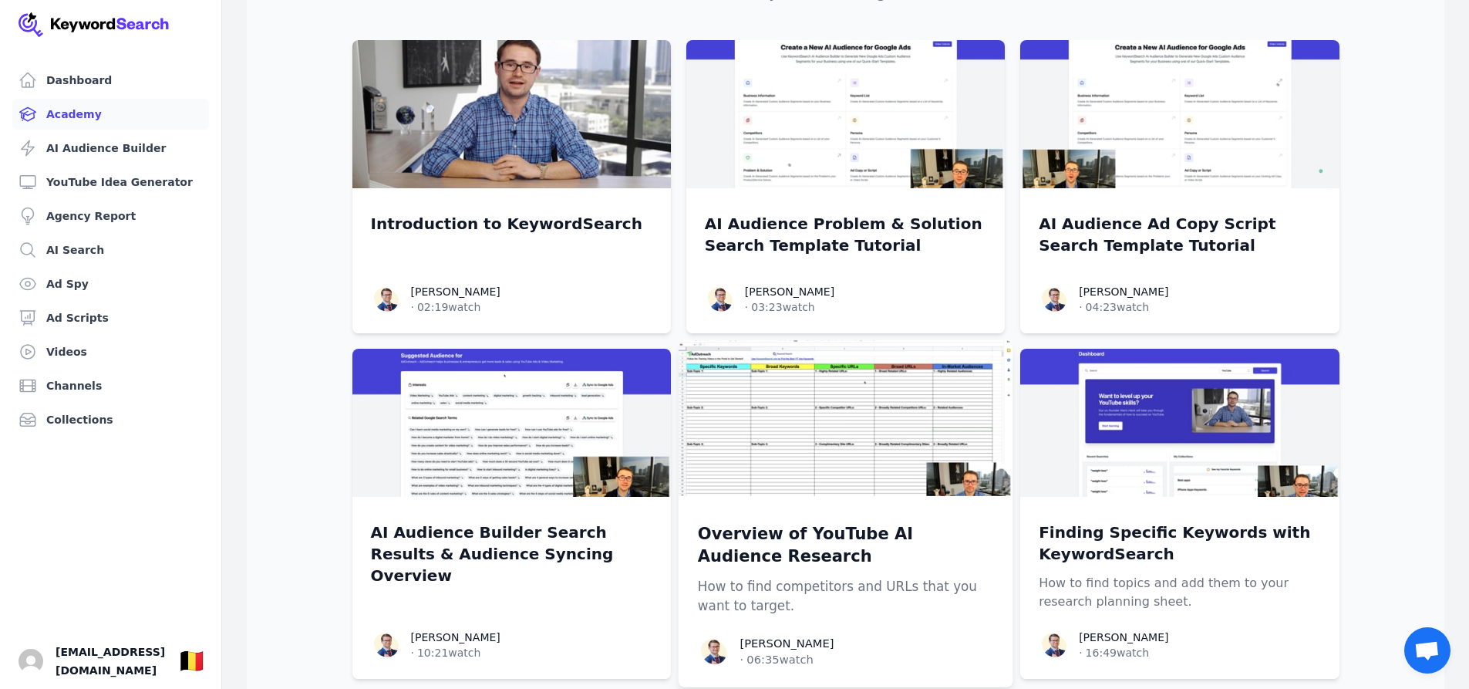
scroll to position [154, 0]
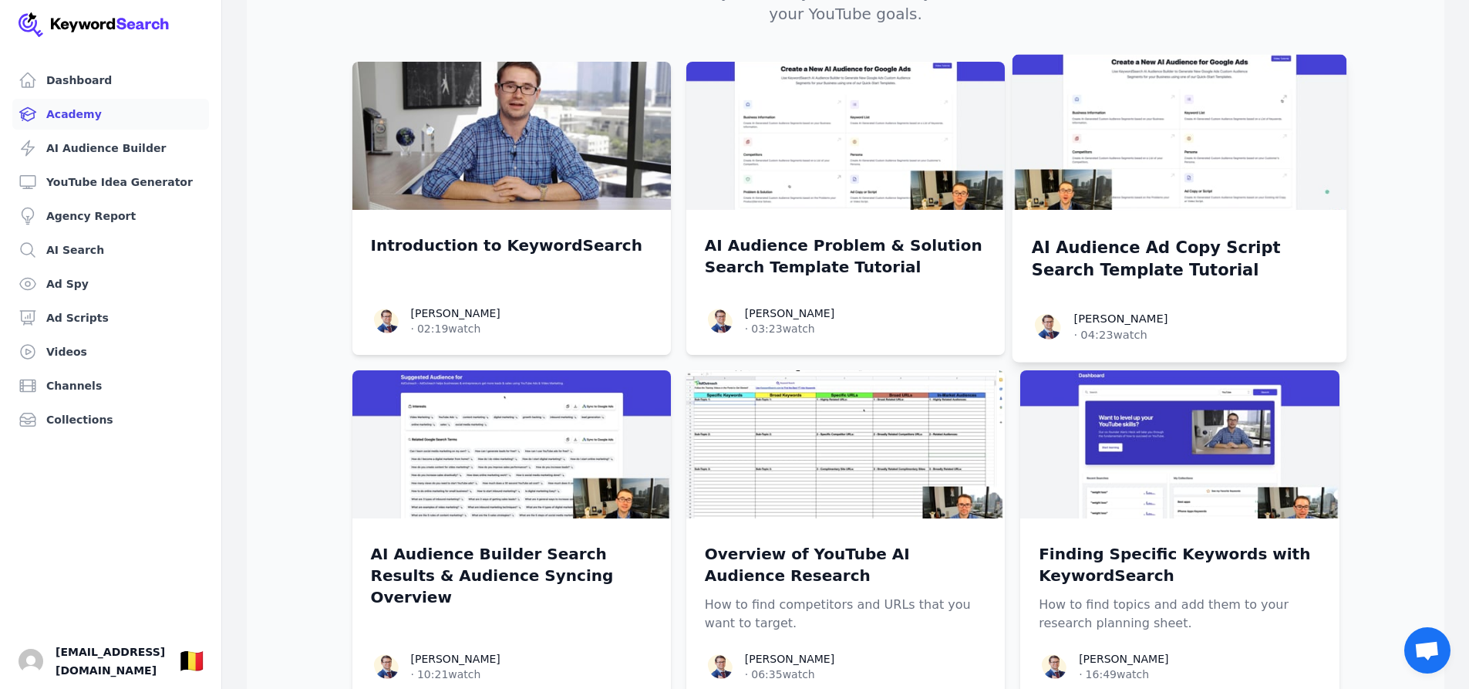
click at [1091, 236] on p "AI Audience Ad Copy Script Search Template Tutorial" at bounding box center [1180, 259] width 296 height 46
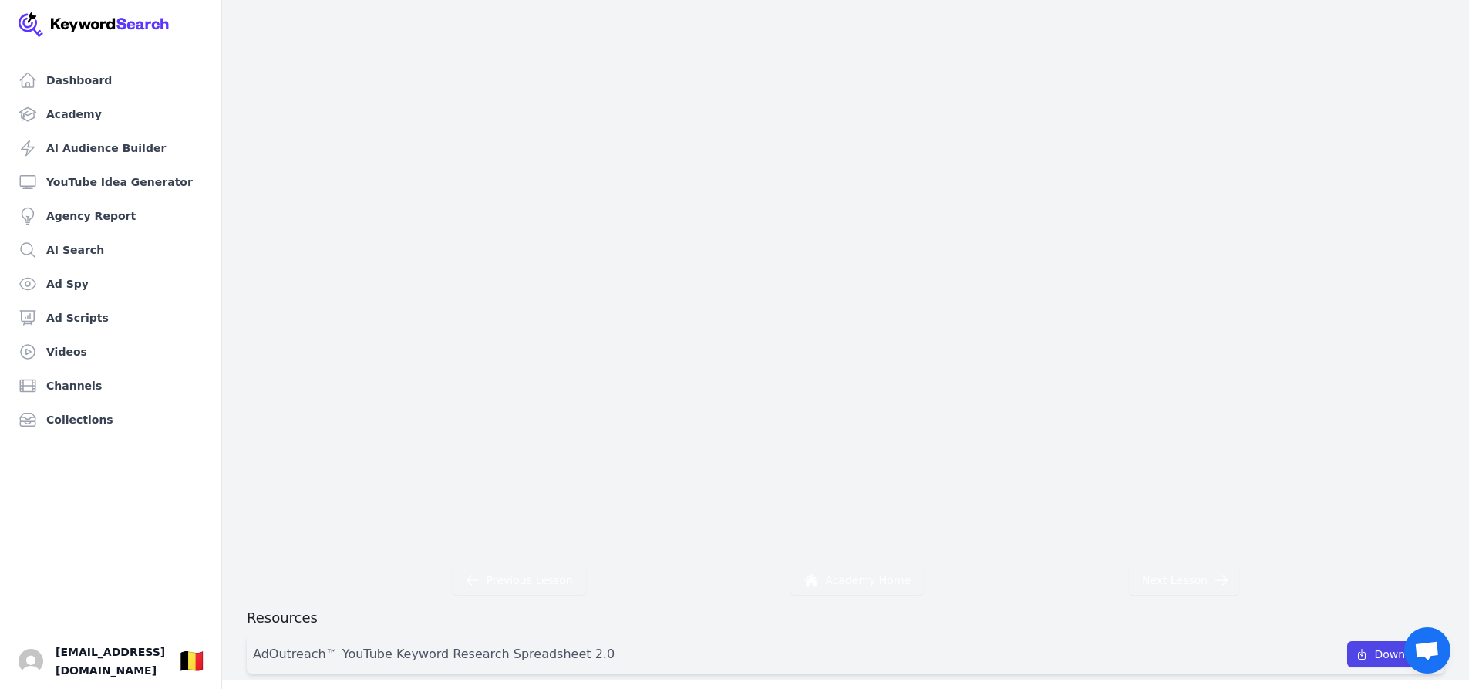
scroll to position [189, 0]
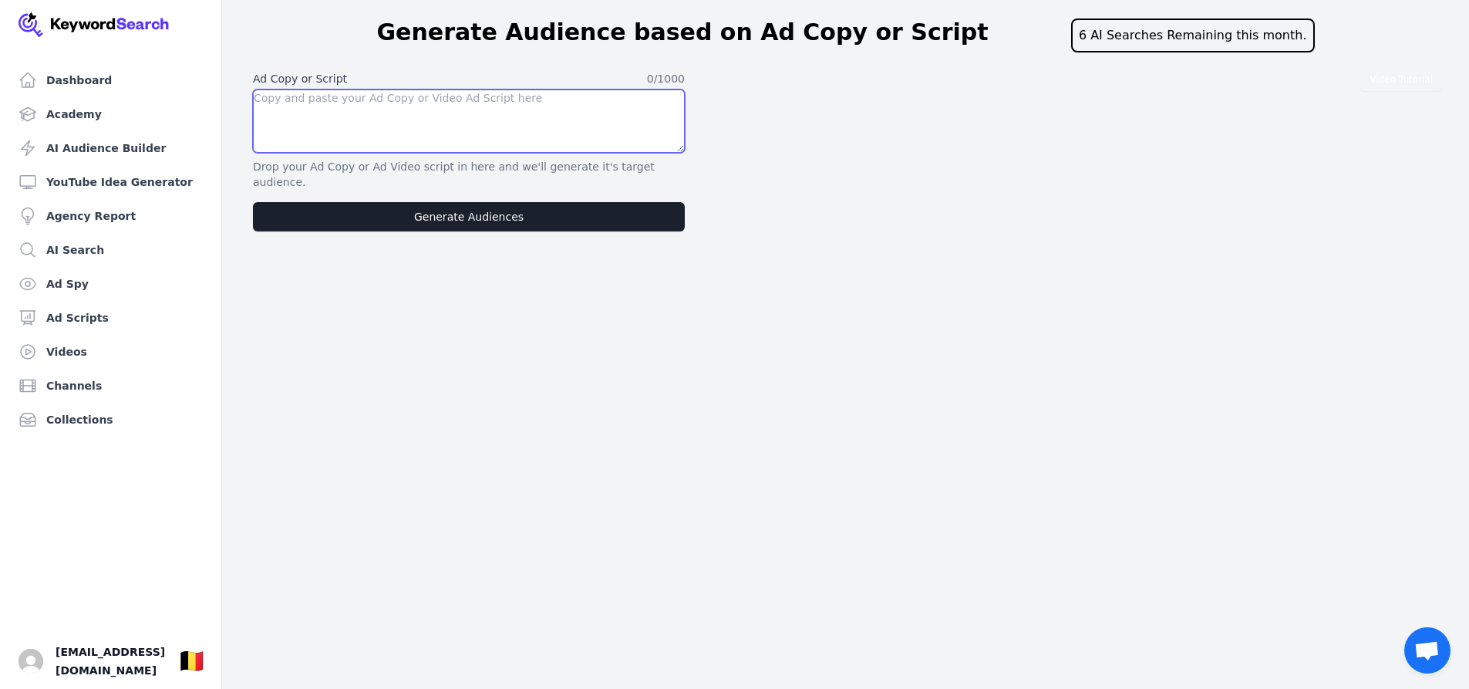
click at [269, 111] on textarea at bounding box center [469, 120] width 432 height 63
paste textarea "I'm Desiree an herbalist in [GEOGRAPHIC_DATA] [US_STATE] I'm here to talk with …"
type textarea "I'm Desiree an herbalist in [GEOGRAPHIC_DATA] [US_STATE] I'm here to talk with …"
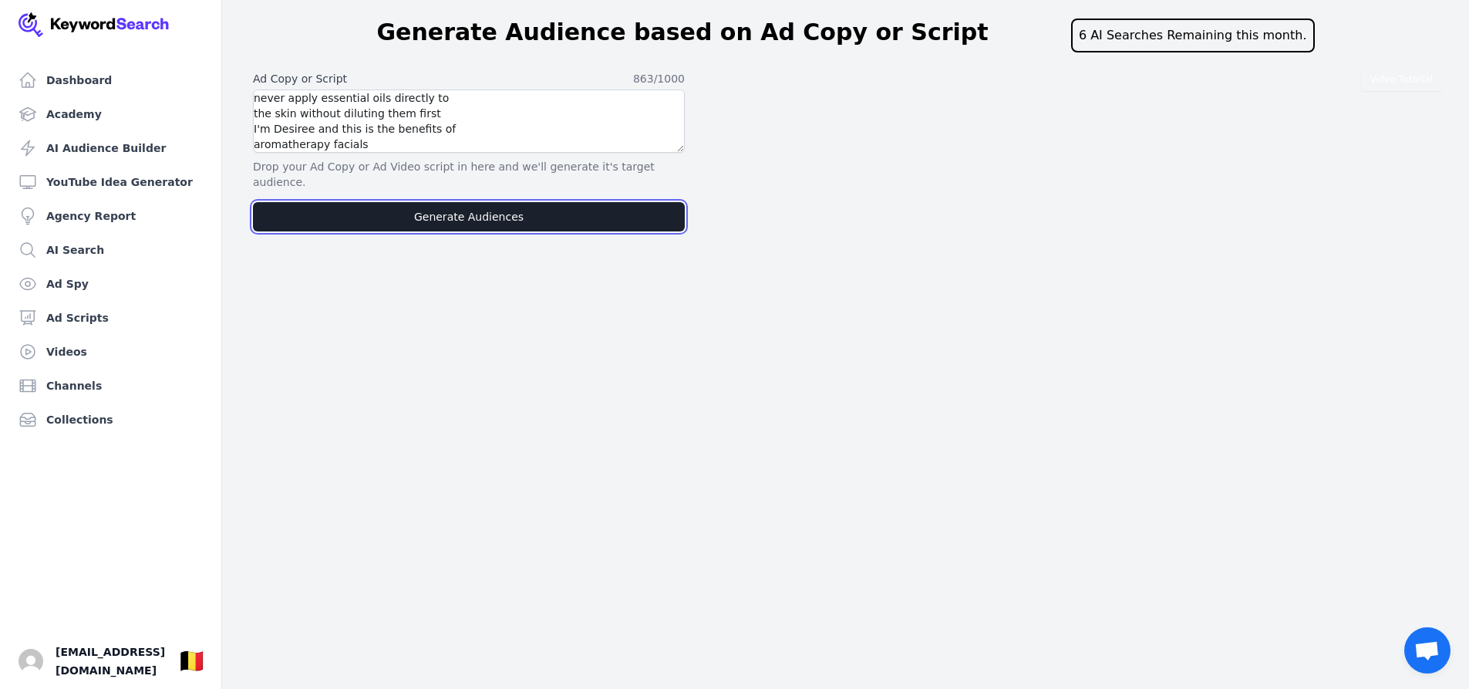
click at [466, 202] on button "Generate Audiences" at bounding box center [469, 216] width 432 height 29
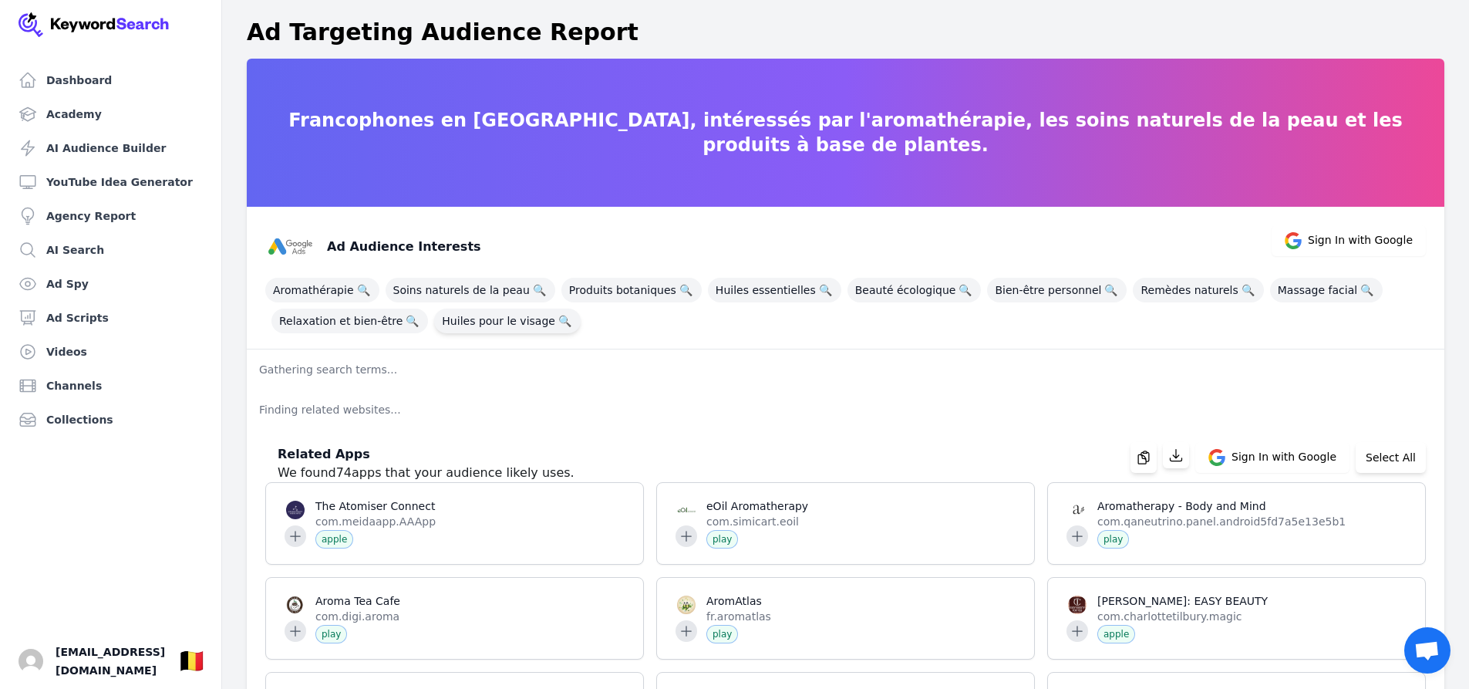
click at [494, 324] on span "Huiles pour le visage 🔍" at bounding box center [507, 321] width 147 height 25
click at [432, 287] on span "Soins naturels de la peau 🔍" at bounding box center [471, 290] width 170 height 25
click at [530, 286] on span "🔍" at bounding box center [539, 290] width 19 height 22
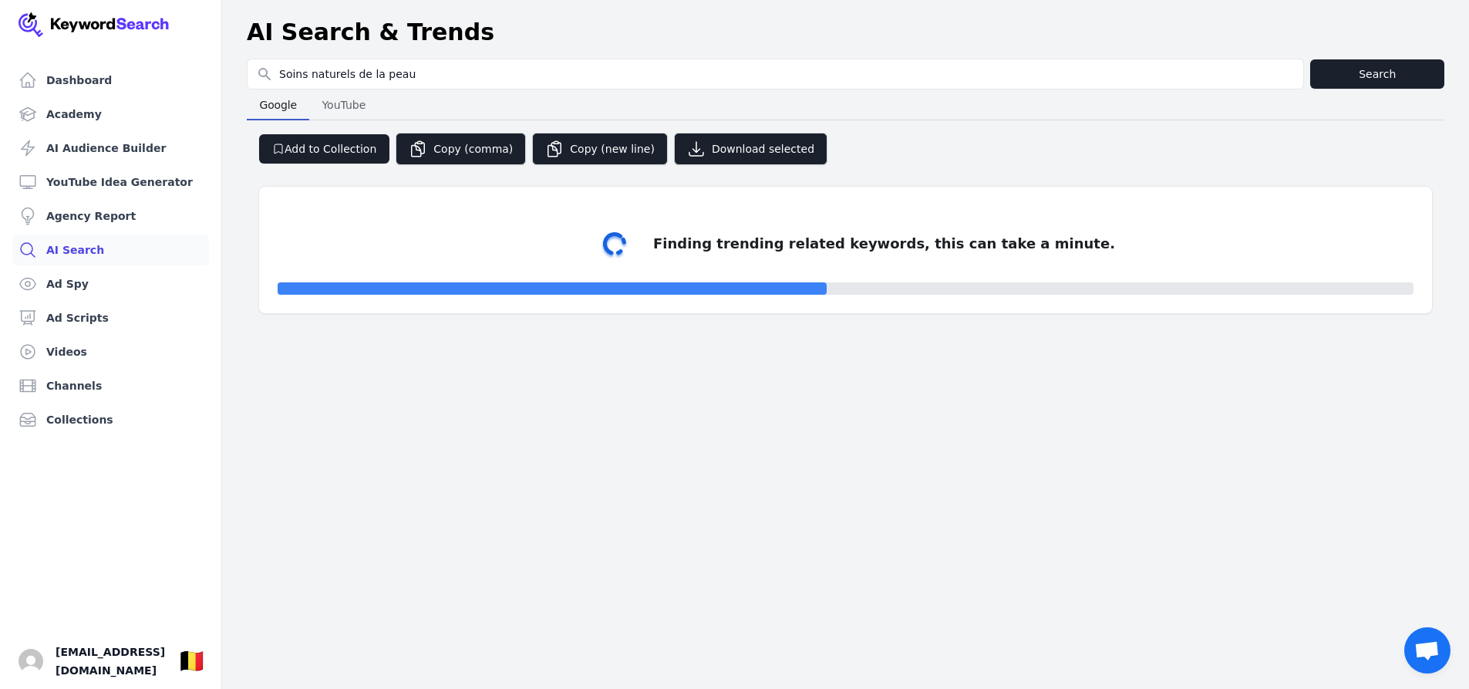
select select "50"
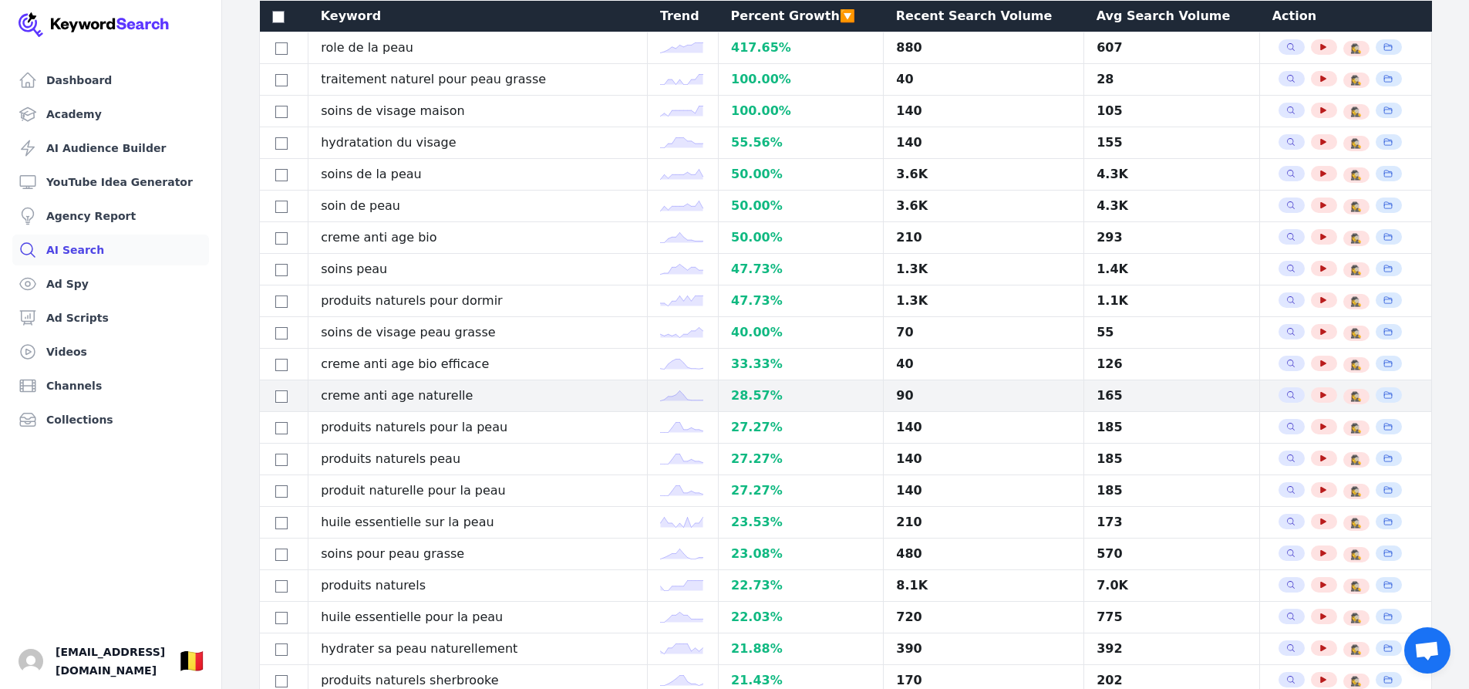
scroll to position [154, 0]
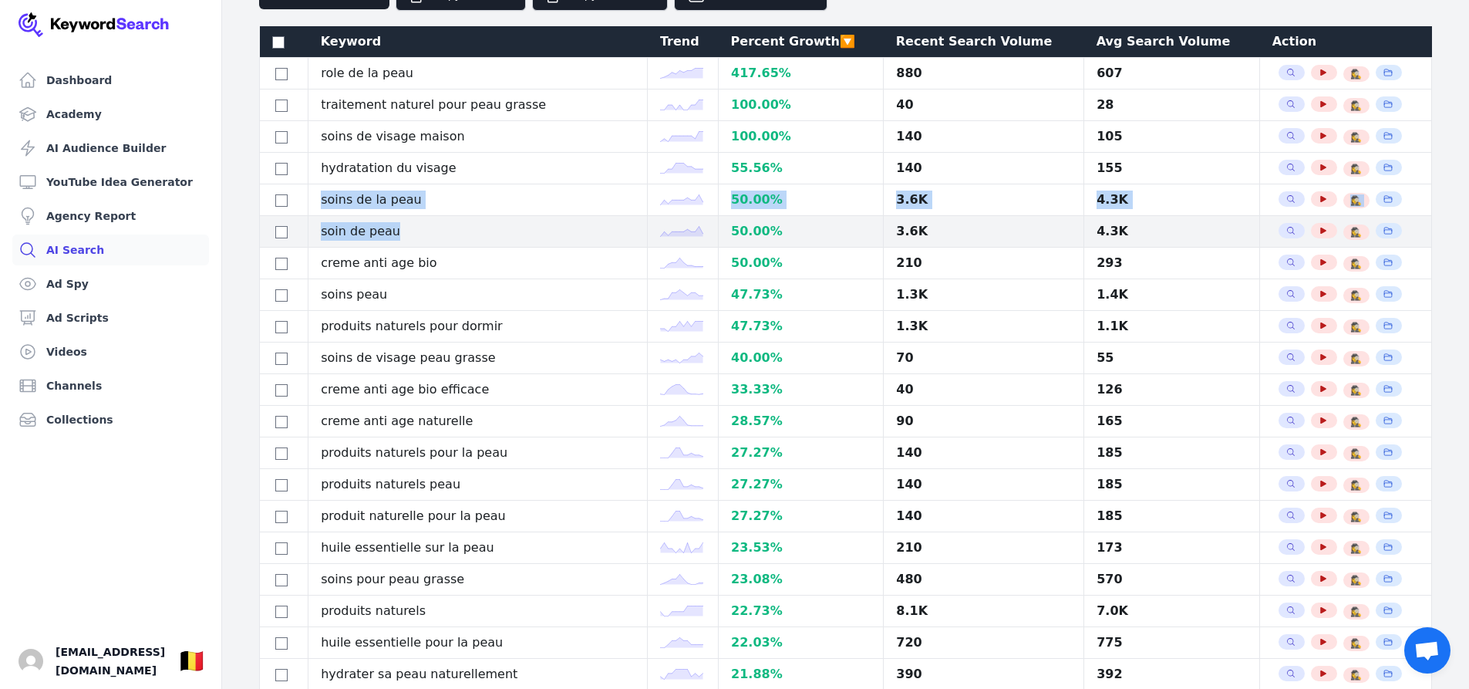
drag, startPoint x: 319, startPoint y: 195, endPoint x: 565, endPoint y: 232, distance: 248.8
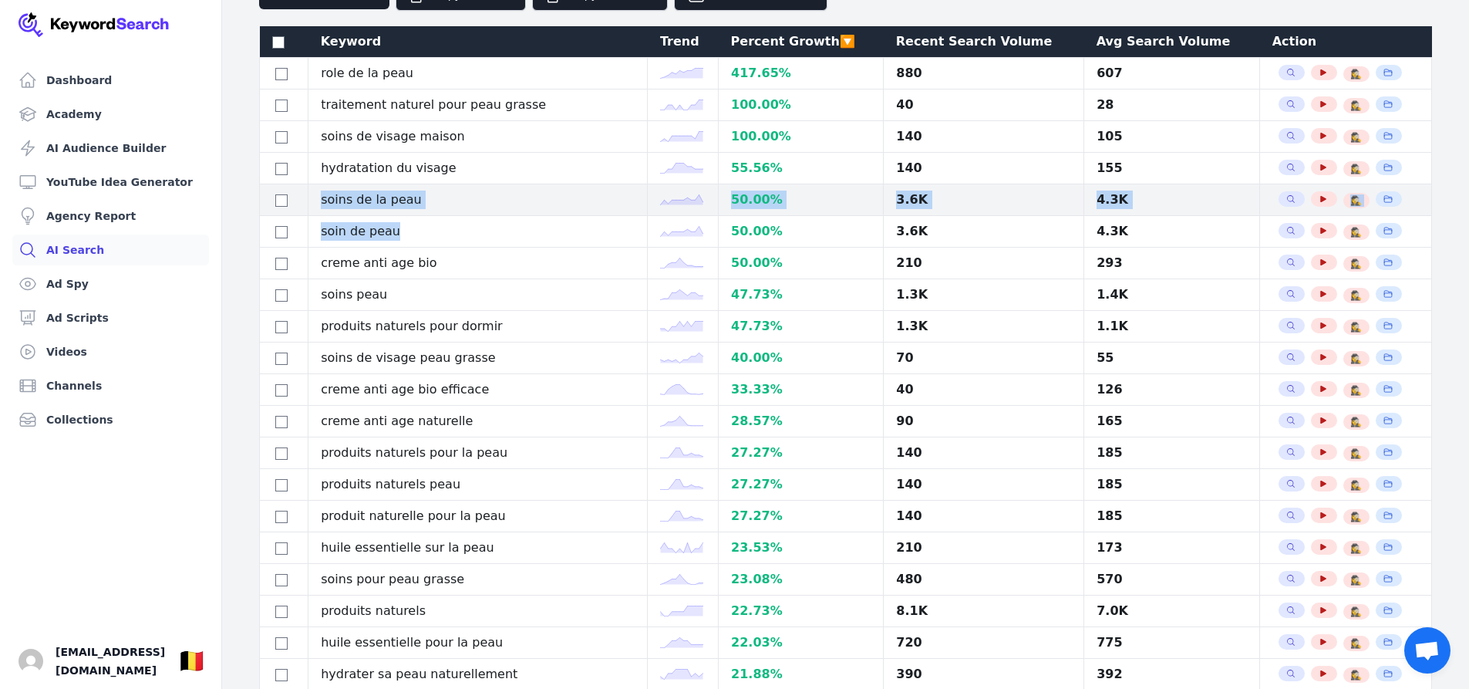
copy tbody "soins de la peau 50.00 % 3.6K 4.3K Search Related Keywords See YouTube Results …"
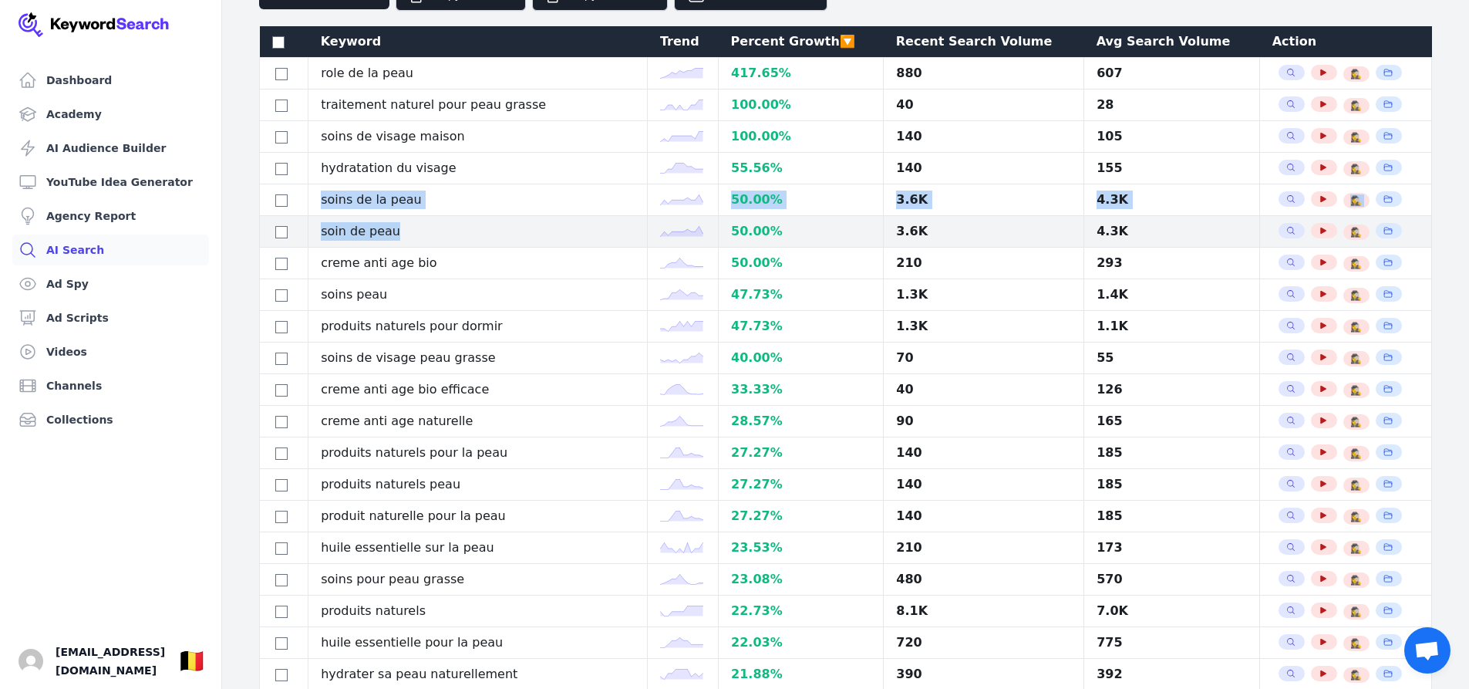
copy tbody "soins de la peau 50.00 % 3.6K 4.3K Search Related Keywords See YouTube Results …"
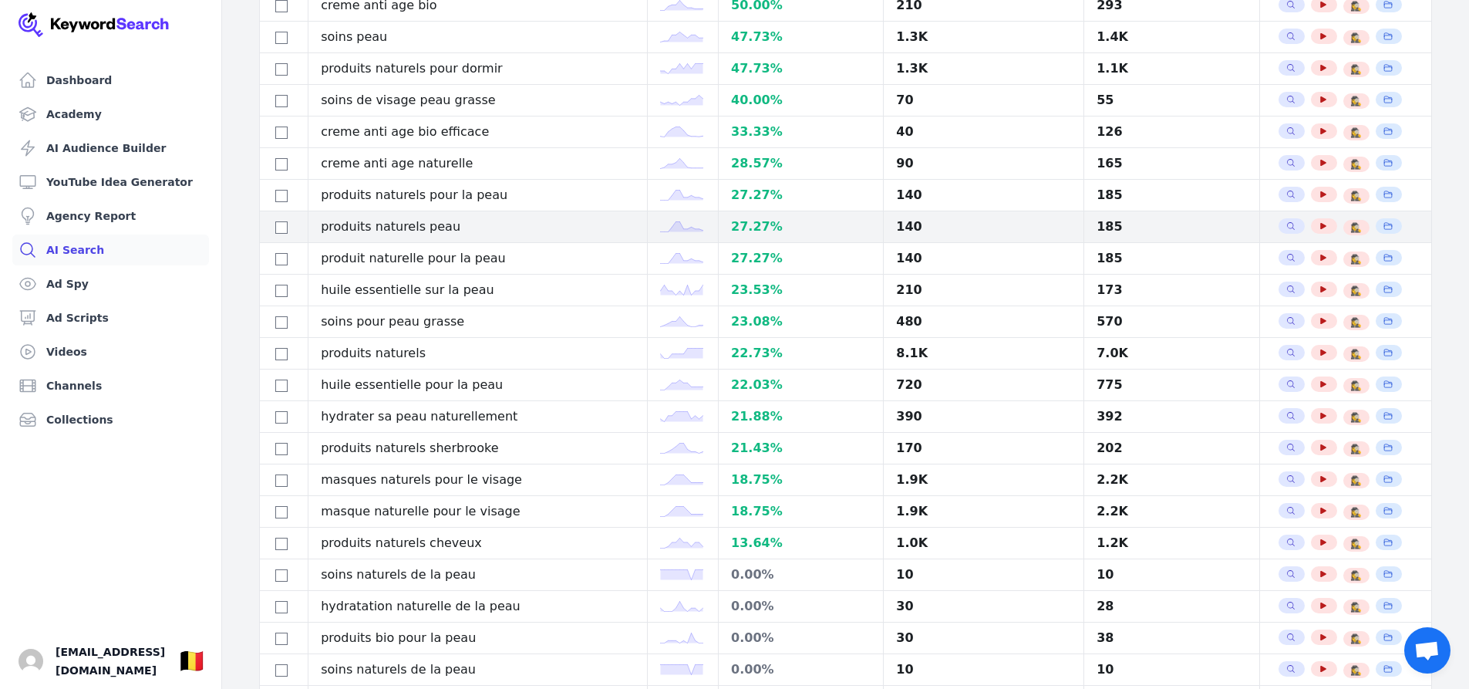
scroll to position [463, 0]
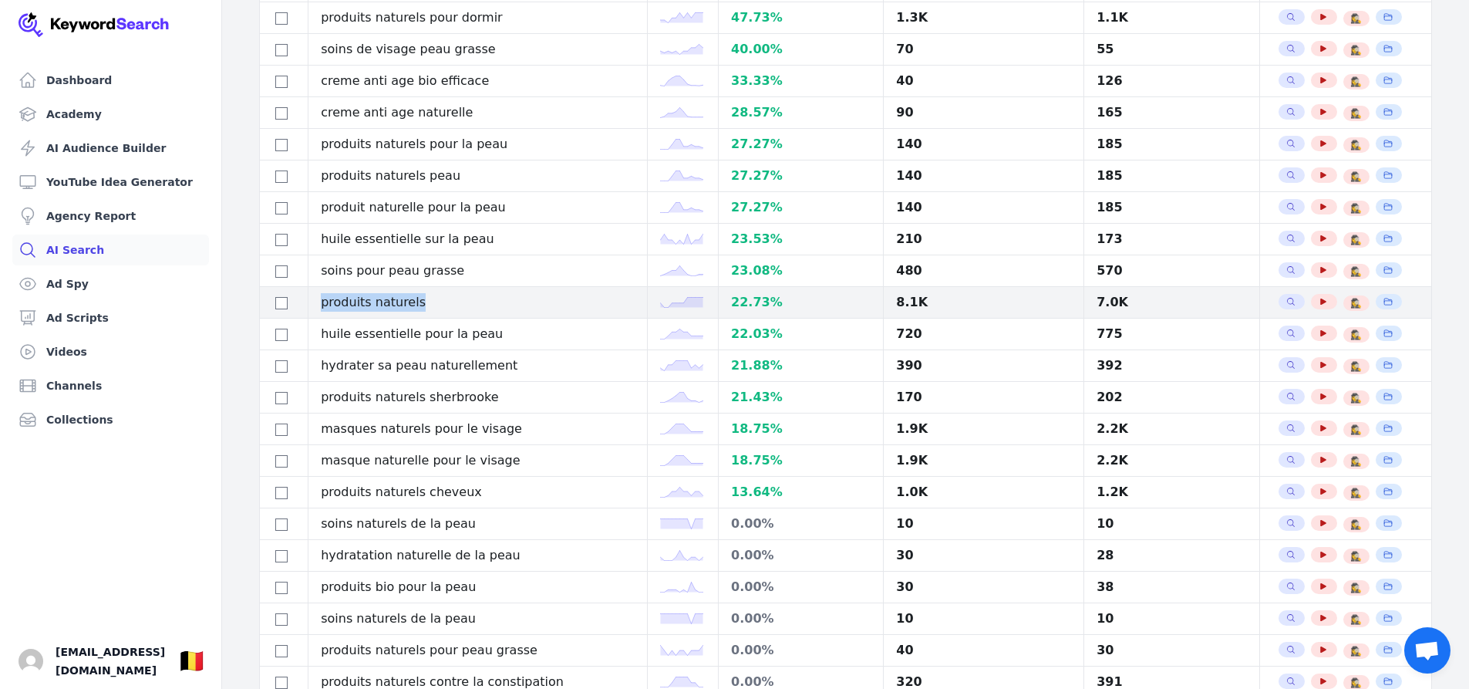
drag, startPoint x: 448, startPoint y: 300, endPoint x: 325, endPoint y: 300, distance: 122.6
click at [325, 300] on td "produits naturels" at bounding box center [478, 303] width 339 height 32
copy td "produits naturels"
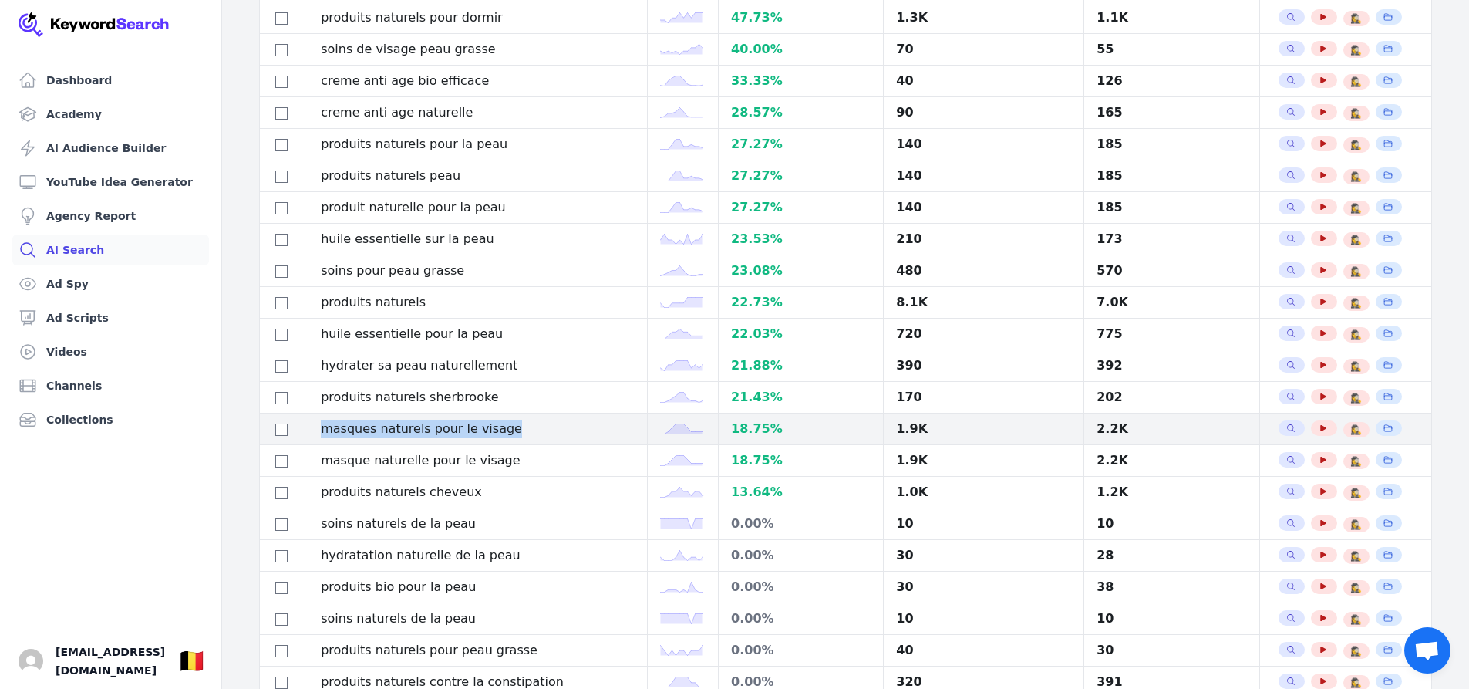
drag, startPoint x: 323, startPoint y: 419, endPoint x: 515, endPoint y: 427, distance: 192.2
click at [515, 427] on td "masques naturels pour le visage" at bounding box center [478, 429] width 339 height 32
copy td "masques naturels pour le visage"
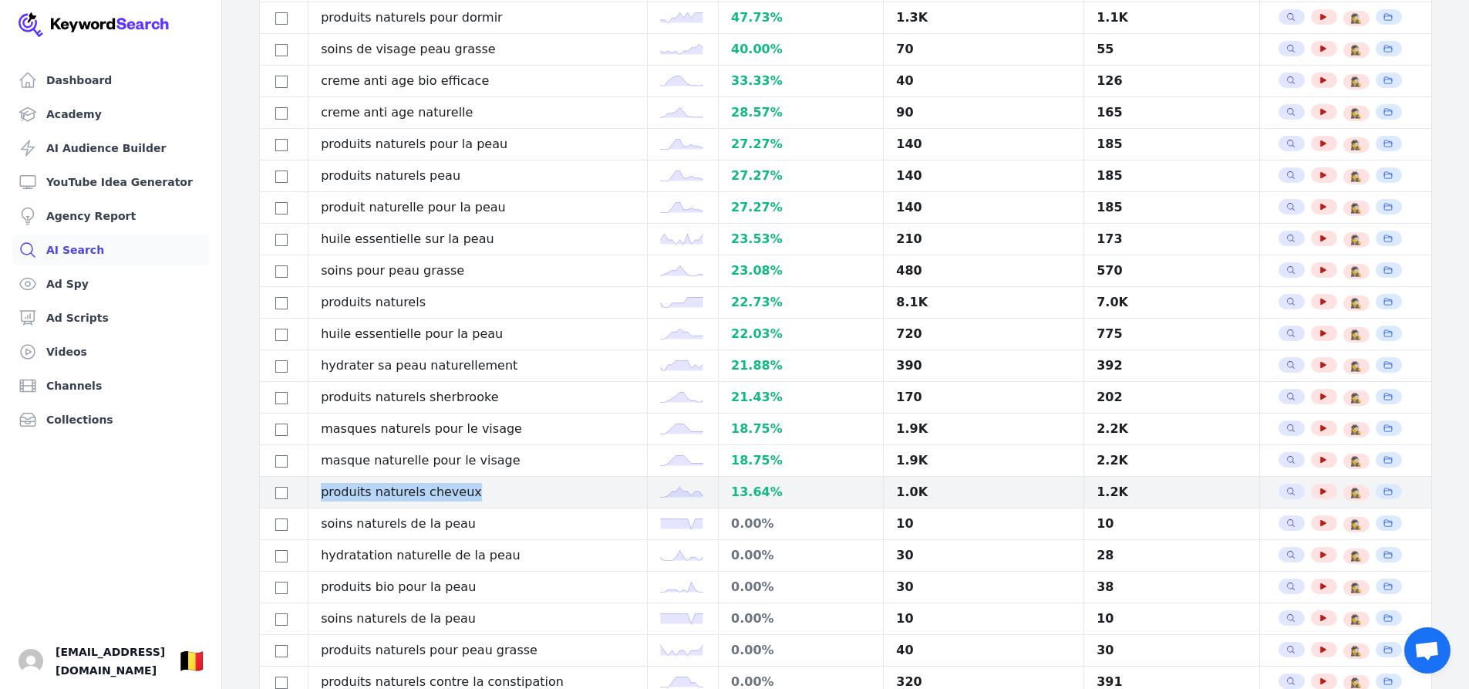
drag, startPoint x: 495, startPoint y: 495, endPoint x: 307, endPoint y: 493, distance: 188.2
click at [307, 493] on tr "produits naturels cheveux 13.64 % 1.0K 1.2K Search Related Keywords See YouTube…" at bounding box center [846, 493] width 1172 height 32
copy tr "produits naturels cheveux"
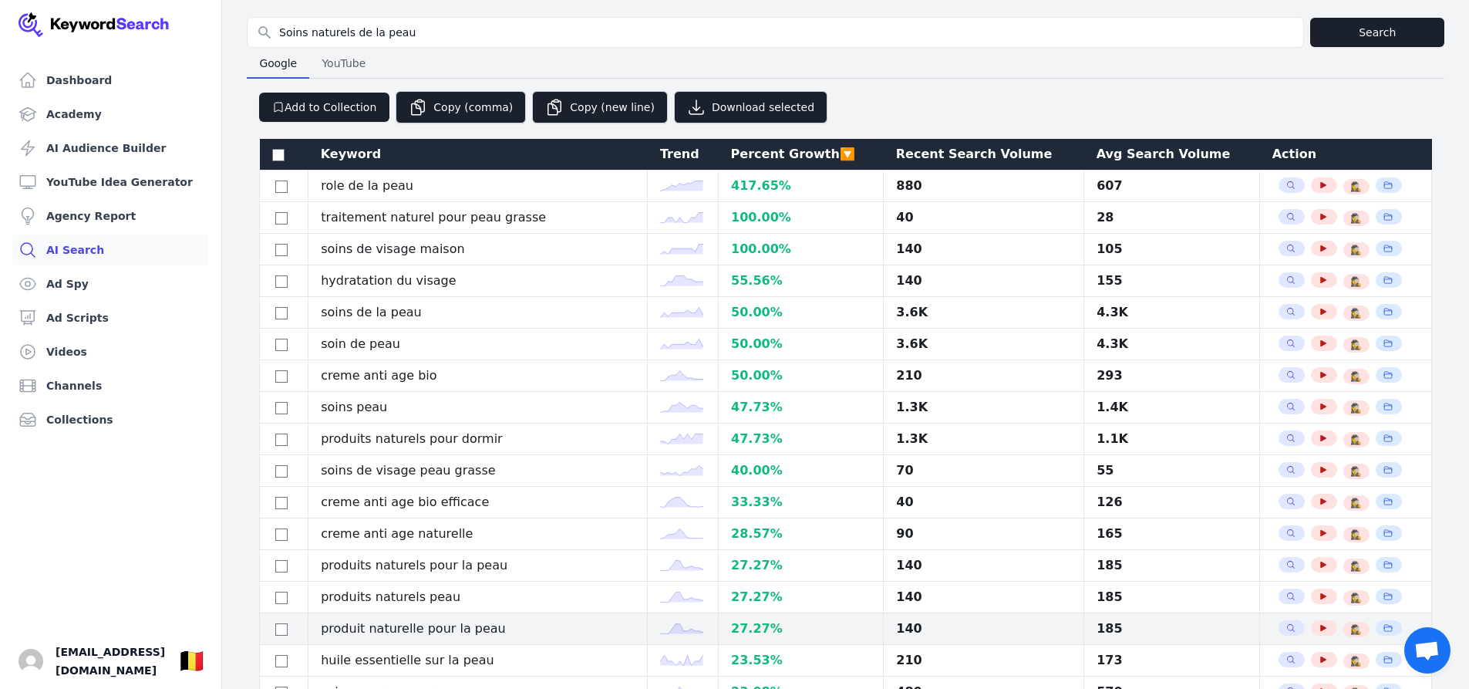
scroll to position [0, 0]
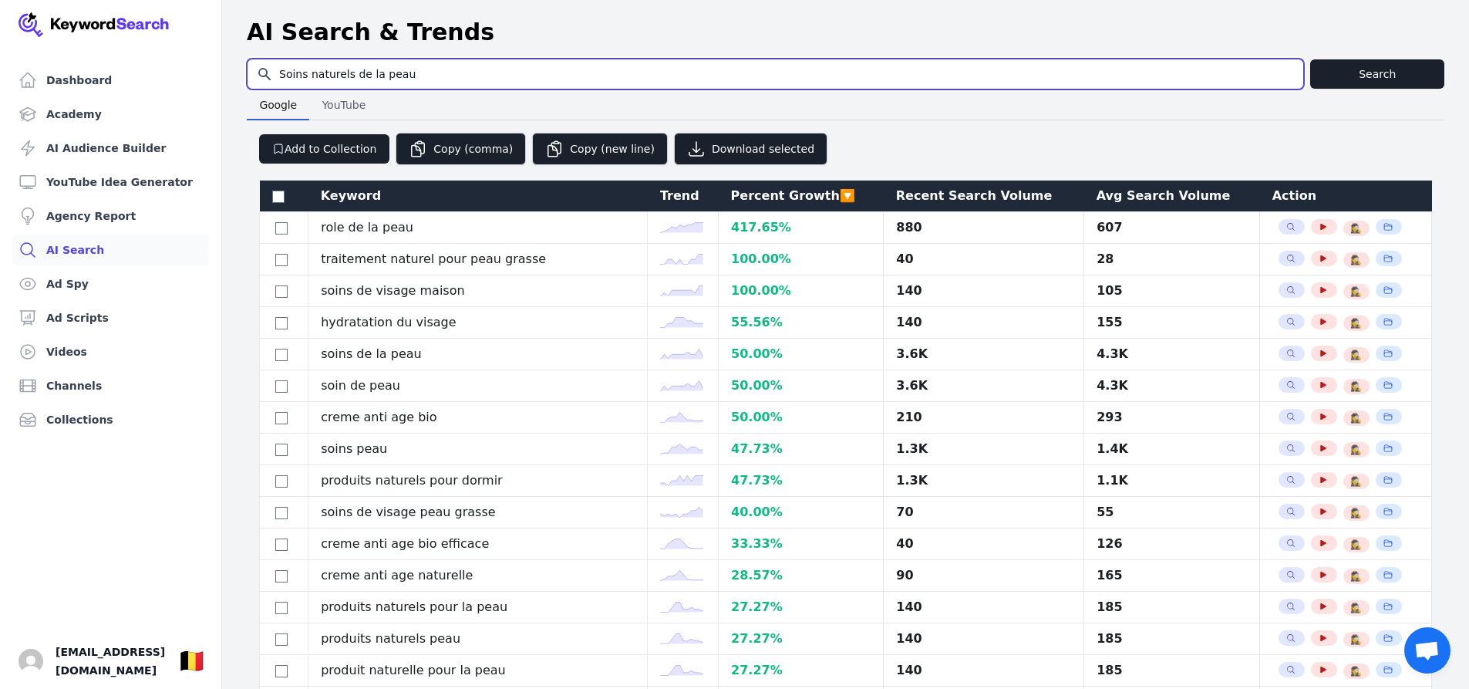
drag, startPoint x: 420, startPoint y: 73, endPoint x: 232, endPoint y: 73, distance: 188.2
type input "у"
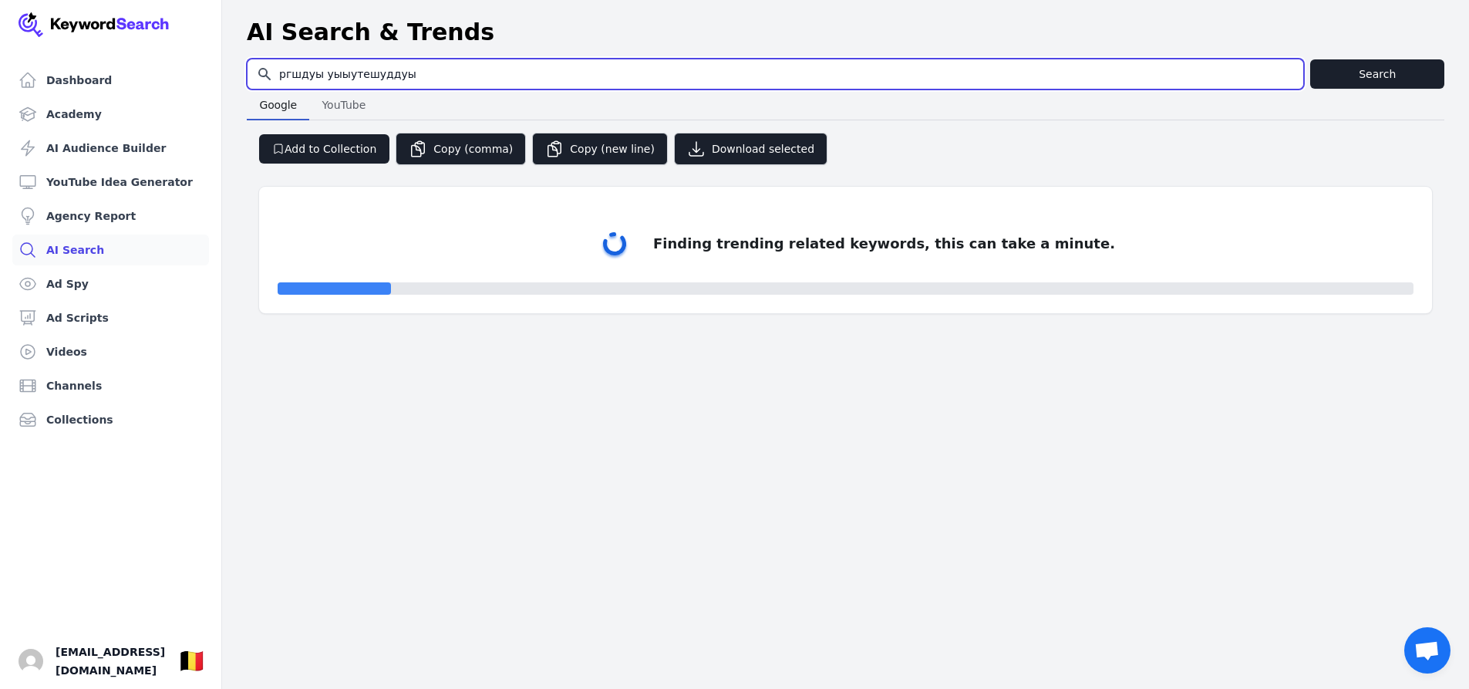
drag, startPoint x: 431, startPoint y: 81, endPoint x: 254, endPoint y: 66, distance: 178.0
click at [254, 66] on input "ргшдуы уыыутешуддуы" at bounding box center [776, 73] width 1056 height 29
type input "huiles essentielles"
select select "50"
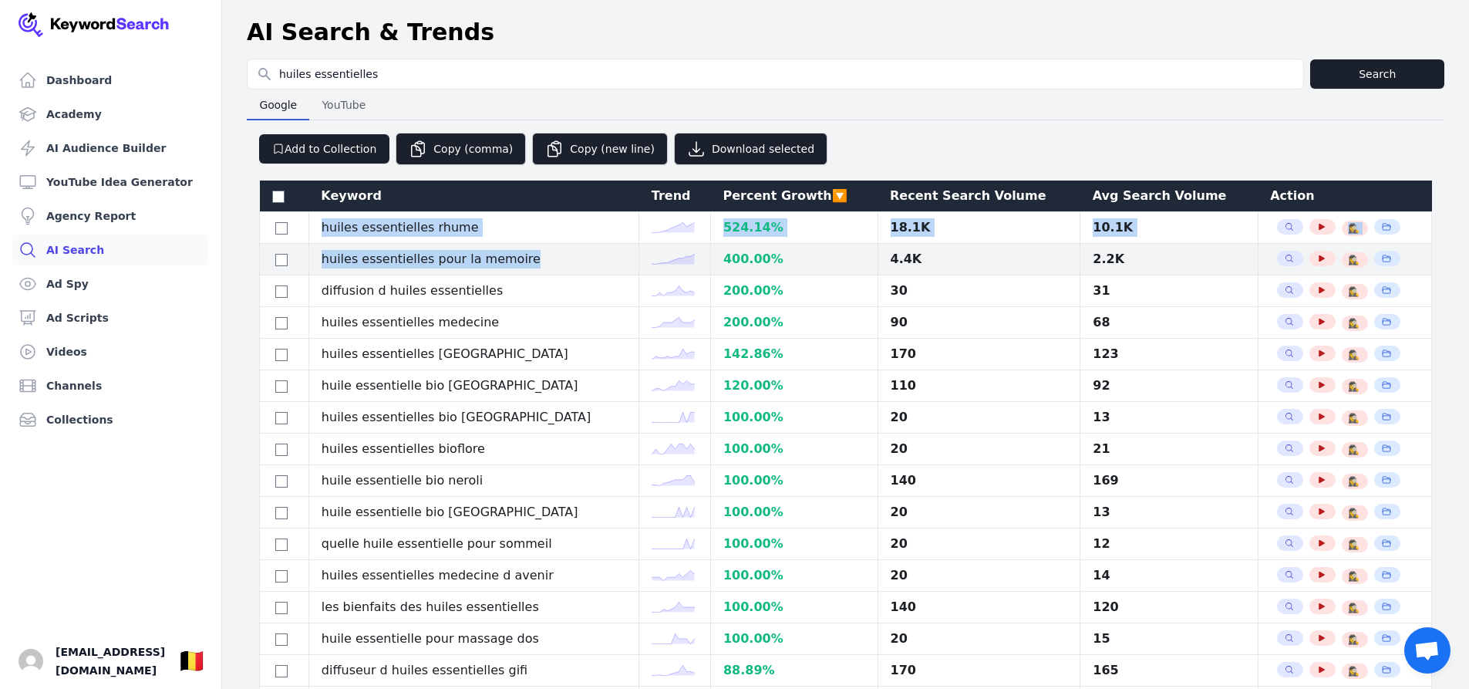
drag, startPoint x: 319, startPoint y: 219, endPoint x: 530, endPoint y: 268, distance: 216.1
copy tbody "huiles essentielles rhume 524.14 % 18.1K 10.1K Search Related Keywords See YouT…"
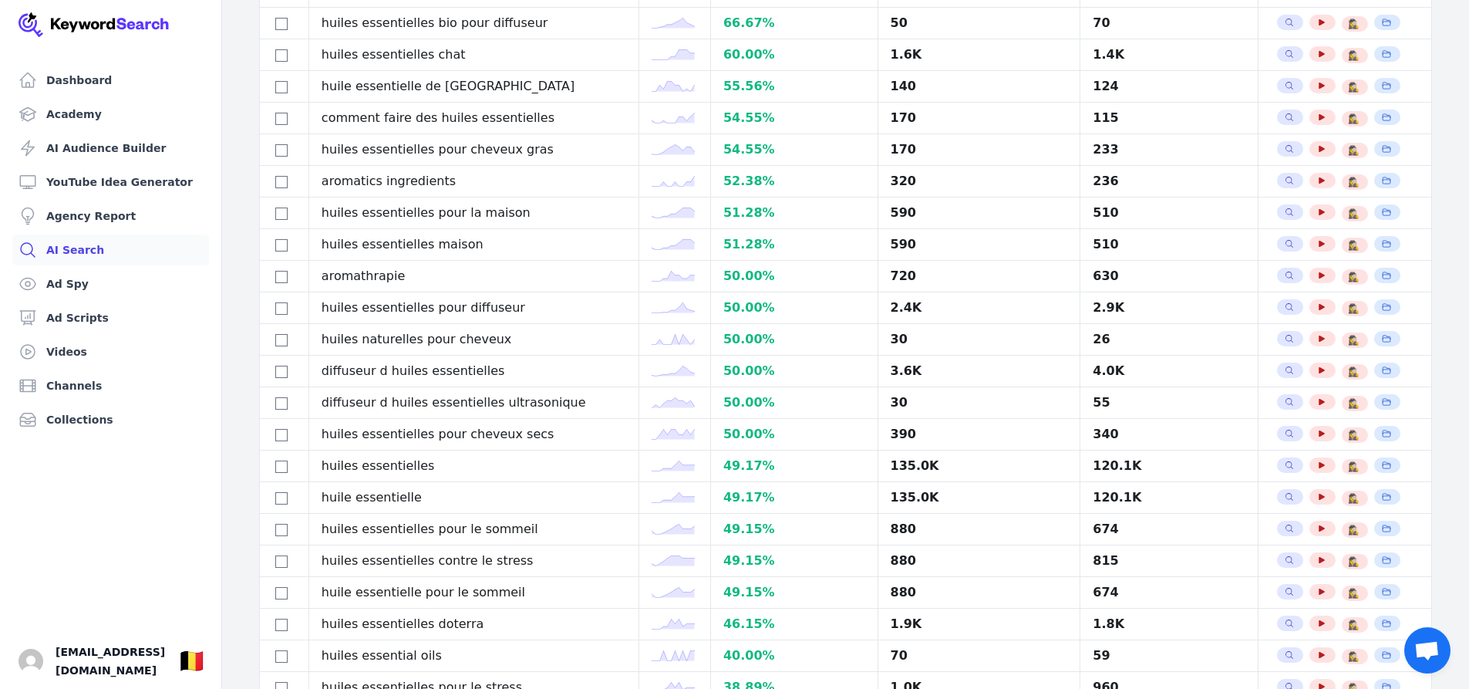
scroll to position [848, 0]
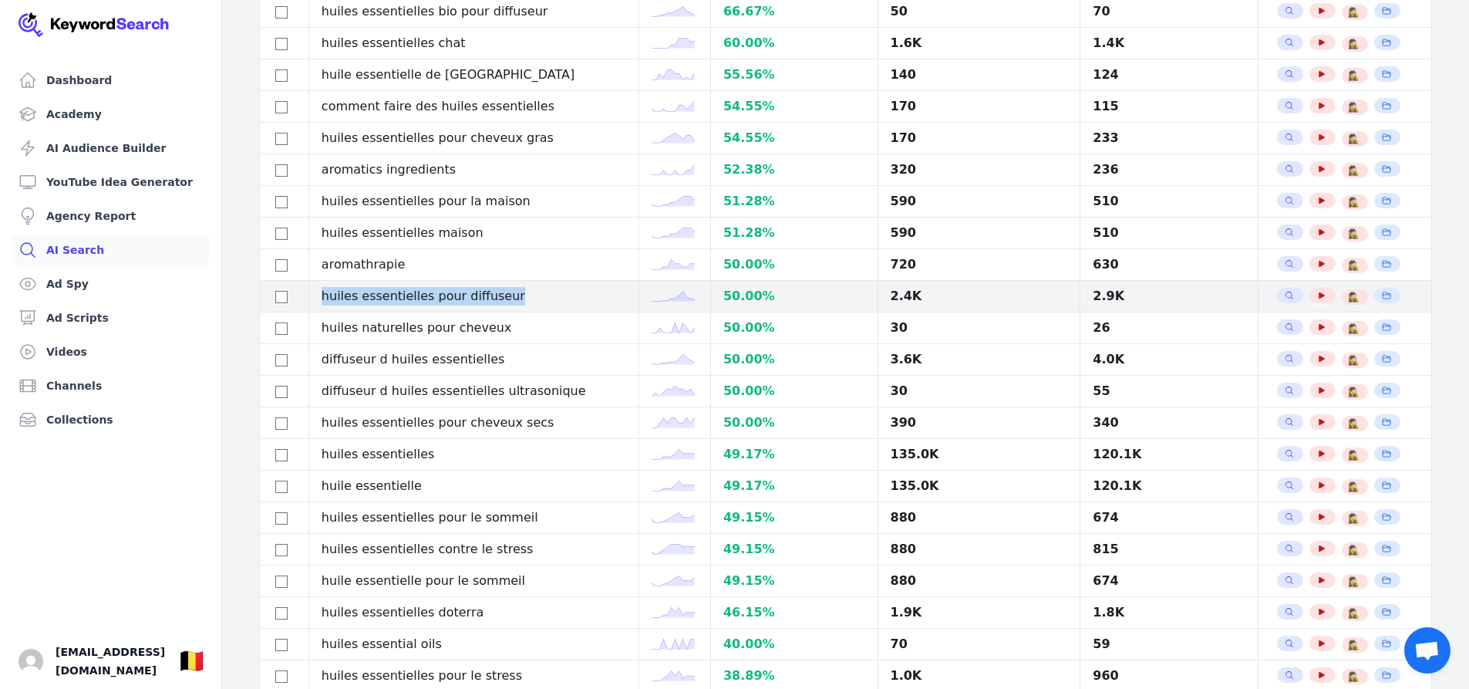
drag, startPoint x: 520, startPoint y: 294, endPoint x: 305, endPoint y: 296, distance: 214.4
click at [305, 296] on tr "huiles essentielles pour diffuseur 50.00 % 2.4K 2.9K Search Related Keywords Se…" at bounding box center [846, 297] width 1172 height 32
copy tr "huiles essentielles pour diffuseur"
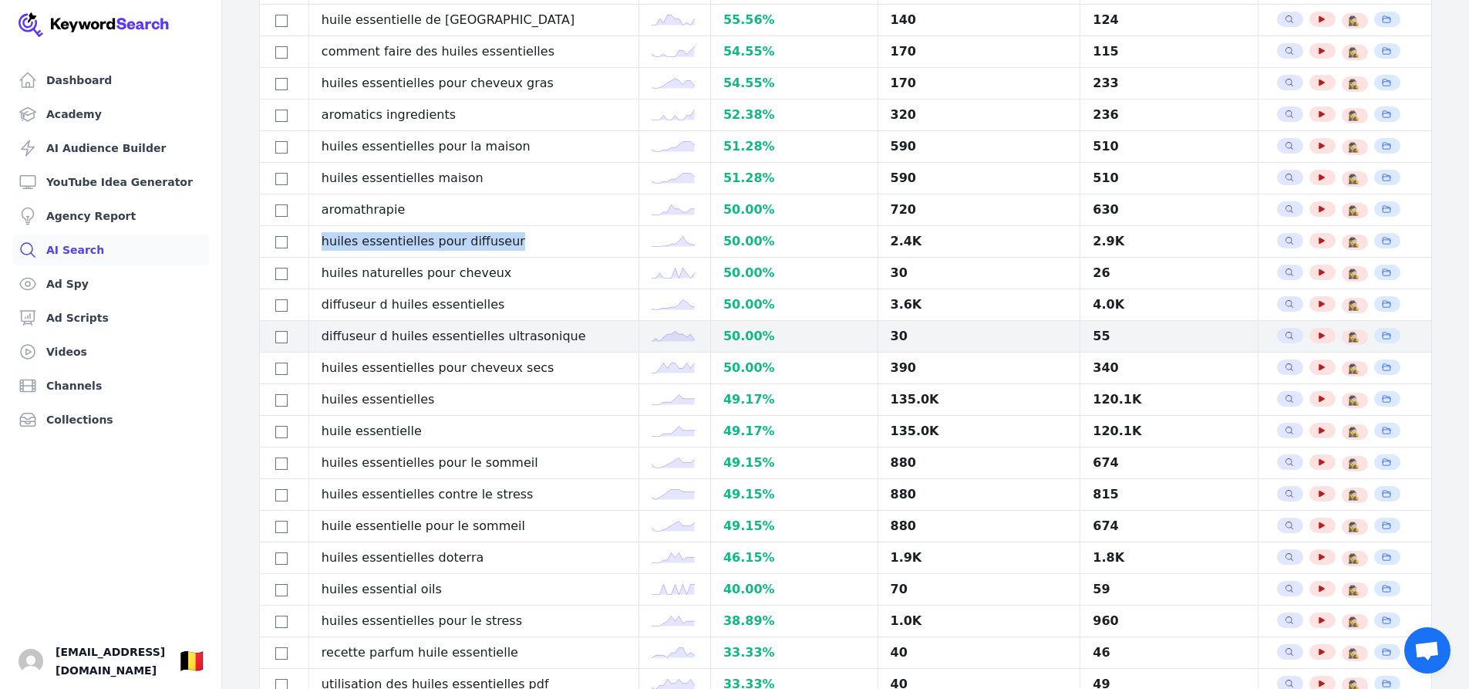
scroll to position [926, 0]
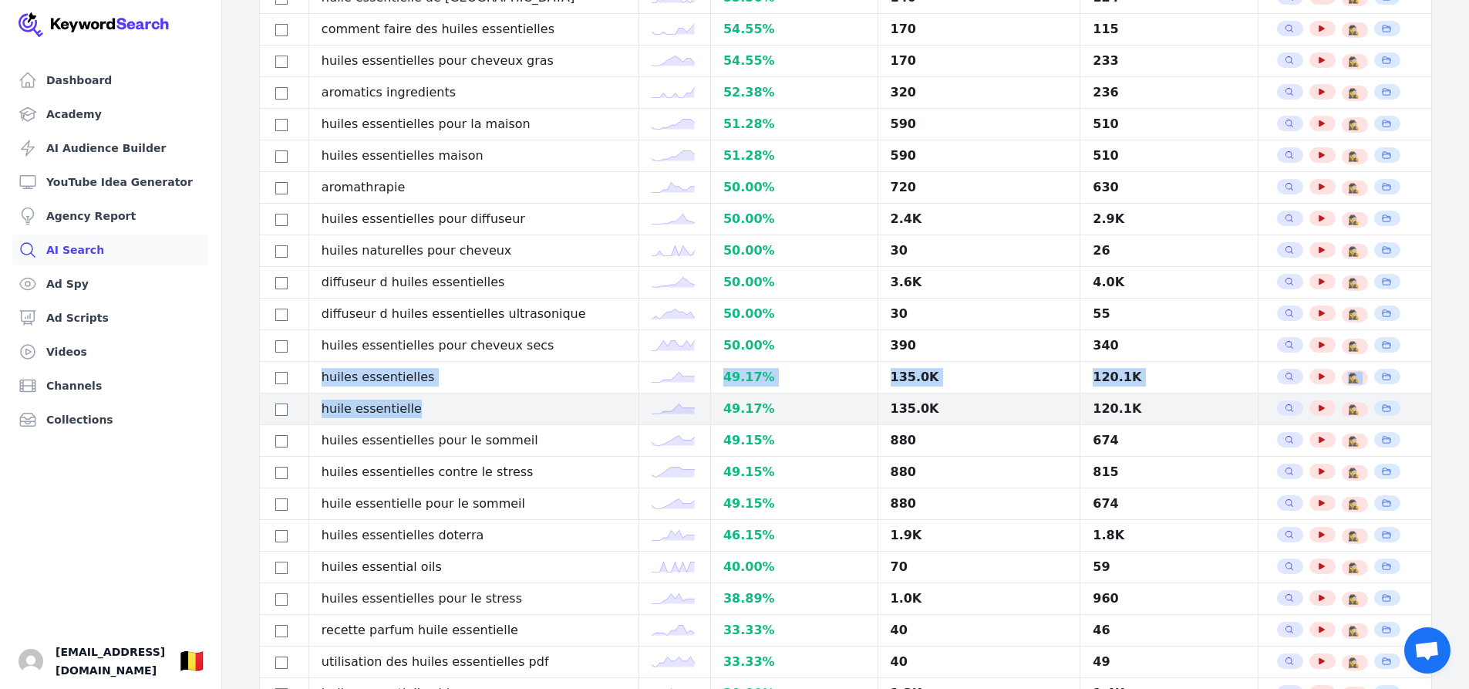
drag, startPoint x: 323, startPoint y: 372, endPoint x: 452, endPoint y: 418, distance: 136.9
click at [452, 418] on tbody "huiles essentielles rhume 524.14 % 18.1K 10.1K Search Related Keywords See YouT…" at bounding box center [846, 77] width 1172 height 1581
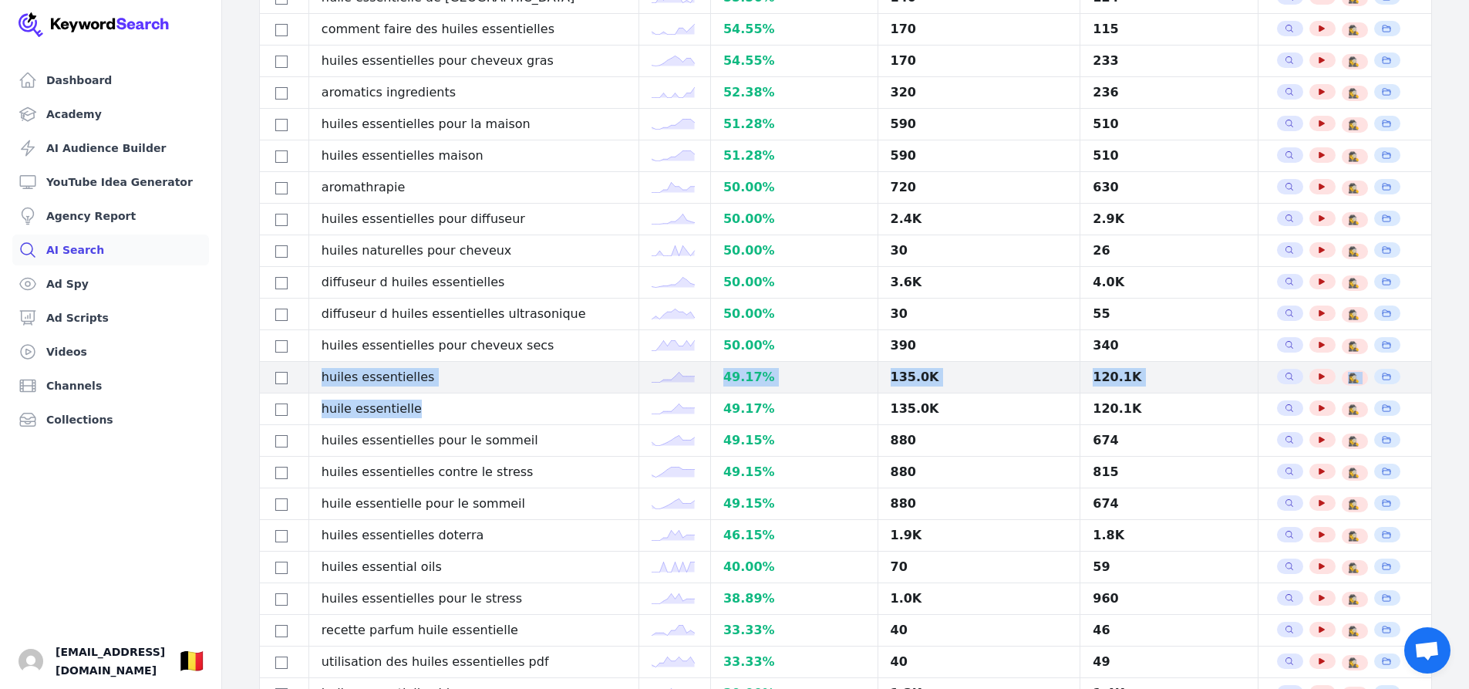
copy tbody "huiles essentielles 49.17 % 135.0K 120.1K Search Related Keywords See YouTube R…"
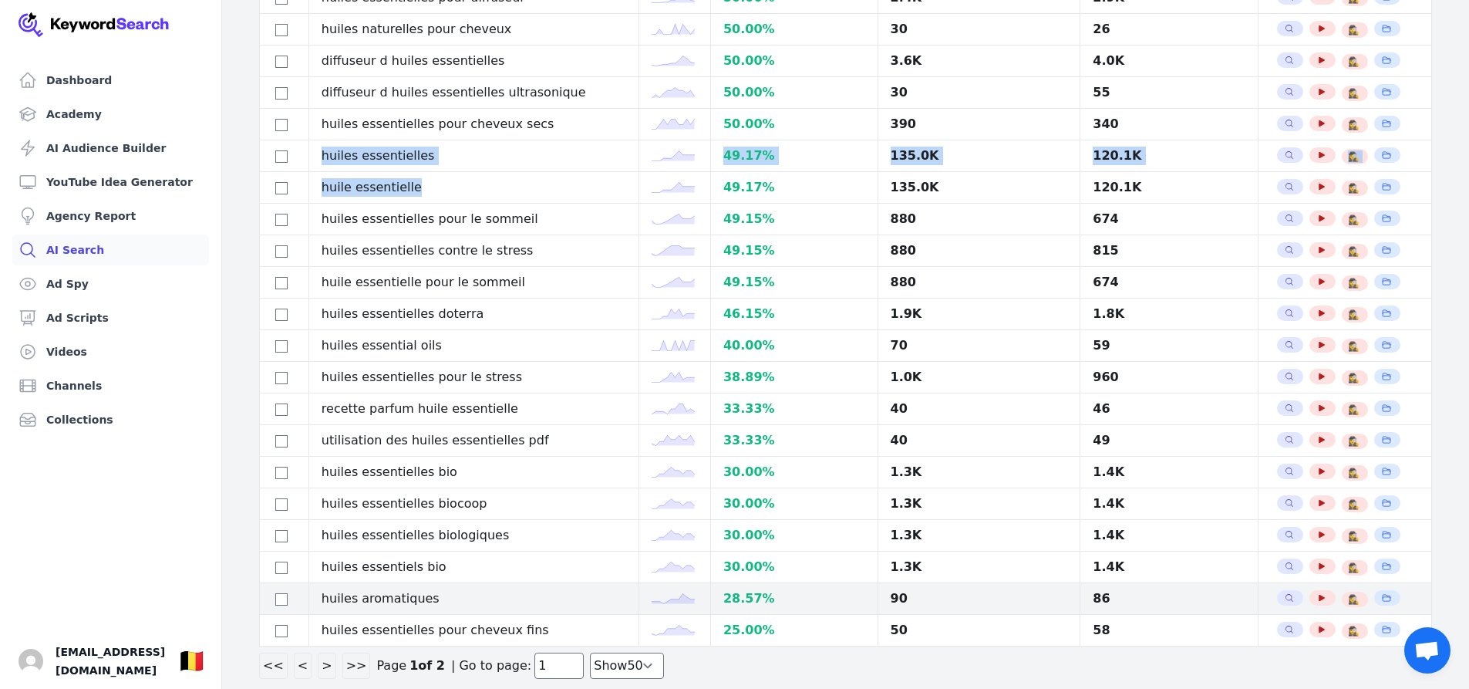
scroll to position [1157, 0]
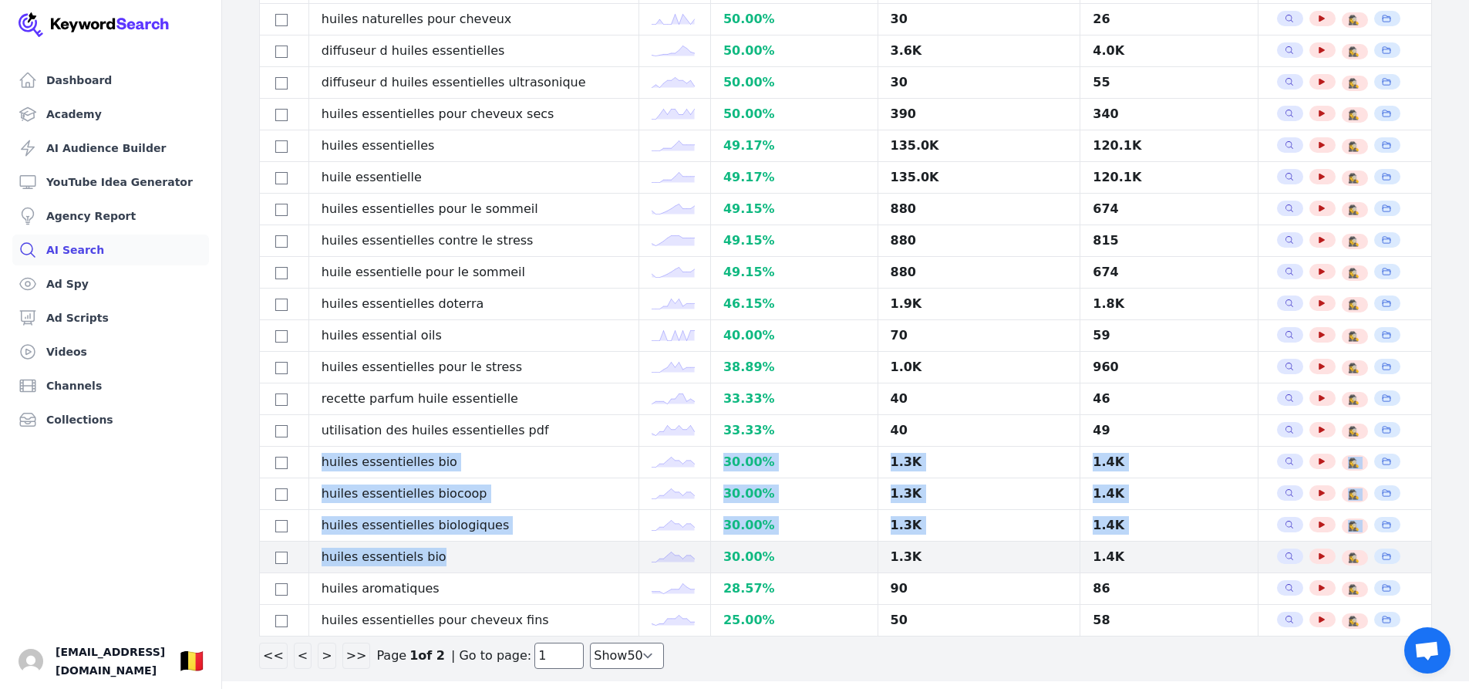
drag, startPoint x: 322, startPoint y: 456, endPoint x: 452, endPoint y: 563, distance: 168.8
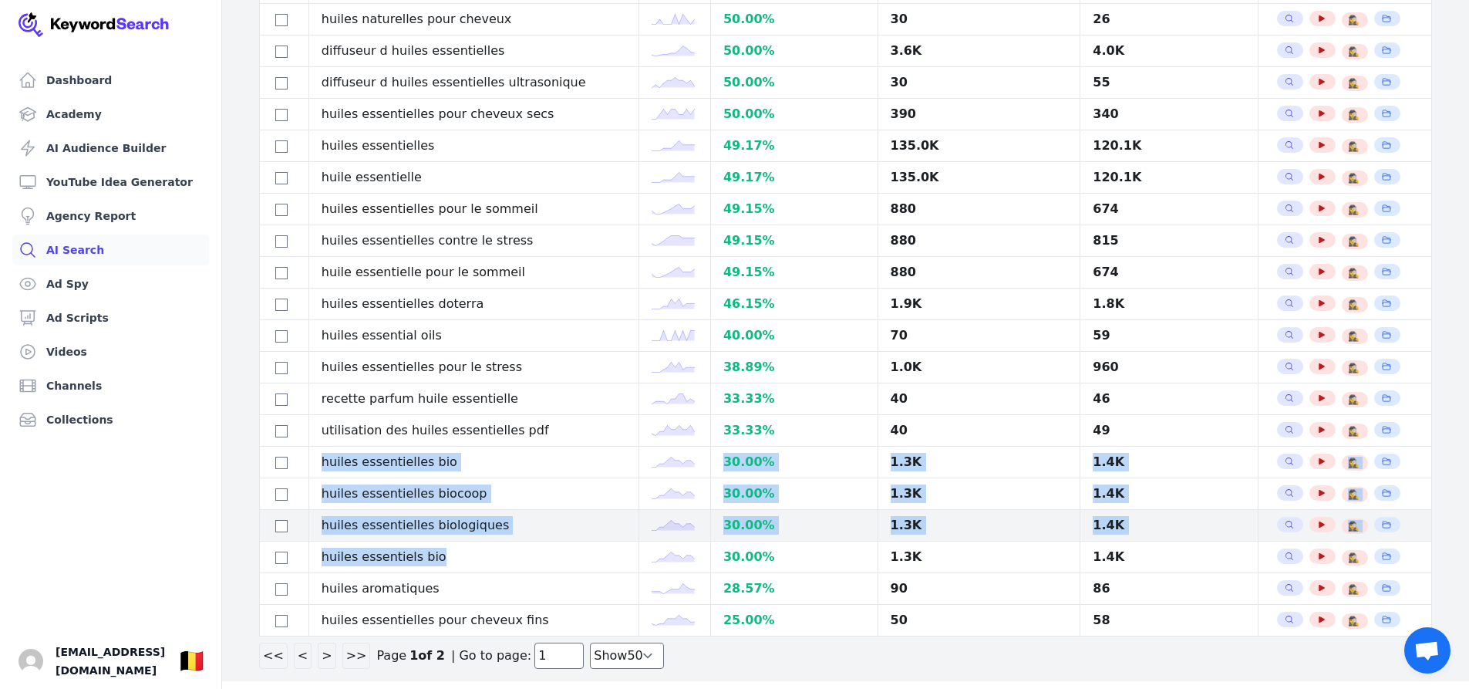
copy tbody "huiles essentielles bio 30.00 % 1.3K 1.4K Search Related Keywords See YouTube R…"
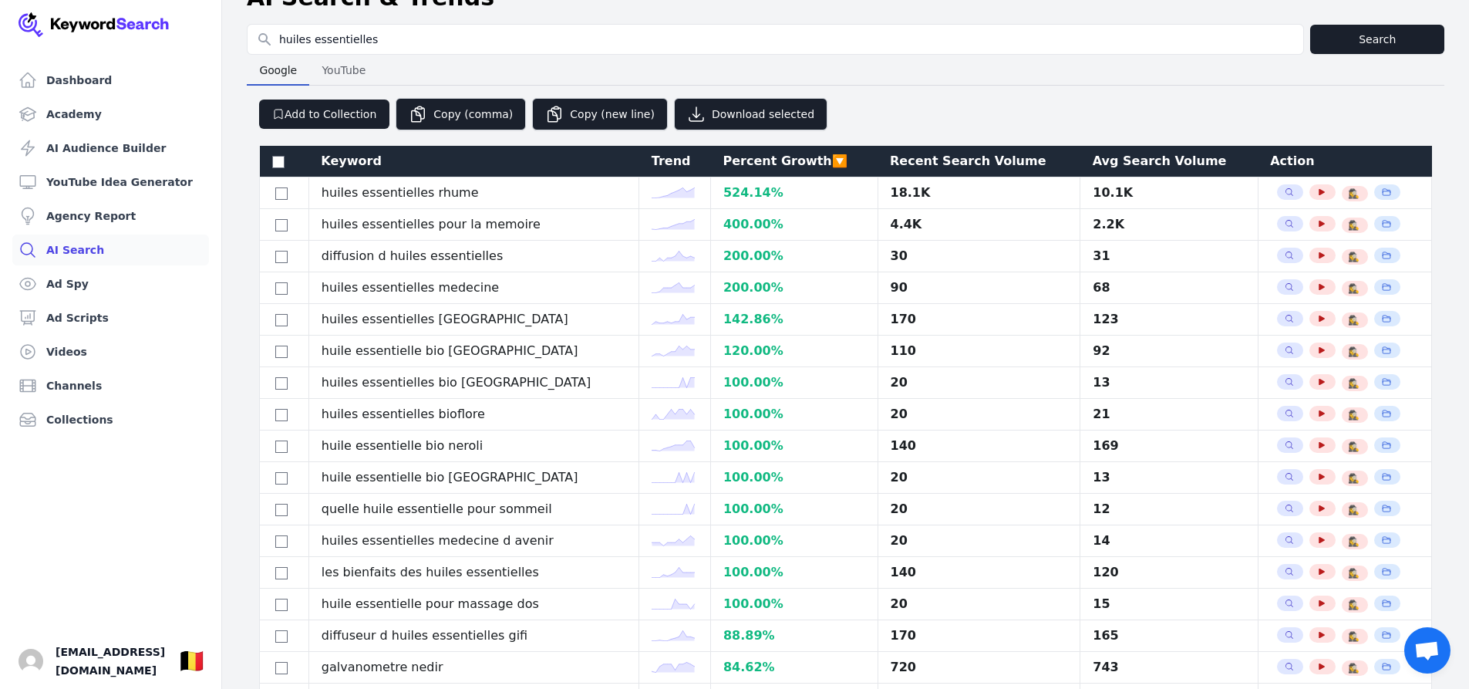
scroll to position [0, 0]
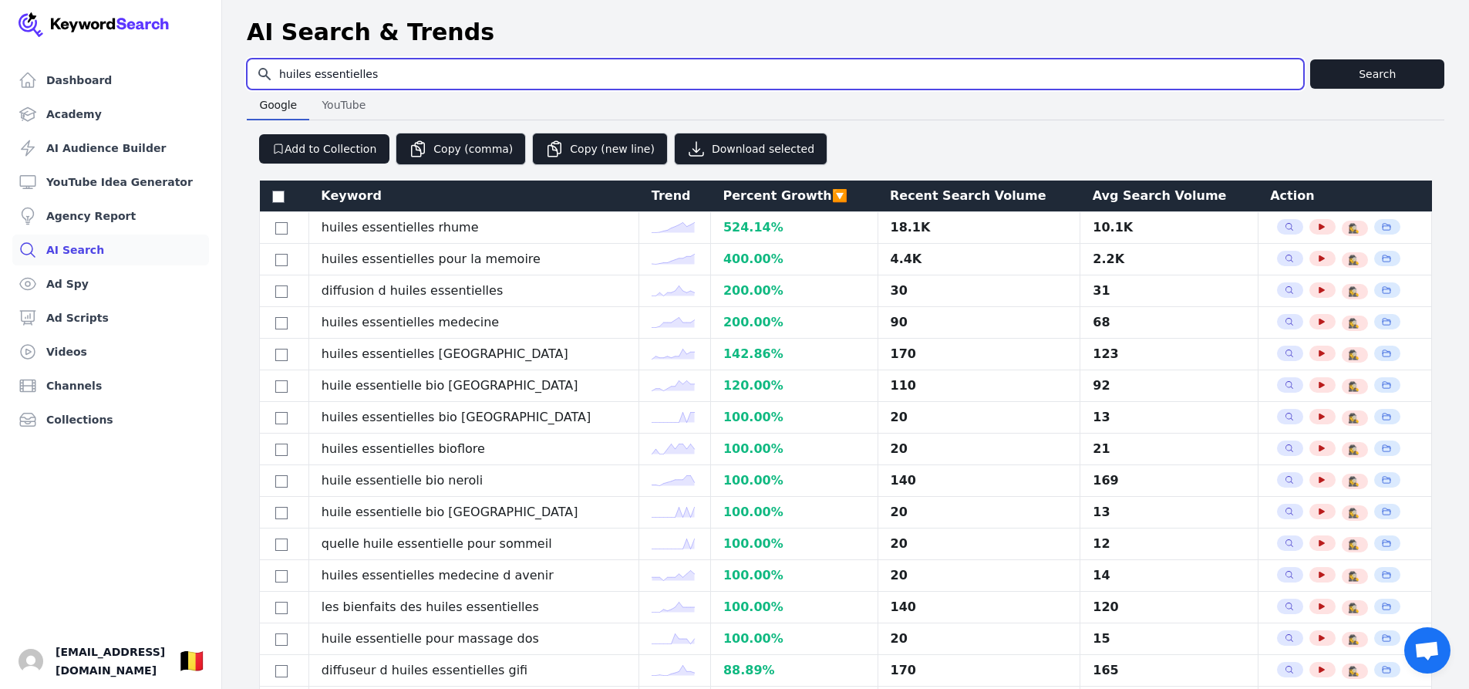
drag, startPoint x: 393, startPoint y: 77, endPoint x: 239, endPoint y: 56, distance: 154.9
type input "aromatherapie"
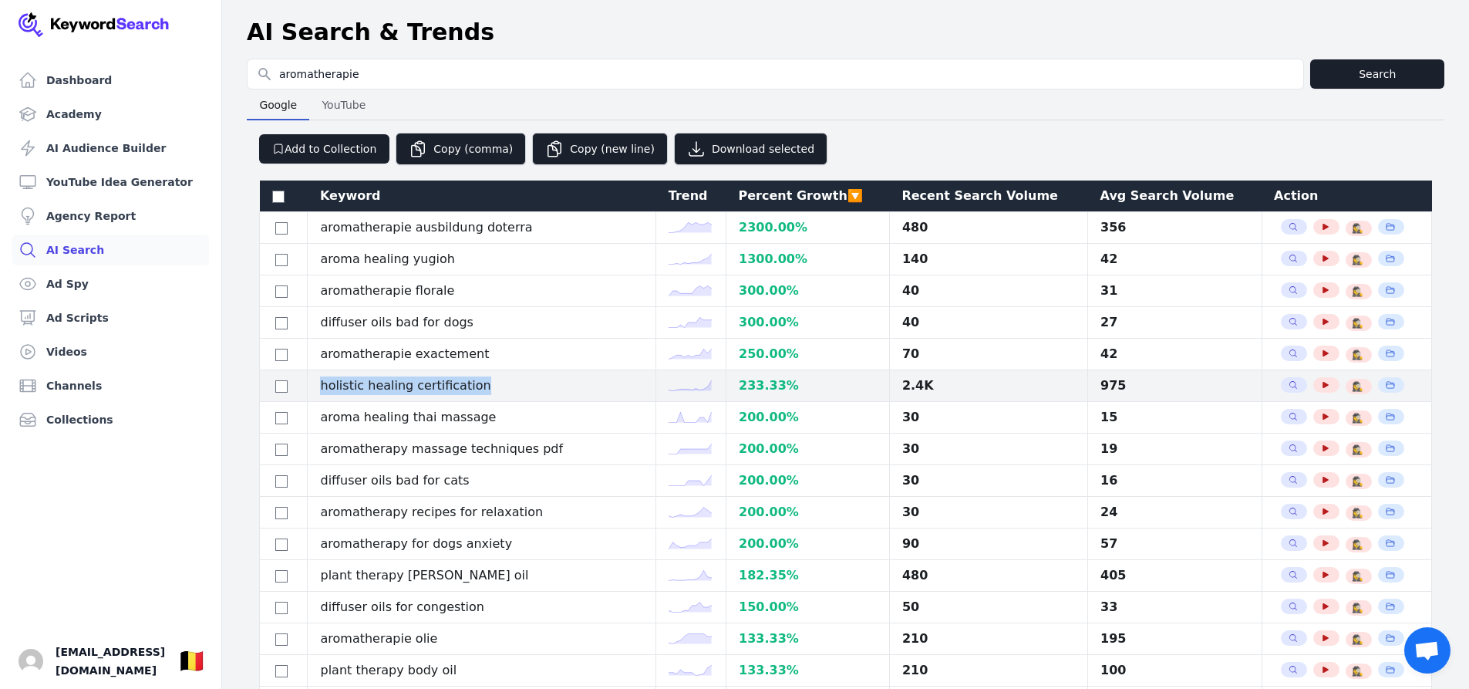
drag, startPoint x: 536, startPoint y: 387, endPoint x: 323, endPoint y: 386, distance: 212.9
click at [323, 386] on td "holistic healing certification" at bounding box center [482, 386] width 349 height 32
copy td "holistic healing certification"
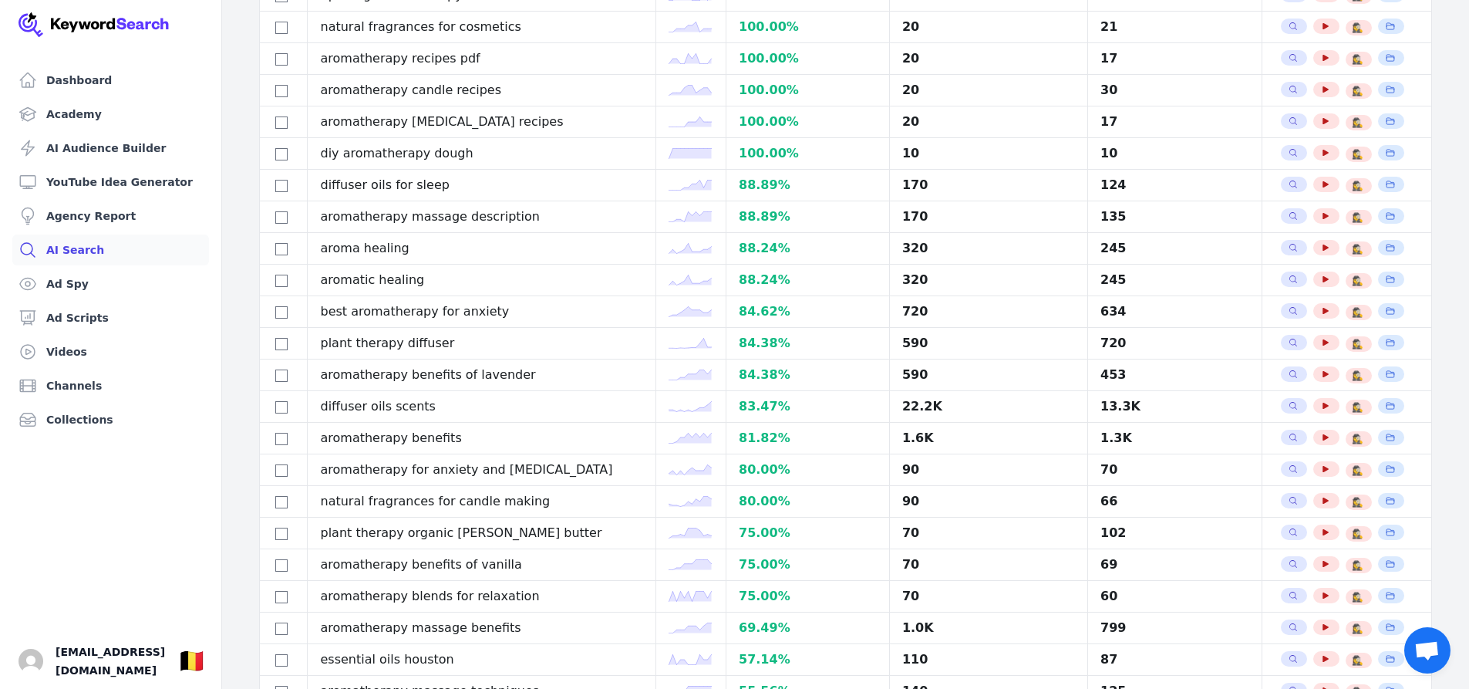
scroll to position [848, 0]
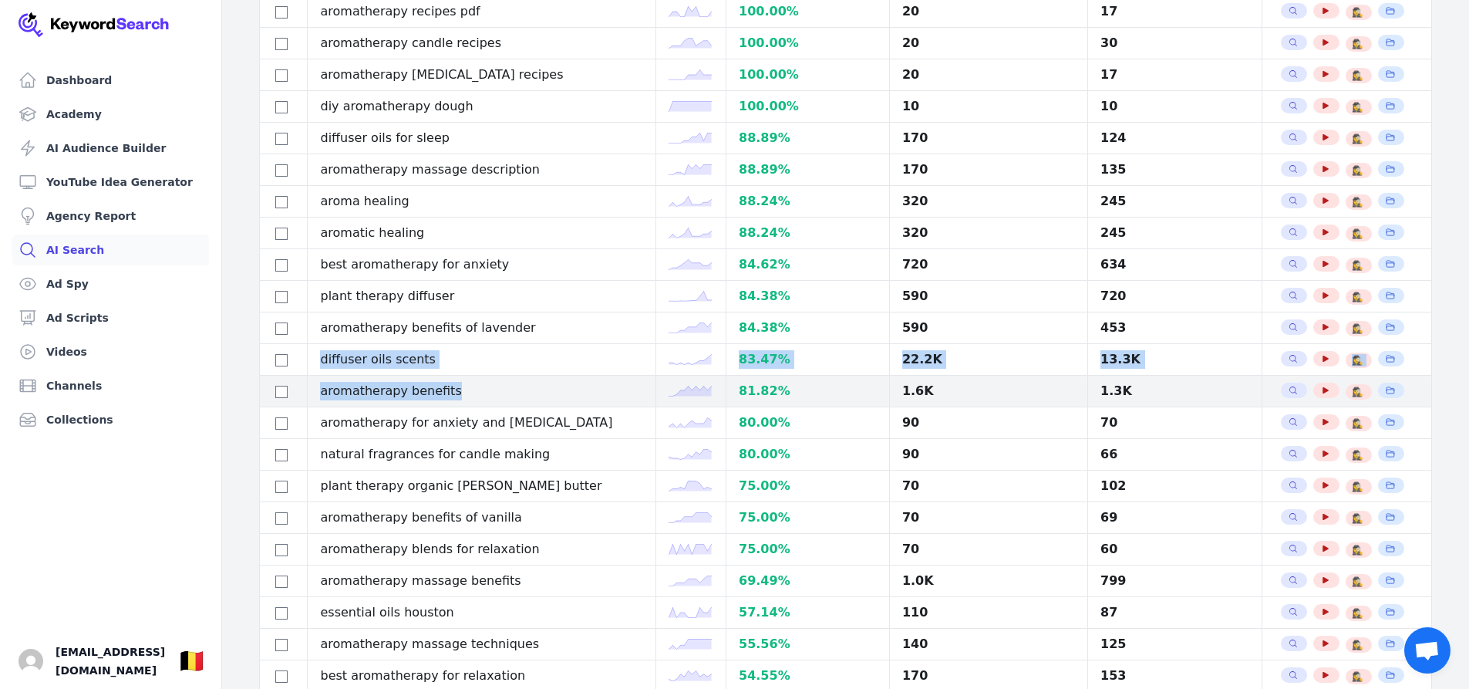
drag, startPoint x: 324, startPoint y: 352, endPoint x: 492, endPoint y: 383, distance: 171.1
click at [492, 383] on tbody "aromatherapie ausbildung doterra 2300.00 % 480 356 Search Related Keywords See …" at bounding box center [846, 154] width 1172 height 1581
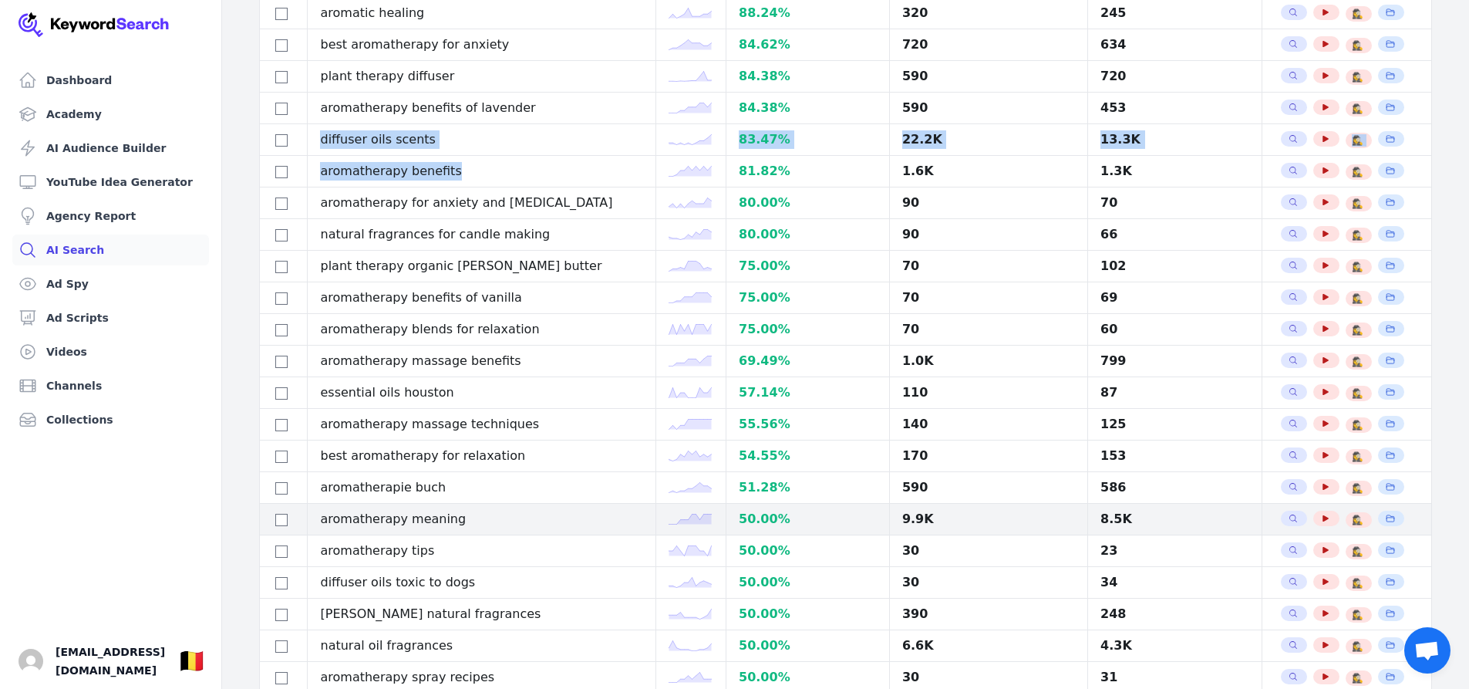
scroll to position [1080, 0]
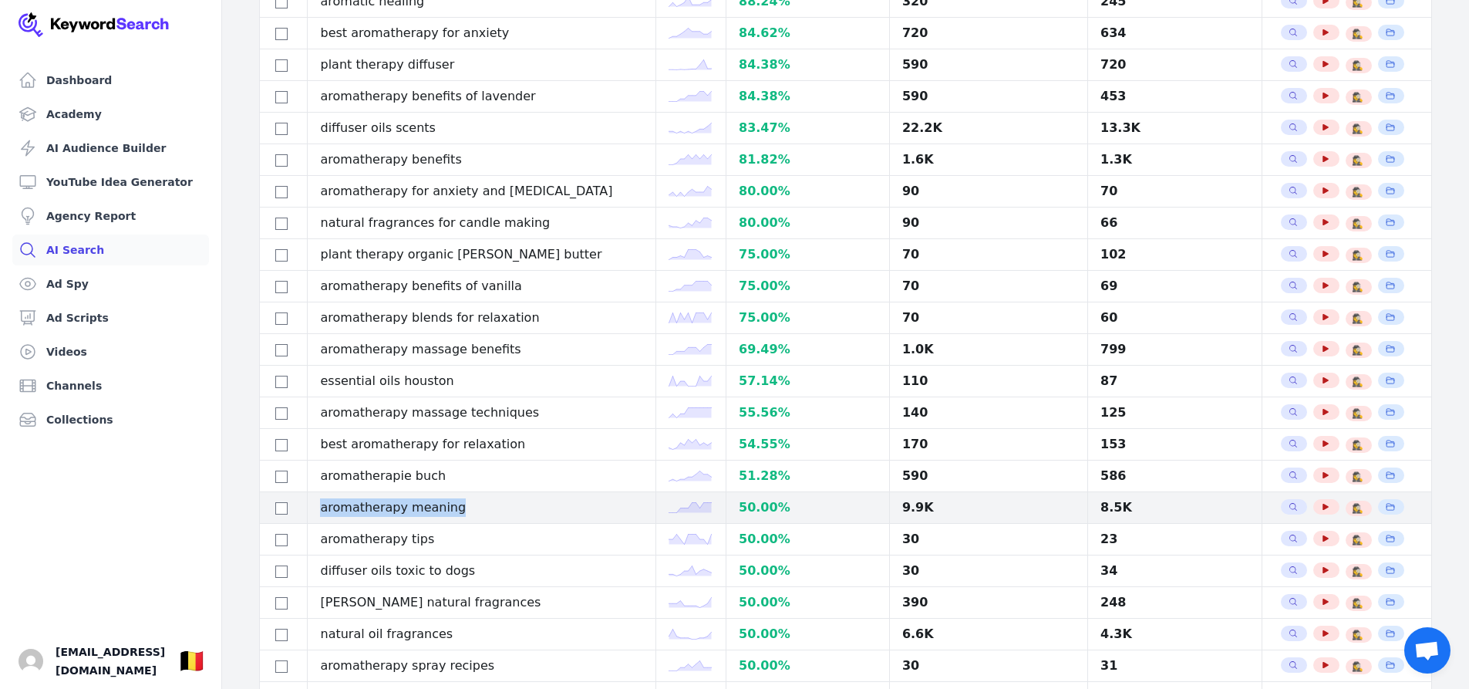
drag, startPoint x: 484, startPoint y: 506, endPoint x: 325, endPoint y: 506, distance: 158.9
click at [325, 506] on td "aromatherapy meaning" at bounding box center [482, 508] width 349 height 32
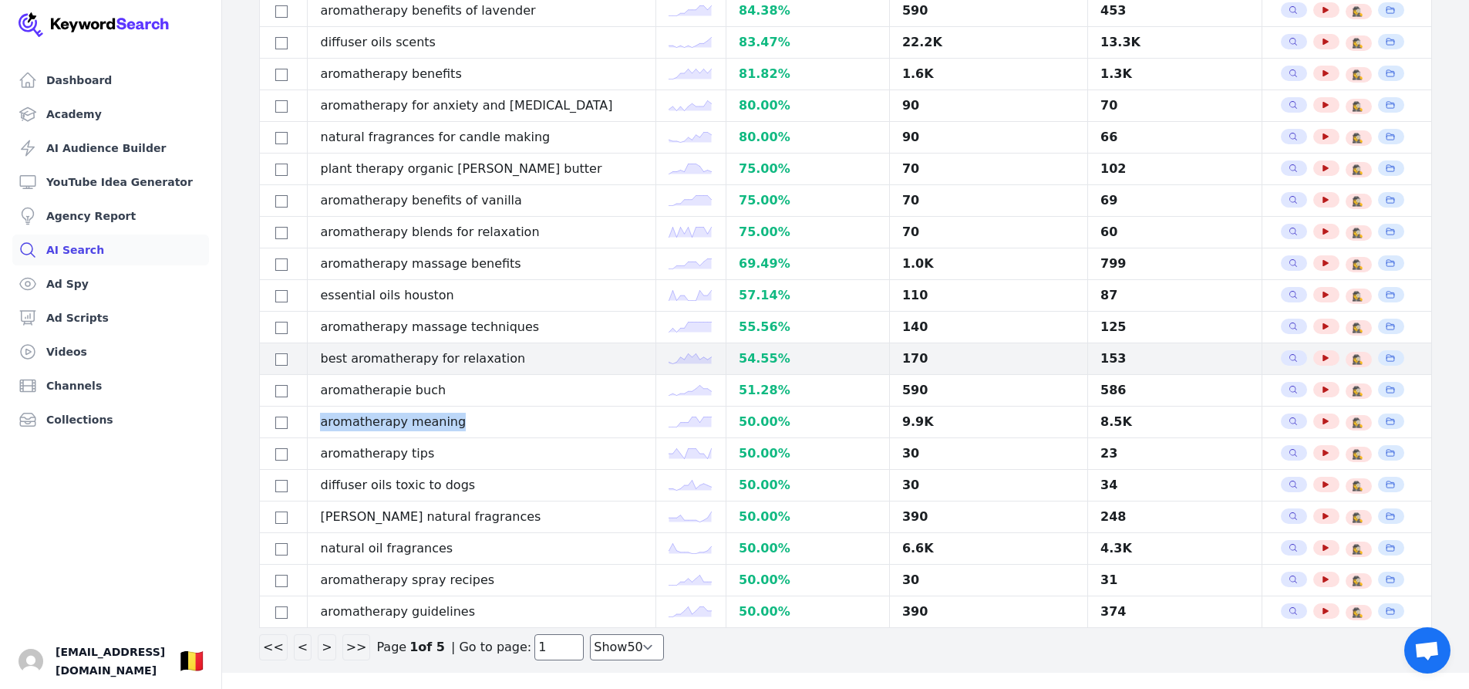
scroll to position [1168, 0]
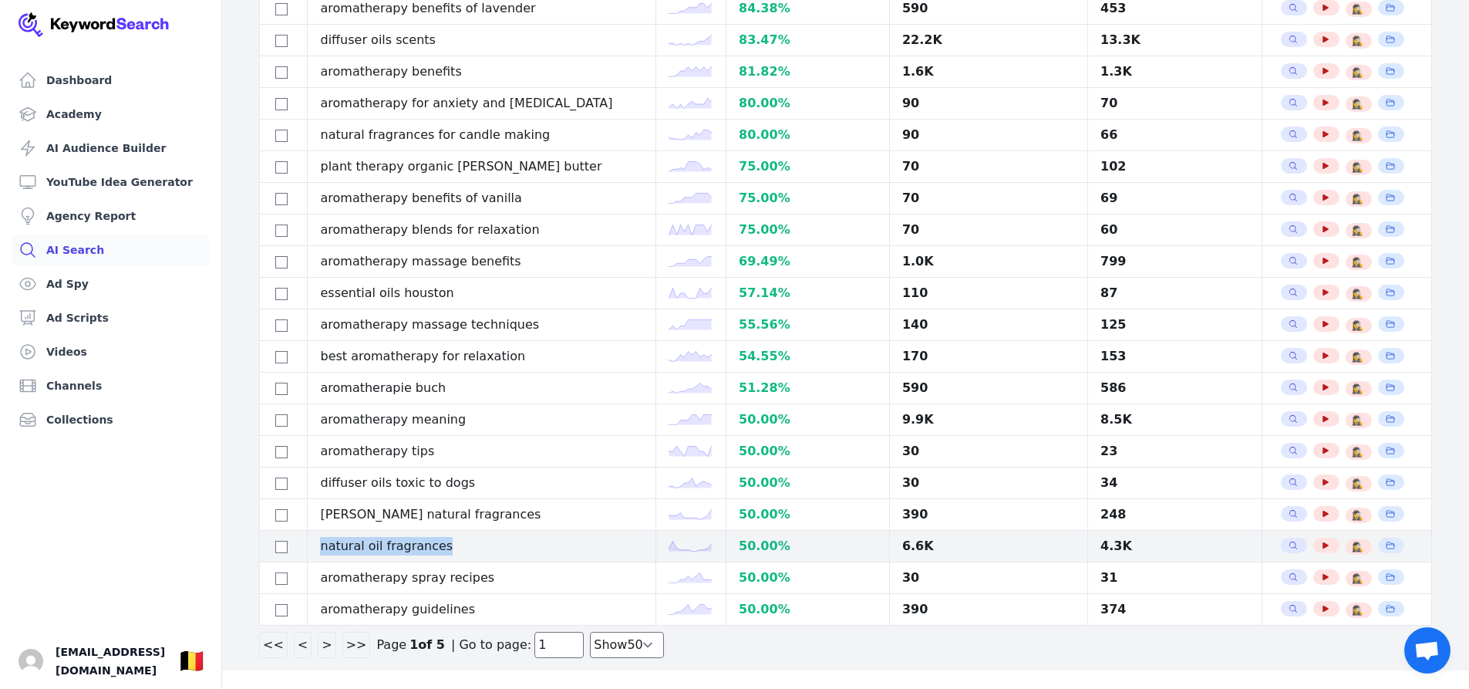
drag, startPoint x: 496, startPoint y: 540, endPoint x: 321, endPoint y: 538, distance: 175.1
click at [320, 540] on td "natural oil fragrances" at bounding box center [482, 547] width 349 height 32
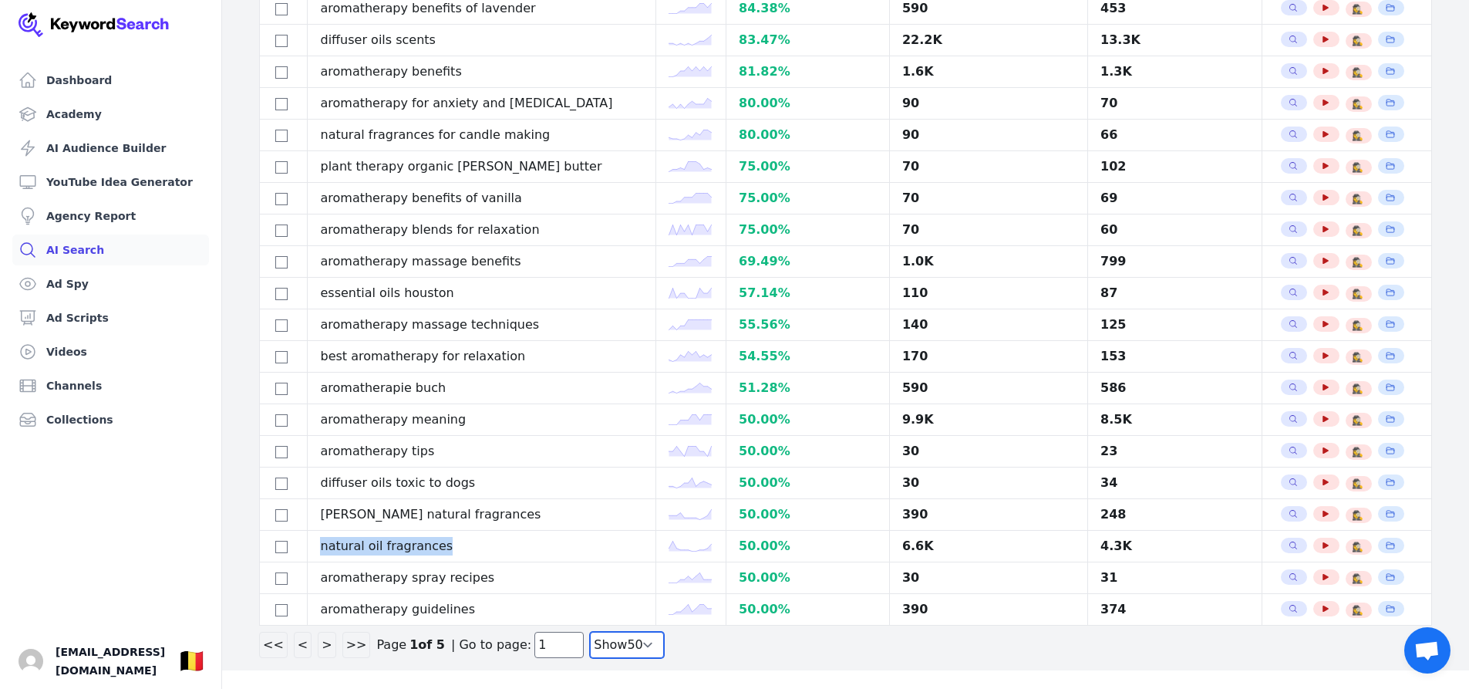
click at [626, 646] on select "Show 30 Show 40 Show 50 Show 100" at bounding box center [627, 645] width 74 height 26
select select "100"
click at [590, 658] on select "Show 30 Show 40 Show 50 Show 100" at bounding box center [627, 645] width 74 height 26
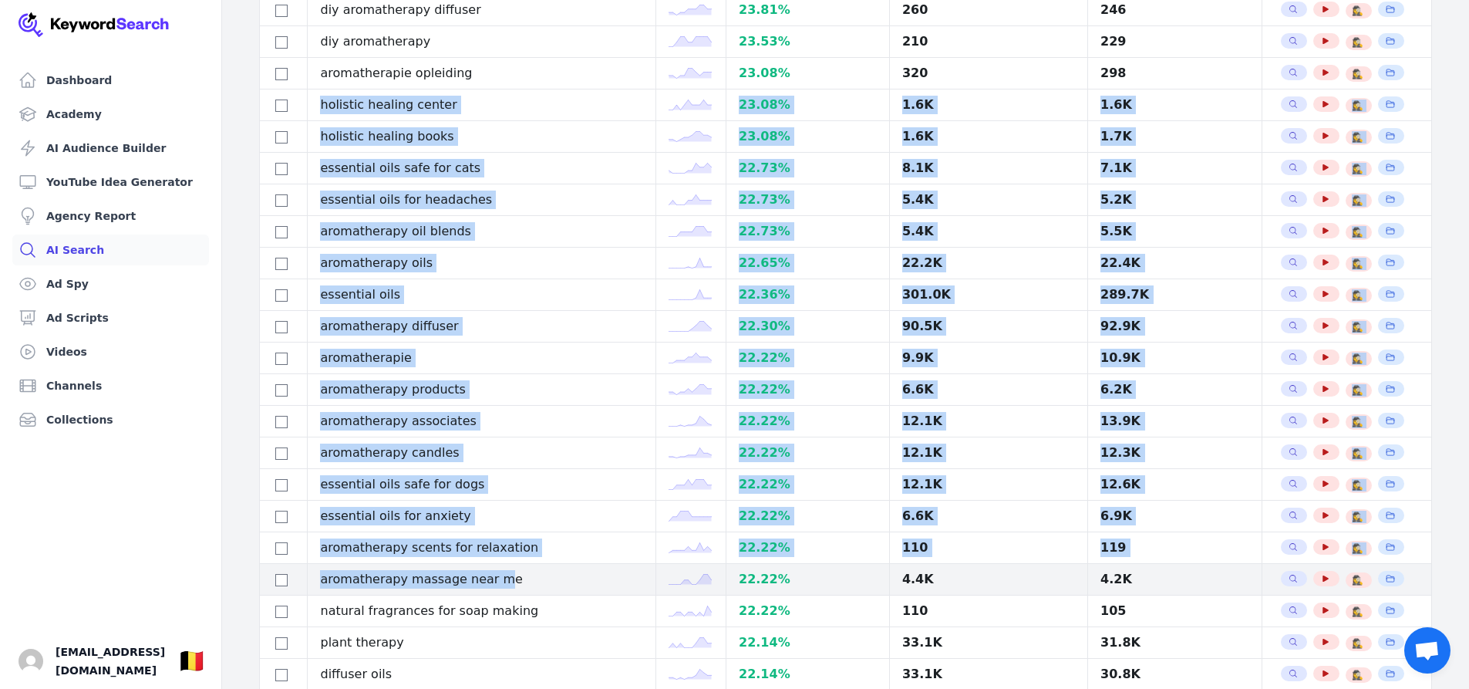
scroll to position [2016, 0]
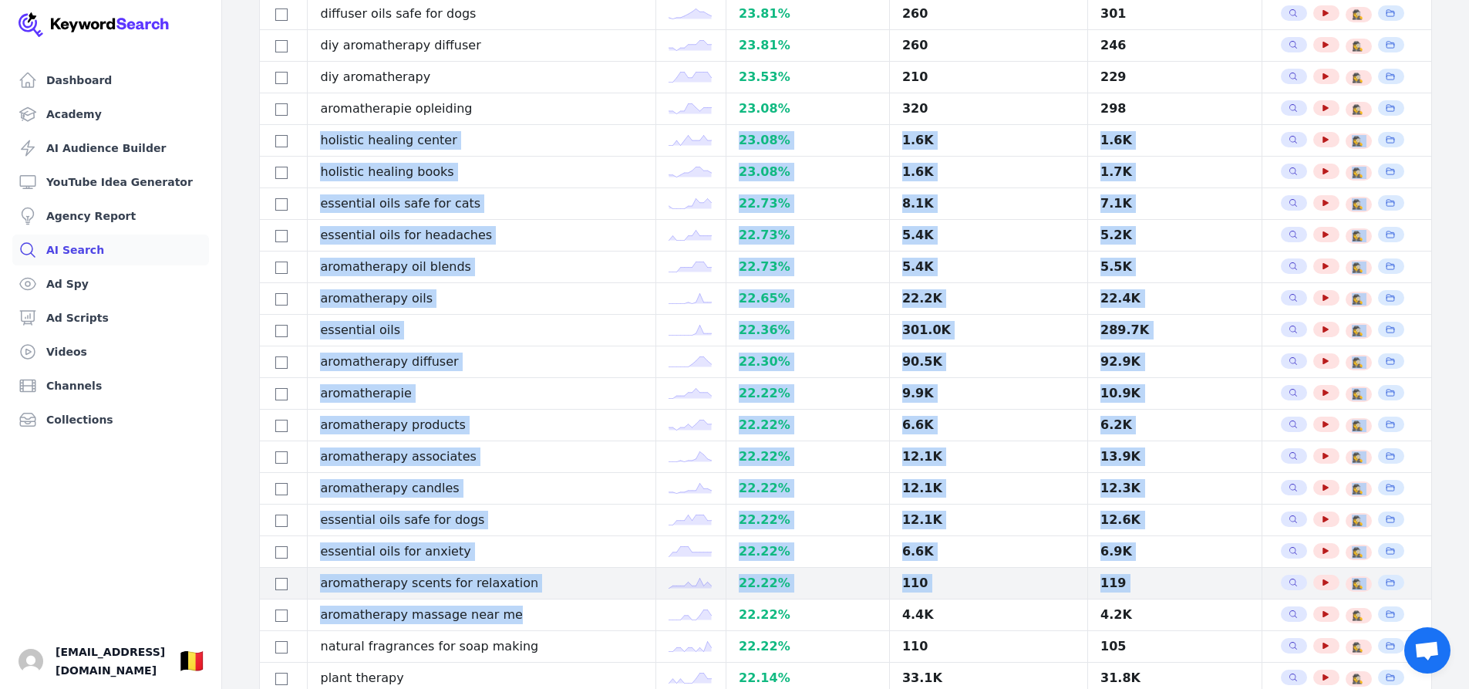
drag, startPoint x: 322, startPoint y: 214, endPoint x: 518, endPoint y: 586, distance: 420.9
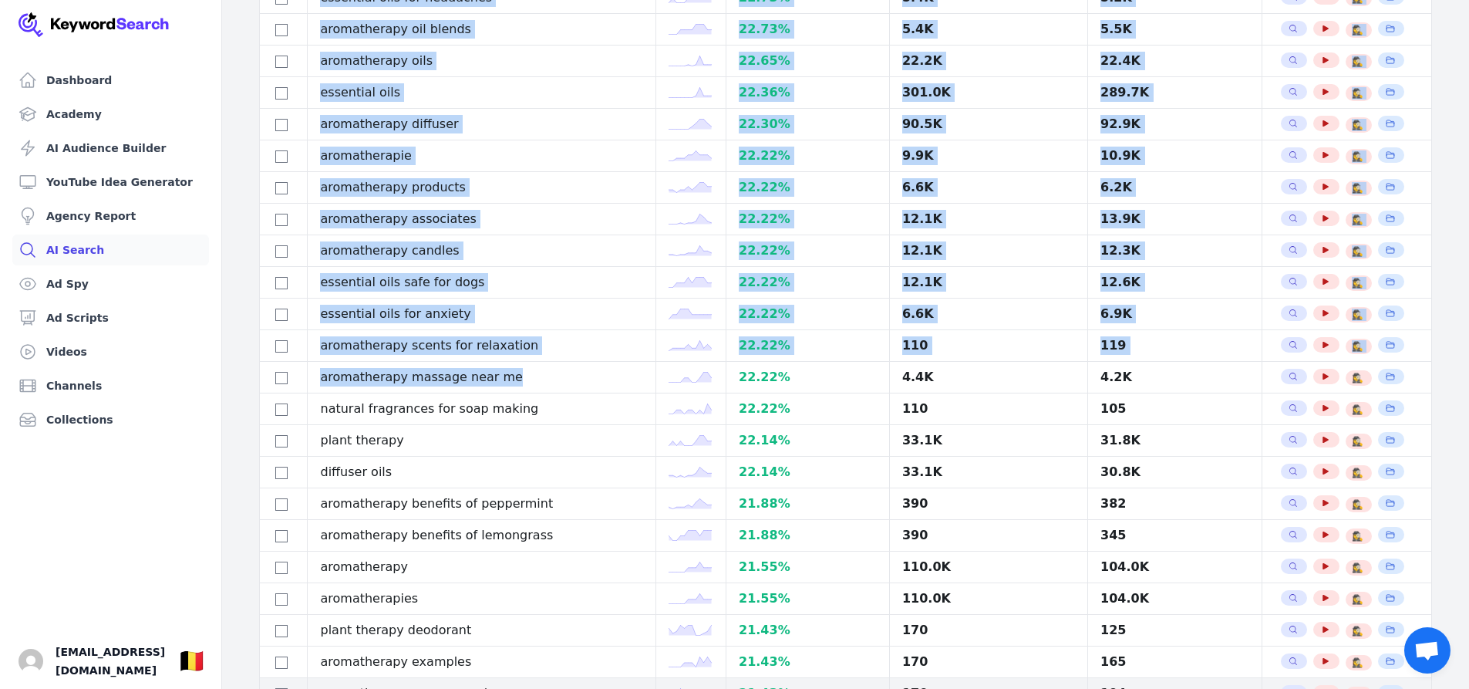
scroll to position [2248, 0]
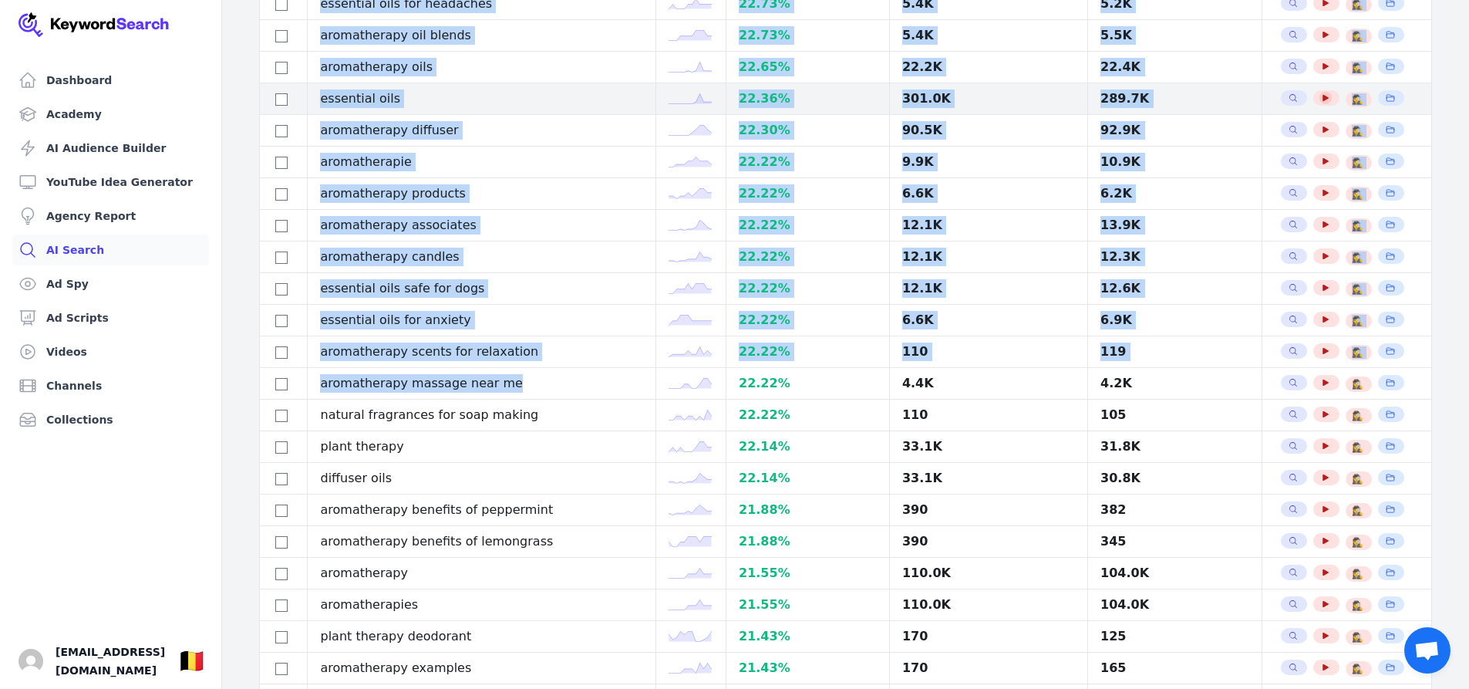
click at [1321, 96] on icon "button" at bounding box center [1325, 97] width 9 height 9
click at [1320, 99] on button "See YouTube Results" at bounding box center [1326, 98] width 12 height 12
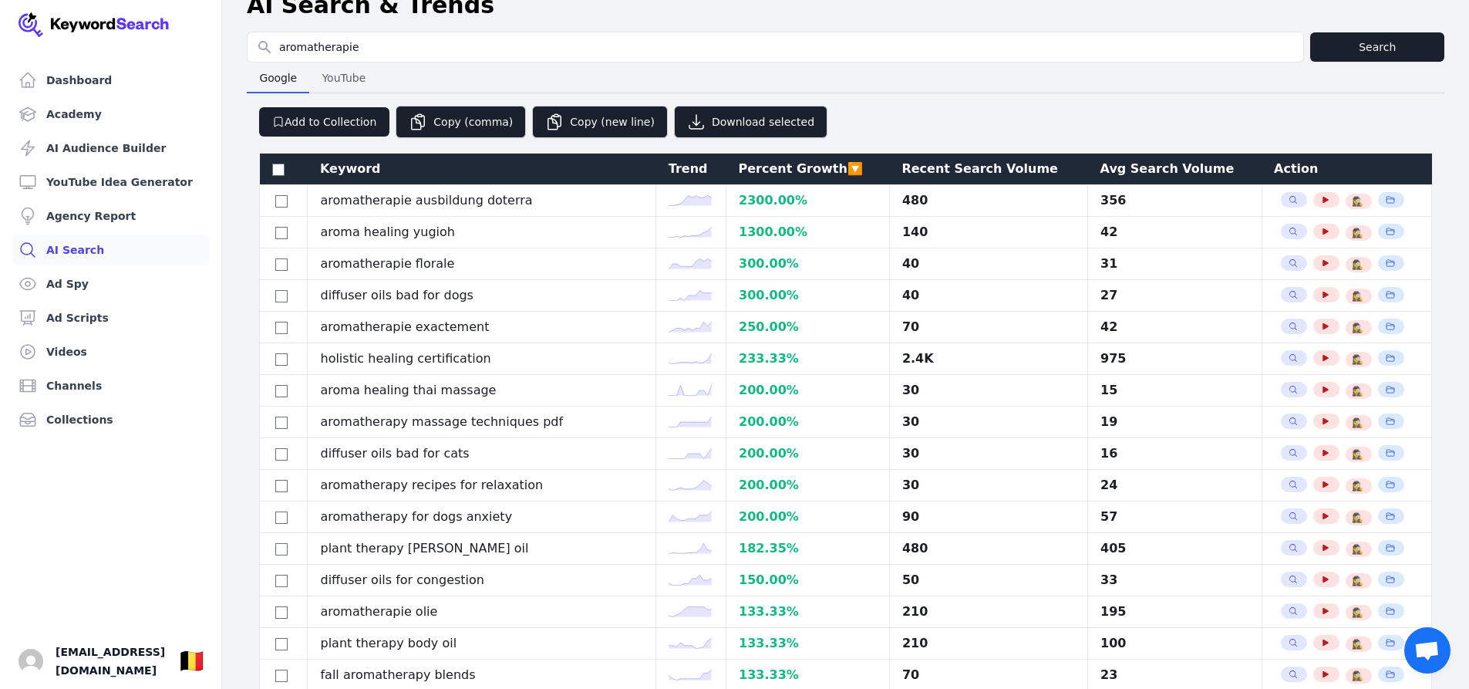
scroll to position [0, 0]
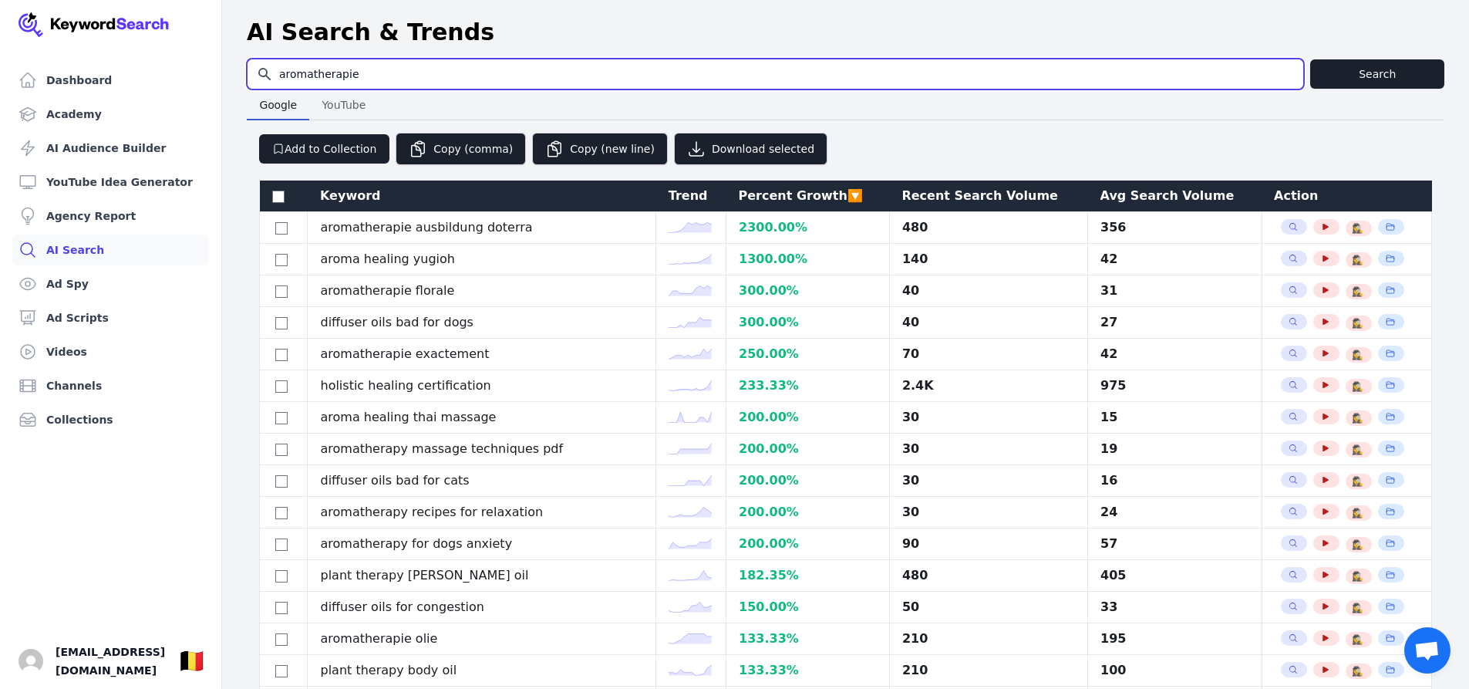
click at [433, 84] on div "Search for YouTube Keywords aromatherapie" at bounding box center [775, 74] width 1057 height 31
drag, startPoint x: 433, startPoint y: 78, endPoint x: 249, endPoint y: 66, distance: 184.0
click at [249, 66] on input "aromatherapie" at bounding box center [776, 73] width 1056 height 29
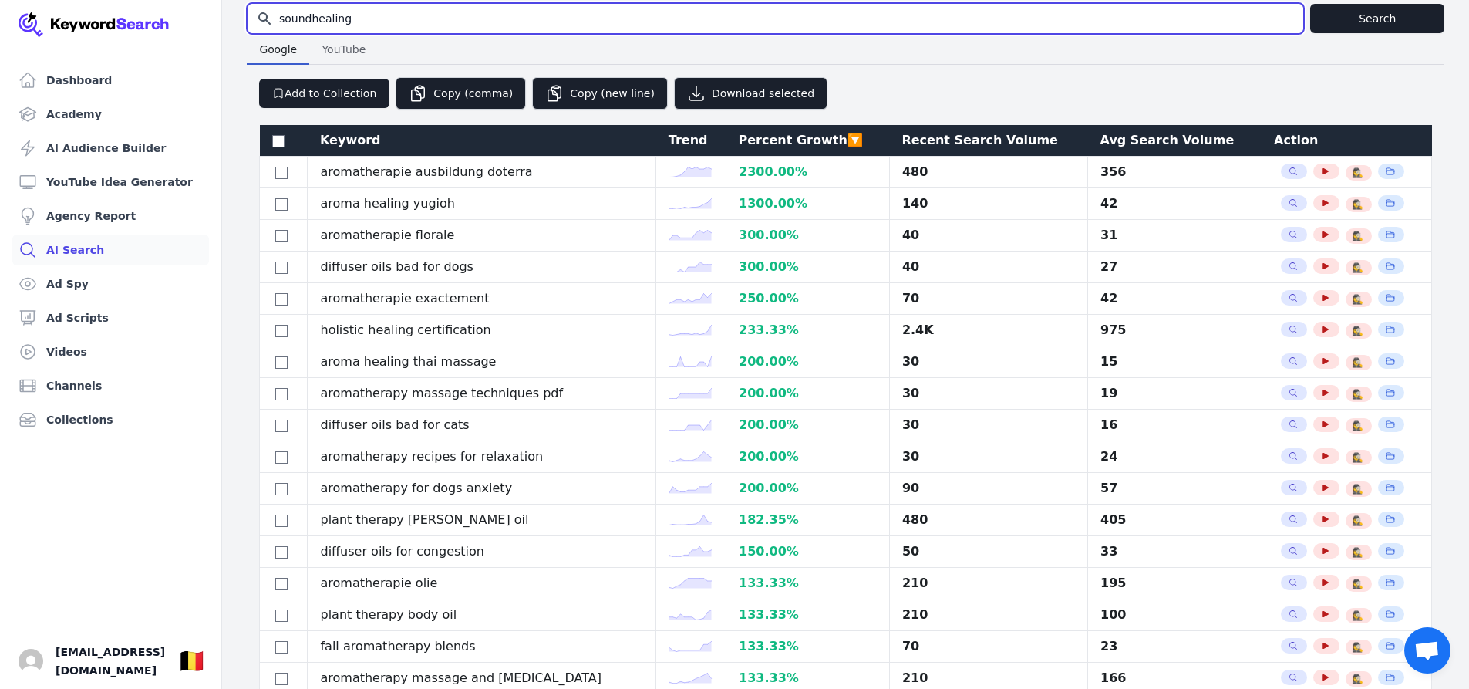
scroll to position [72, 0]
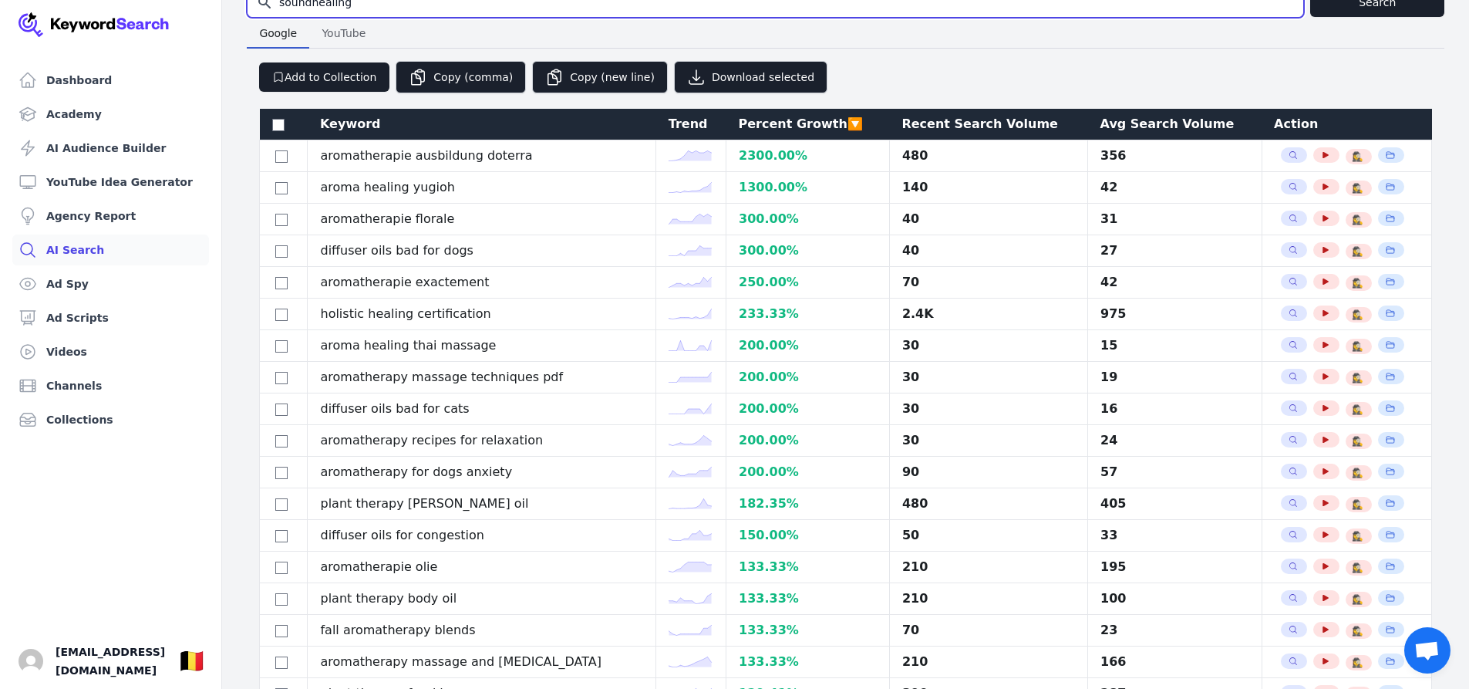
type input "soundhealing"
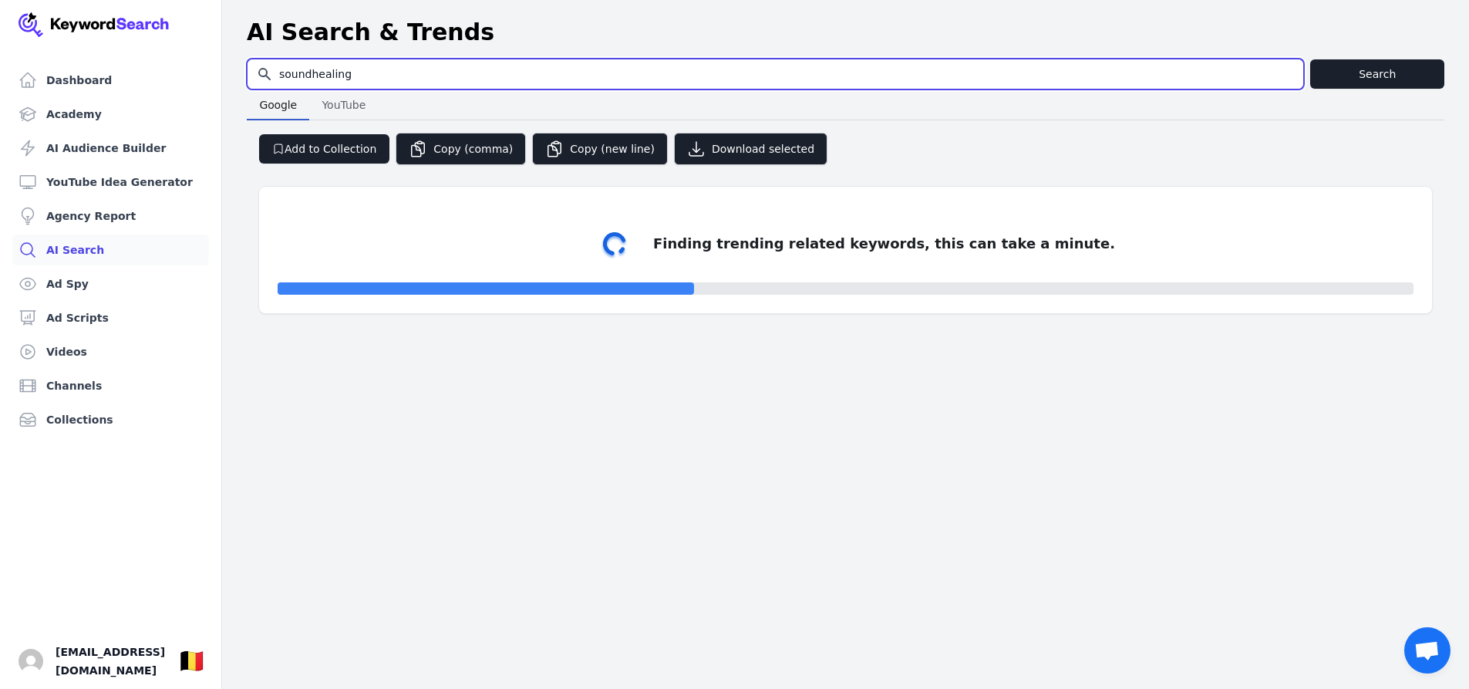
select select "50"
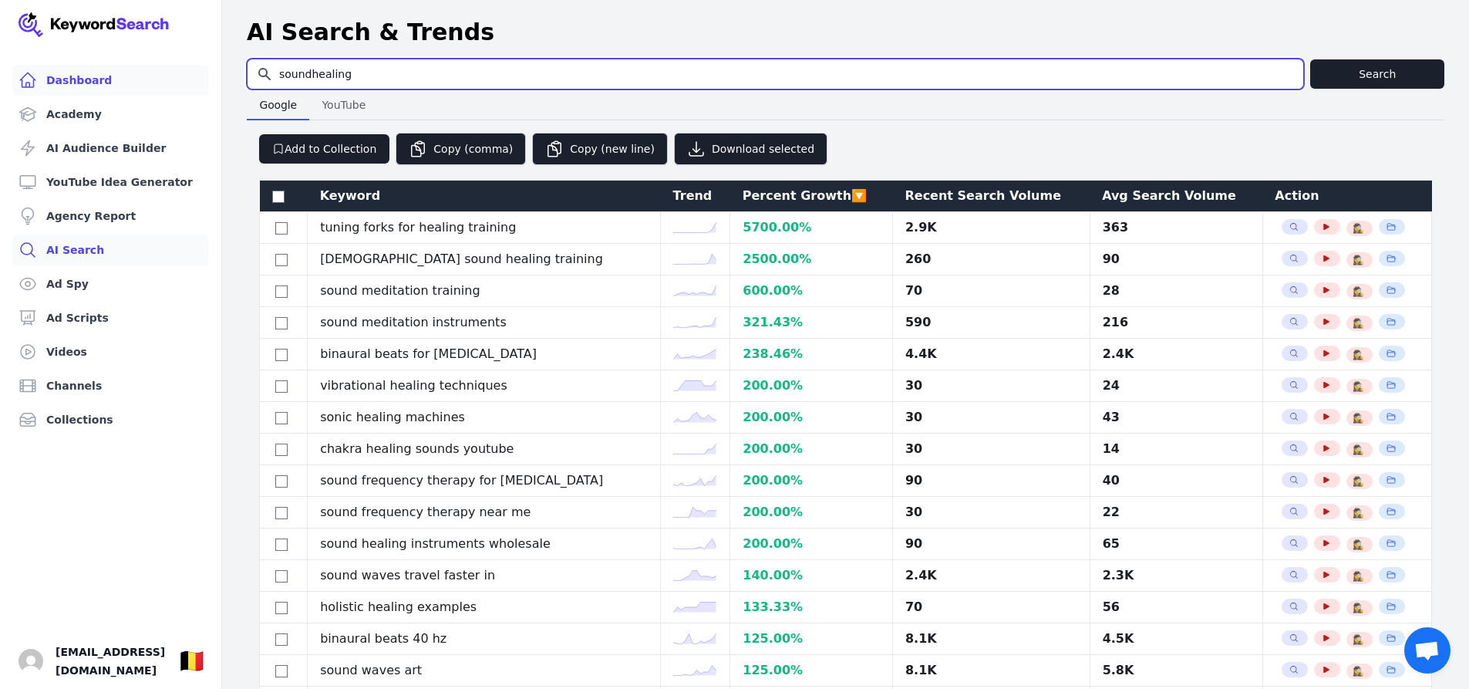
drag, startPoint x: 385, startPoint y: 70, endPoint x: 154, endPoint y: 81, distance: 230.9
type input "sonotherapie"
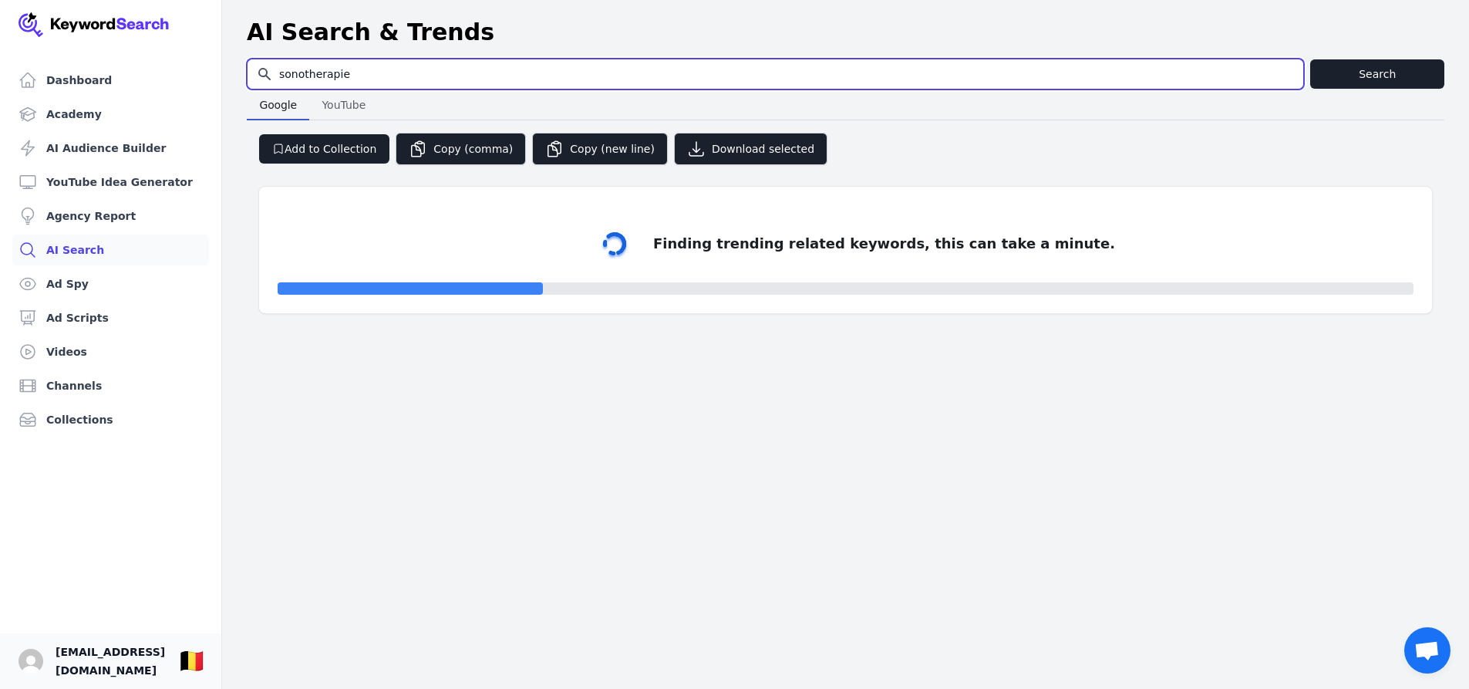
select select "50"
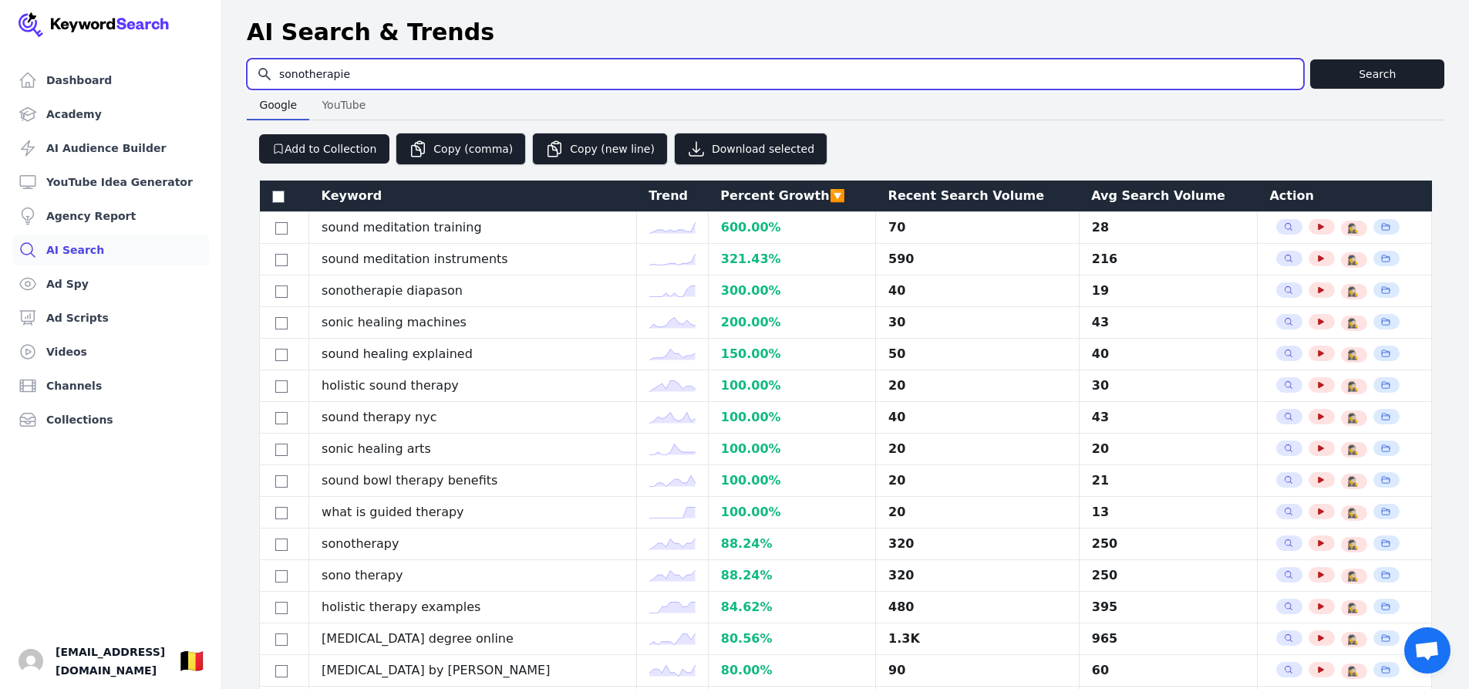
drag, startPoint x: 356, startPoint y: 72, endPoint x: 260, endPoint y: 74, distance: 96.4
click at [260, 74] on input "sonotherapie" at bounding box center [776, 73] width 1056 height 29
type input "bols chantants"
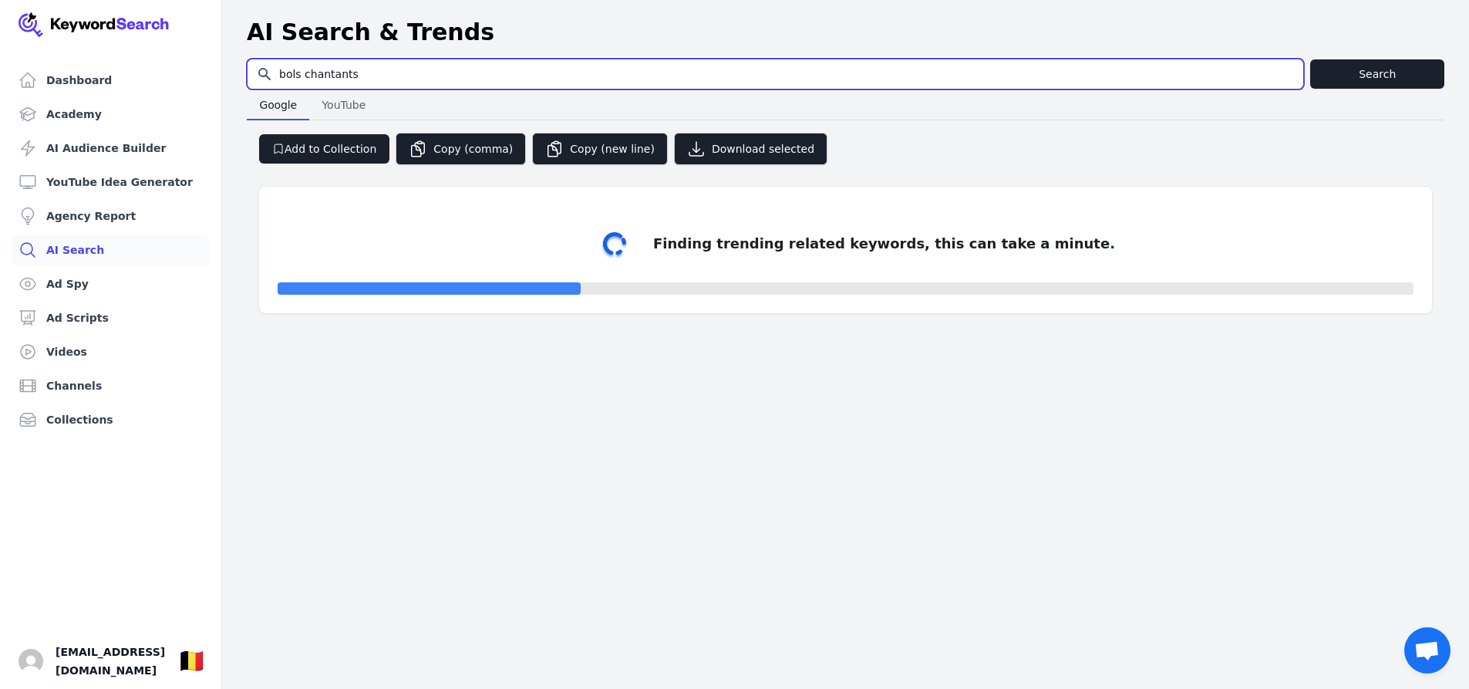
select select "50"
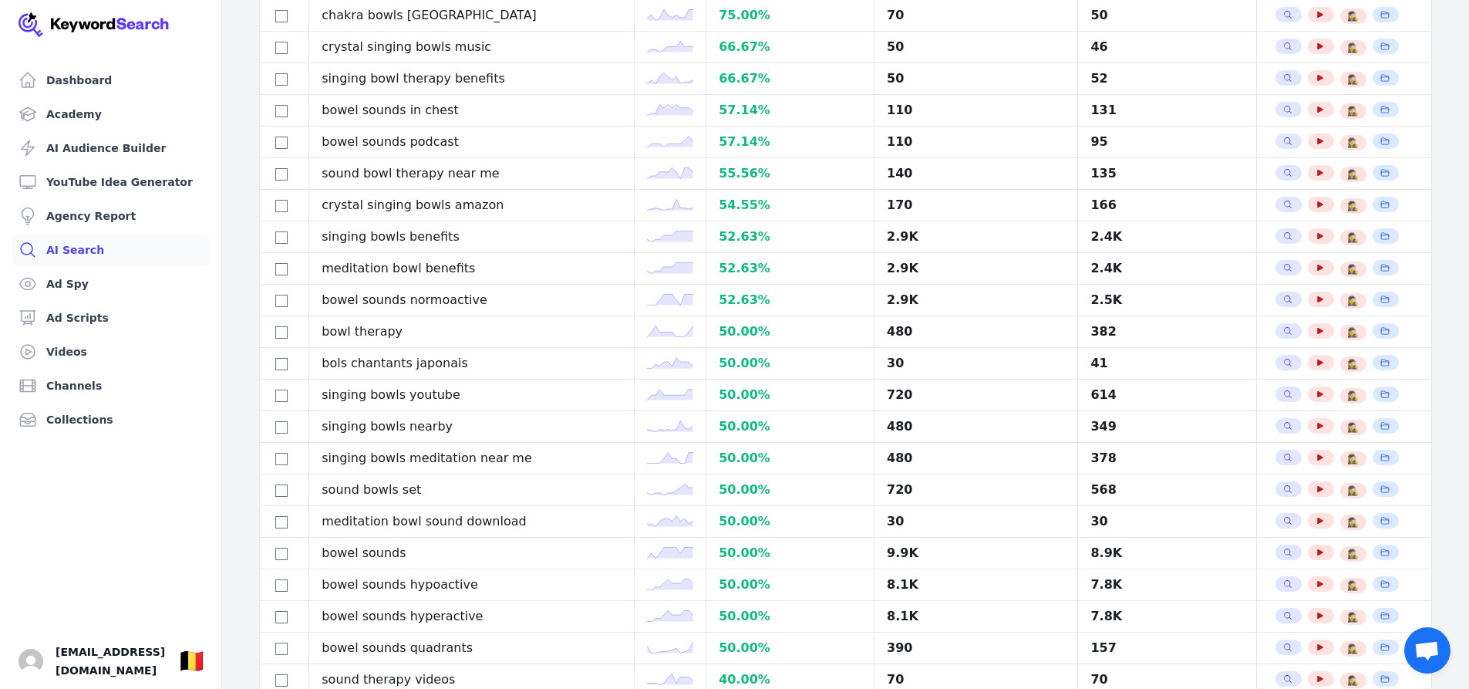
scroll to position [926, 0]
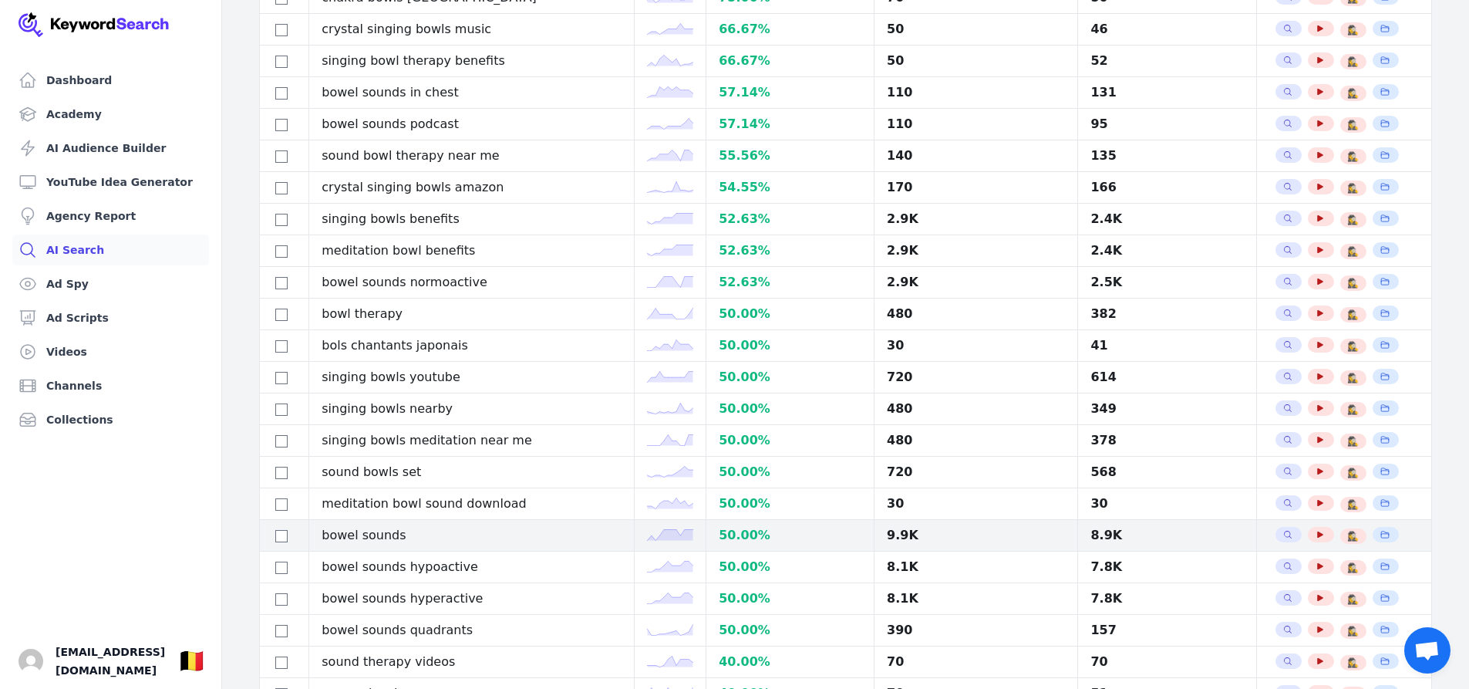
drag, startPoint x: 424, startPoint y: 415, endPoint x: 409, endPoint y: 528, distance: 114.4
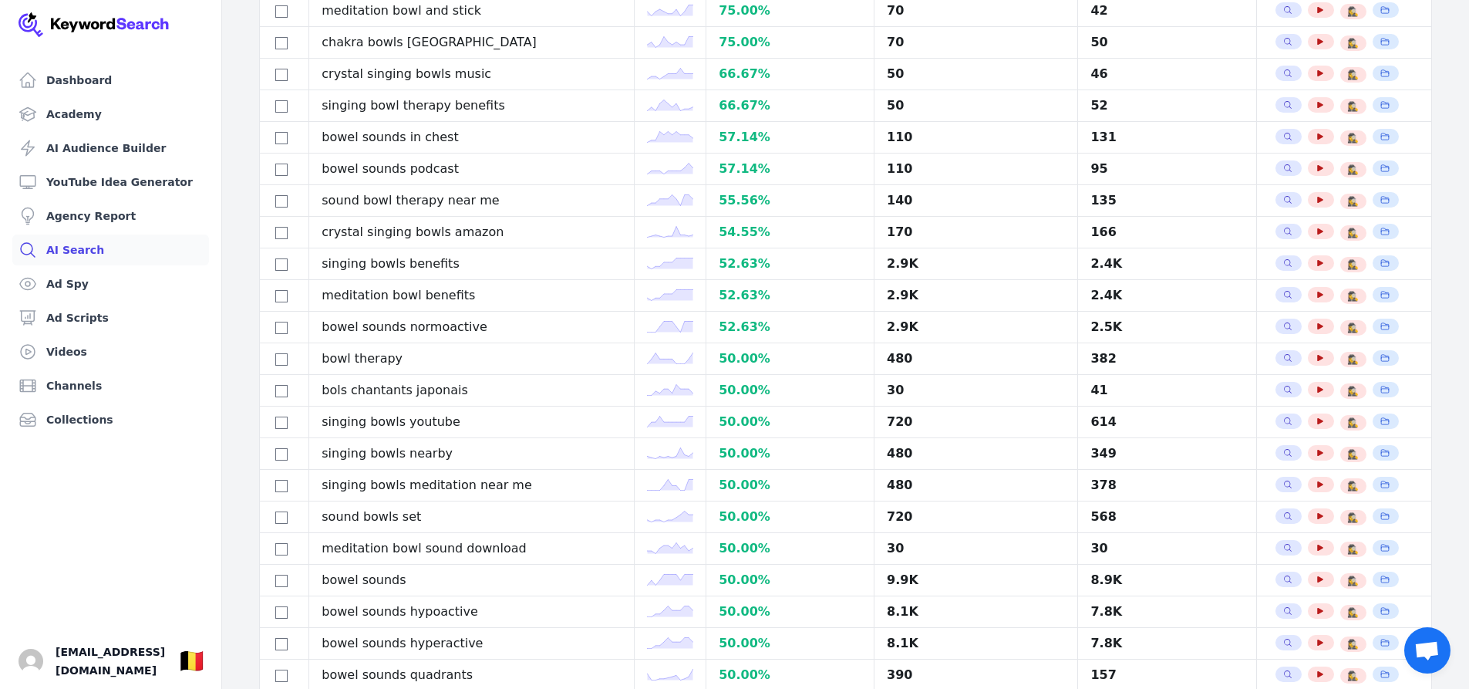
scroll to position [782, 0]
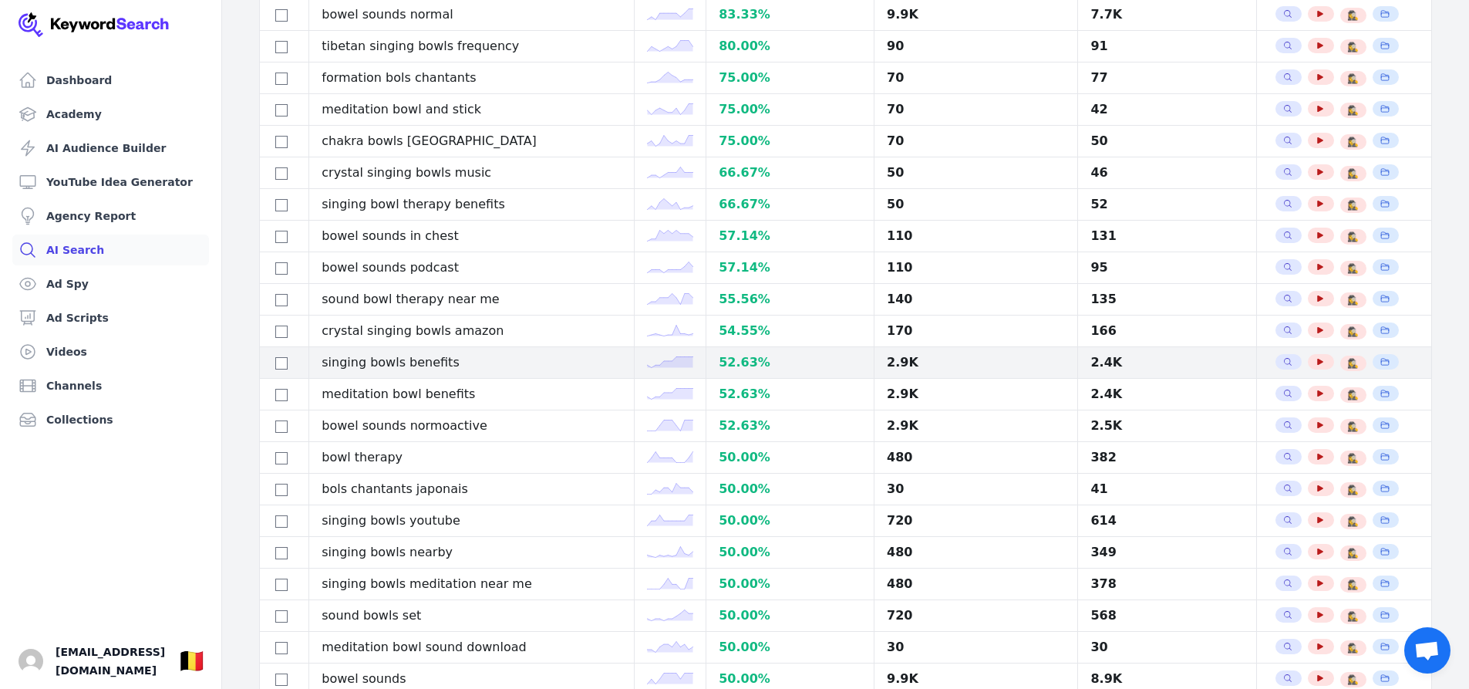
click at [364, 370] on td "singing bowls benefits" at bounding box center [471, 363] width 325 height 32
drag, startPoint x: 504, startPoint y: 367, endPoint x: 413, endPoint y: 366, distance: 91.0
click at [413, 366] on td "singing bowls benefits" at bounding box center [471, 363] width 325 height 32
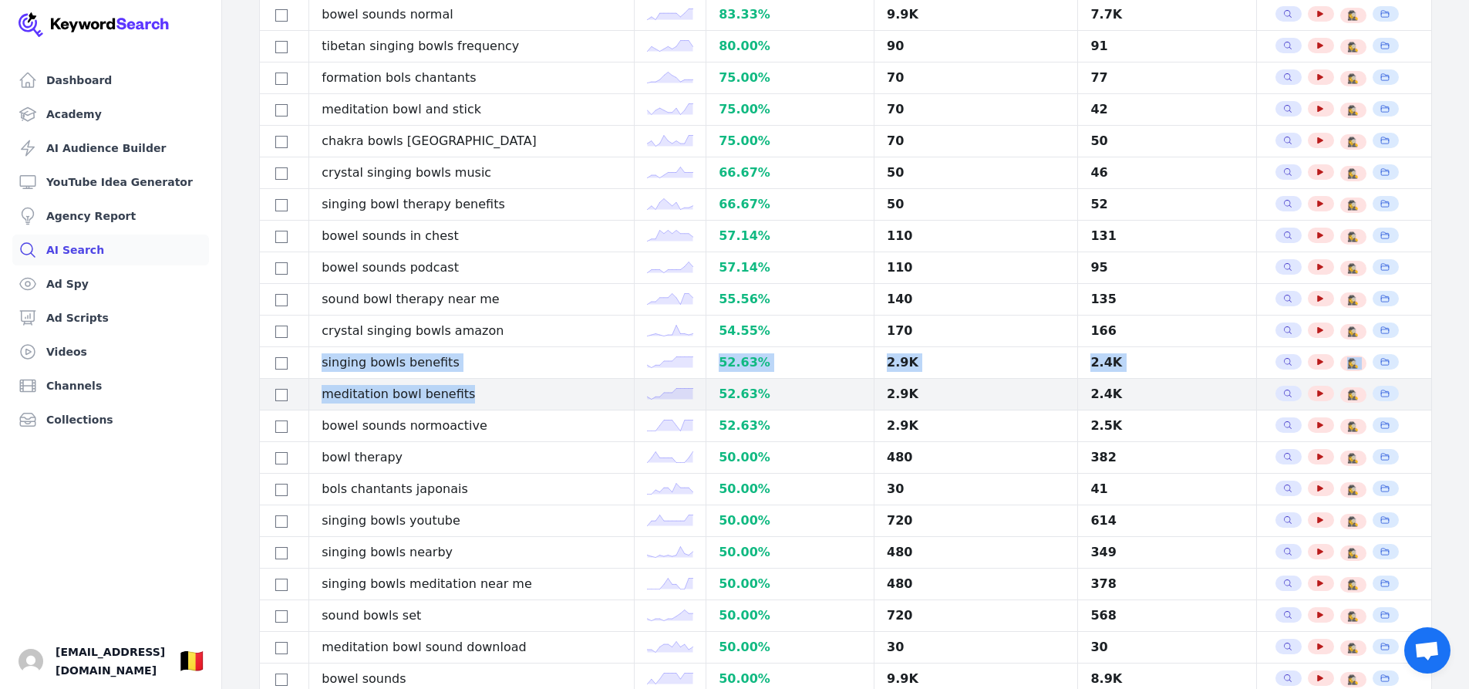
drag, startPoint x: 319, startPoint y: 356, endPoint x: 499, endPoint y: 401, distance: 185.2
click at [499, 401] on tbody "singing bowl therapy kathmandu 600.00 % 70 36 Search Related Keywords See YouTu…" at bounding box center [846, 220] width 1172 height 1581
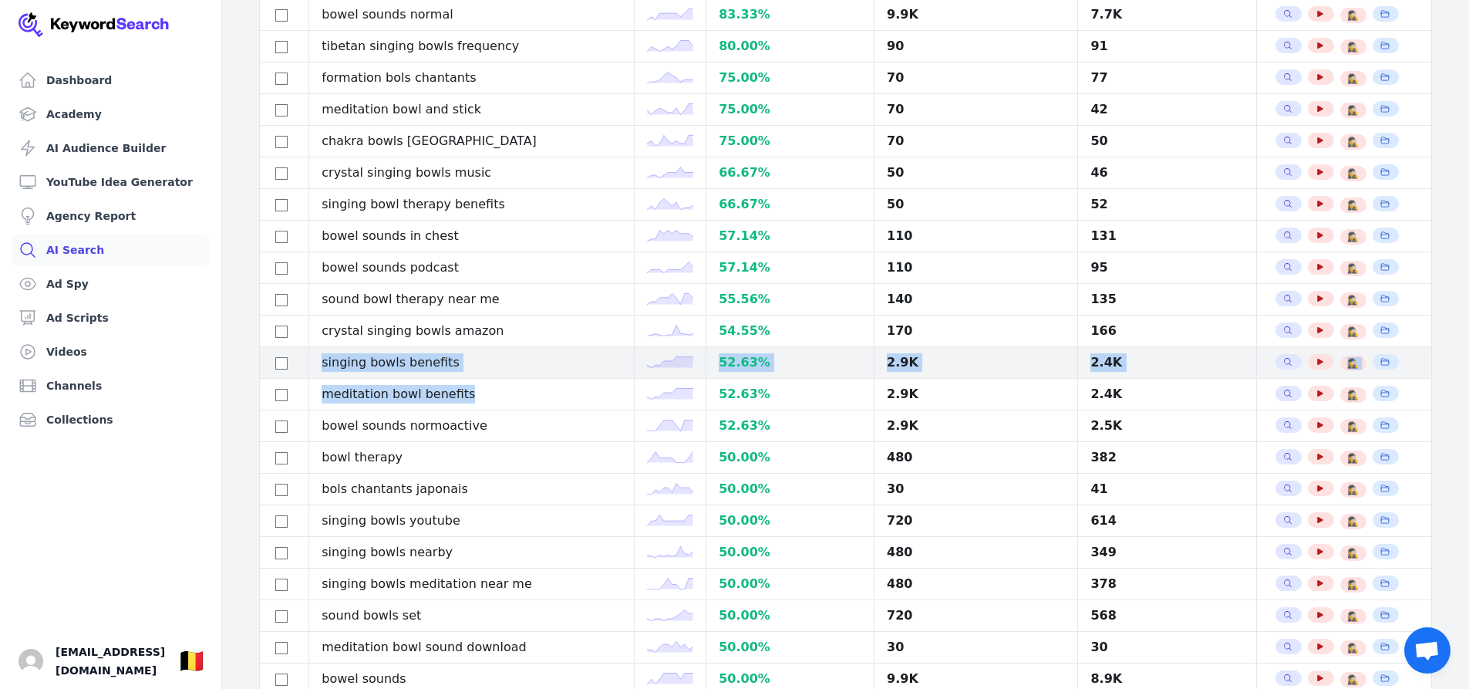
drag, startPoint x: 398, startPoint y: 385, endPoint x: 521, endPoint y: 346, distance: 128.6
click at [521, 347] on td "singing bowls benefits" at bounding box center [471, 363] width 325 height 32
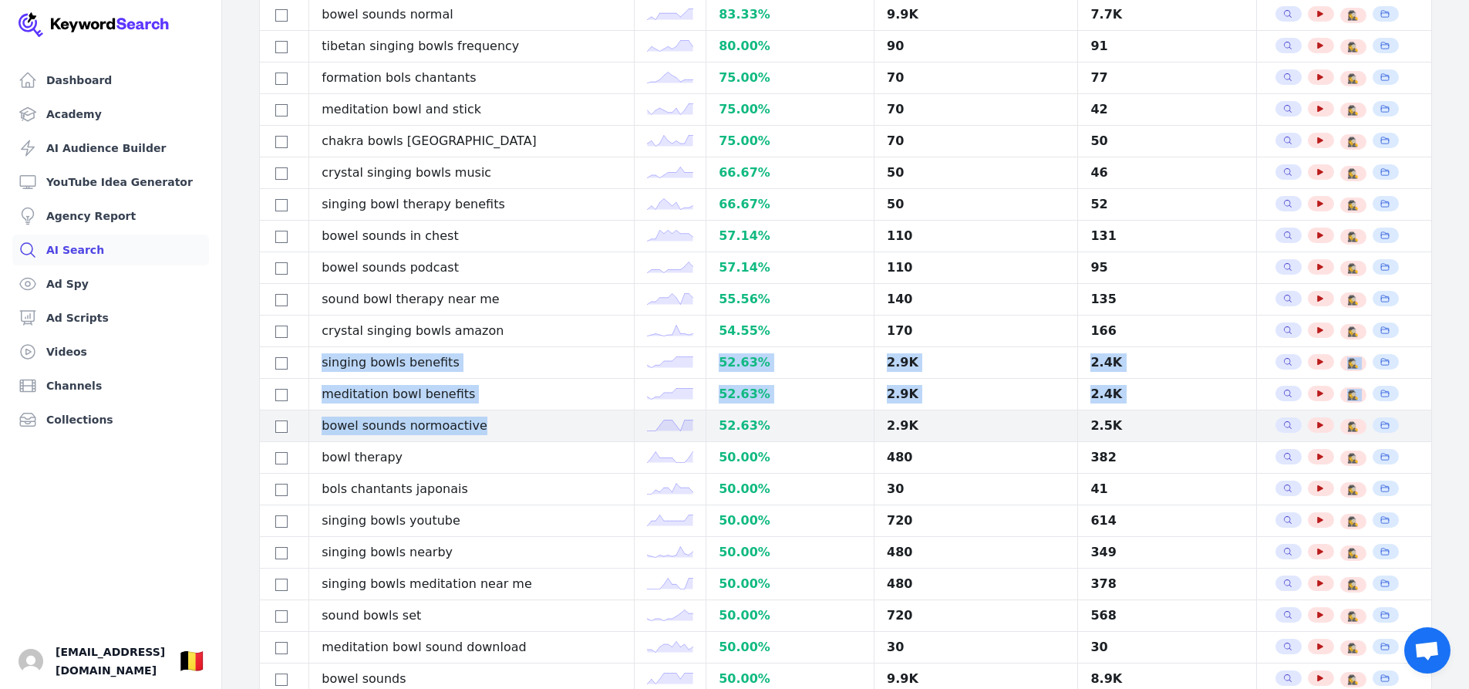
drag, startPoint x: 326, startPoint y: 360, endPoint x: 486, endPoint y: 429, distance: 173.8
click at [486, 430] on tbody "singing bowl therapy kathmandu 600.00 % 70 36 Search Related Keywords See YouTu…" at bounding box center [846, 220] width 1172 height 1581
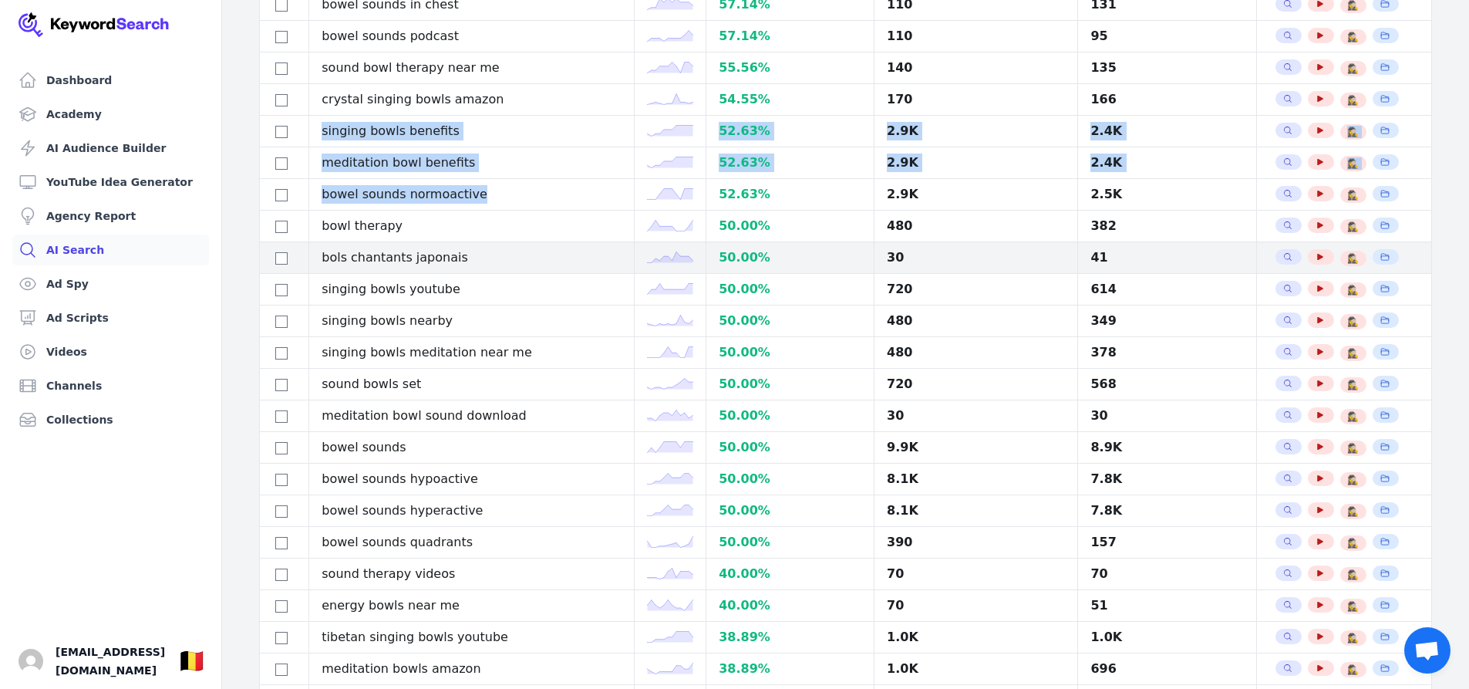
scroll to position [1168, 0]
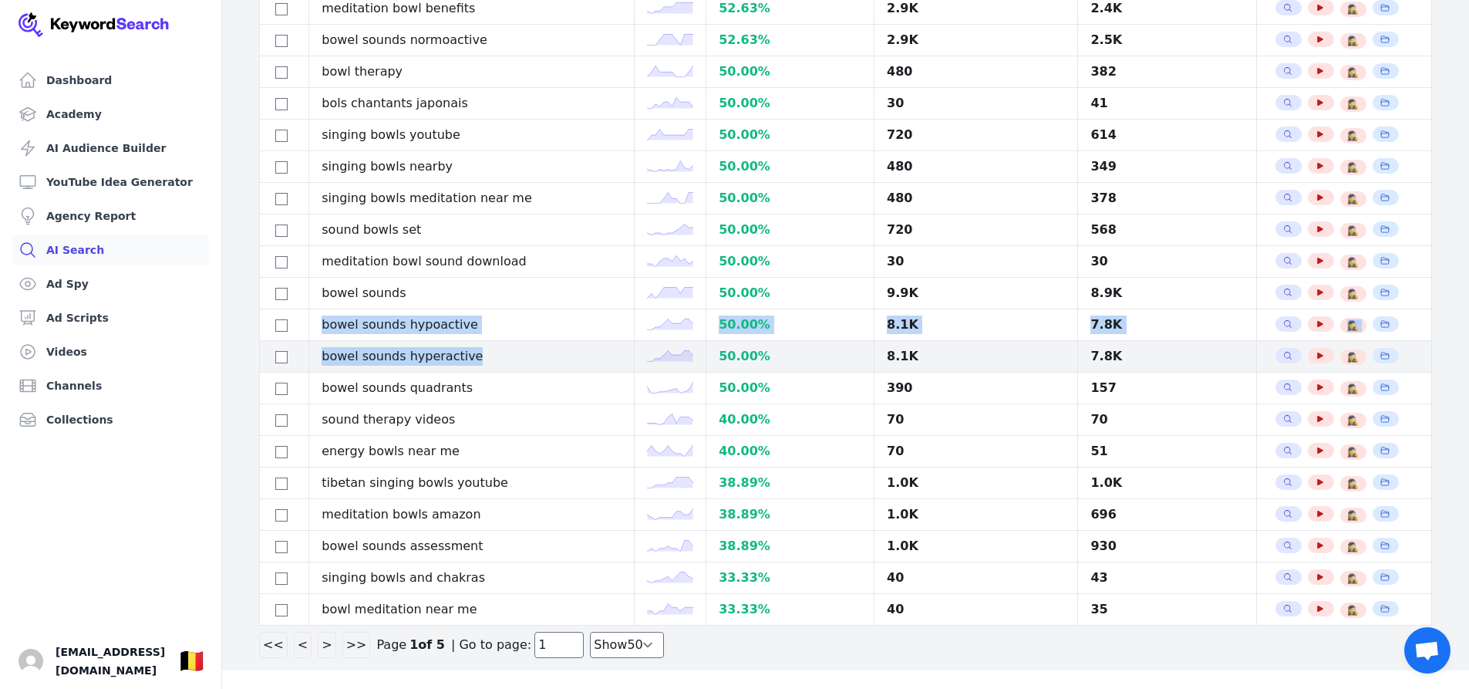
drag, startPoint x: 322, startPoint y: 319, endPoint x: 497, endPoint y: 363, distance: 180.3
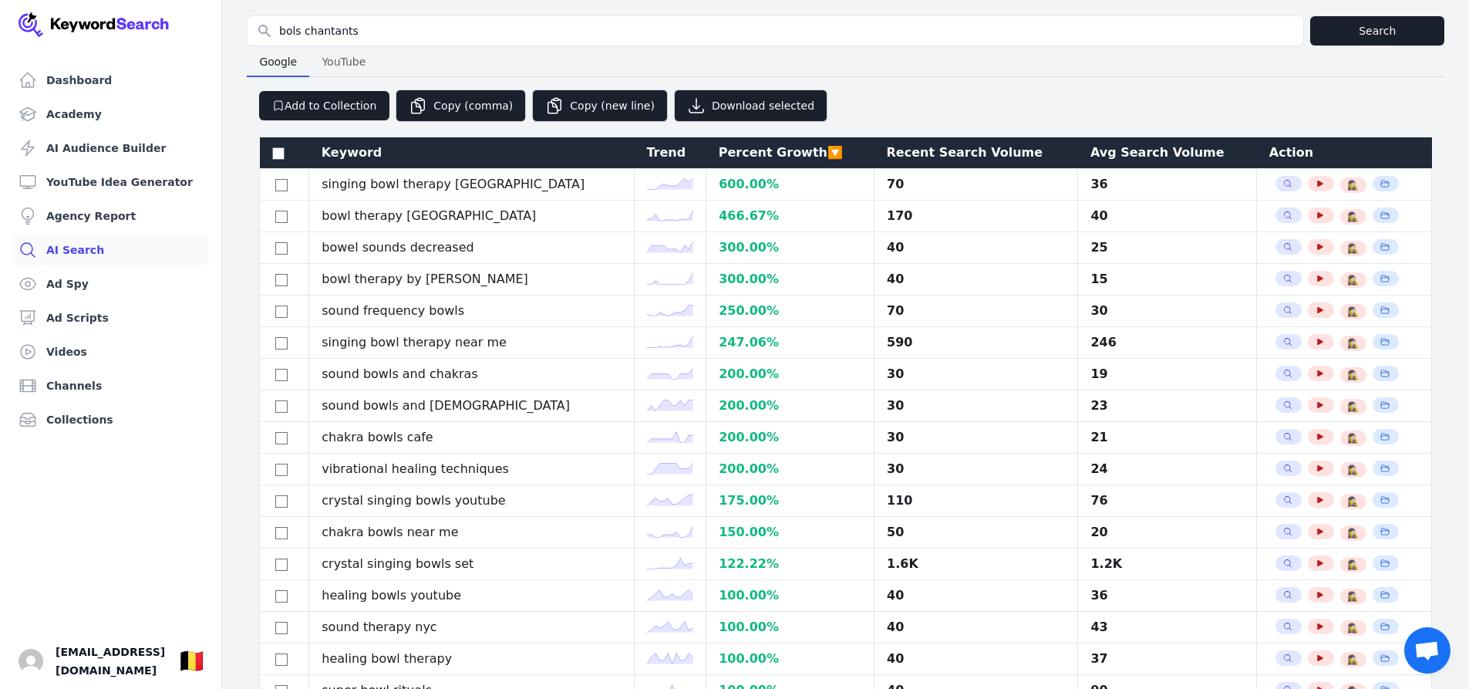
scroll to position [0, 0]
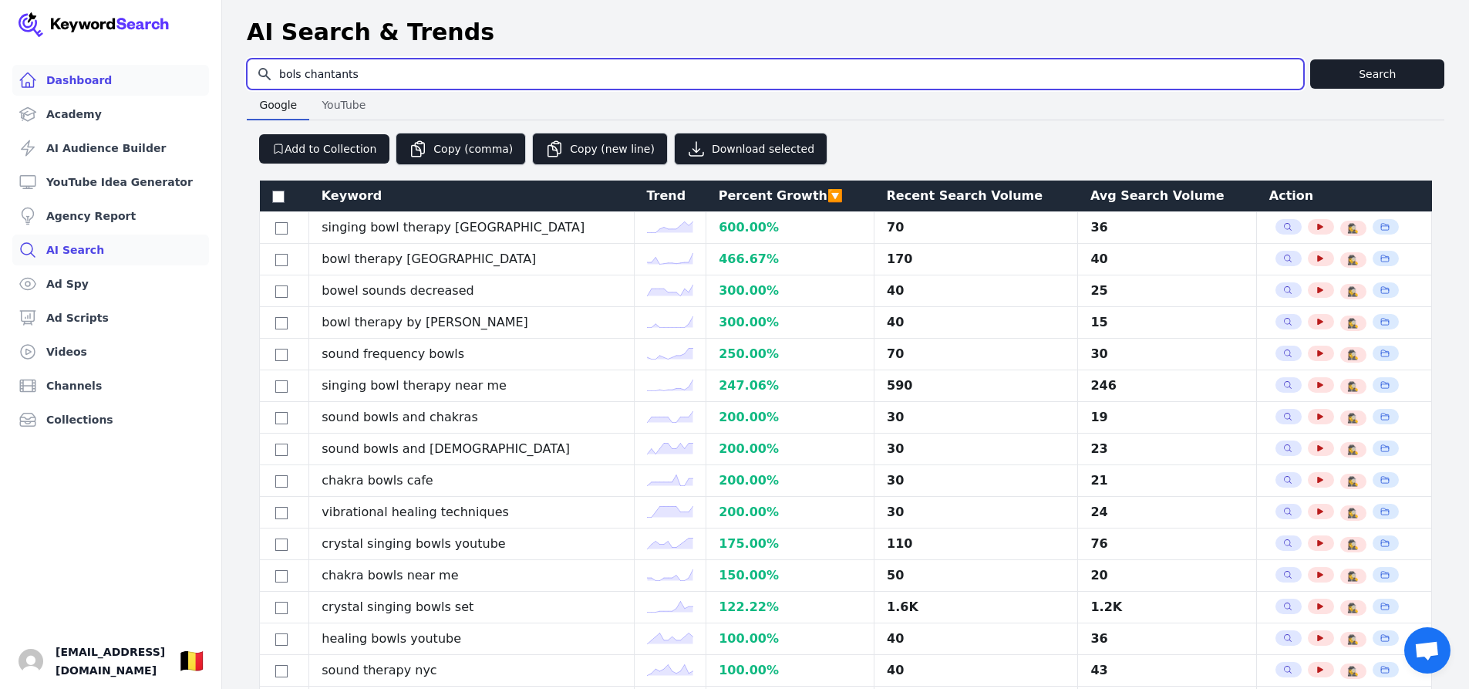
drag, startPoint x: 421, startPoint y: 66, endPoint x: 168, endPoint y: 76, distance: 253.2
type input "massage"
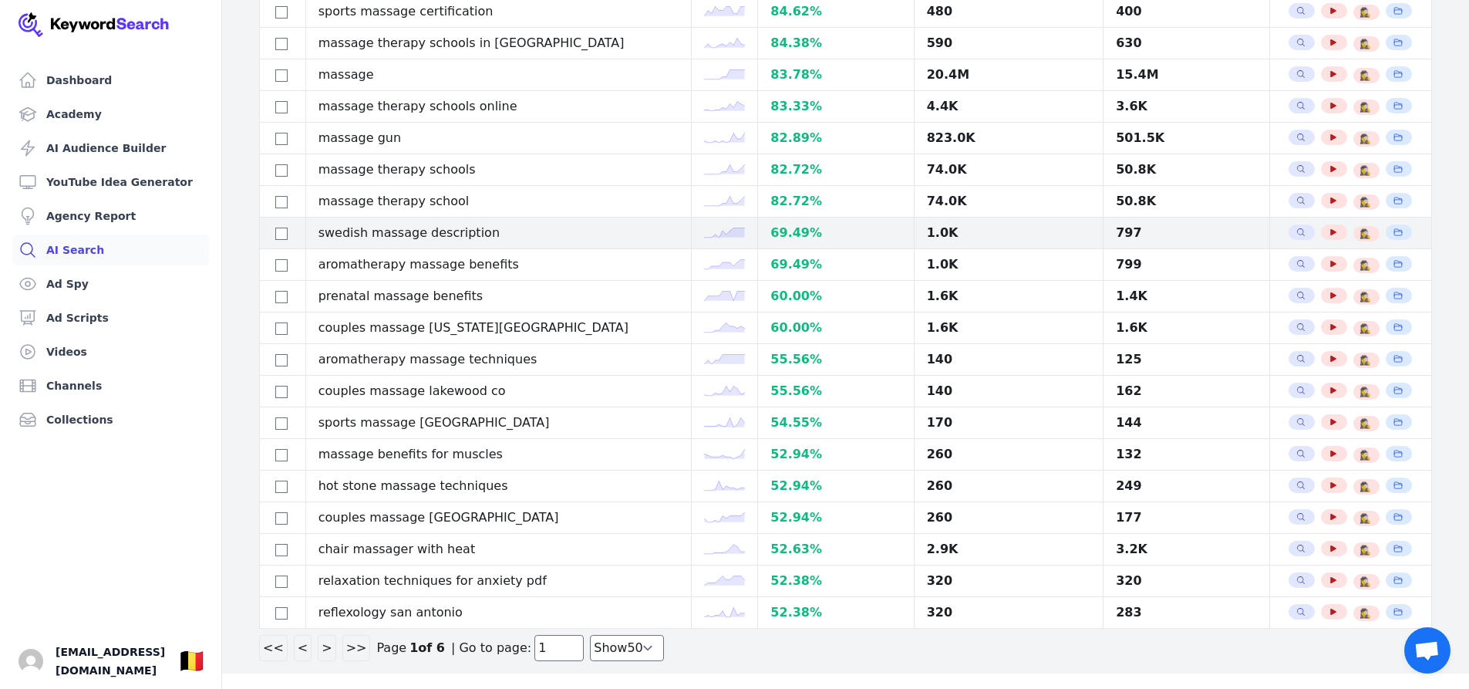
scroll to position [1168, 0]
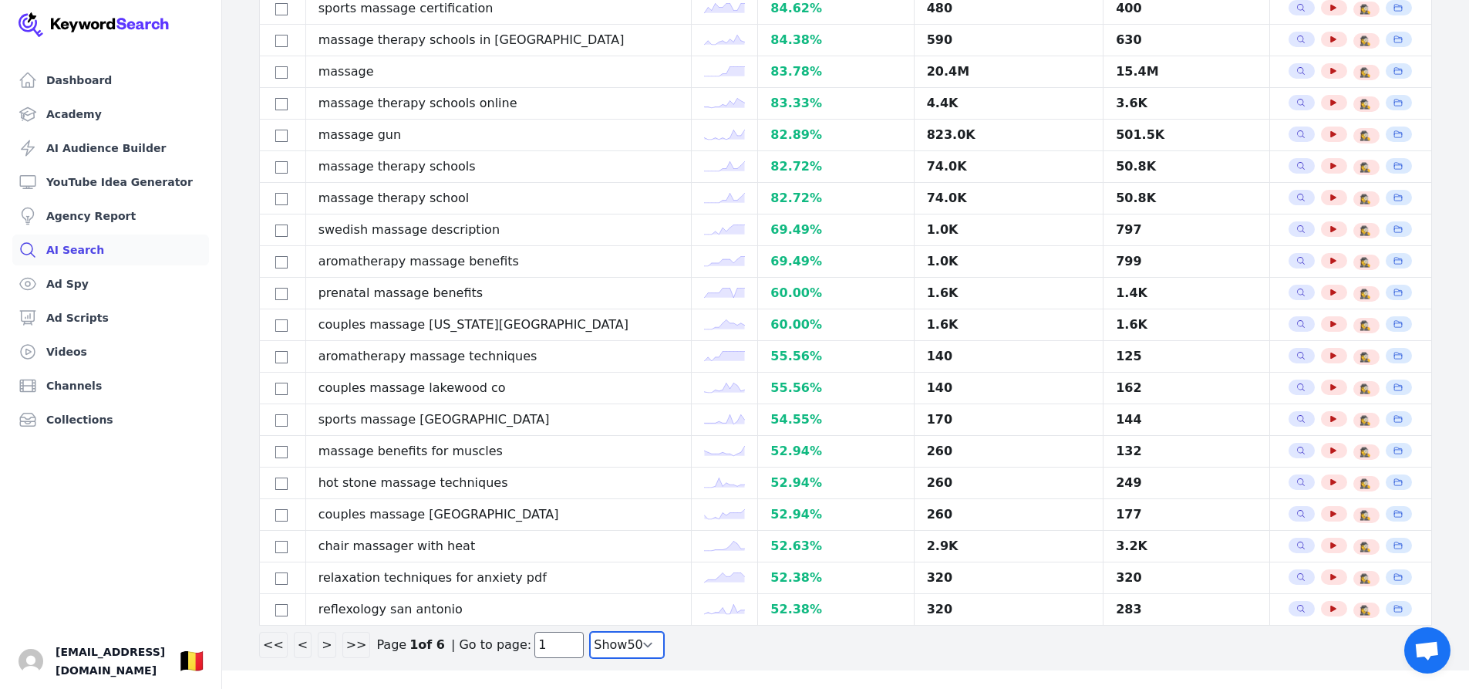
click at [618, 636] on select "Show 30 Show 40 Show 50 Show 100" at bounding box center [627, 645] width 74 height 26
select select "100"
click at [590, 658] on select "Show 30 Show 40 Show 50 Show 100" at bounding box center [627, 645] width 74 height 26
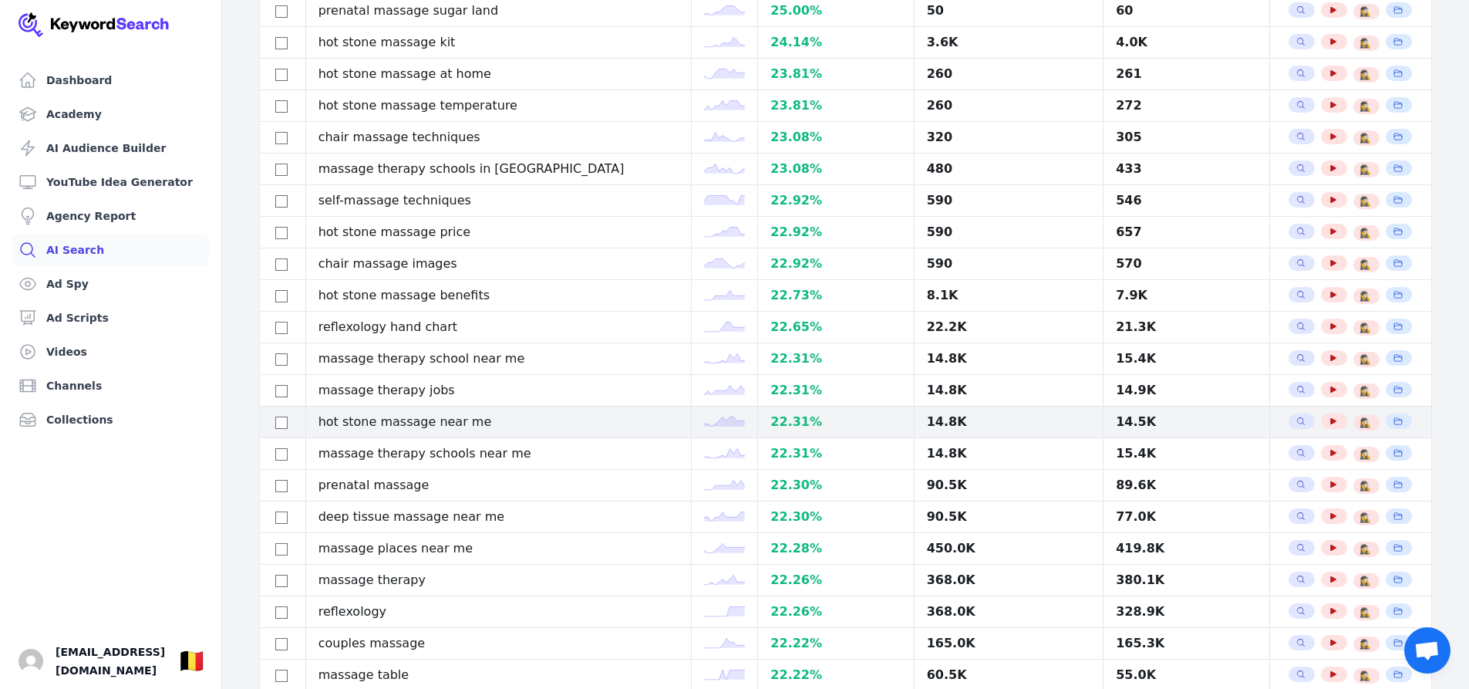
scroll to position [2710, 0]
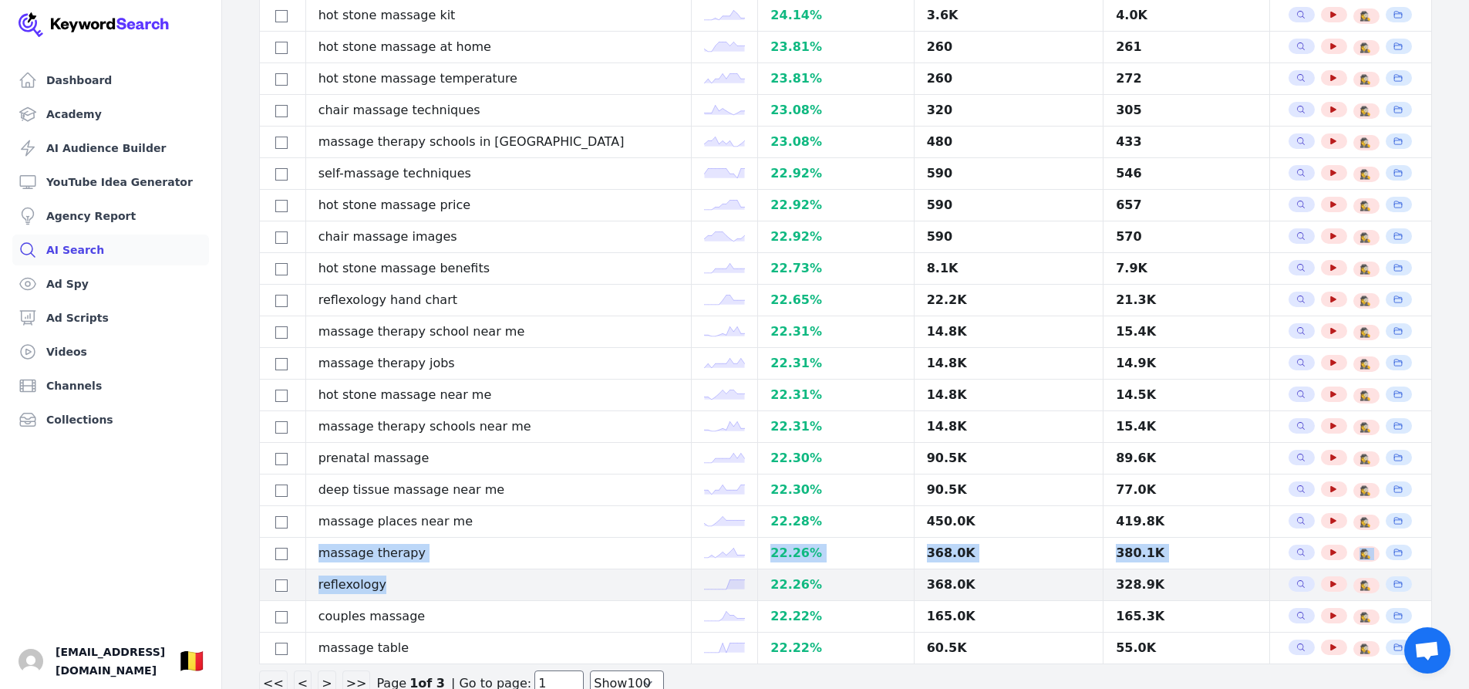
drag, startPoint x: 315, startPoint y: 548, endPoint x: 405, endPoint y: 586, distance: 97.1
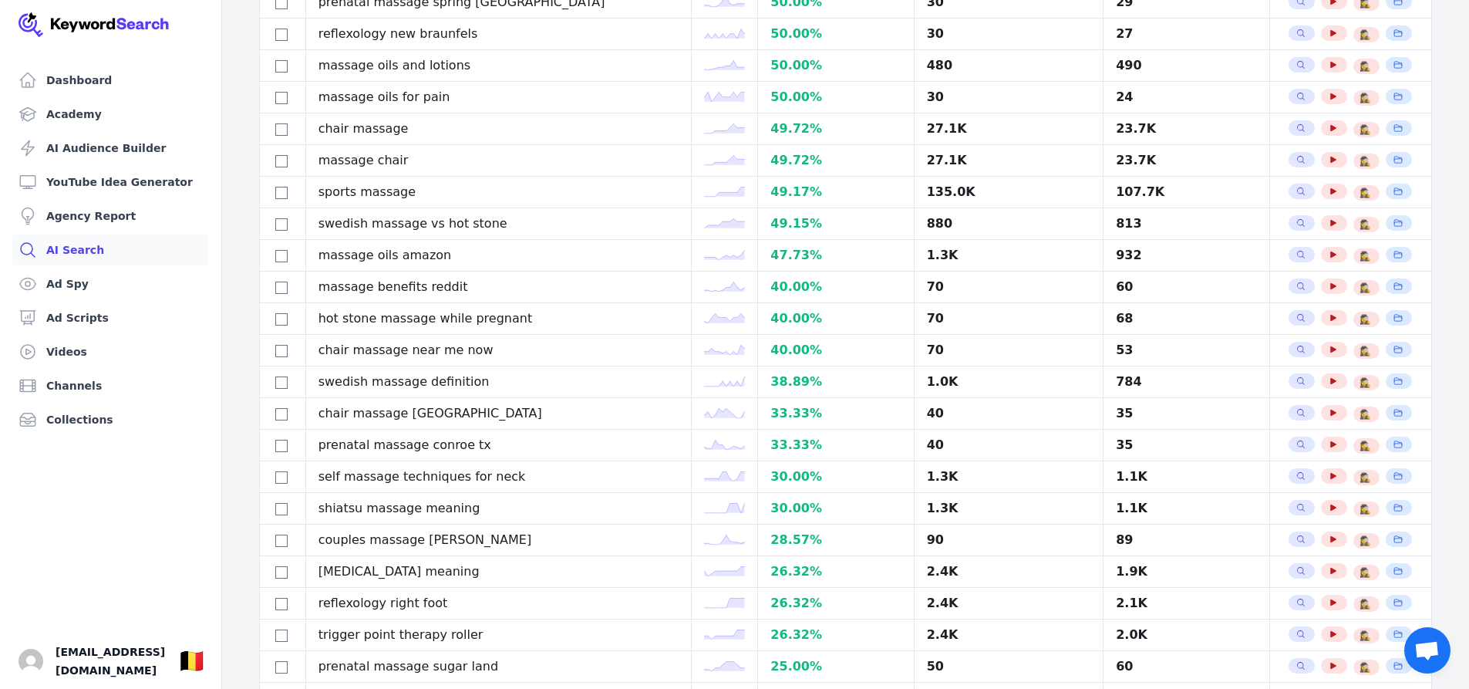
scroll to position [1978, 0]
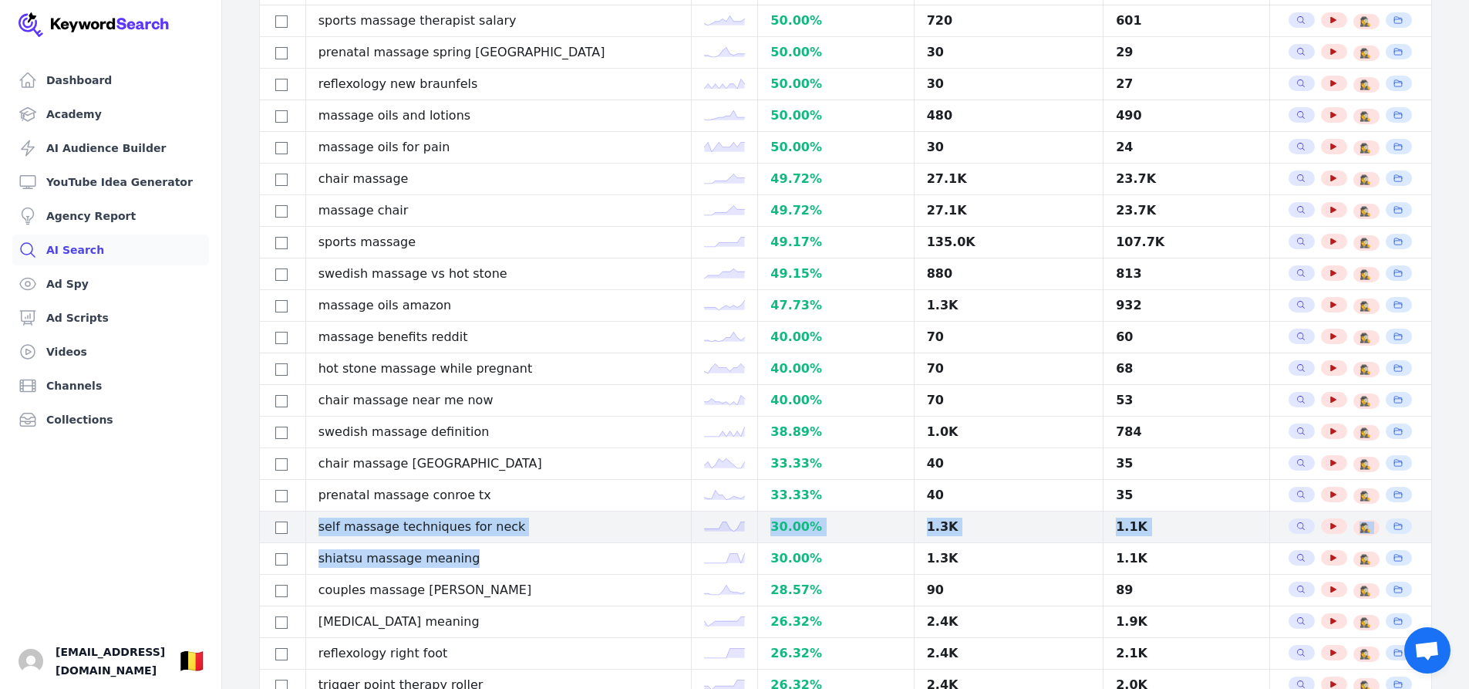
drag, startPoint x: 509, startPoint y: 559, endPoint x: 315, endPoint y: 521, distance: 197.4
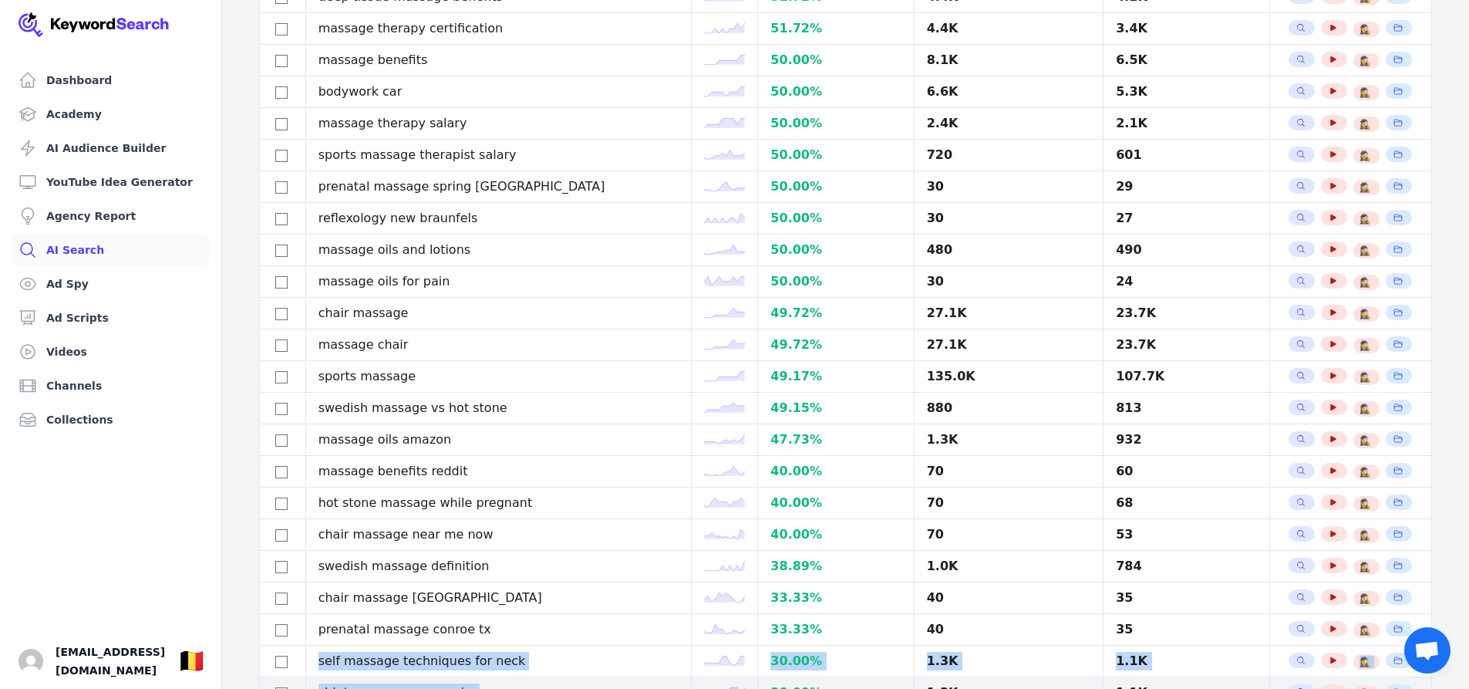
scroll to position [1823, 0]
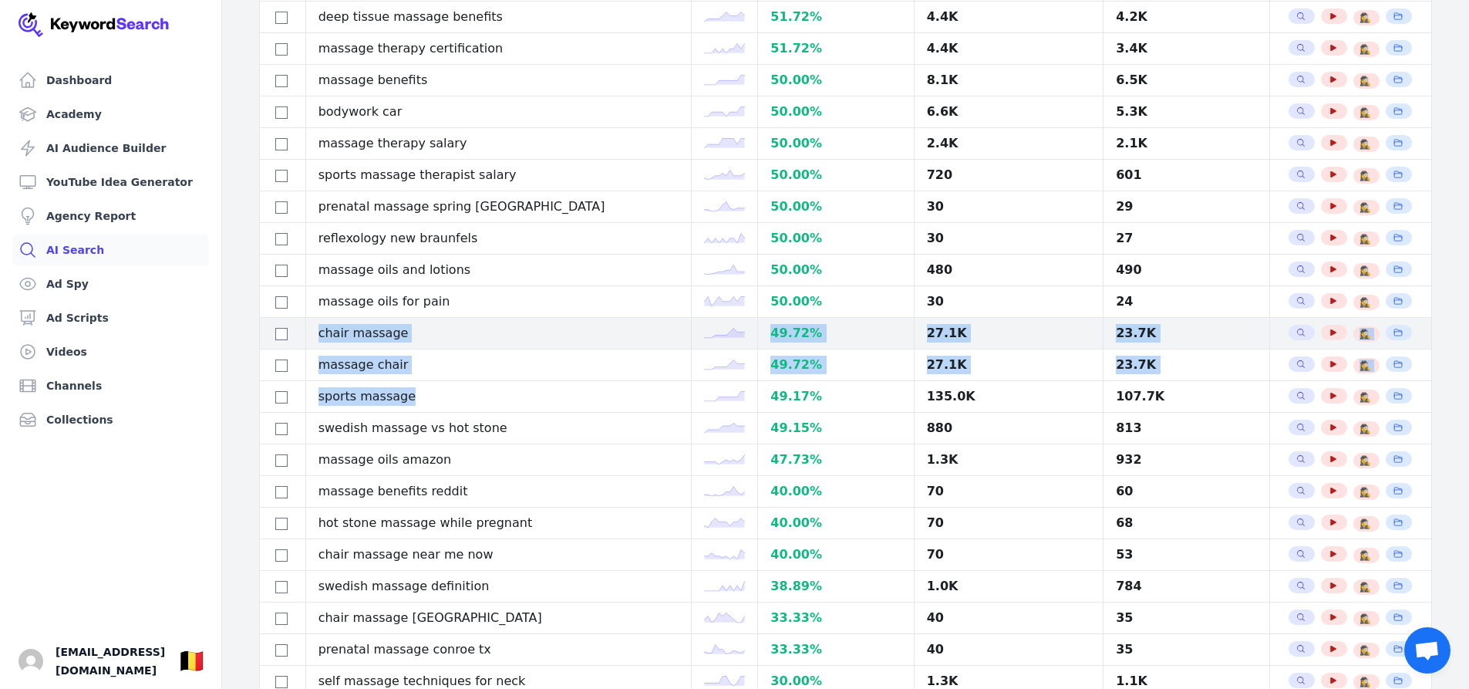
drag, startPoint x: 438, startPoint y: 400, endPoint x: 327, endPoint y: 344, distance: 124.2
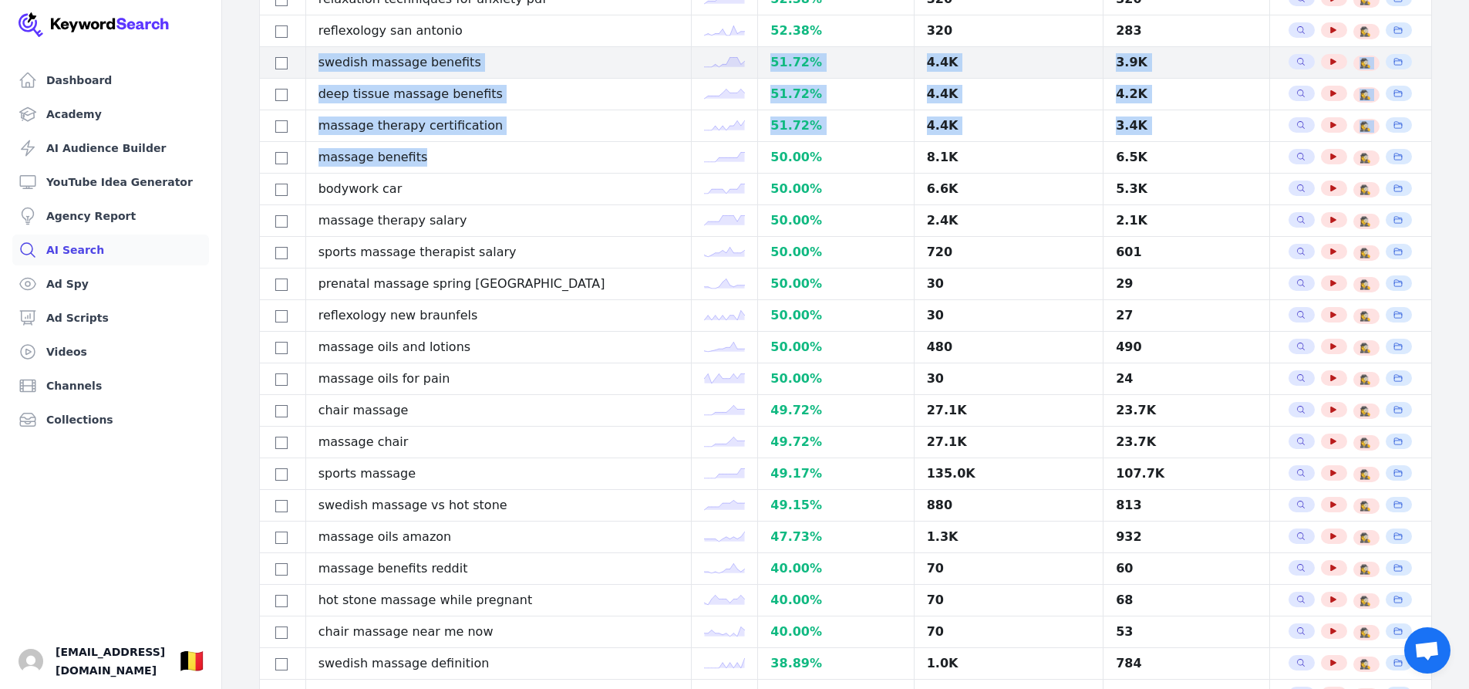
drag, startPoint x: 454, startPoint y: 160, endPoint x: 317, endPoint y: 75, distance: 161.8
click at [317, 75] on tbody "massage therapy south plainfield 436.36 % 590 280 Search Related Keywords See Y…" at bounding box center [846, 47] width 1172 height 3162
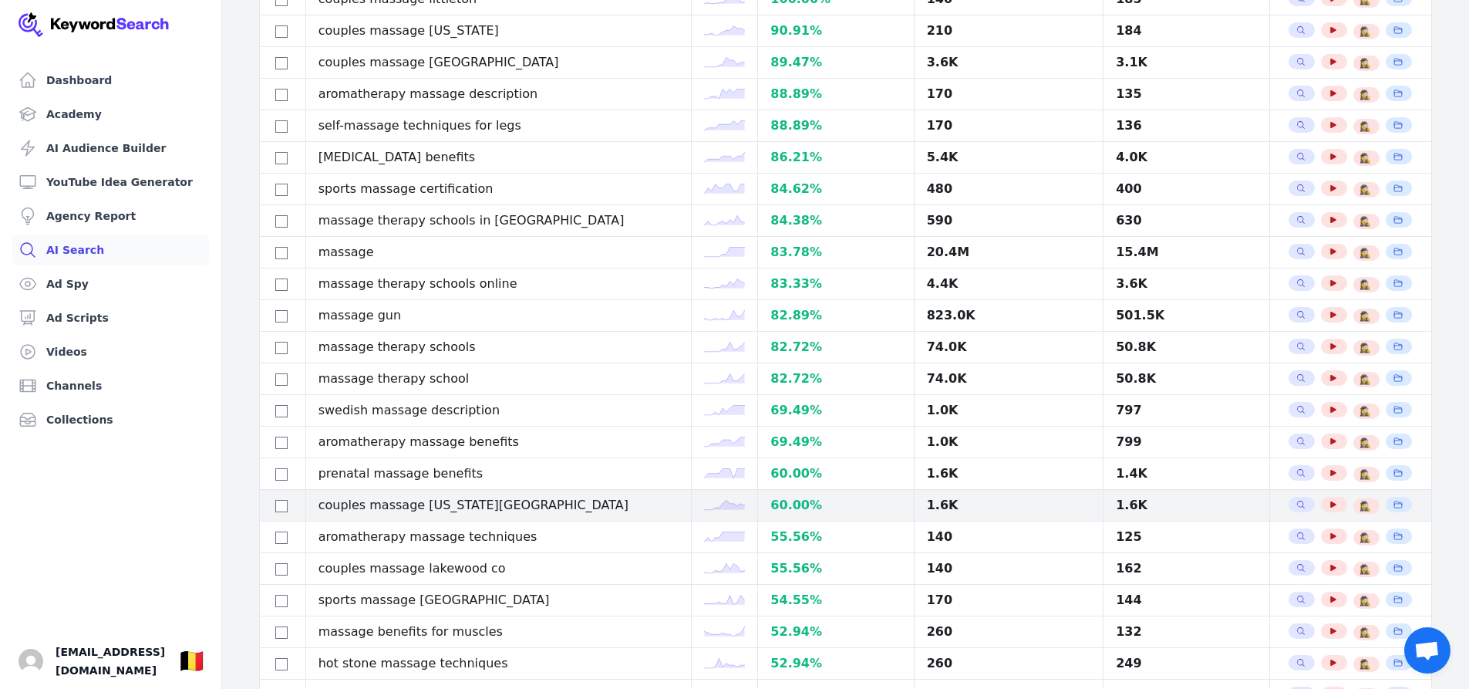
scroll to position [975, 0]
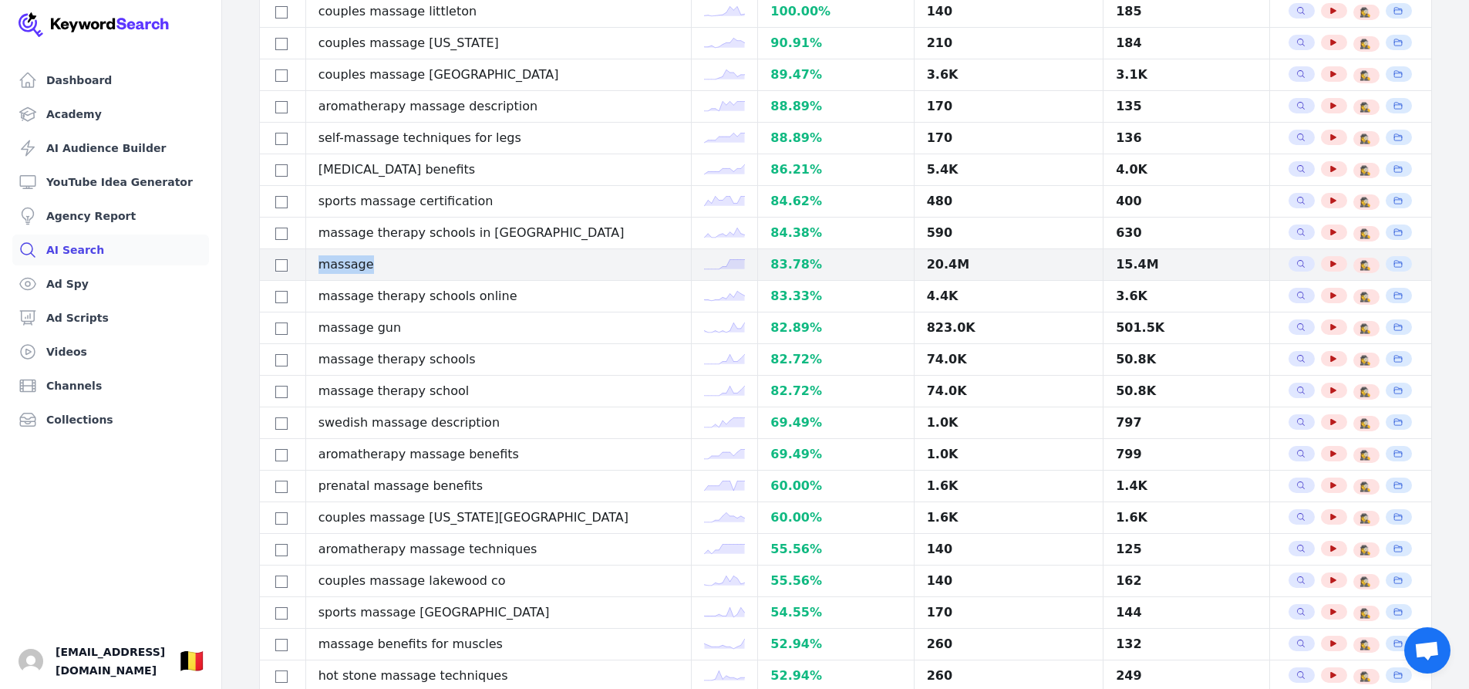
drag, startPoint x: 393, startPoint y: 269, endPoint x: 322, endPoint y: 263, distance: 72.0
click at [322, 263] on td "massage" at bounding box center [498, 265] width 386 height 32
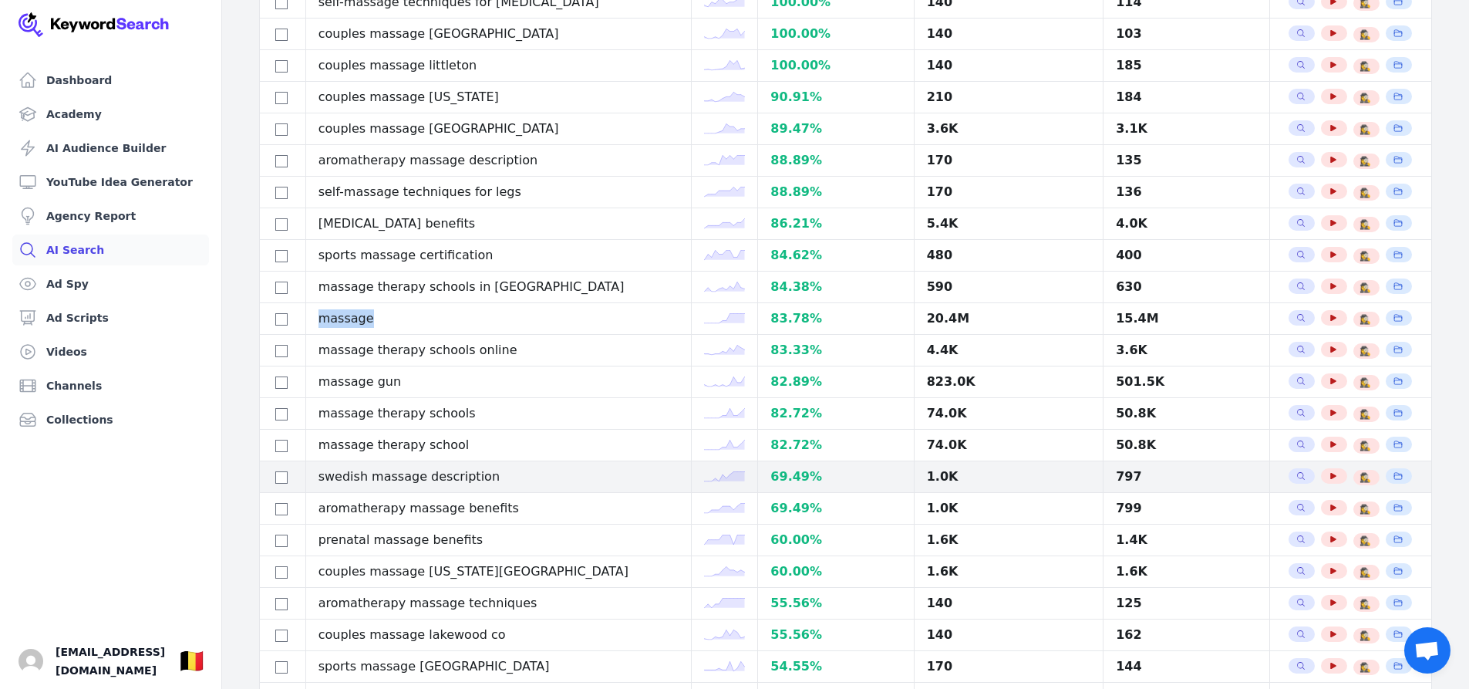
scroll to position [898, 0]
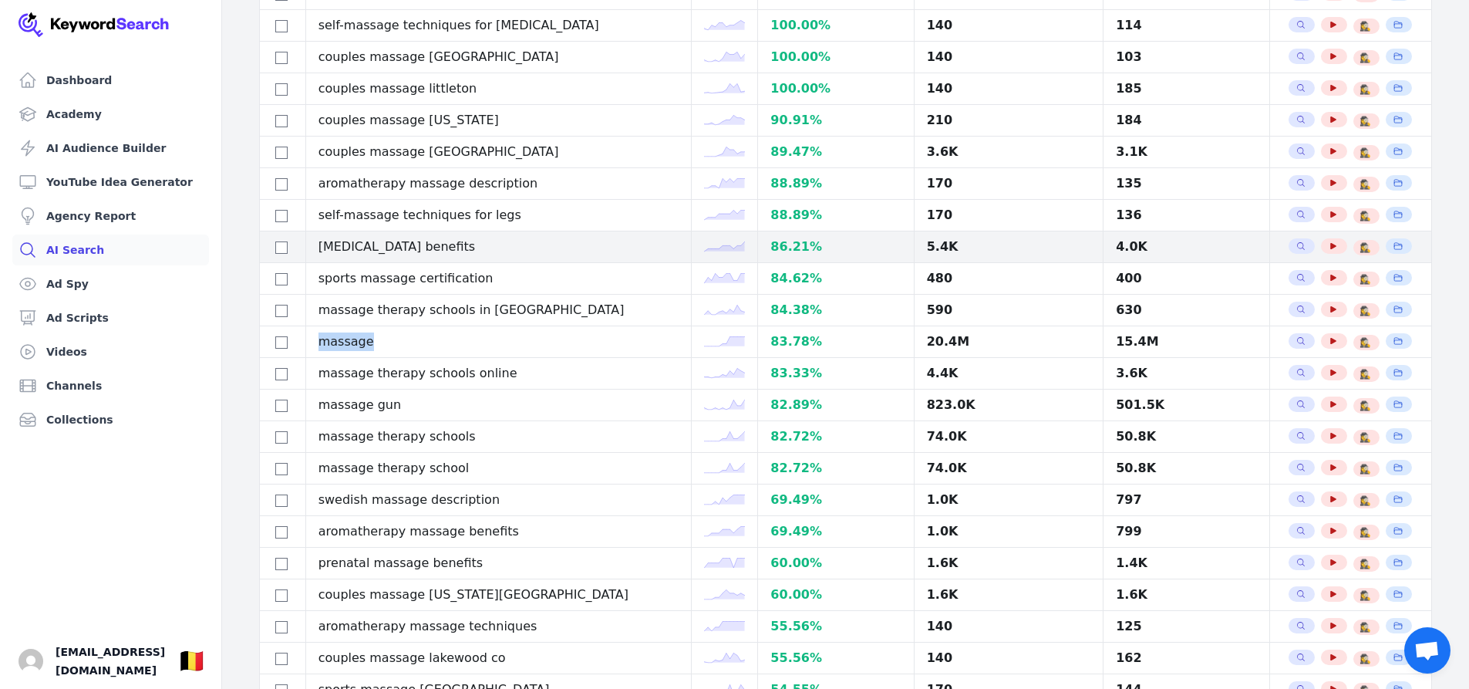
drag, startPoint x: 541, startPoint y: 249, endPoint x: 320, endPoint y: 253, distance: 221.4
click at [320, 253] on td "therapeutic massage benefits" at bounding box center [498, 247] width 386 height 32
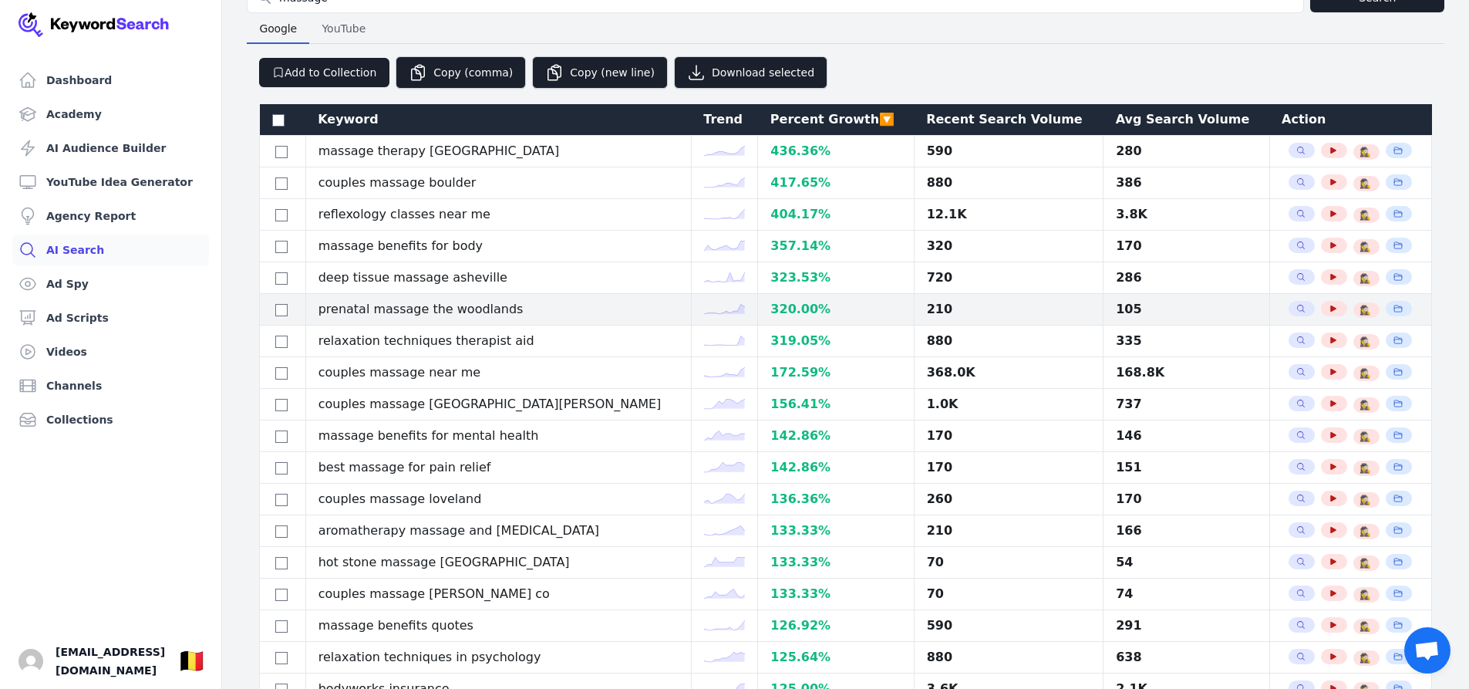
scroll to position [49, 0]
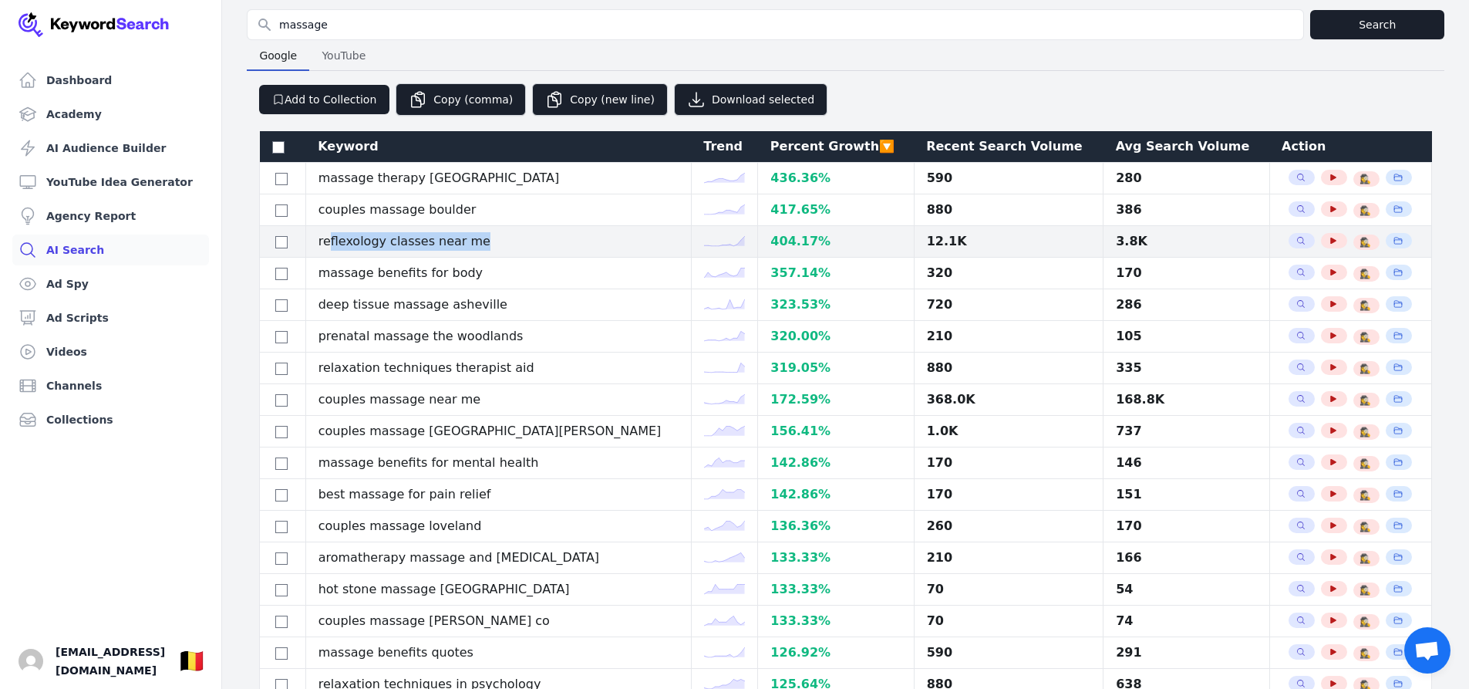
drag, startPoint x: 506, startPoint y: 245, endPoint x: 336, endPoint y: 241, distance: 169.7
click at [336, 241] on td "reflexology classes near me" at bounding box center [498, 242] width 386 height 32
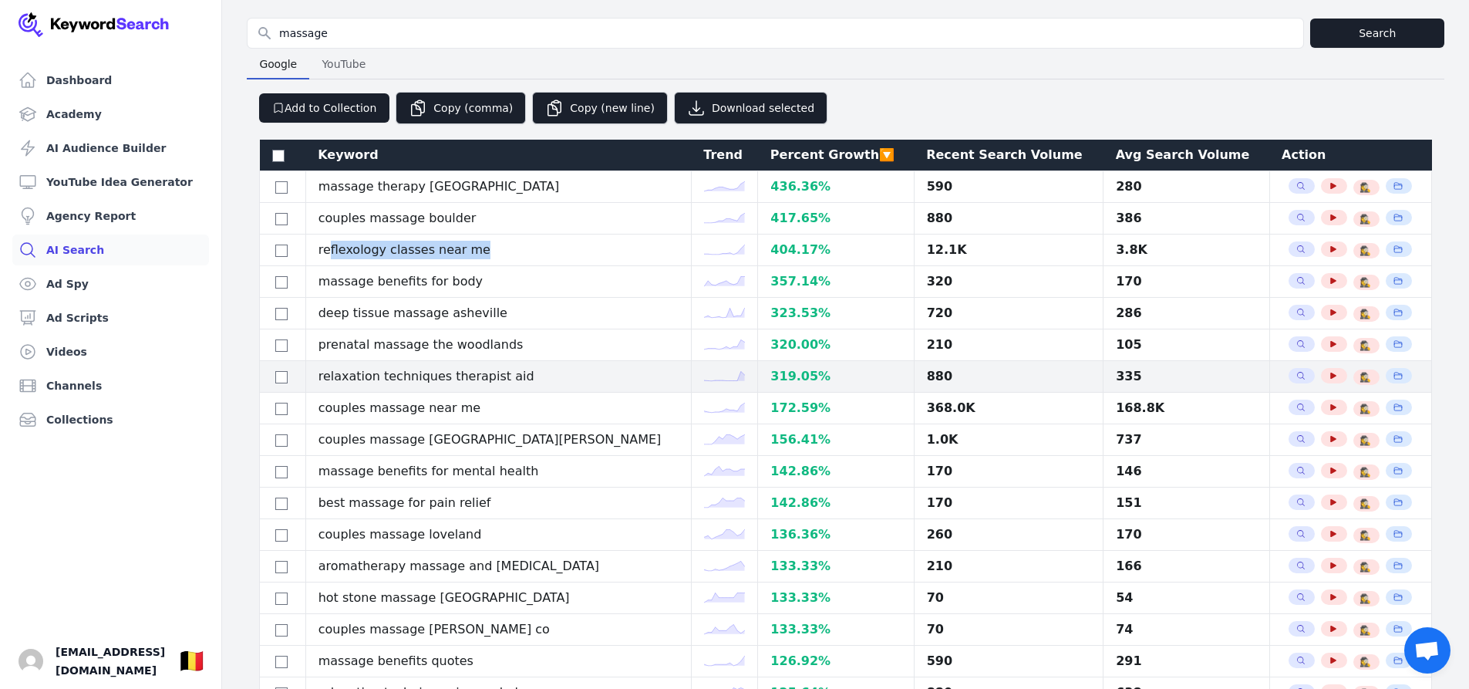
scroll to position [77, 0]
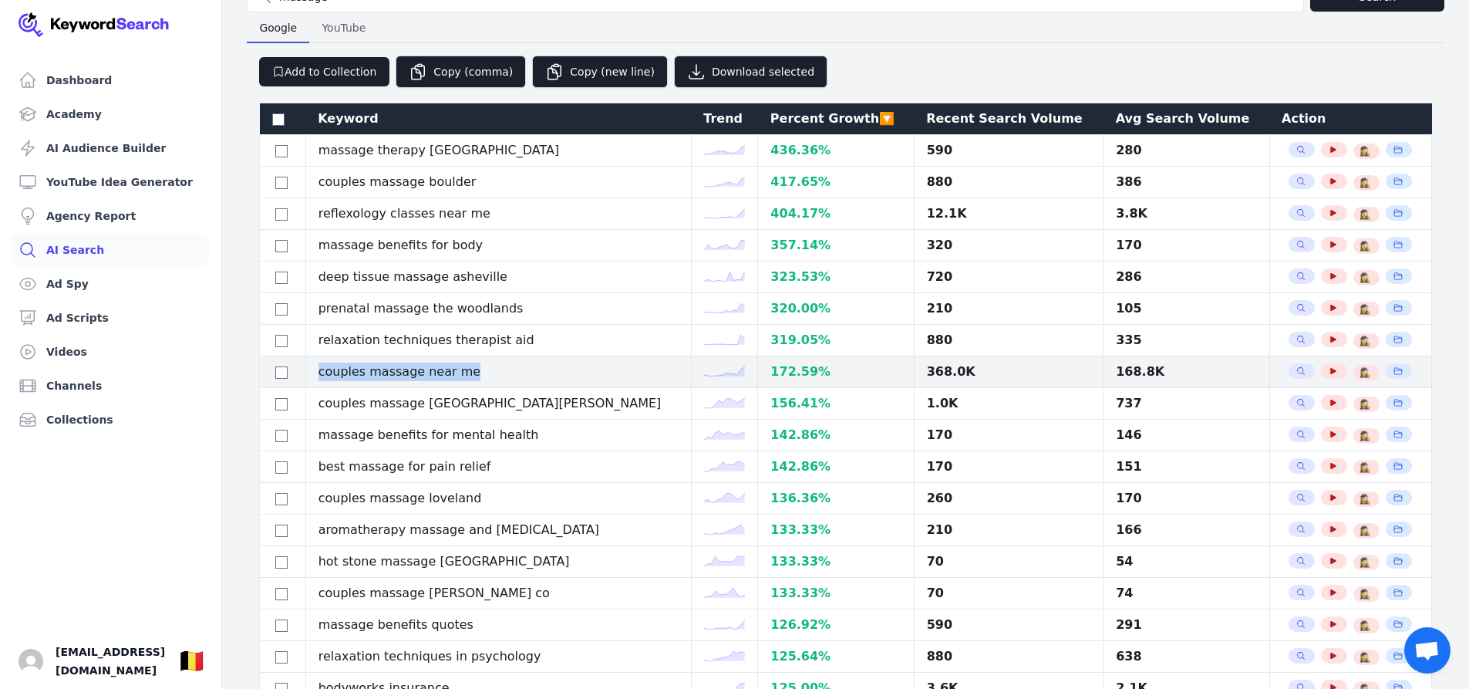
drag, startPoint x: 491, startPoint y: 369, endPoint x: 324, endPoint y: 365, distance: 167.4
click at [324, 365] on td "couples massage near me" at bounding box center [498, 372] width 386 height 32
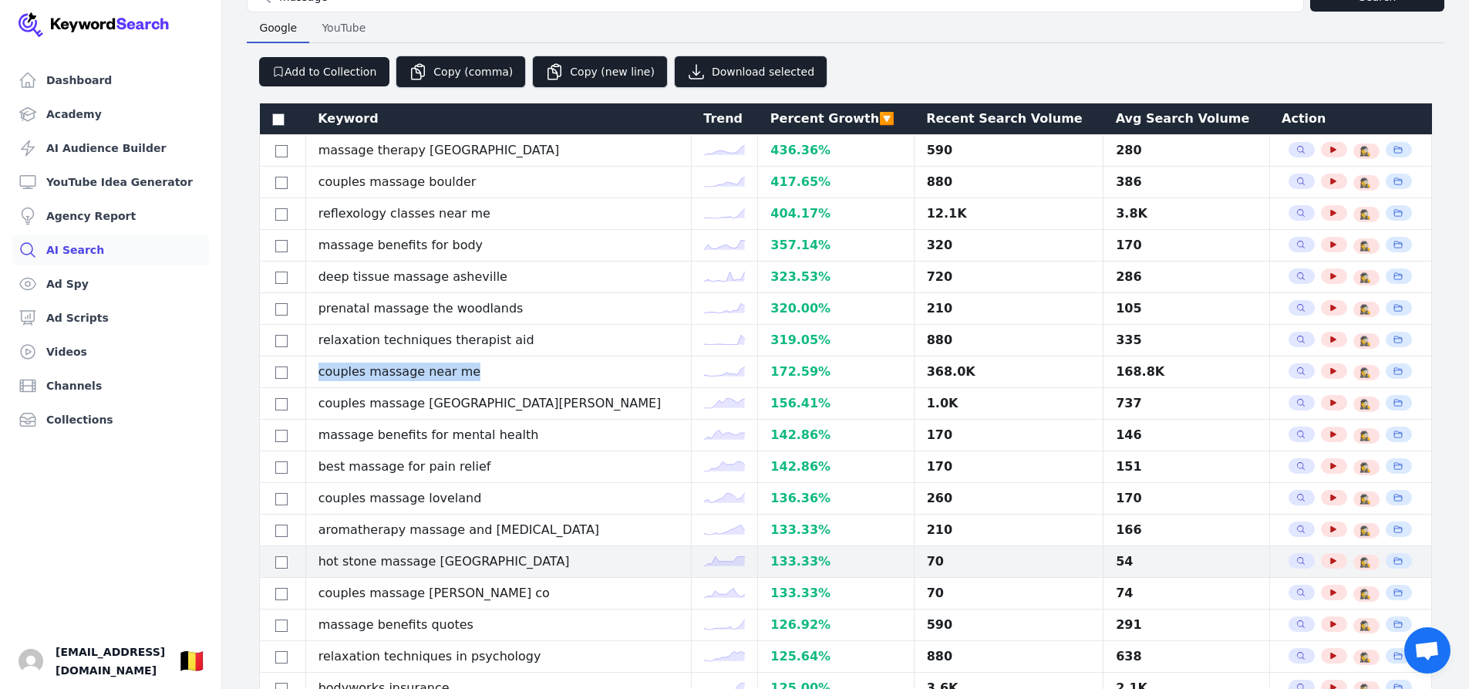
scroll to position [0, 0]
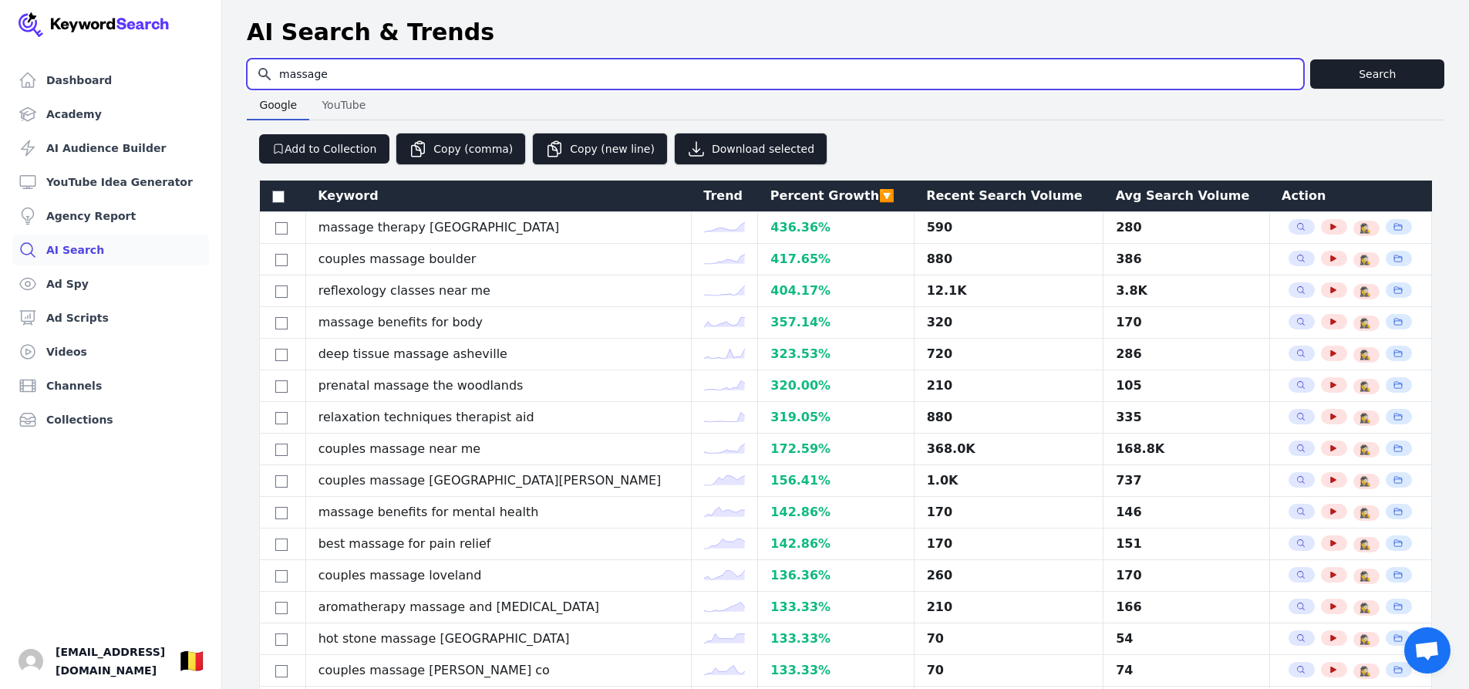
click at [423, 71] on input "massage" at bounding box center [776, 73] width 1056 height 29
type input "massage belgium"
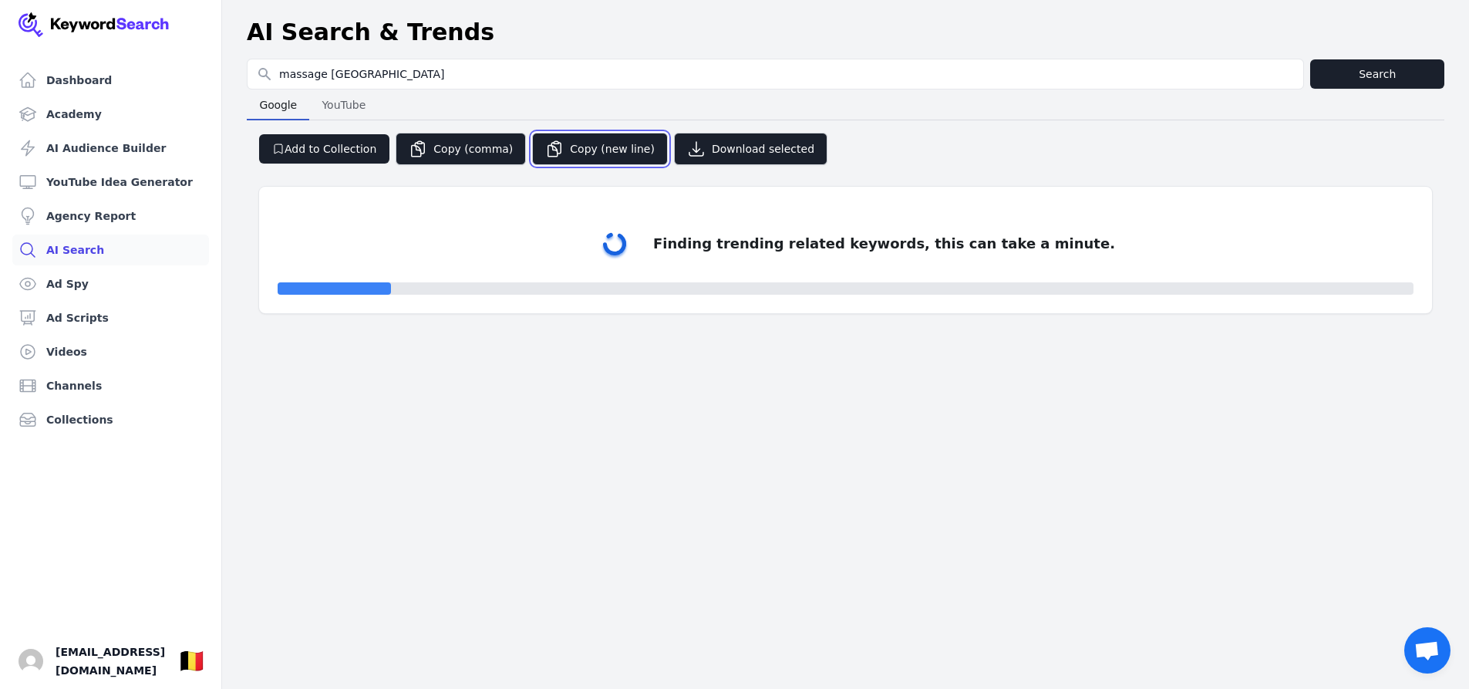
click at [563, 148] on button "Copy (new line)" at bounding box center [600, 149] width 136 height 32
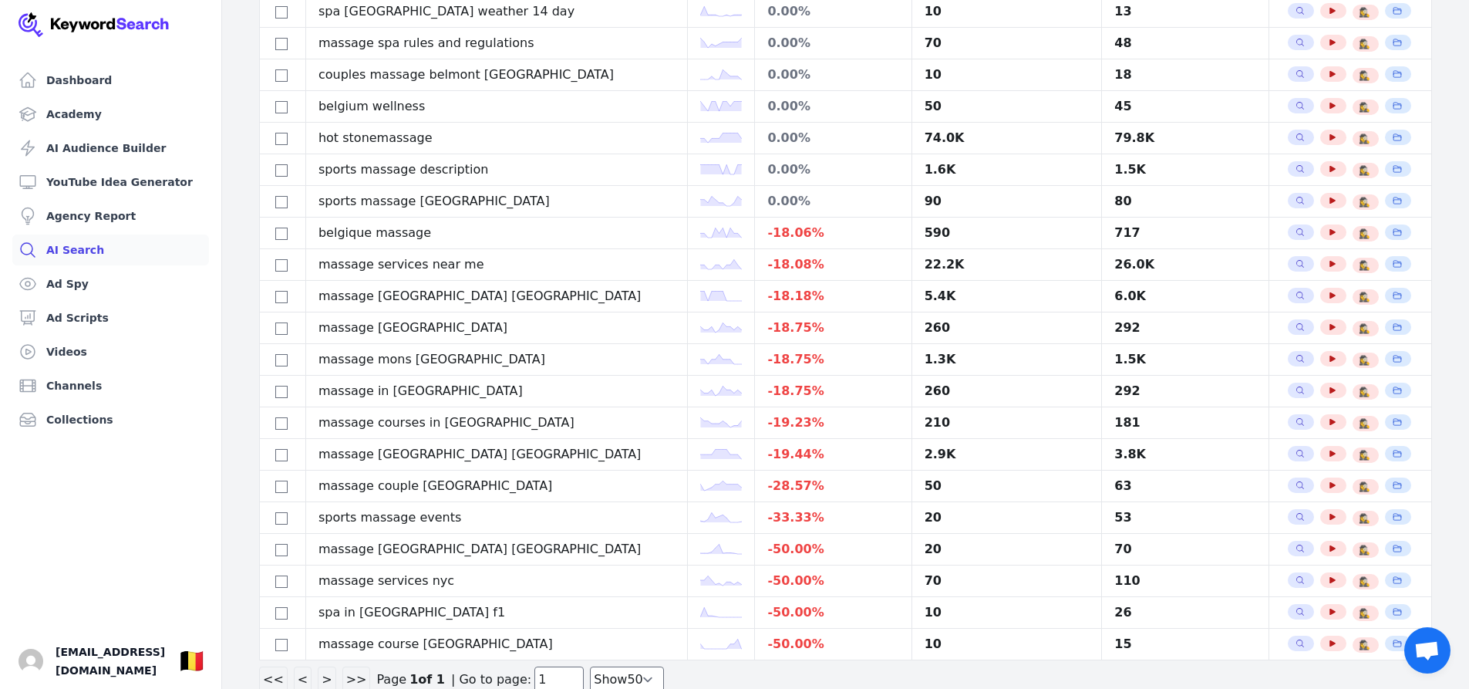
scroll to position [1073, 0]
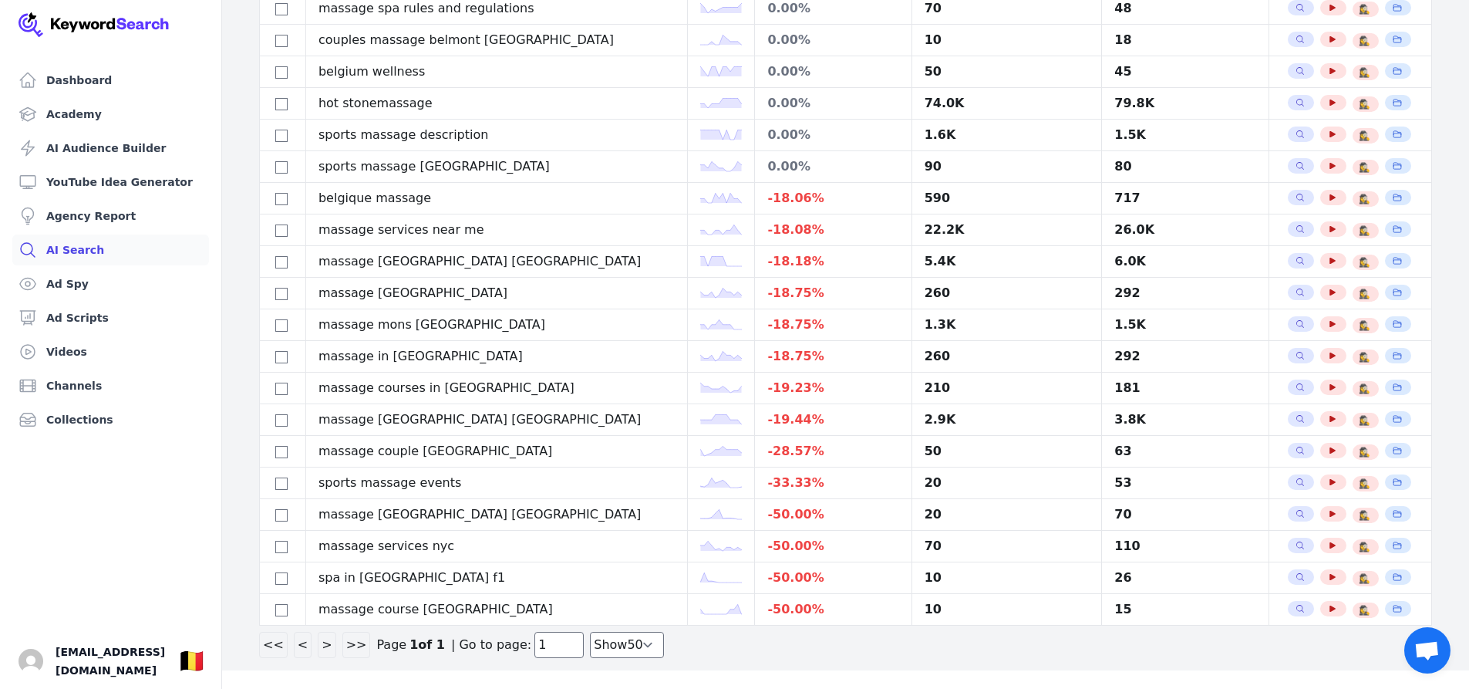
drag, startPoint x: 481, startPoint y: 320, endPoint x: 796, endPoint y: 678, distance: 477.1
click at [631, 649] on select "Show 30 Show 40 Show 50 Show 100" at bounding box center [627, 645] width 74 height 26
select select "100"
click at [590, 632] on select "Show 30 Show 40 Show 50 Show 100" at bounding box center [627, 645] width 74 height 26
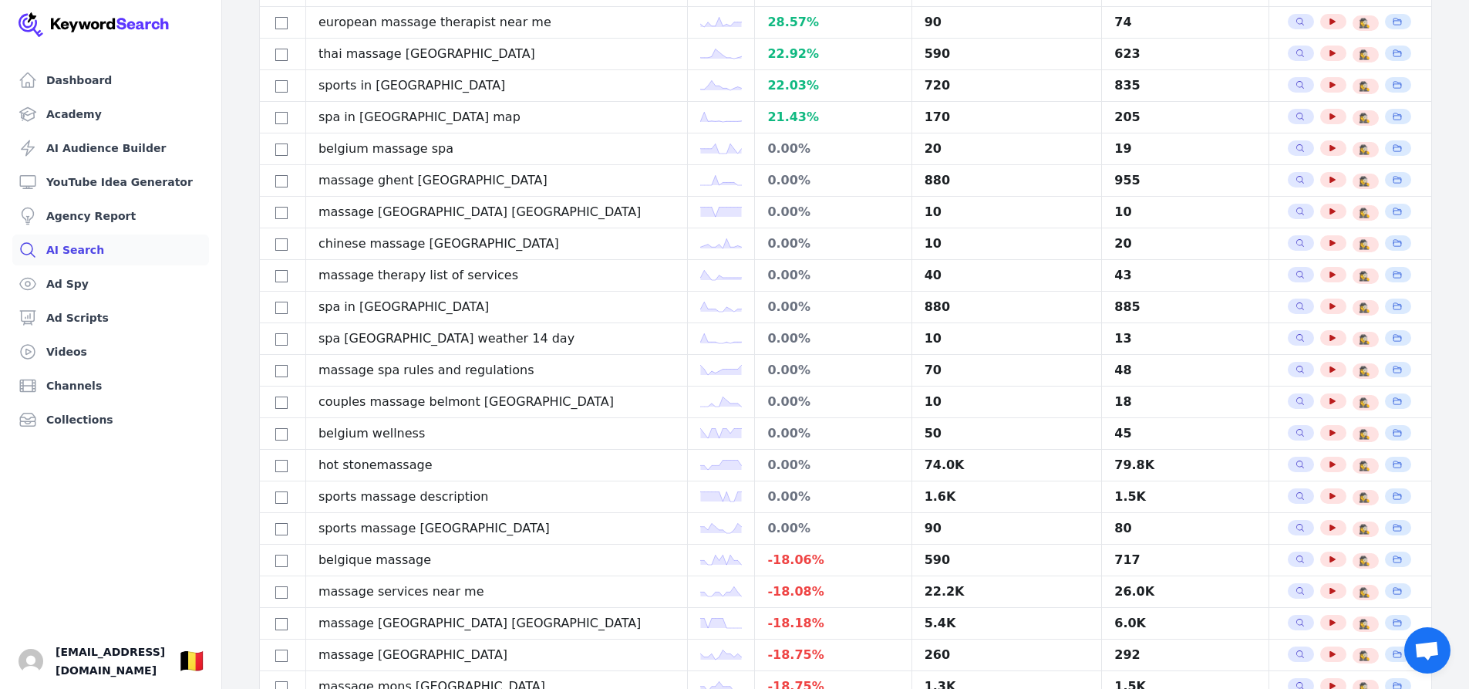
scroll to position [926, 0]
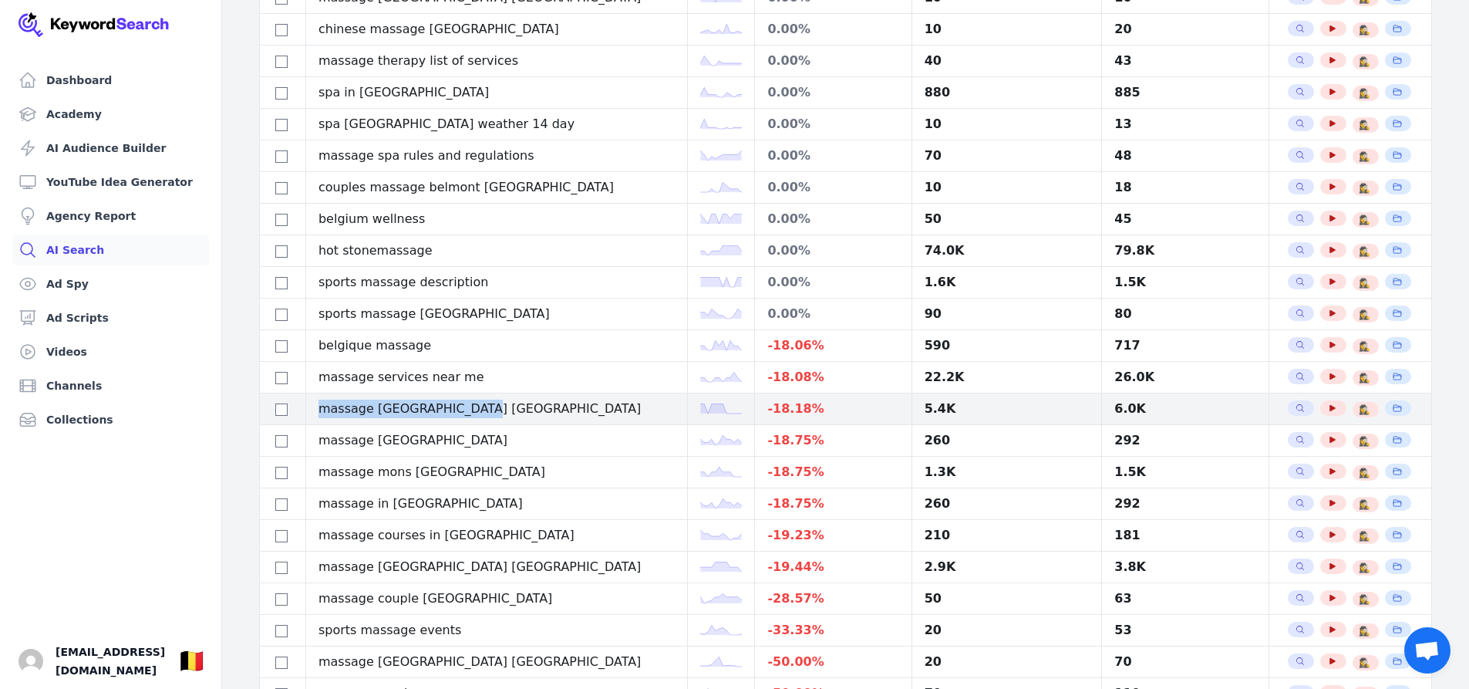
drag, startPoint x: 490, startPoint y: 412, endPoint x: 326, endPoint y: 404, distance: 163.7
click at [326, 404] on td "massage brussels belgium" at bounding box center [496, 409] width 382 height 32
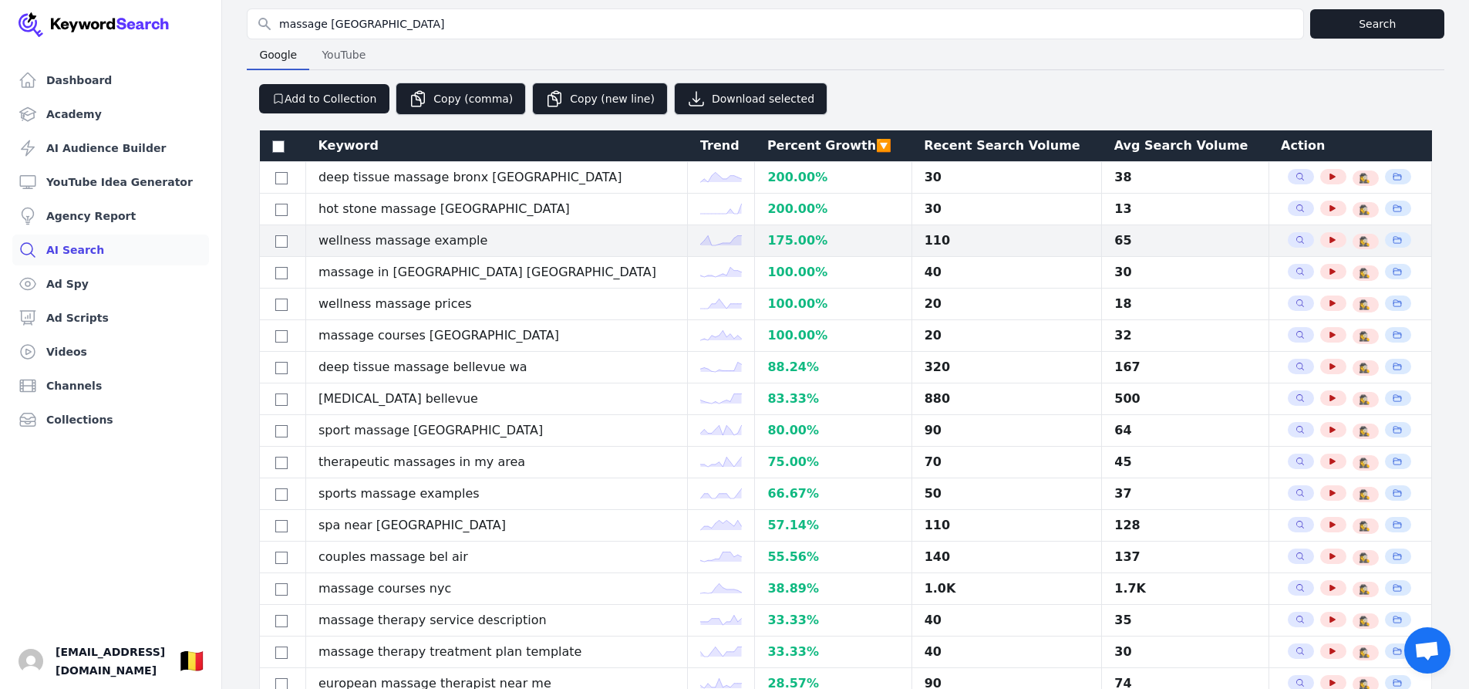
scroll to position [0, 0]
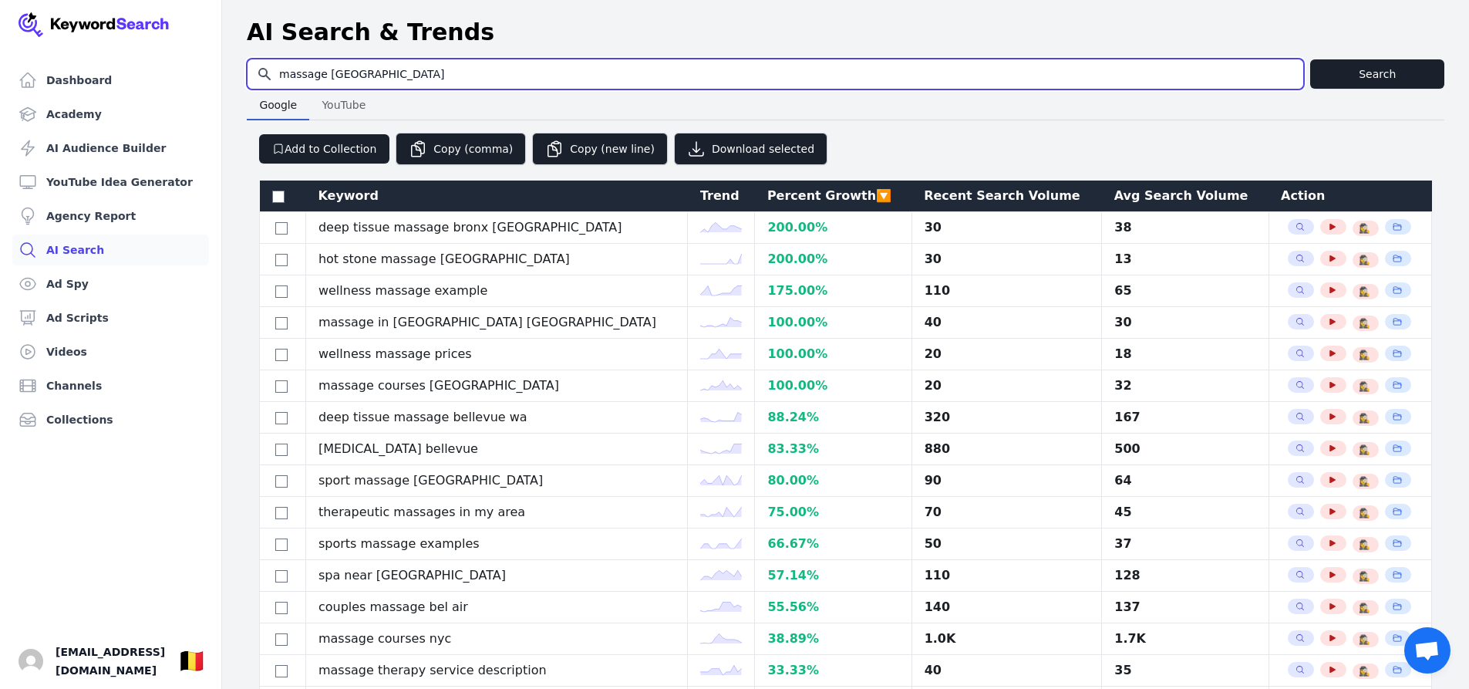
click at [374, 74] on input "massage belgium" at bounding box center [776, 73] width 1056 height 29
type input "massage belgie"
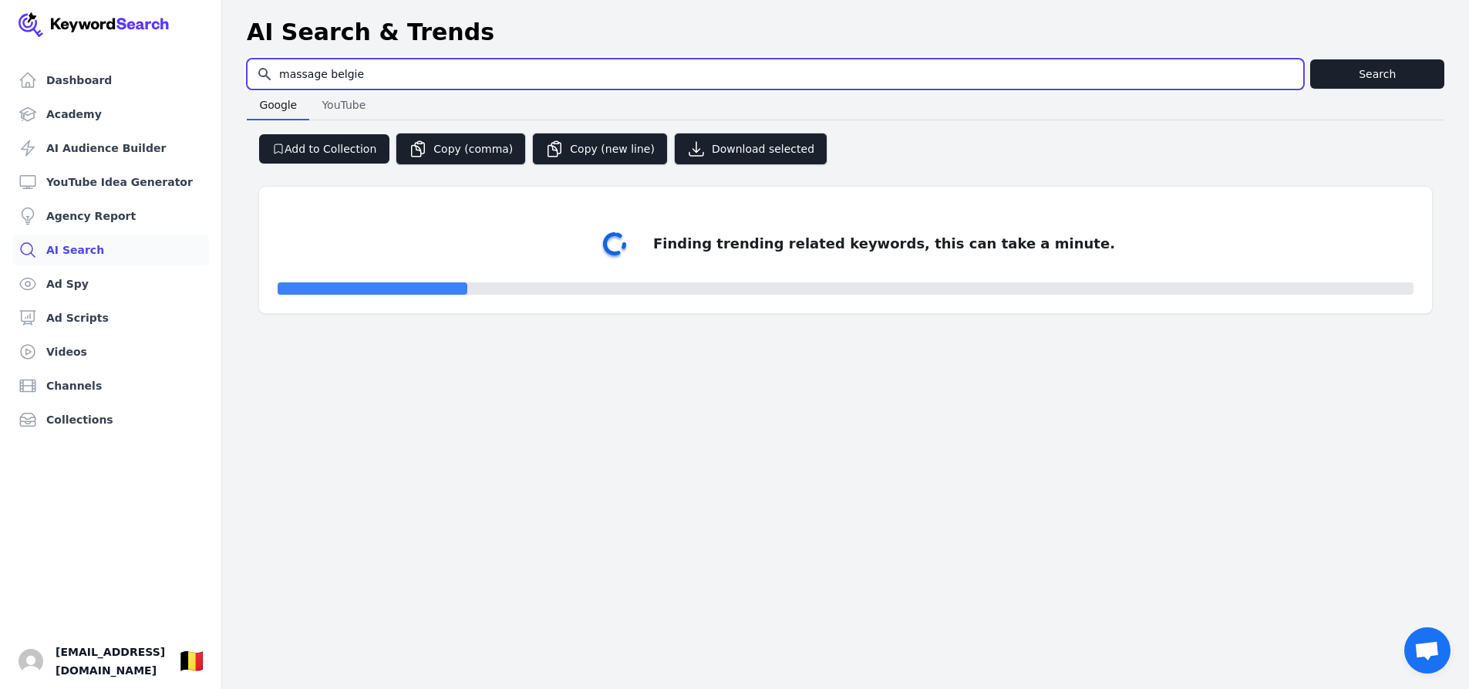
select select "50"
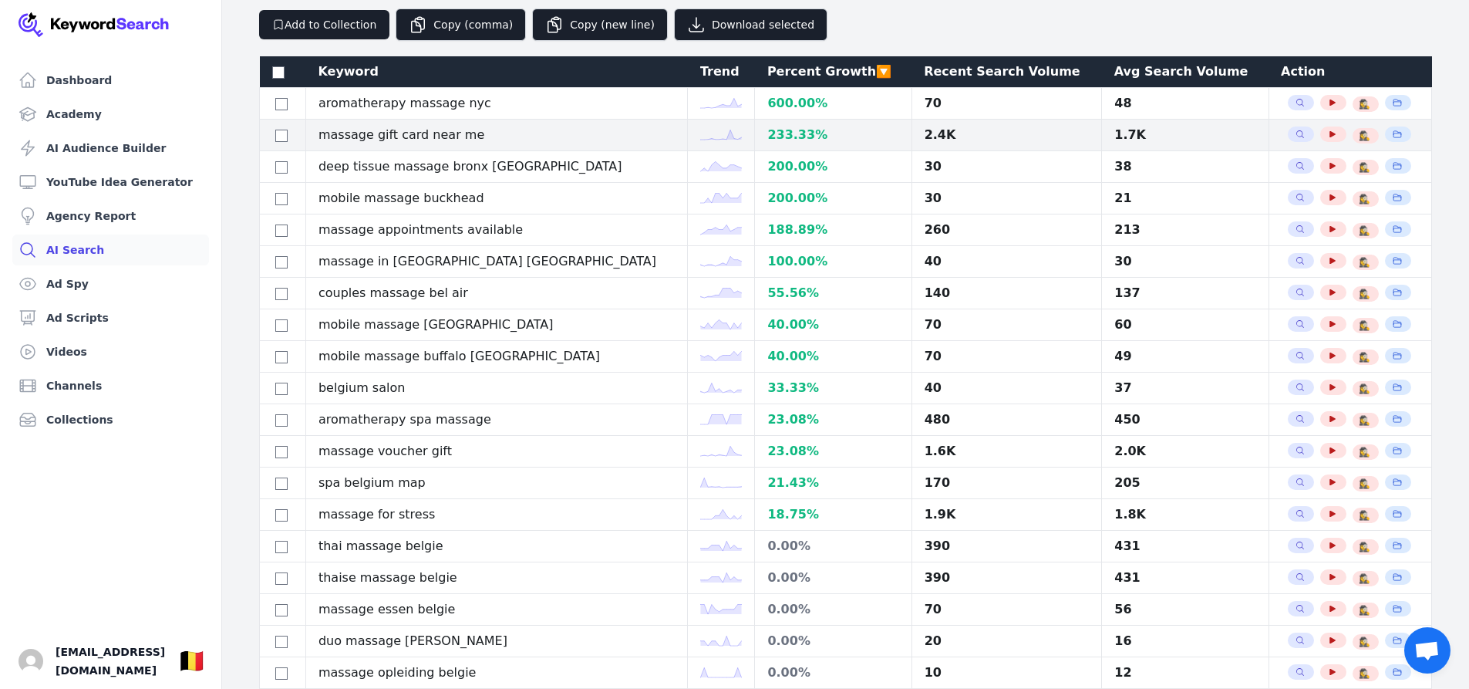
scroll to position [154, 0]
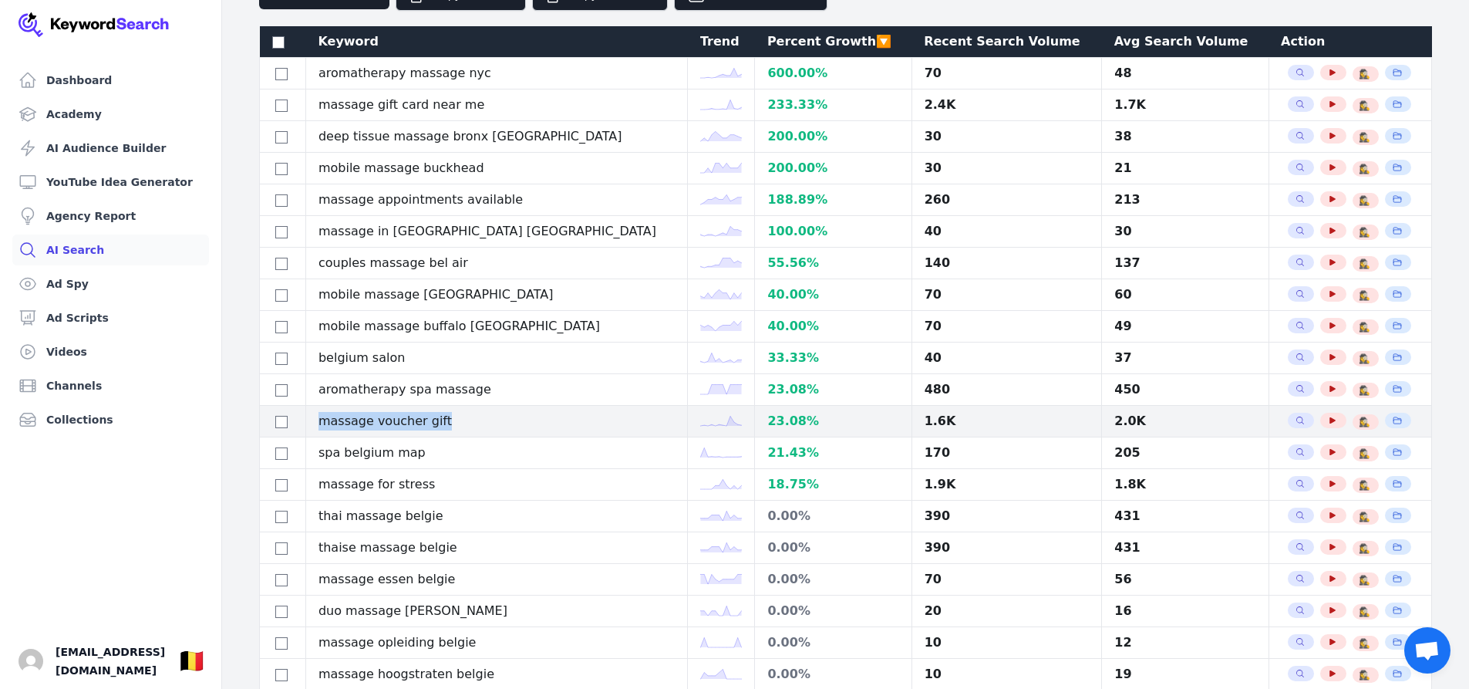
drag, startPoint x: 466, startPoint y: 416, endPoint x: 327, endPoint y: 418, distance: 138.9
click at [327, 418] on td "massage voucher gift" at bounding box center [496, 422] width 382 height 32
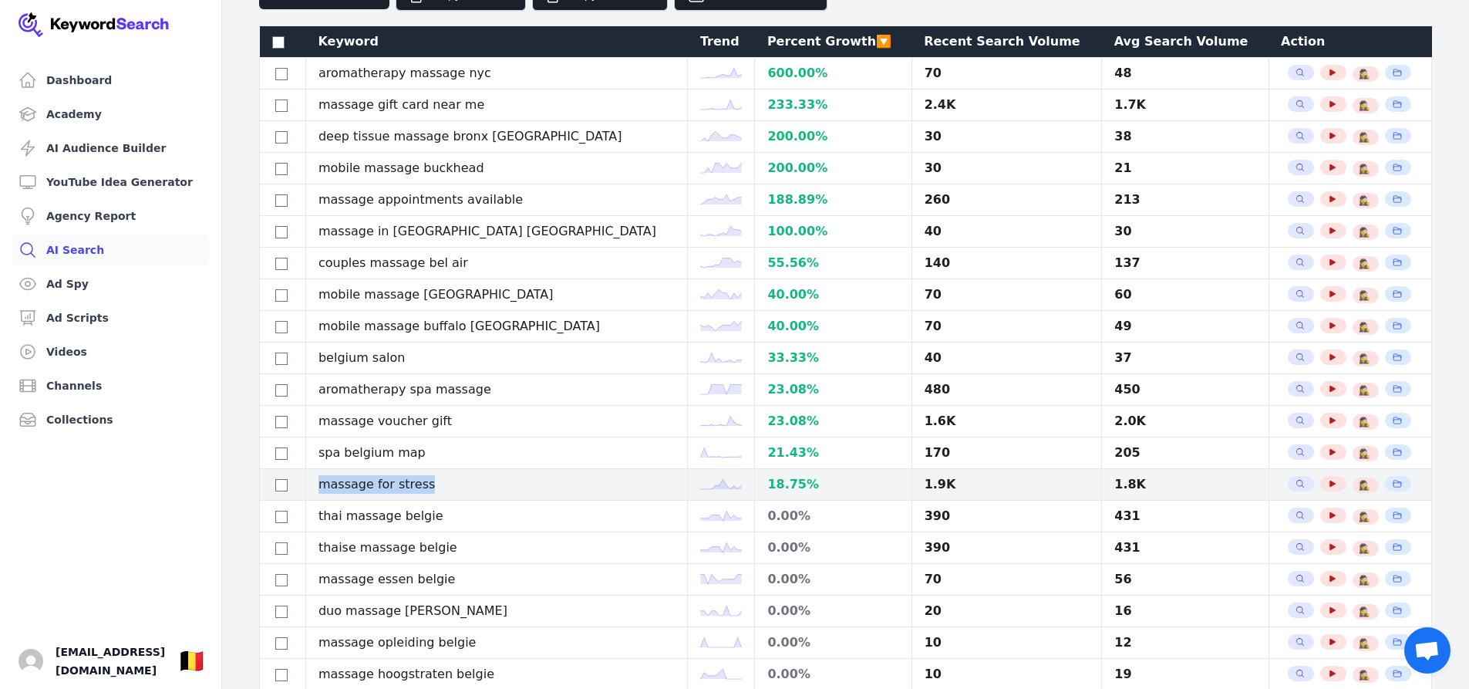
drag, startPoint x: 474, startPoint y: 487, endPoint x: 329, endPoint y: 491, distance: 144.3
click at [329, 491] on td "massage for stress" at bounding box center [496, 485] width 382 height 32
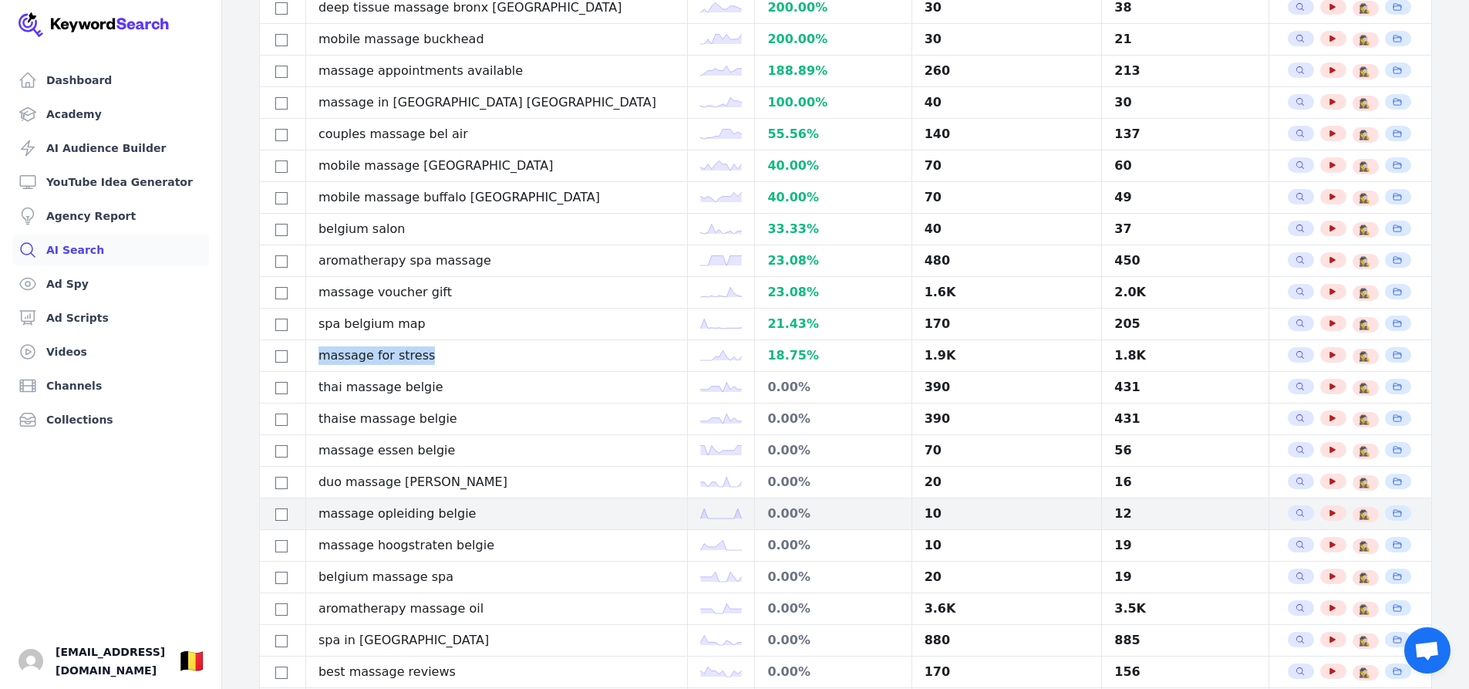
scroll to position [386, 0]
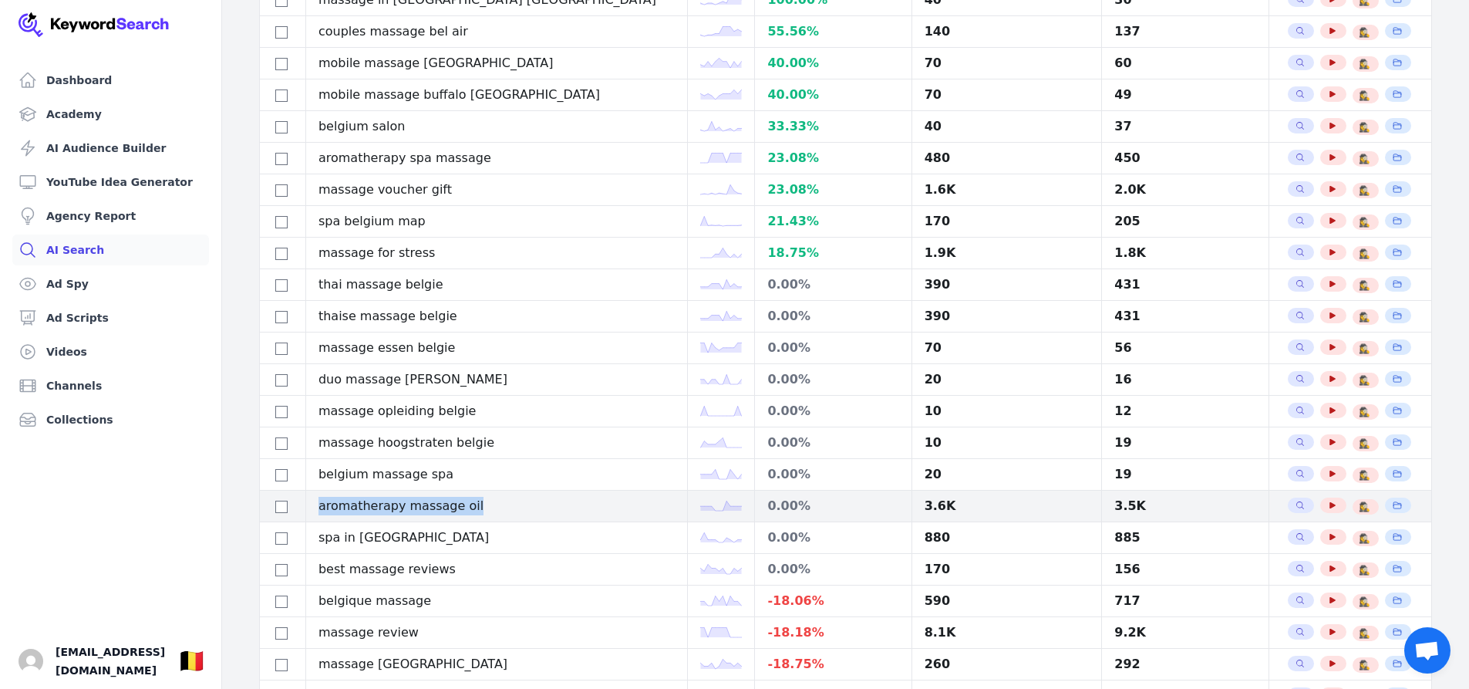
drag, startPoint x: 500, startPoint y: 507, endPoint x: 306, endPoint y: 506, distance: 193.6
click at [306, 506] on tr "aromatherapy massage oil 0.00 % 3.6K 3.5K Search Related Keywords See YouTube R…" at bounding box center [846, 507] width 1172 height 32
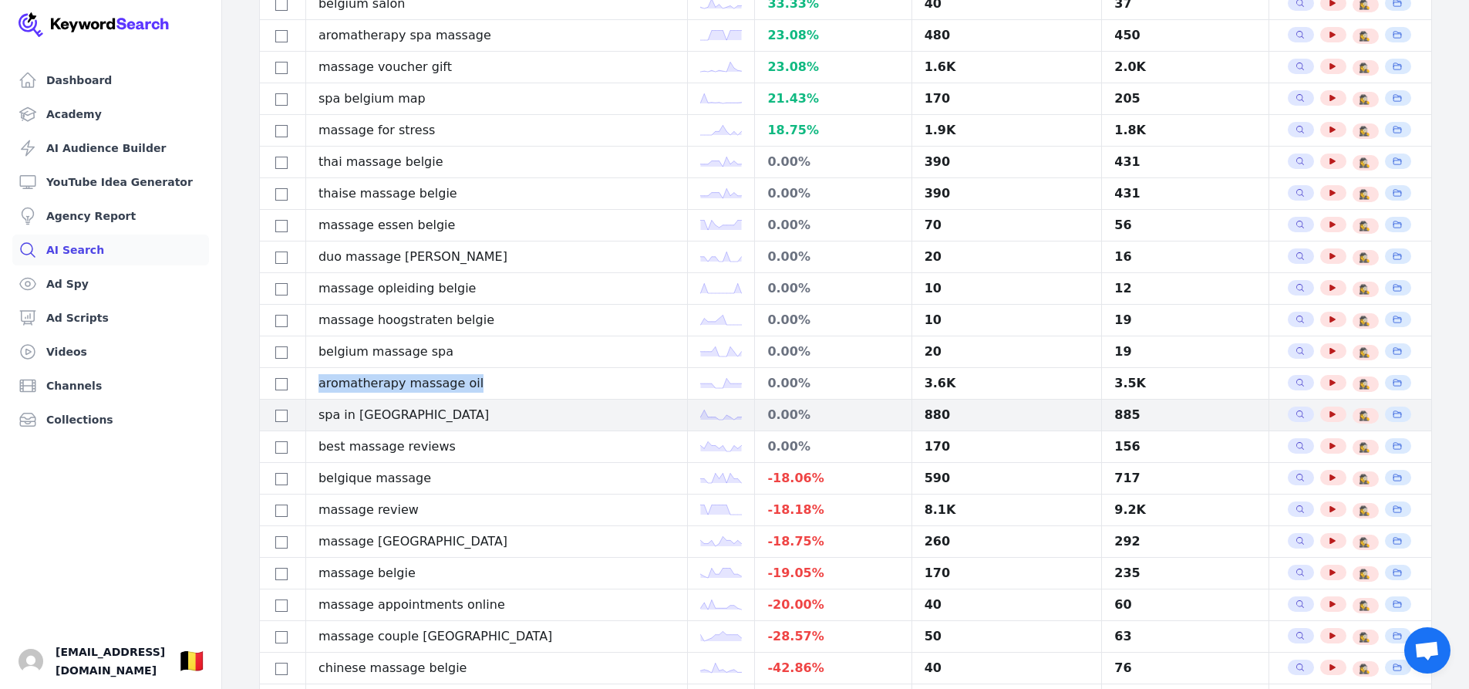
scroll to position [540, 0]
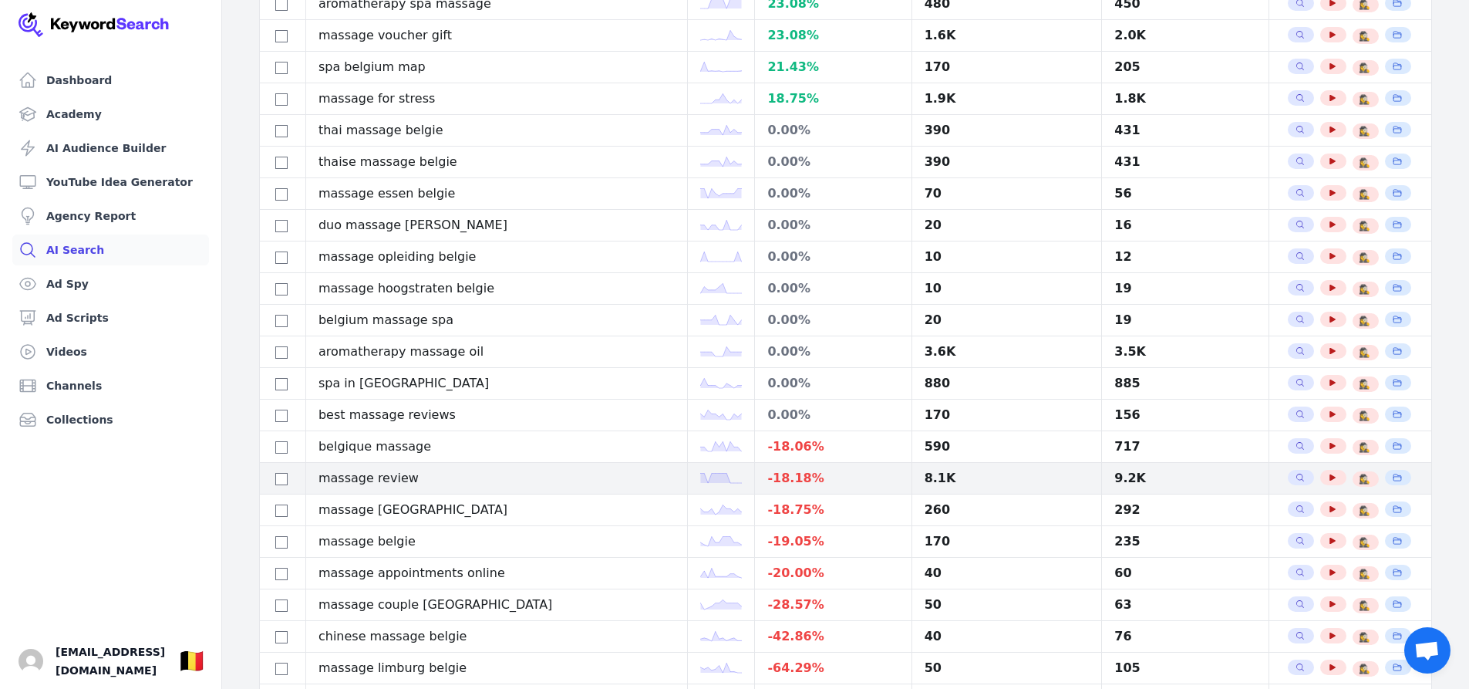
drag, startPoint x: 447, startPoint y: 482, endPoint x: 423, endPoint y: 481, distance: 23.2
click at [423, 481] on td "massage review" at bounding box center [496, 479] width 382 height 32
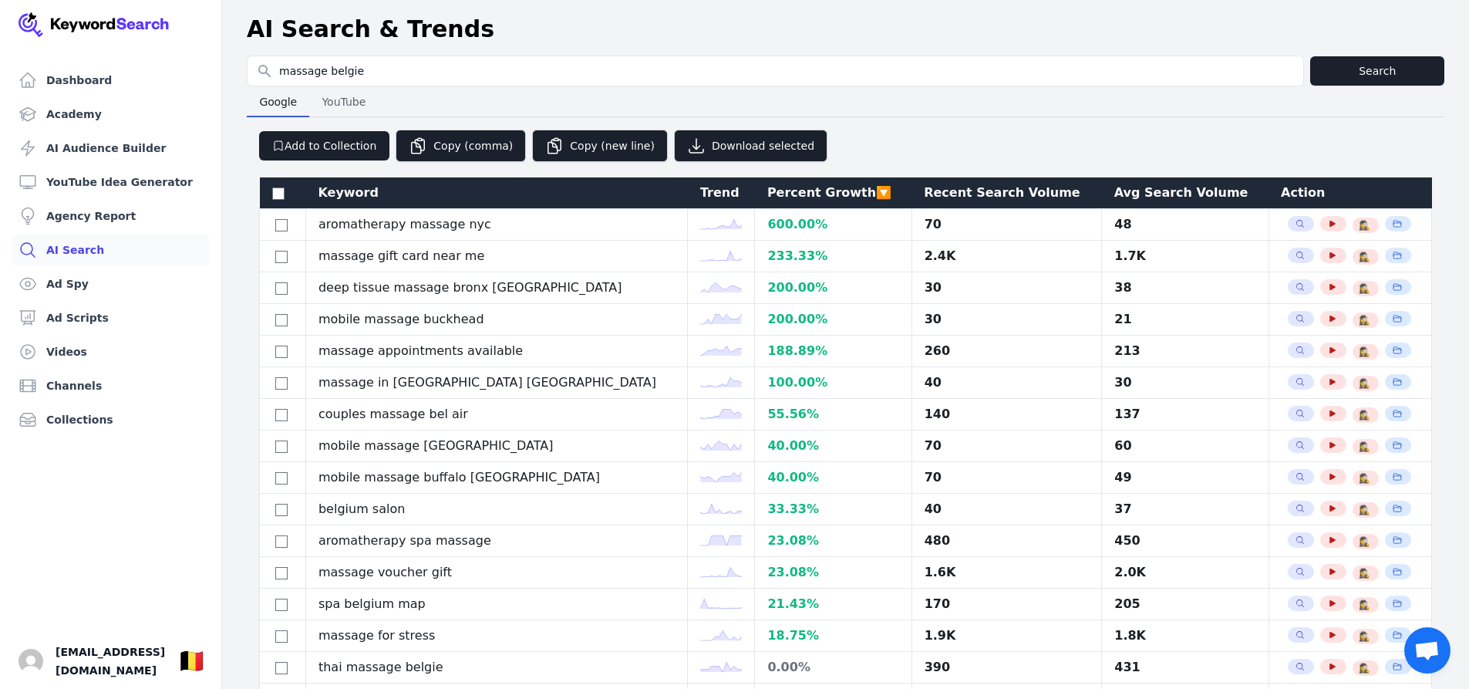
scroll to position [0, 0]
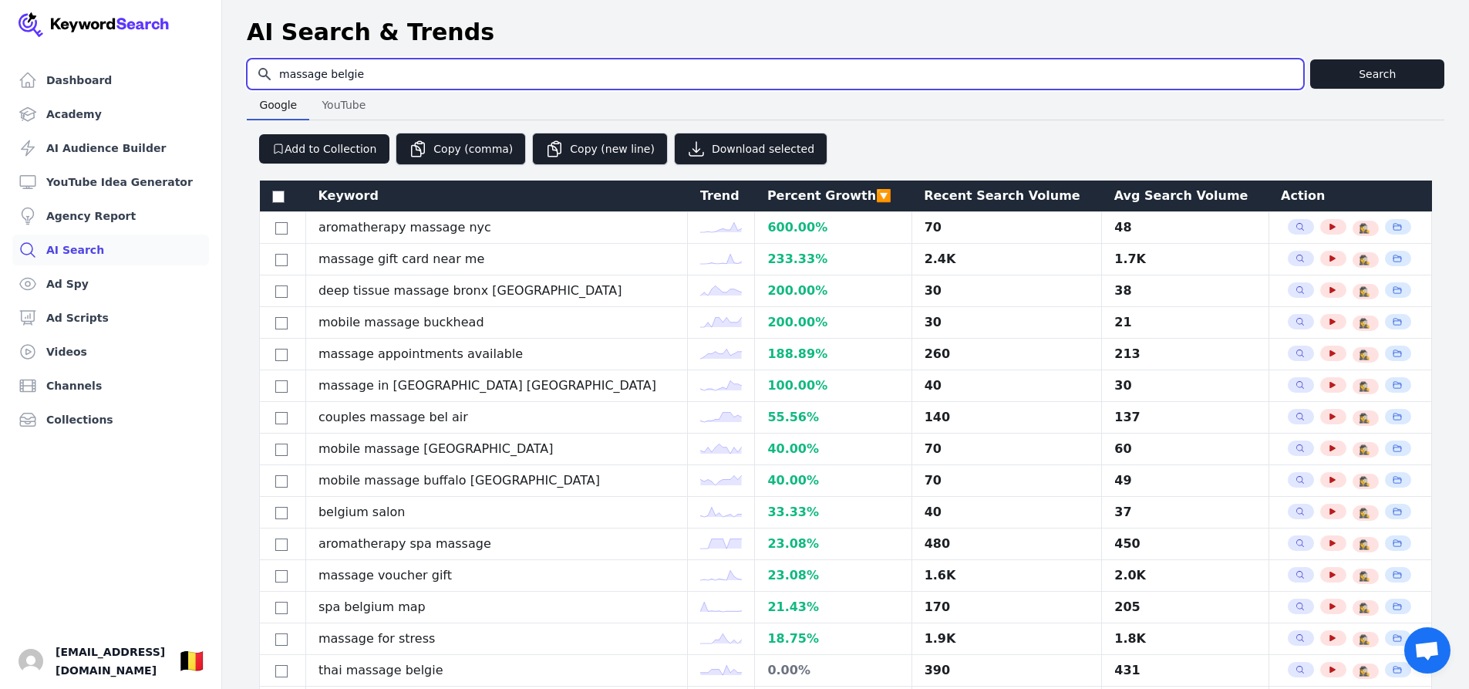
click at [322, 70] on input "massage belgie" at bounding box center [776, 73] width 1056 height 29
click at [410, 73] on input "massage en belgie" at bounding box center [776, 73] width 1056 height 29
type input "massage en belgique"
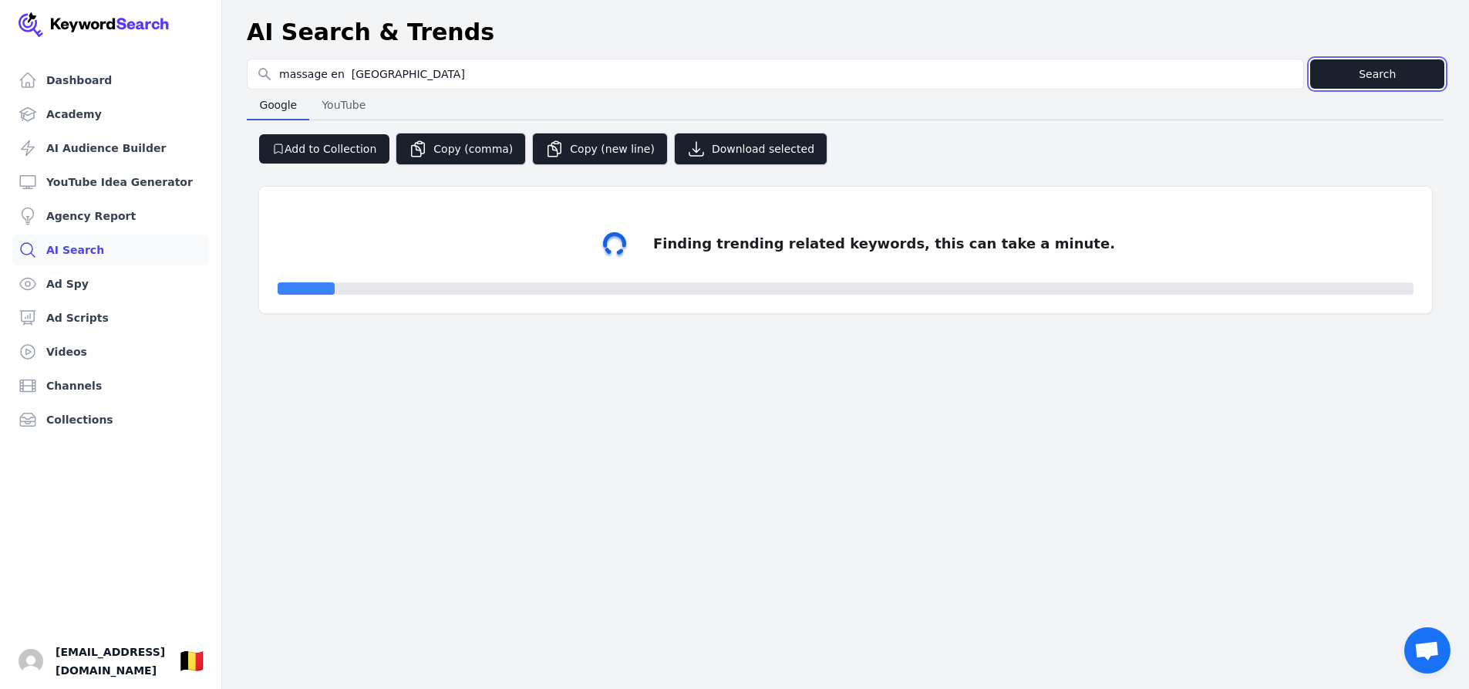
click at [1359, 71] on button "Search" at bounding box center [1377, 73] width 134 height 29
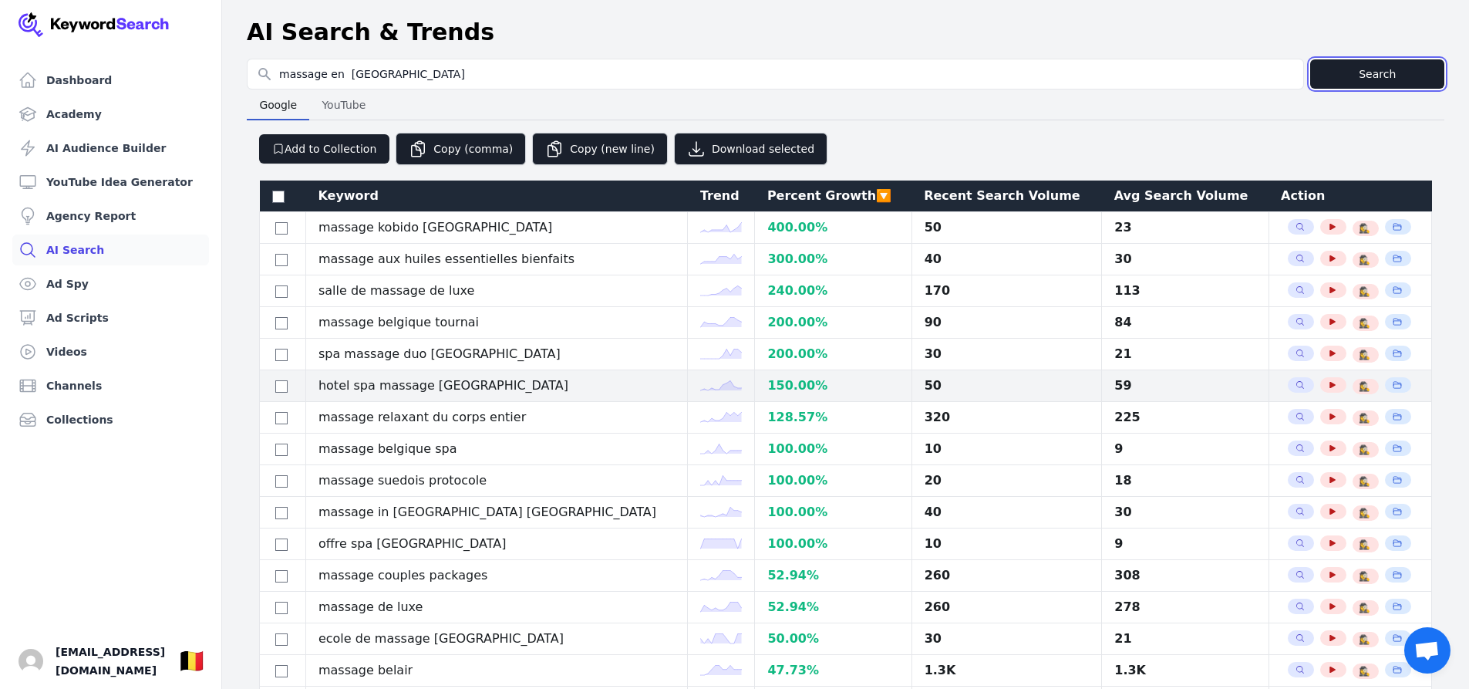
scroll to position [309, 0]
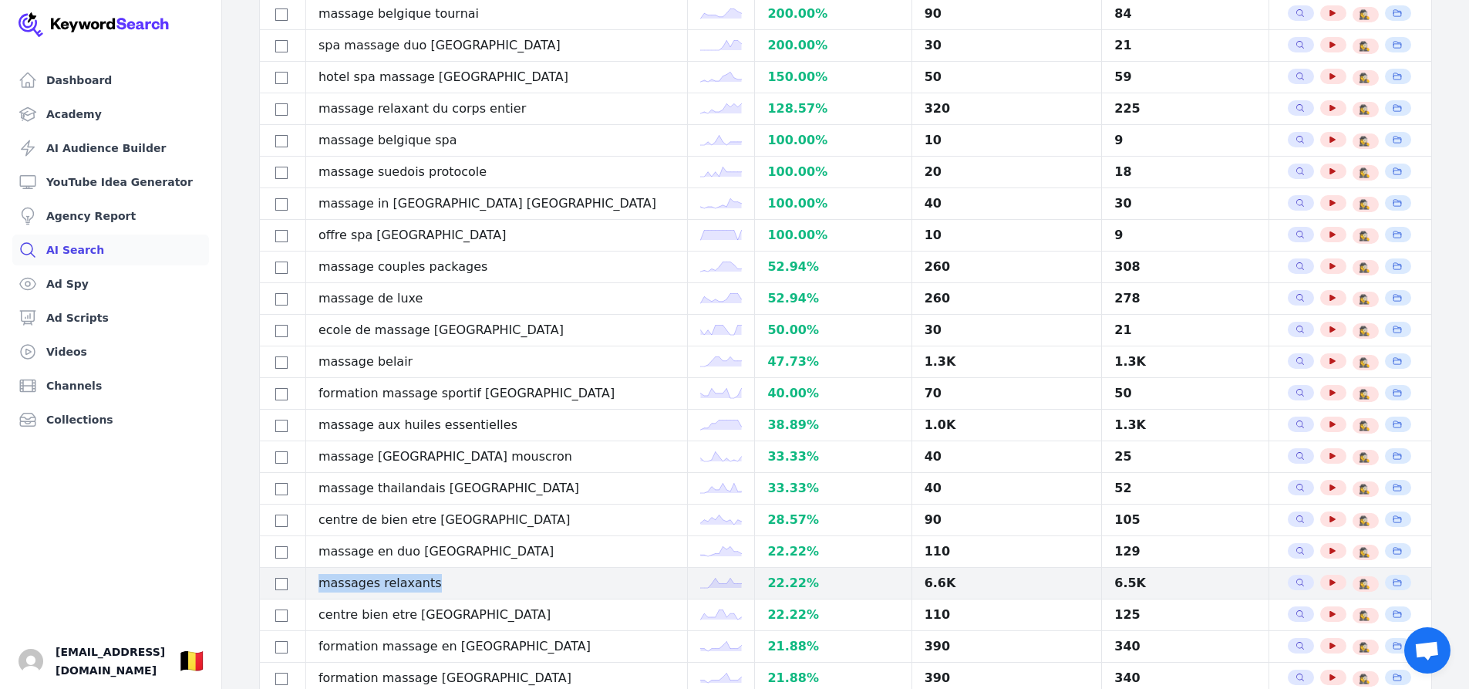
drag, startPoint x: 470, startPoint y: 579, endPoint x: 328, endPoint y: 581, distance: 142.7
click at [328, 581] on td "massages relaxants" at bounding box center [496, 584] width 382 height 32
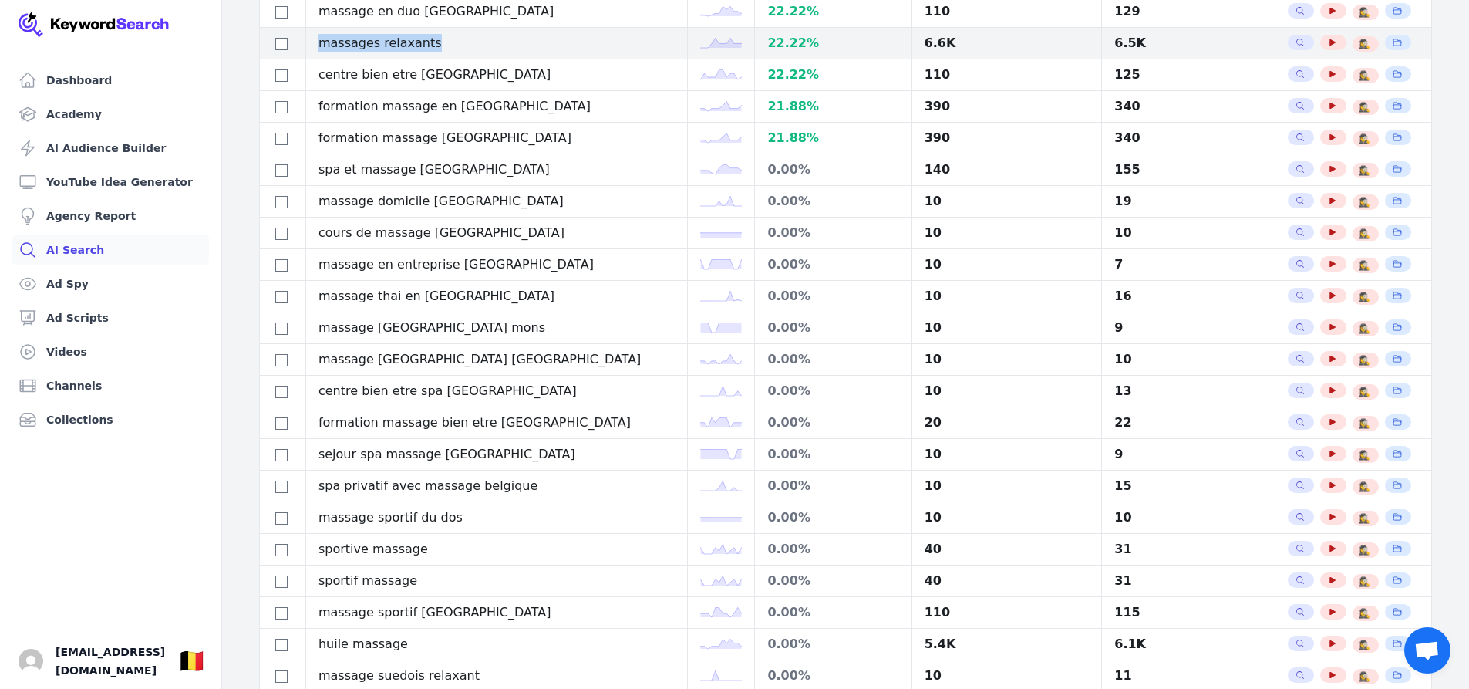
scroll to position [1080, 0]
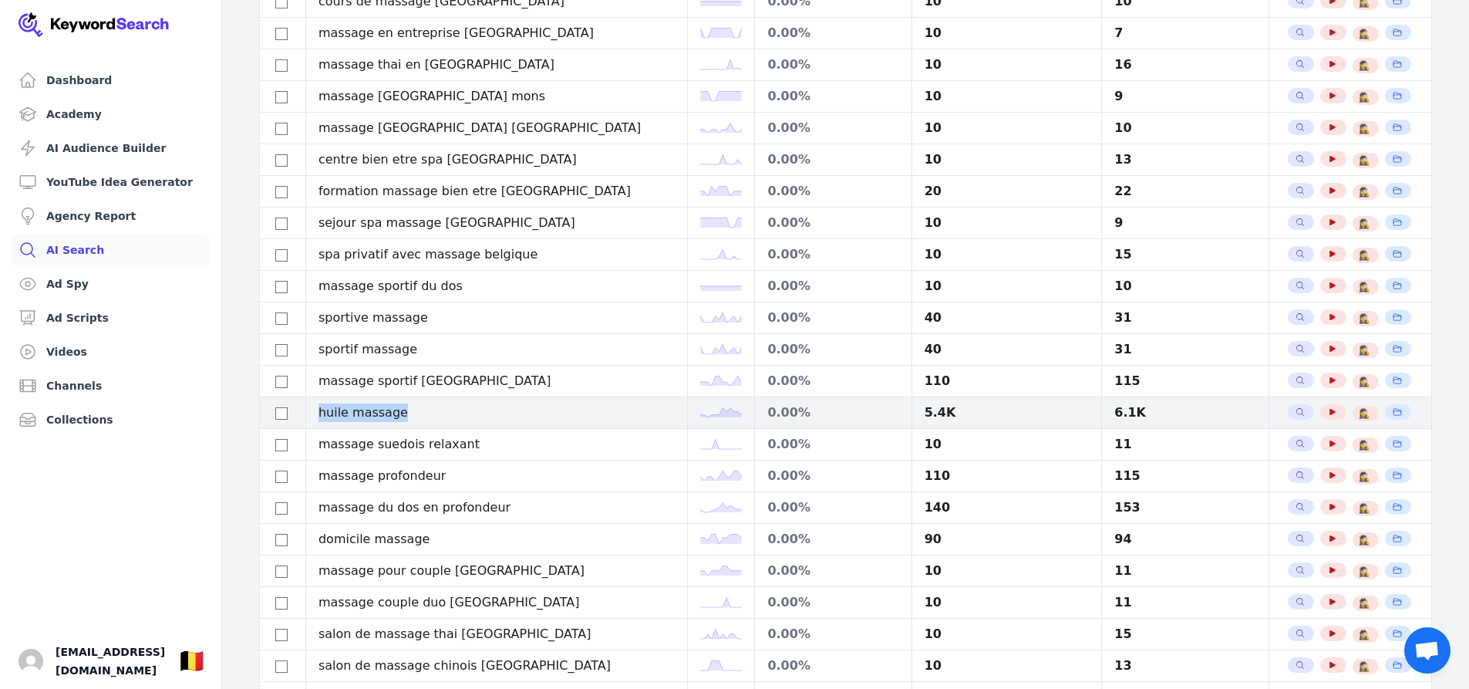
drag, startPoint x: 423, startPoint y: 413, endPoint x: 325, endPoint y: 412, distance: 98.0
click at [325, 412] on td "huile massage" at bounding box center [496, 413] width 382 height 32
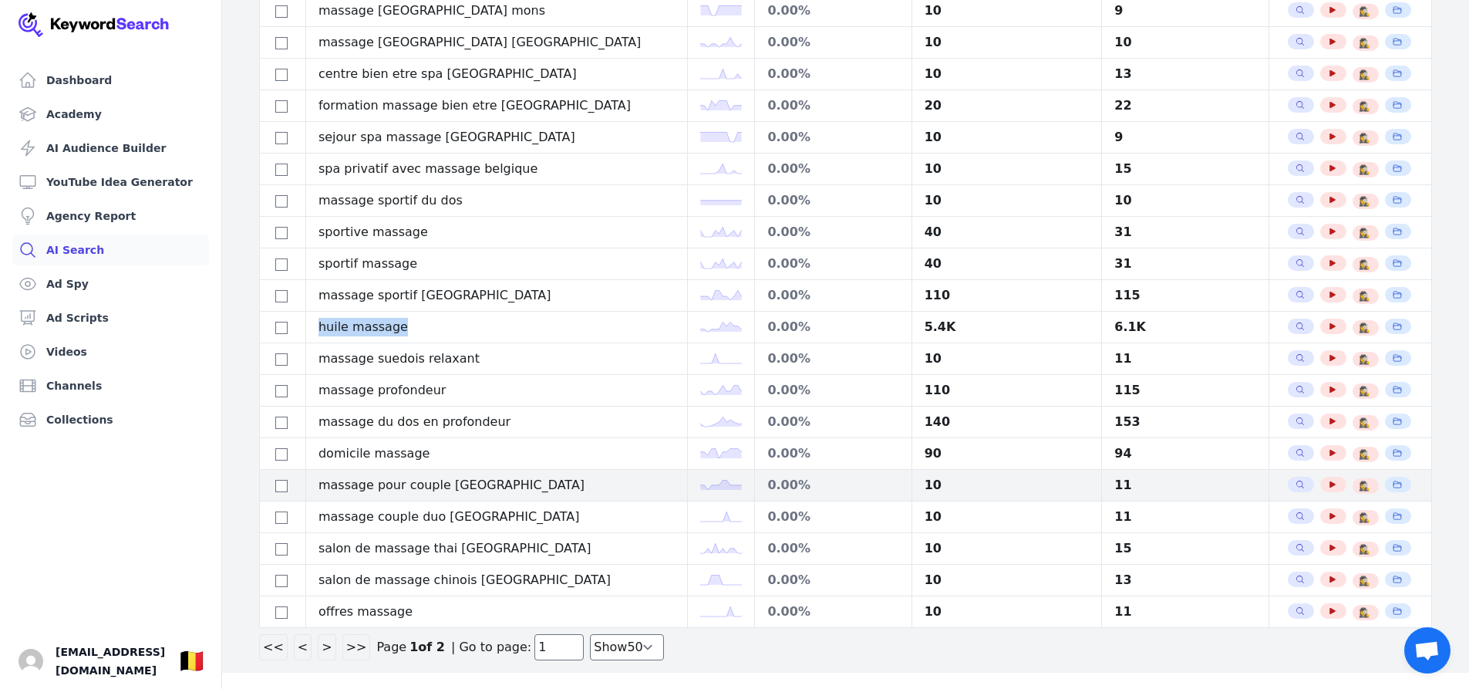
scroll to position [1168, 0]
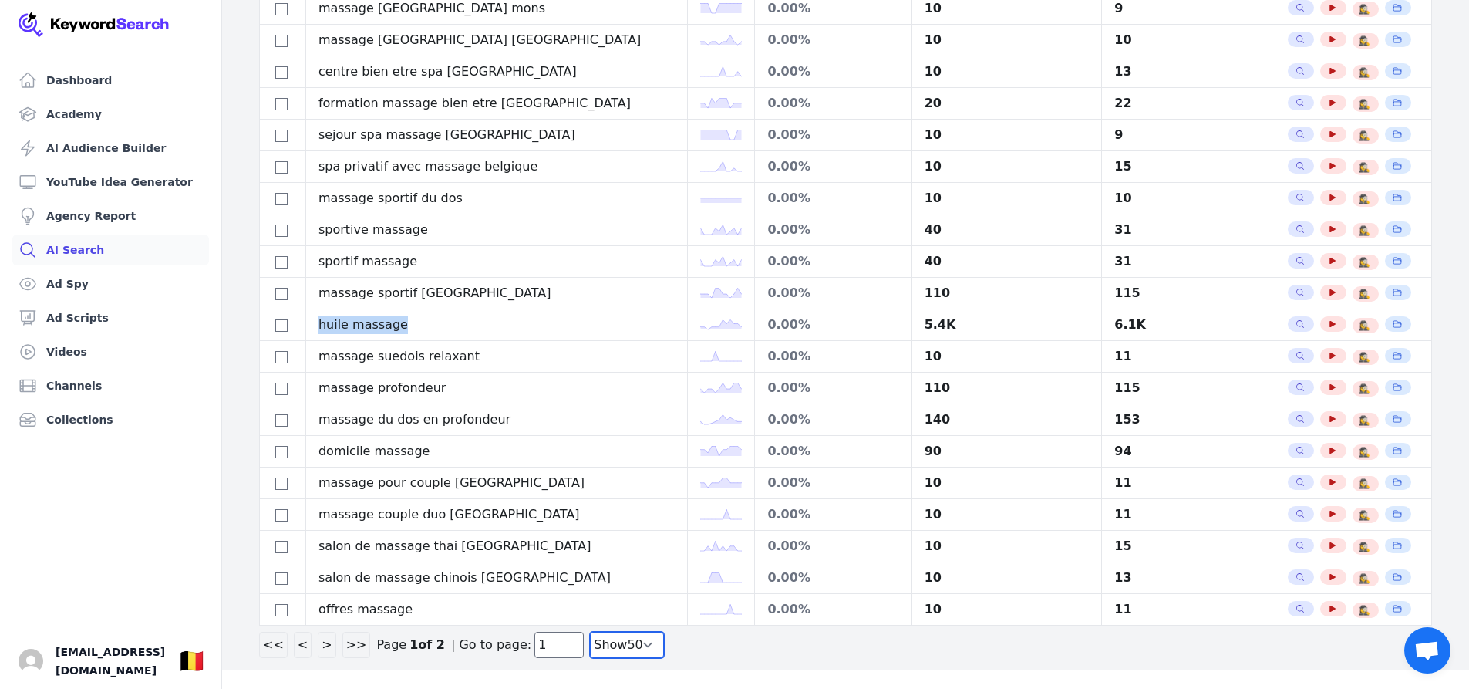
click at [627, 642] on select "Show 30 Show 40 Show 50 Show 100" at bounding box center [627, 645] width 74 height 26
select select "100"
click at [590, 658] on select "Show 30 Show 40 Show 50 Show 100" at bounding box center [627, 645] width 74 height 26
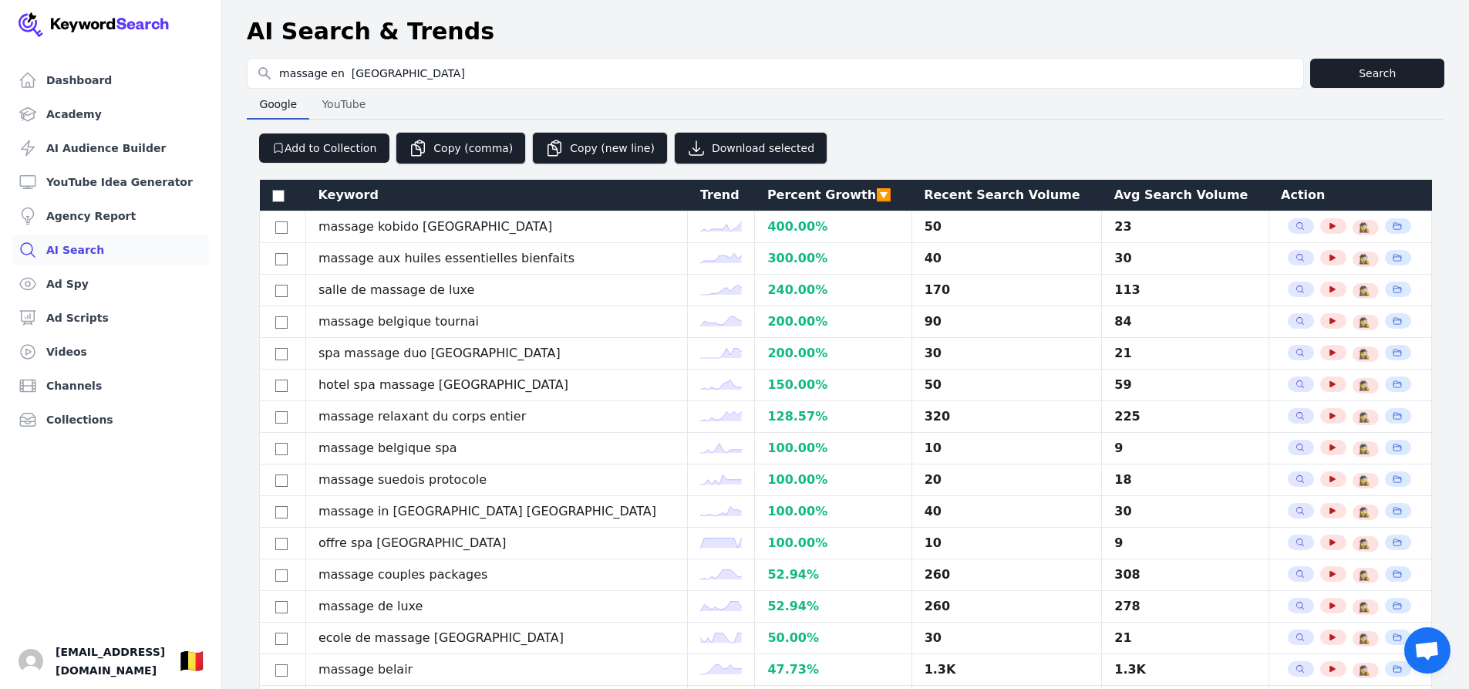
scroll to position [0, 0]
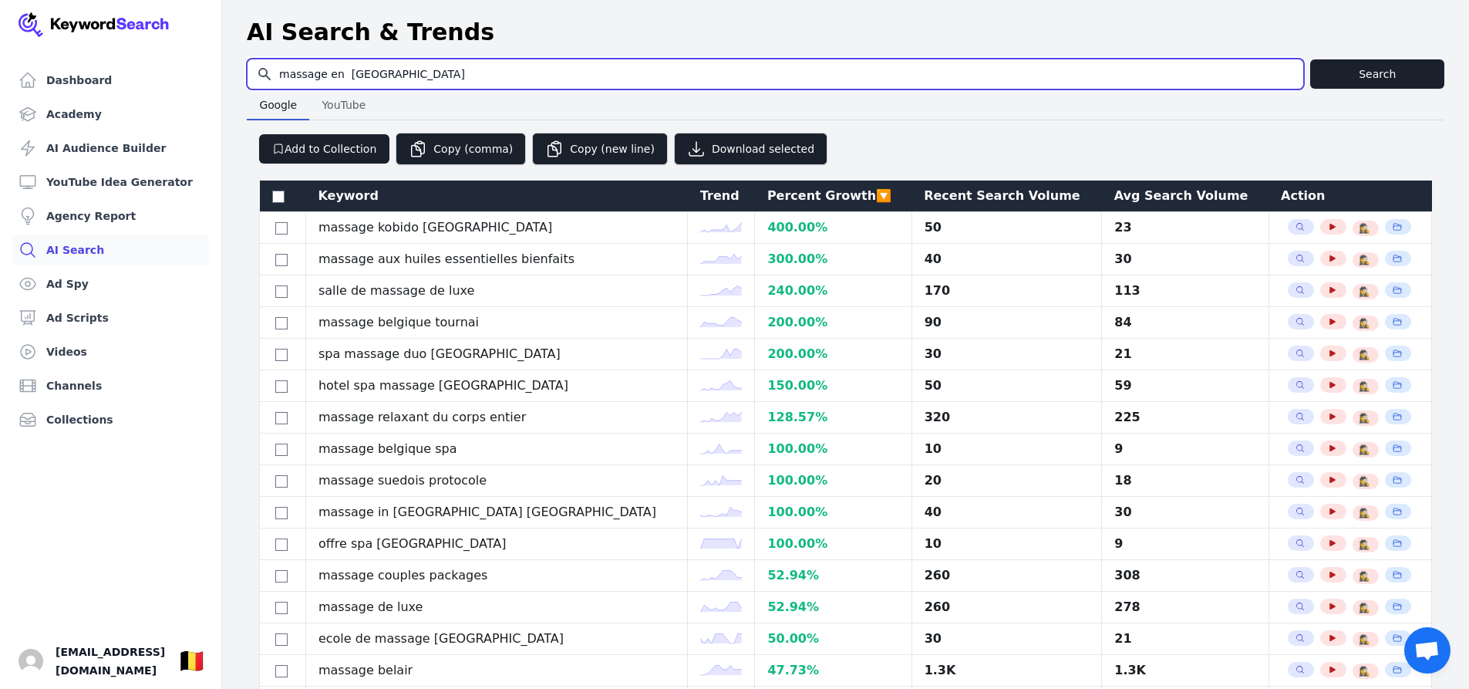
drag, startPoint x: 412, startPoint y: 74, endPoint x: 328, endPoint y: 67, distance: 84.4
click at [328, 67] on input "massage en belgique" at bounding box center [776, 73] width 1056 height 29
type input "massage in rotselaar"
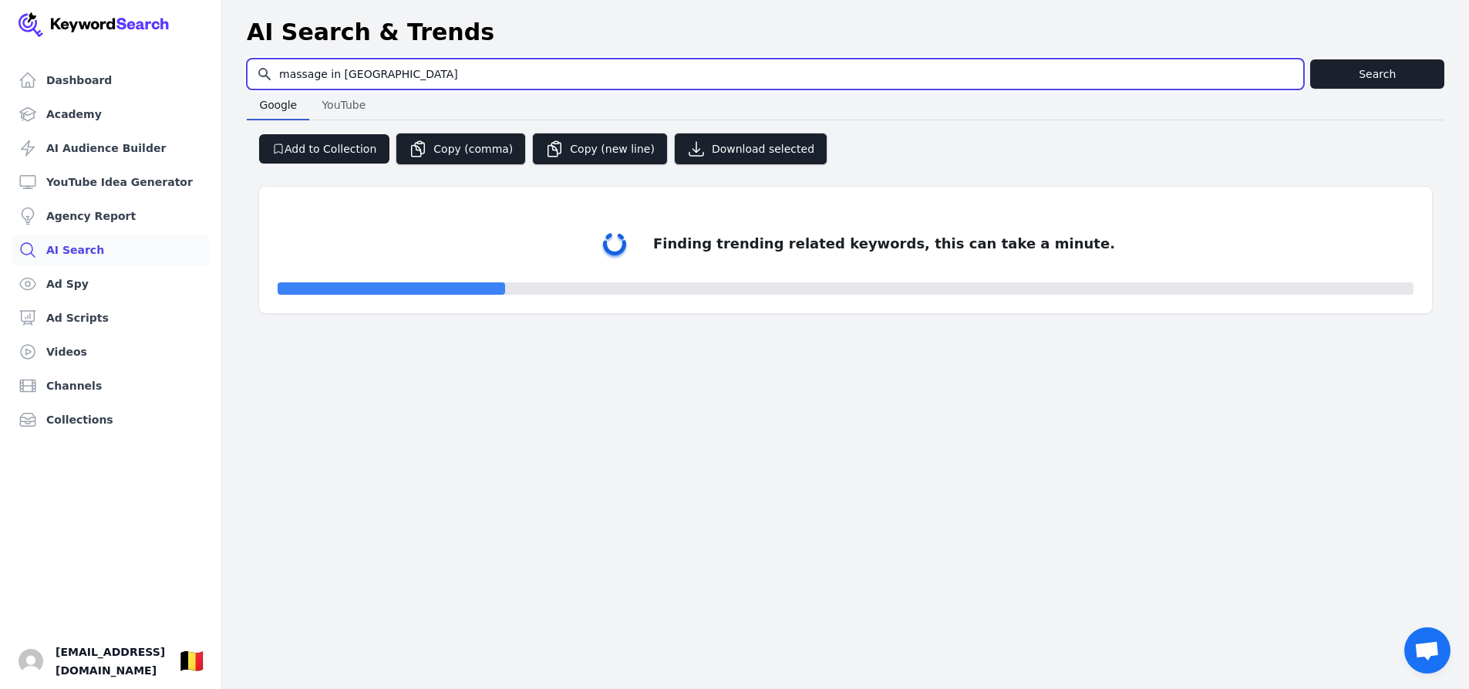
select select "50"
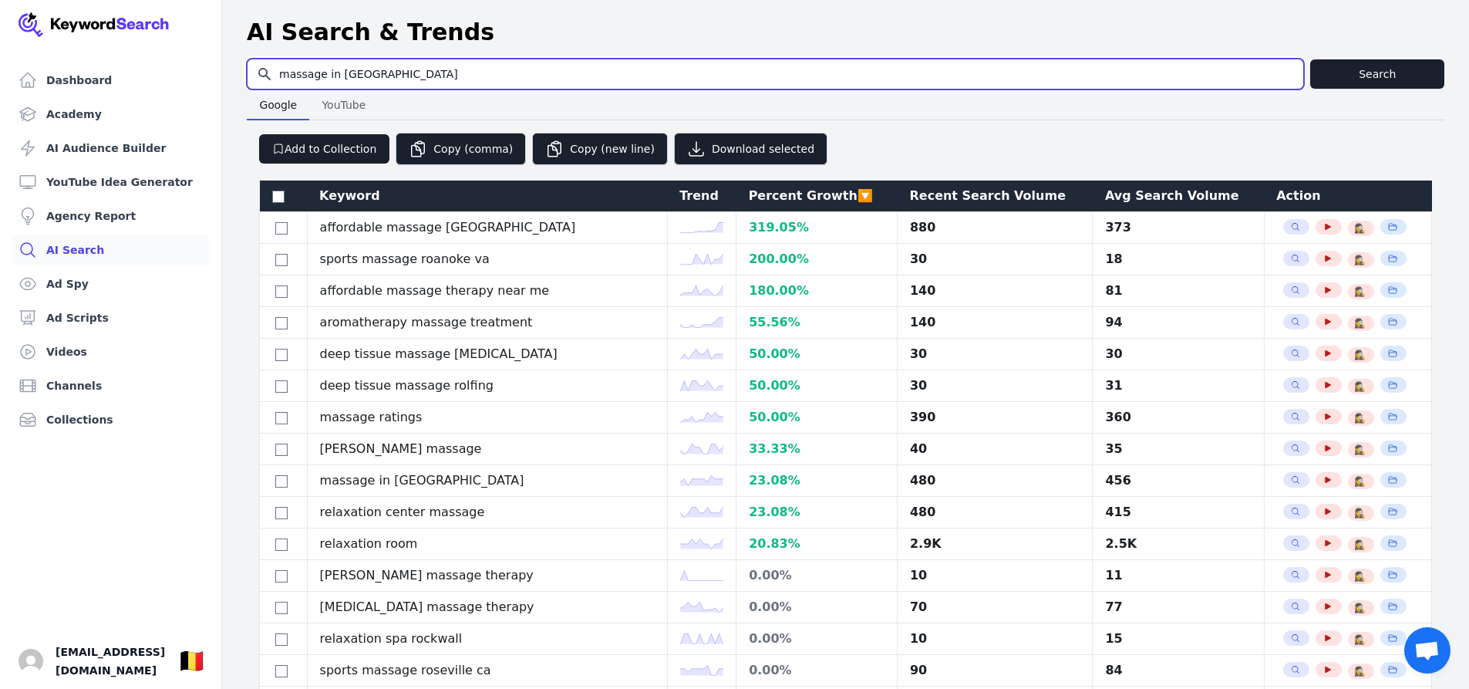
drag, startPoint x: 381, startPoint y: 76, endPoint x: 337, endPoint y: 77, distance: 44.0
click at [337, 77] on input "massage in rotselaar" at bounding box center [776, 73] width 1056 height 29
type input "massage in leuven"
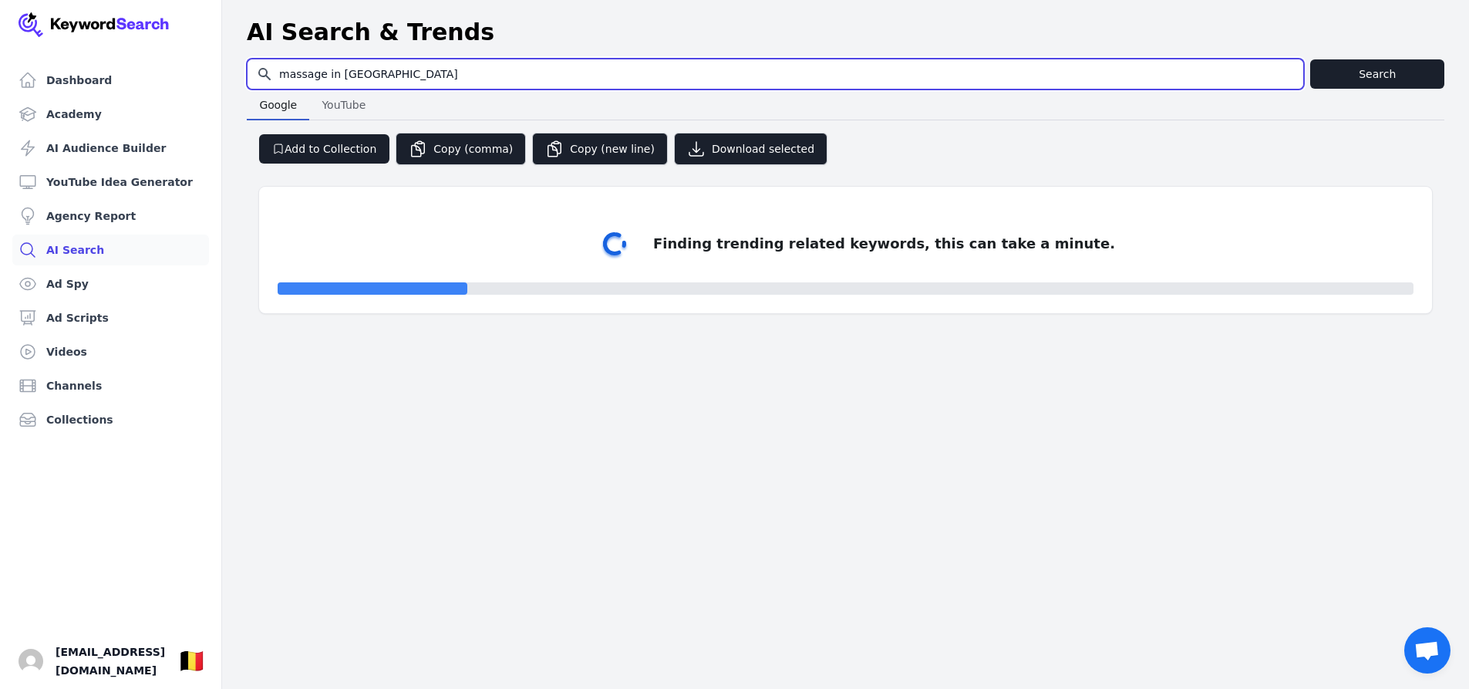
select select "50"
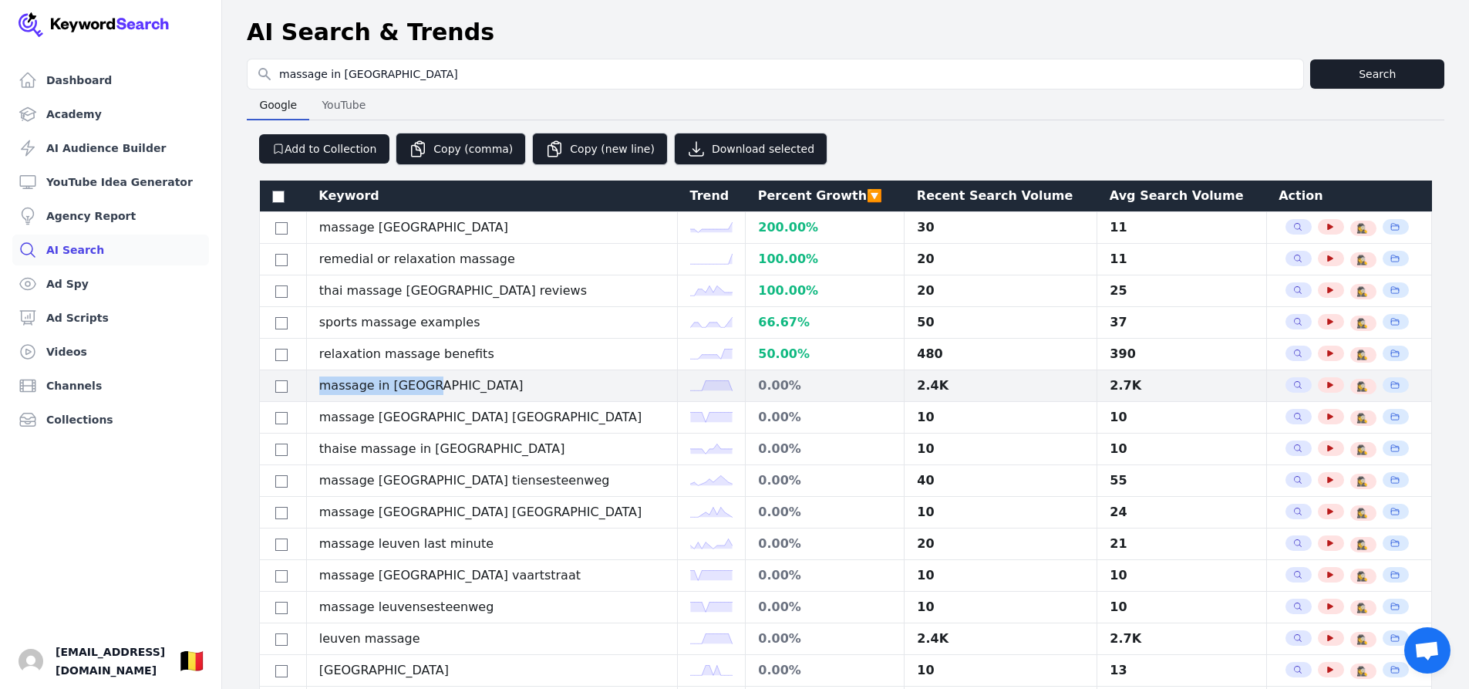
drag, startPoint x: 443, startPoint y: 387, endPoint x: 316, endPoint y: 384, distance: 127.3
click at [316, 384] on td "massage in leuven" at bounding box center [491, 386] width 371 height 32
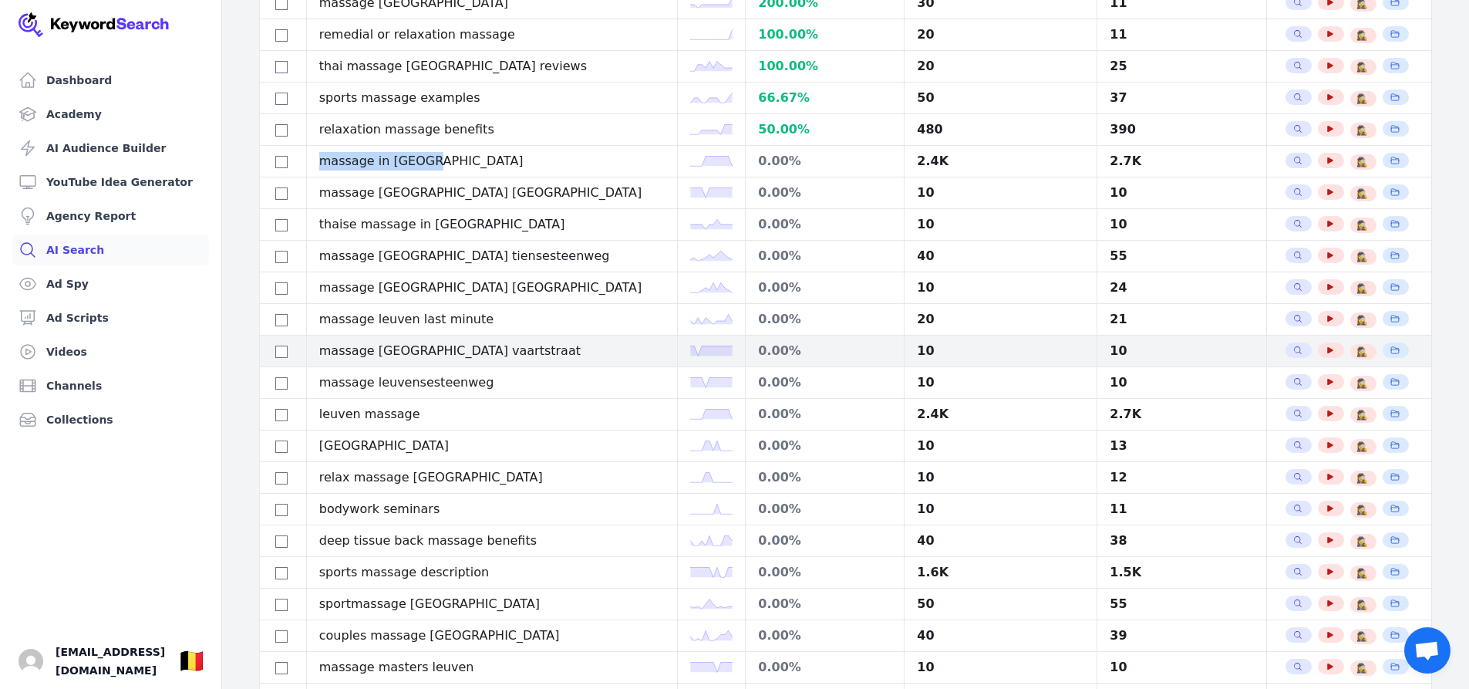
scroll to position [231, 0]
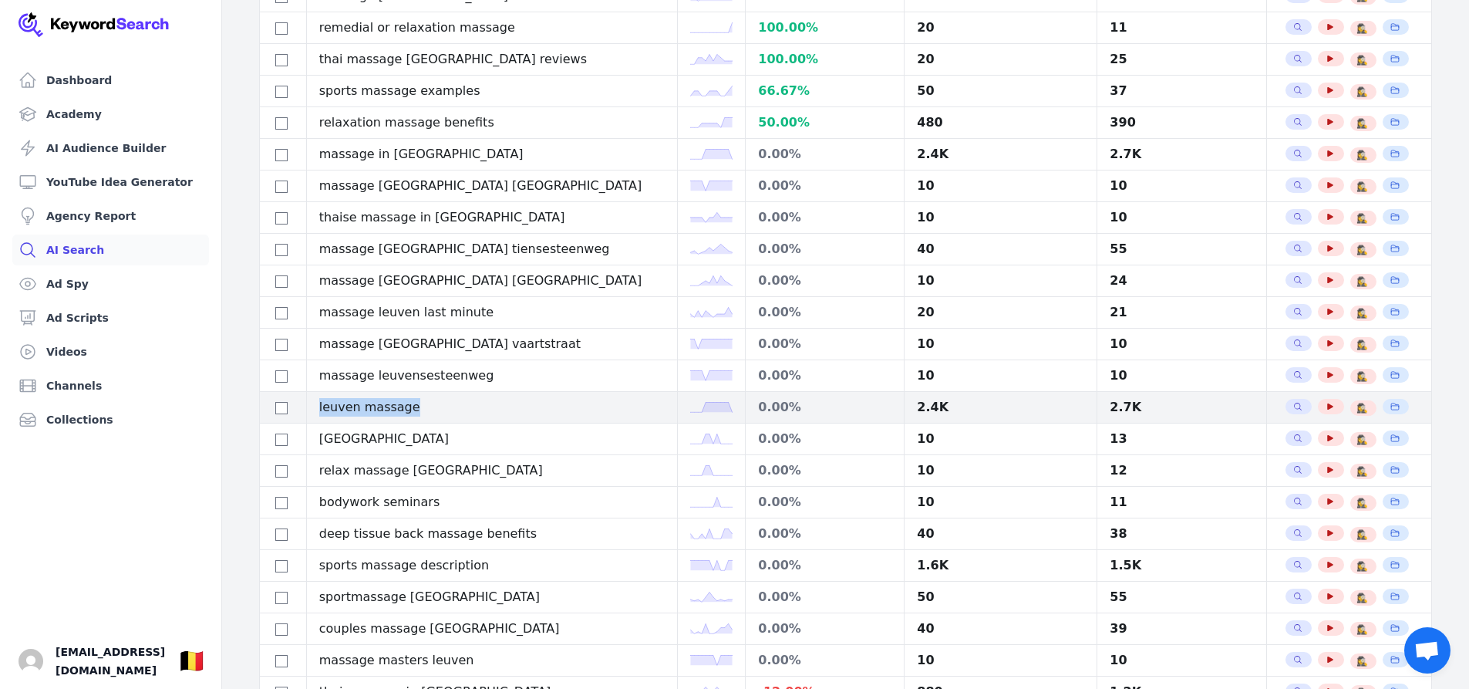
drag, startPoint x: 424, startPoint y: 408, endPoint x: 325, endPoint y: 398, distance: 100.0
click at [325, 398] on td "leuven massage" at bounding box center [491, 408] width 371 height 32
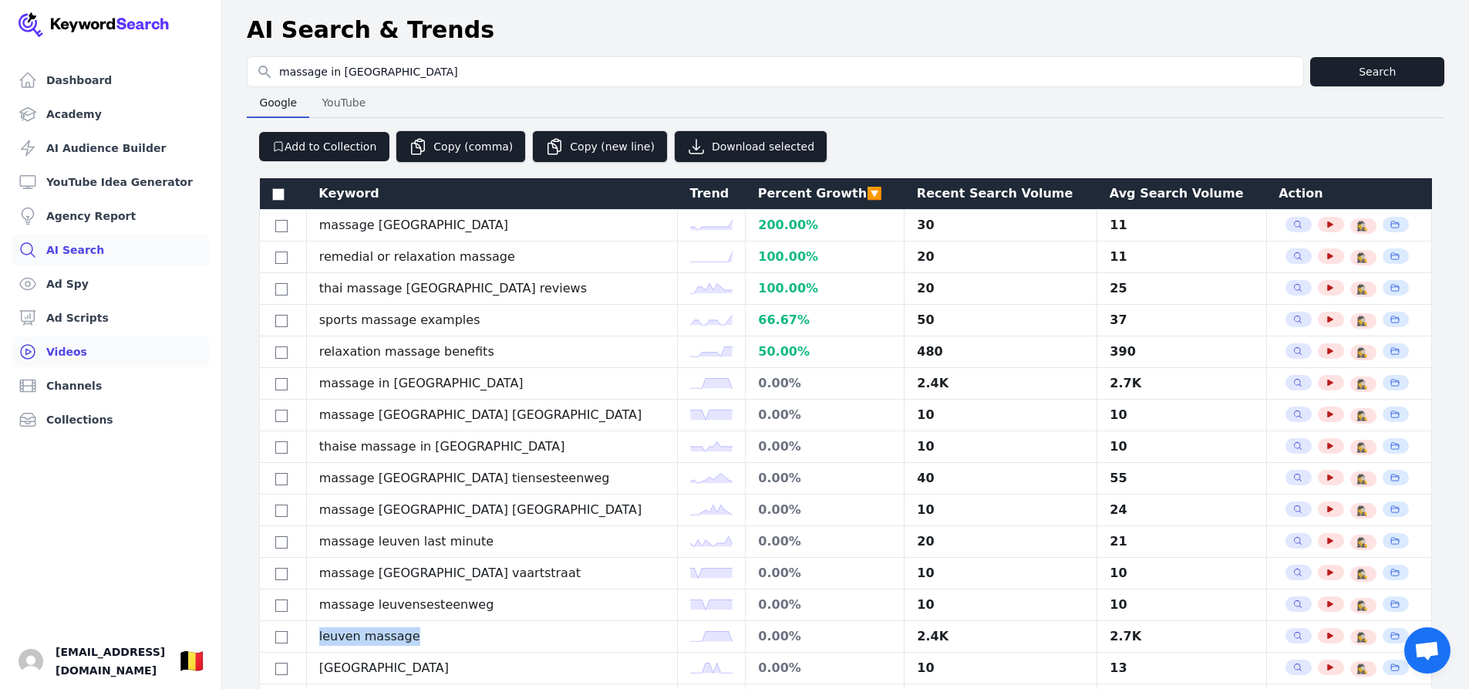
scroll to position [0, 0]
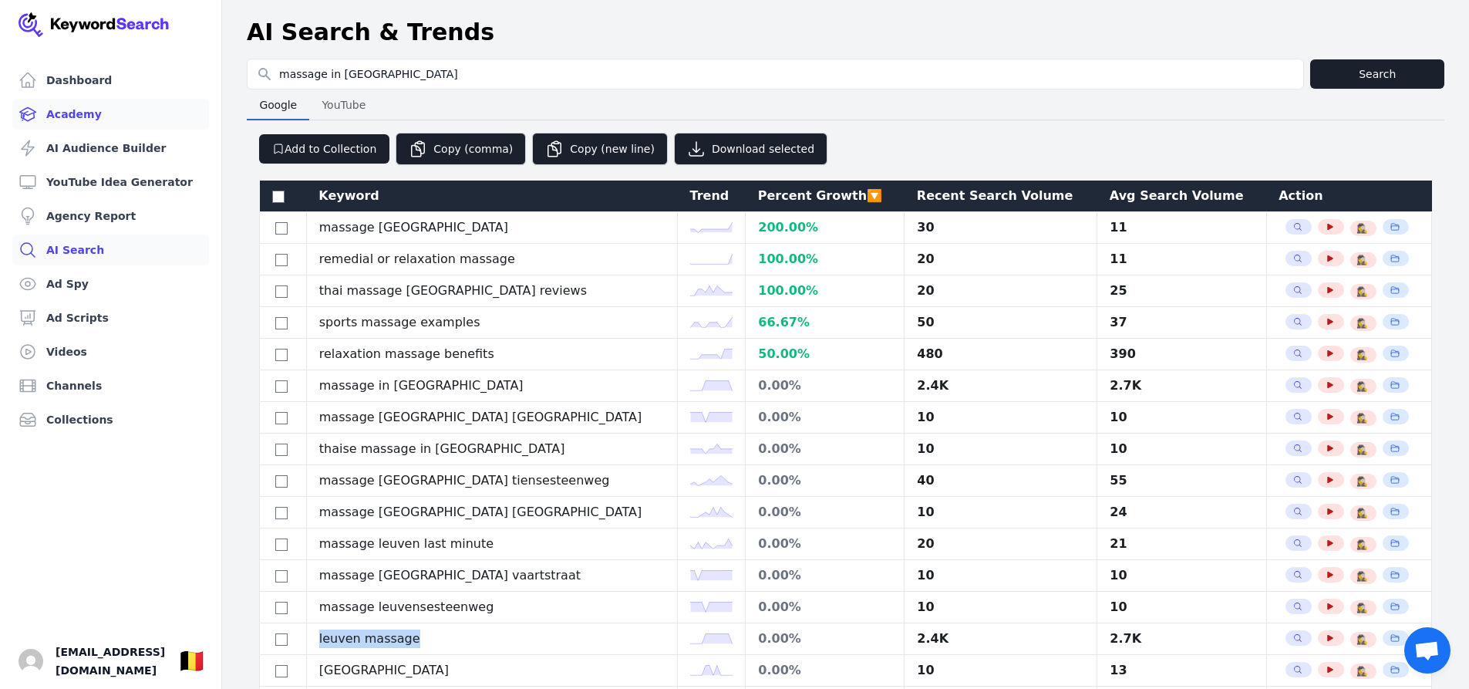
click at [43, 104] on link "Academy" at bounding box center [110, 114] width 197 height 31
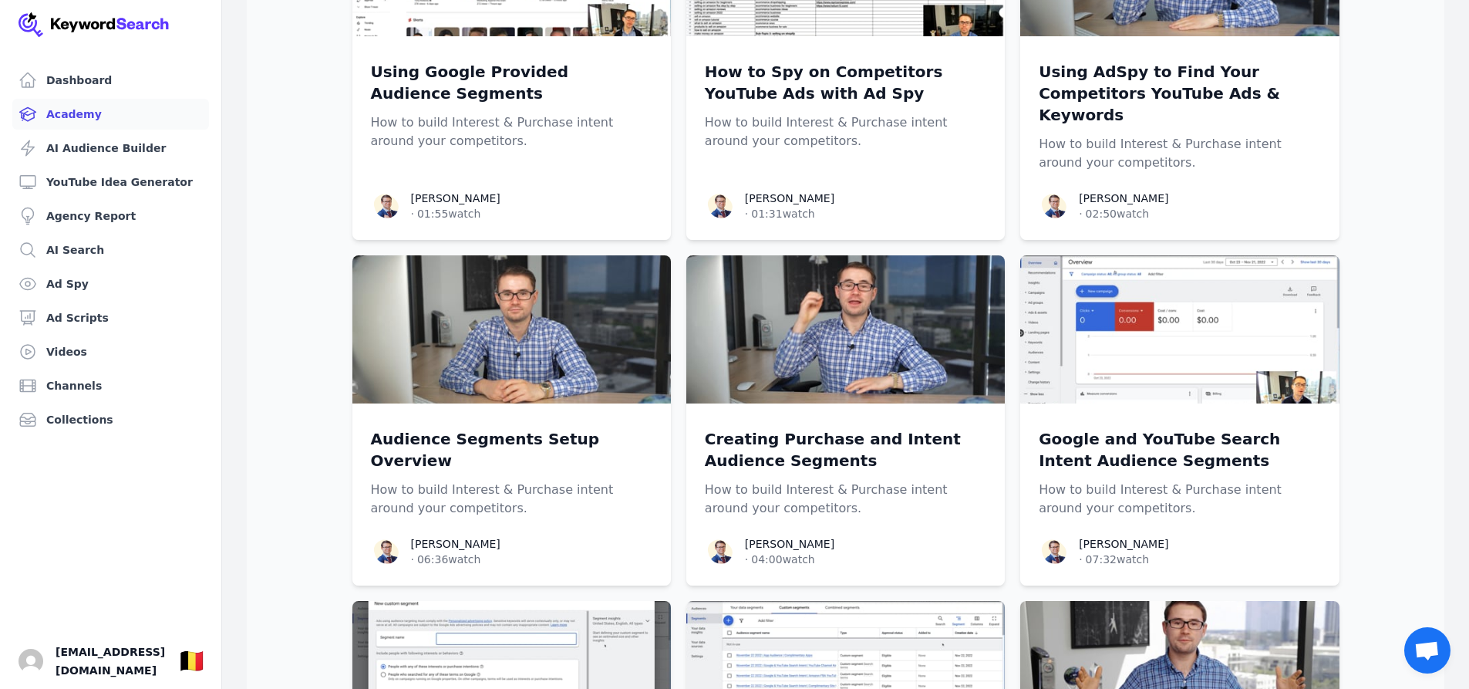
scroll to position [2083, 0]
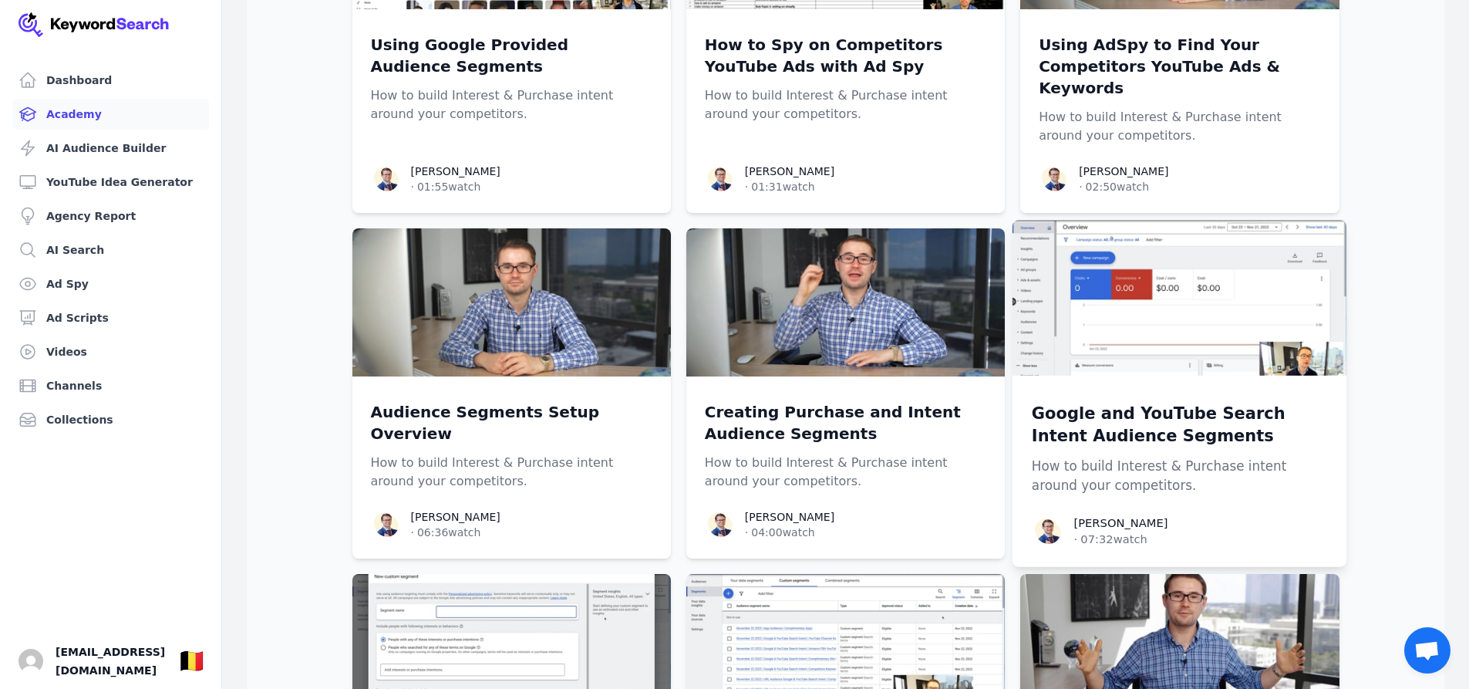
click at [1062, 402] on p "Google and YouTube Search Intent Audience Segments" at bounding box center [1180, 425] width 296 height 46
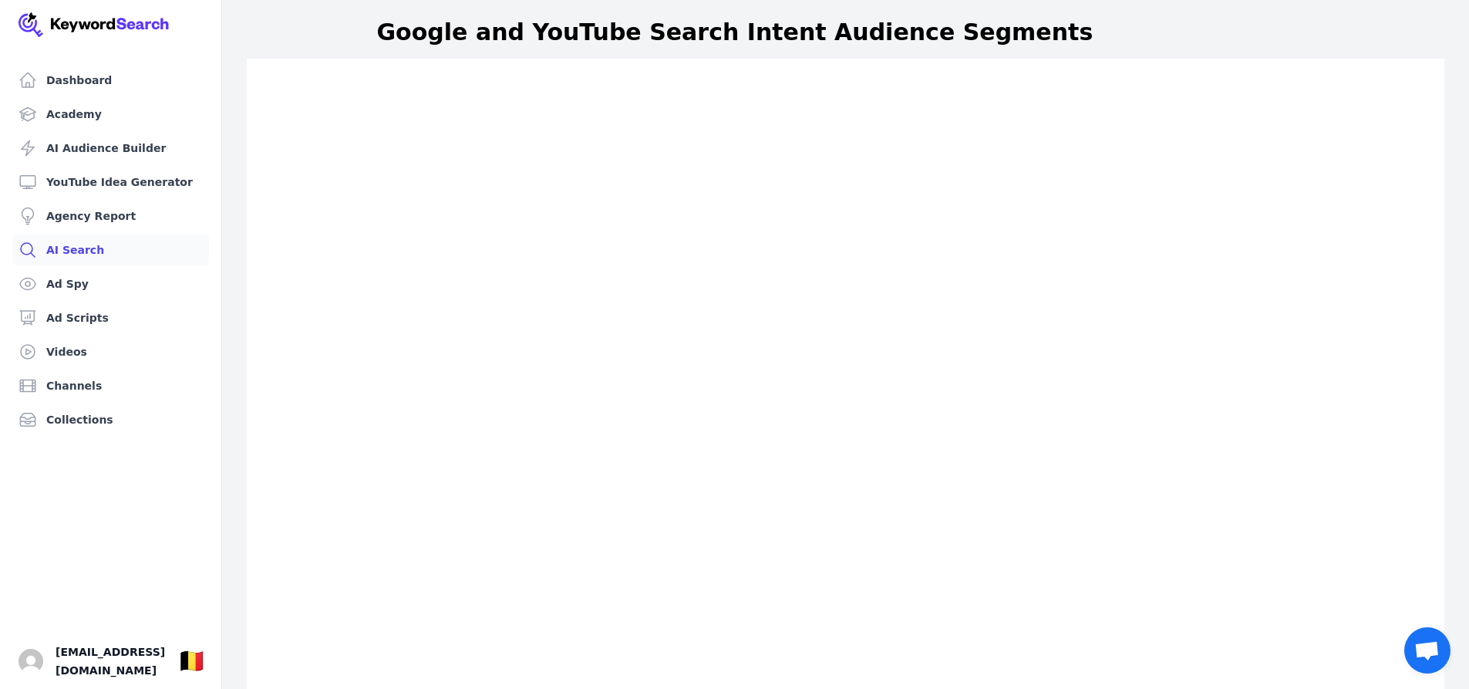
click at [90, 250] on link "AI Search" at bounding box center [110, 249] width 197 height 31
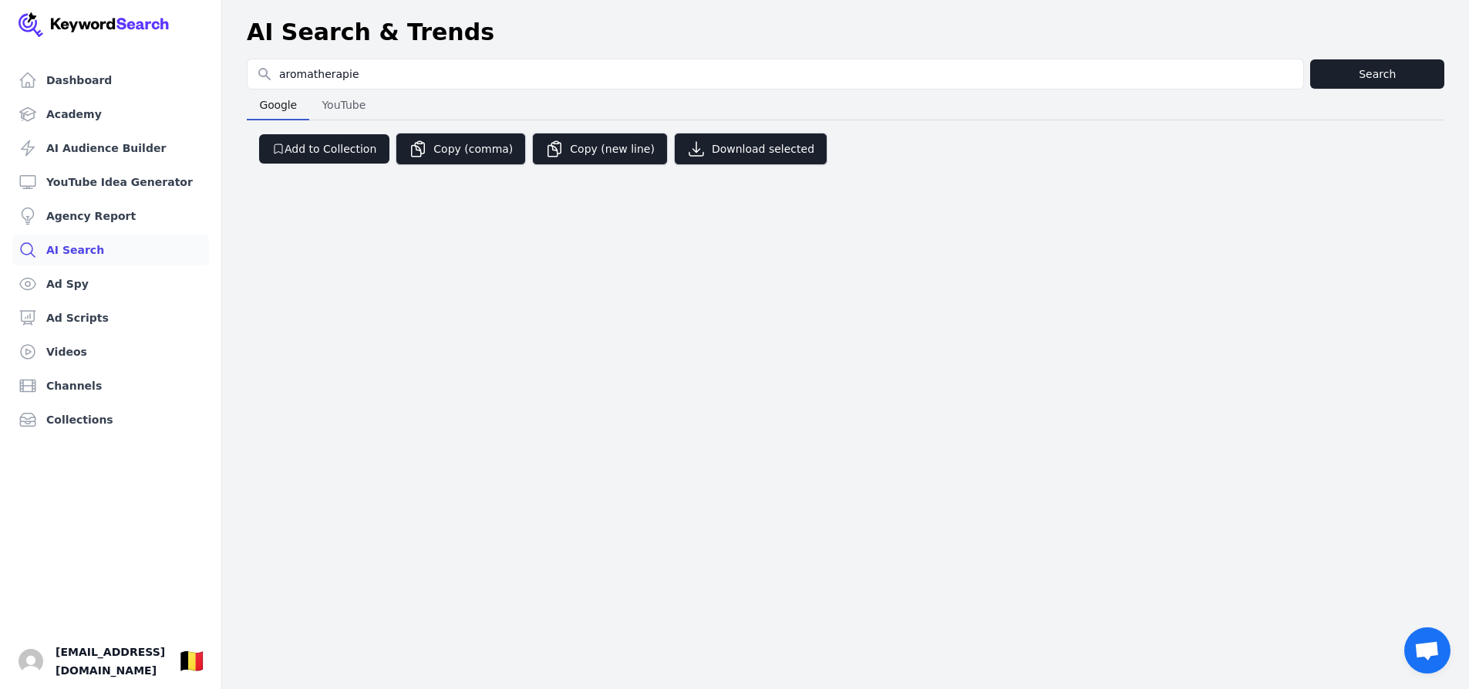
type input "aromatherapie"
select select "50"
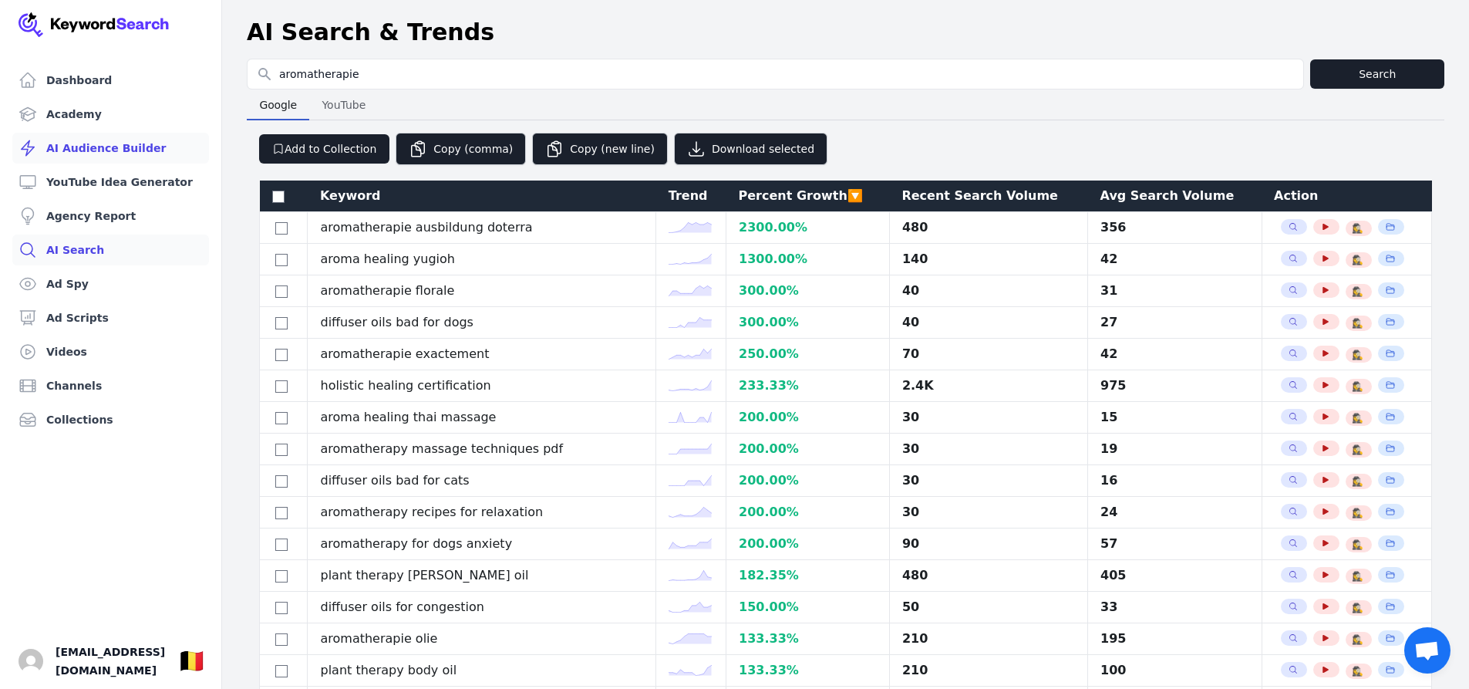
click at [113, 147] on link "AI Audience Builder" at bounding box center [110, 148] width 197 height 31
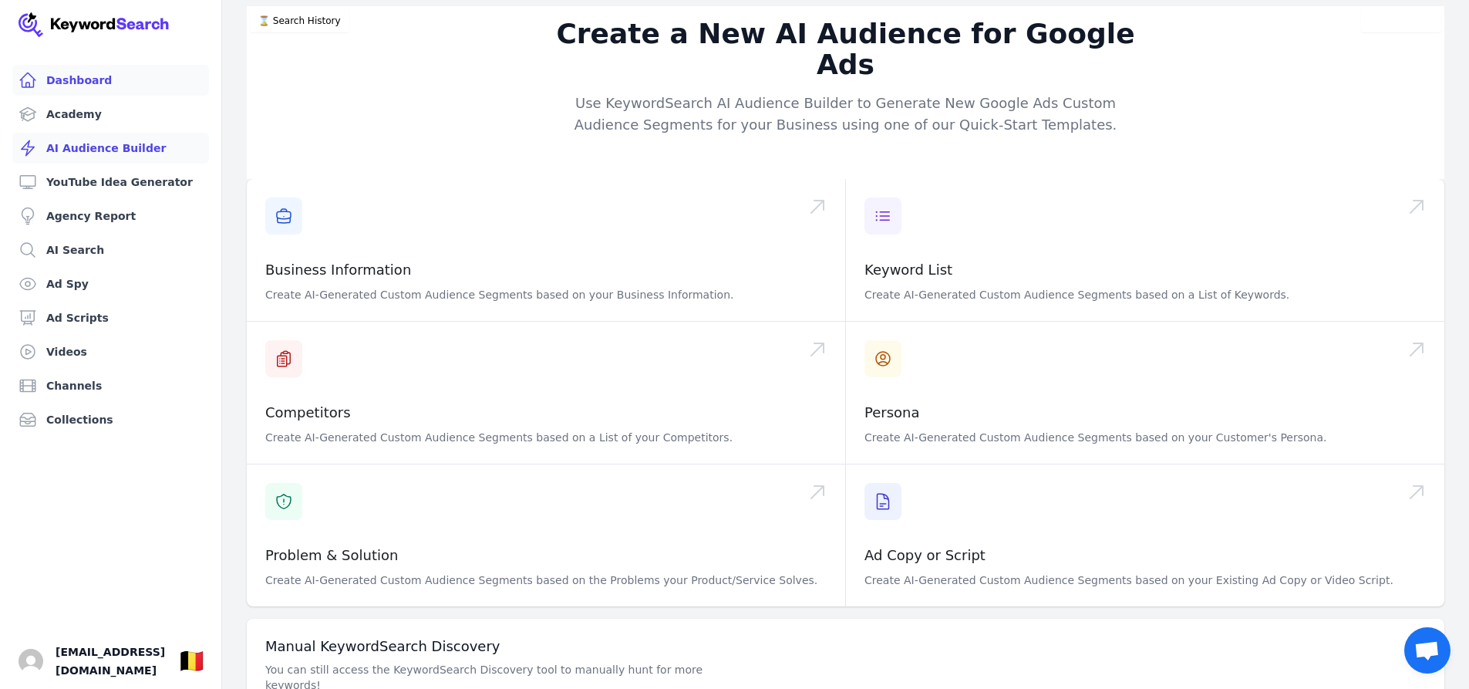
click at [93, 93] on link "Dashboard" at bounding box center [110, 80] width 197 height 31
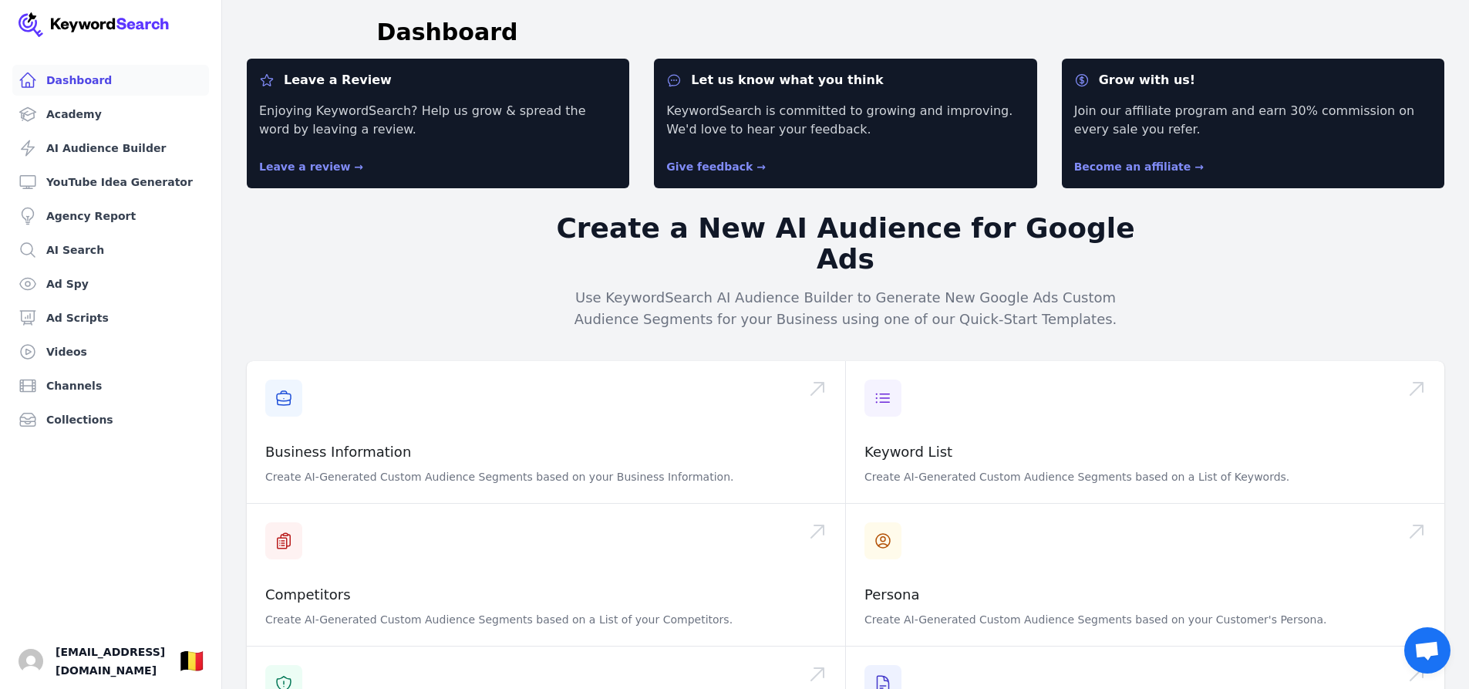
click at [602, 228] on h2 "Create a New AI Audience for Google Ads" at bounding box center [846, 244] width 592 height 62
click at [63, 103] on link "Academy" at bounding box center [110, 114] width 197 height 31
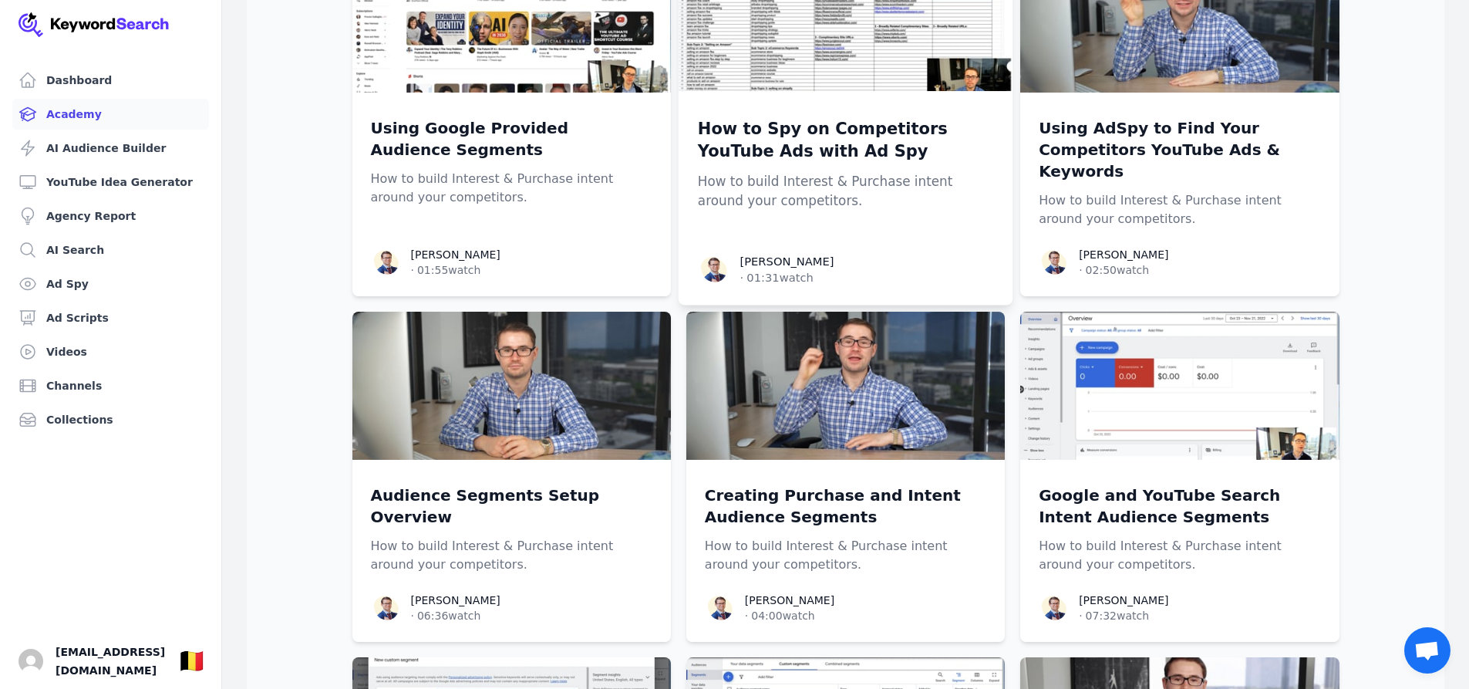
scroll to position [2005, 0]
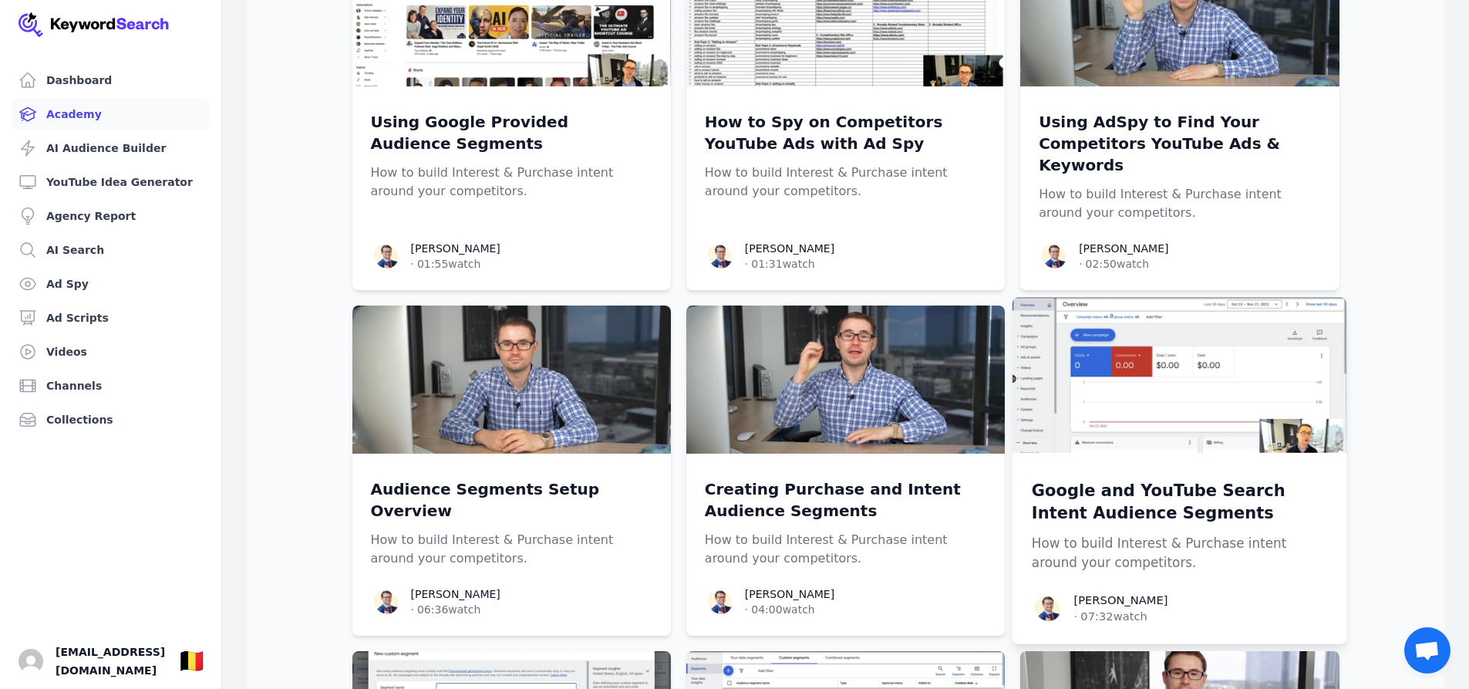
click at [1155, 479] on p "Google and YouTube Search Intent Audience Segments" at bounding box center [1180, 502] width 296 height 46
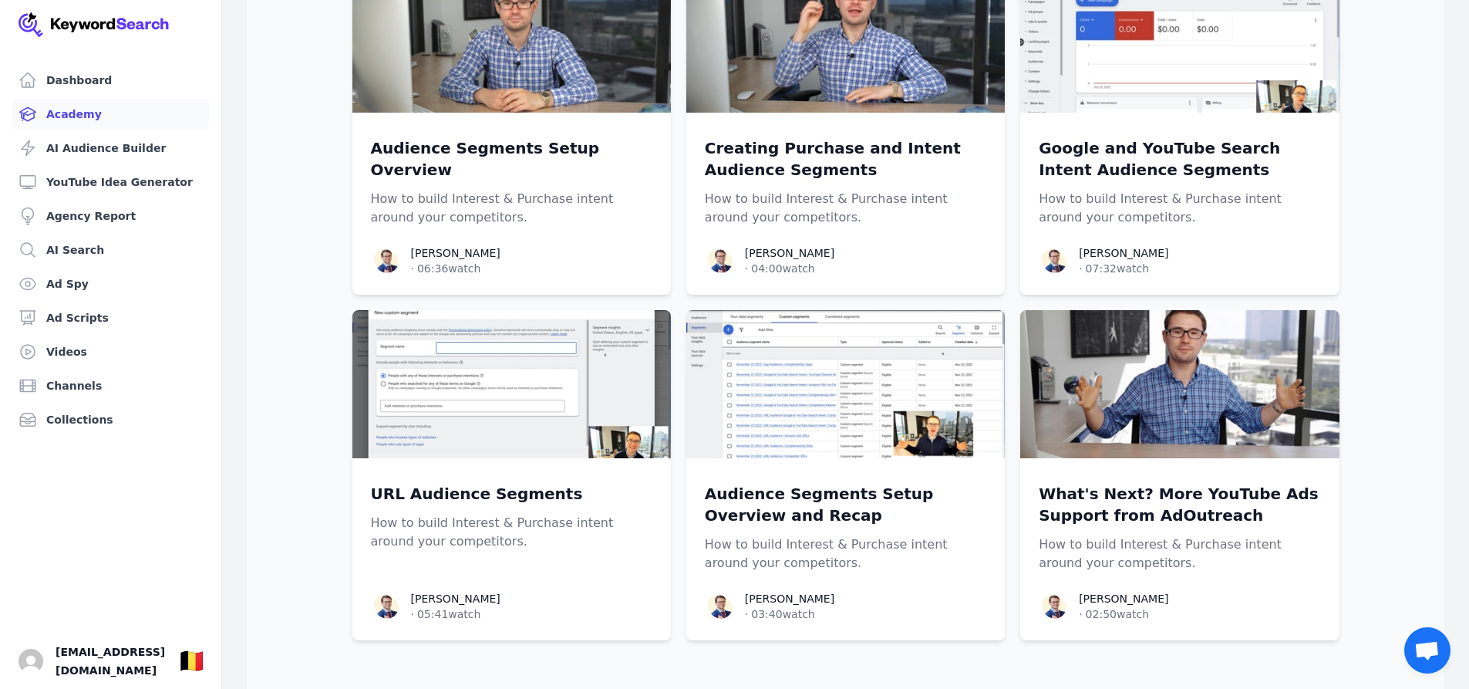
scroll to position [2350, 0]
